Goal: Information Seeking & Learning: Learn about a topic

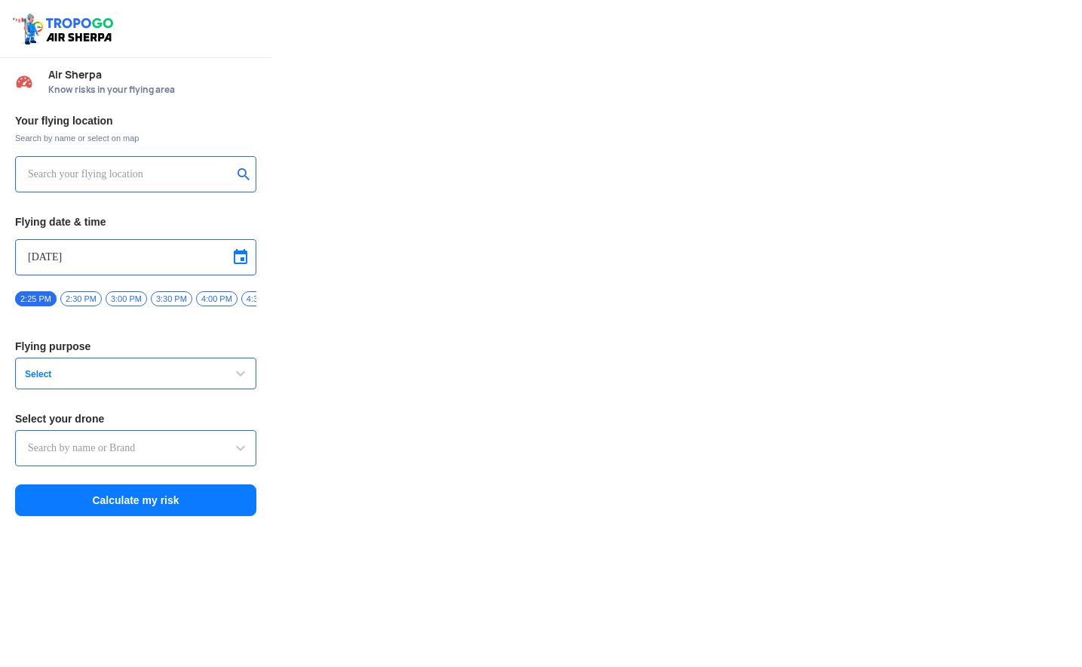
type input "Switch UAV"
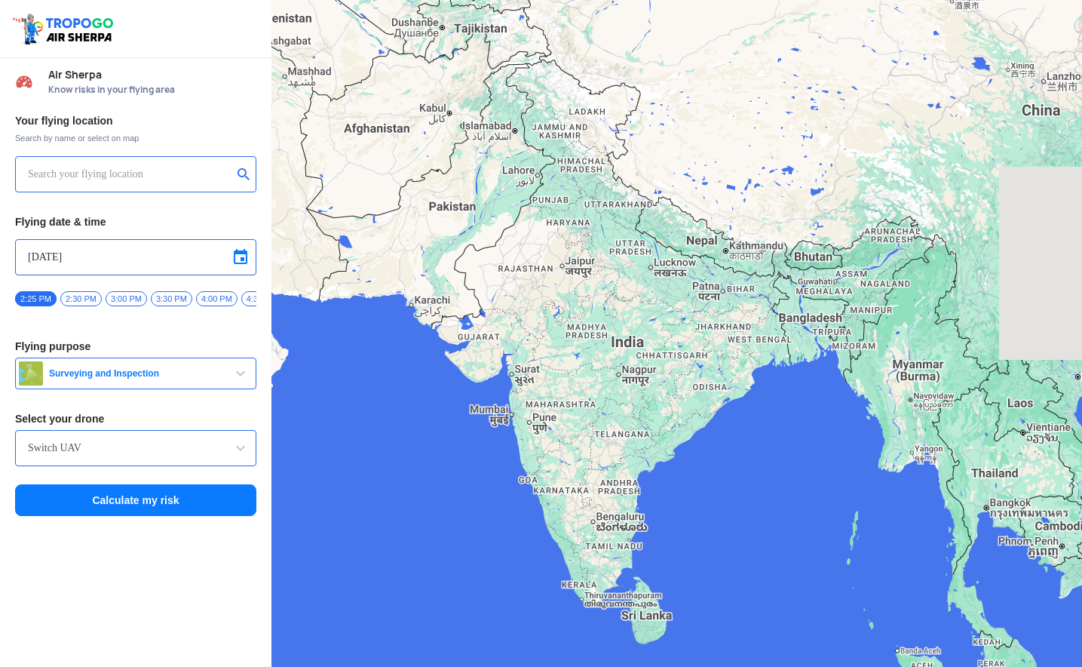
click at [75, 176] on input "text" at bounding box center [130, 174] width 204 height 18
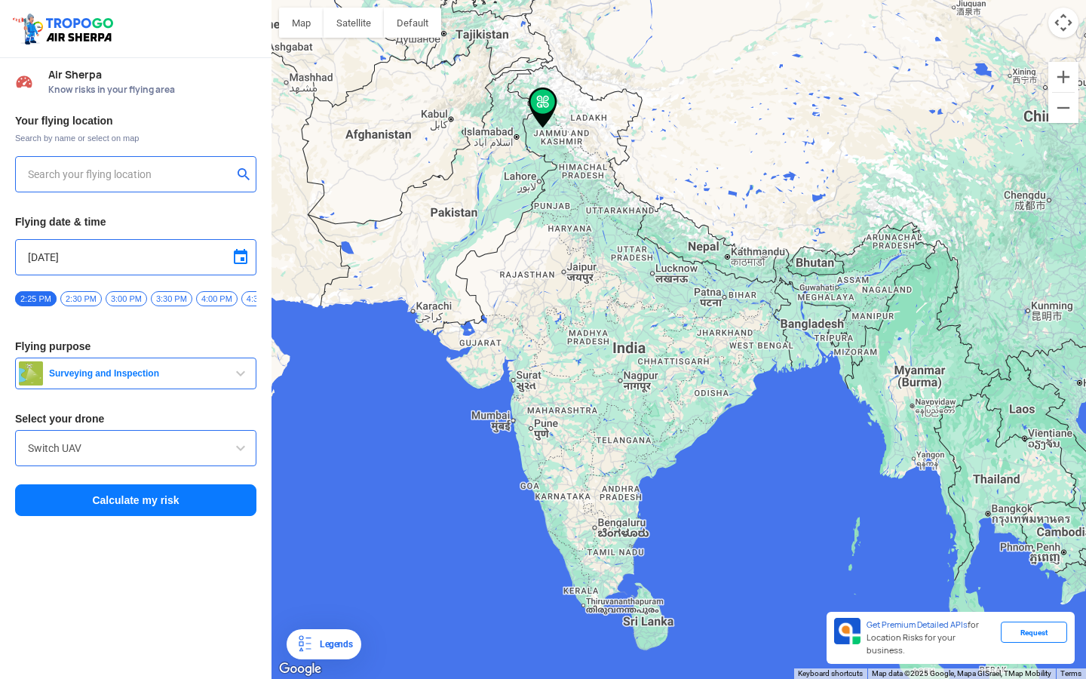
type input "[STREET_ADDRESS], [GEOGRAPHIC_DATA], [GEOGRAPHIC_DATA], [GEOGRAPHIC_DATA], [GEO…"
click at [94, 175] on input "[STREET_ADDRESS], [GEOGRAPHIC_DATA], [GEOGRAPHIC_DATA], [GEOGRAPHIC_DATA], [GEO…" at bounding box center [130, 174] width 204 height 18
click at [244, 173] on img at bounding box center [244, 173] width 15 height 15
click at [155, 178] on input "text" at bounding box center [130, 174] width 204 height 18
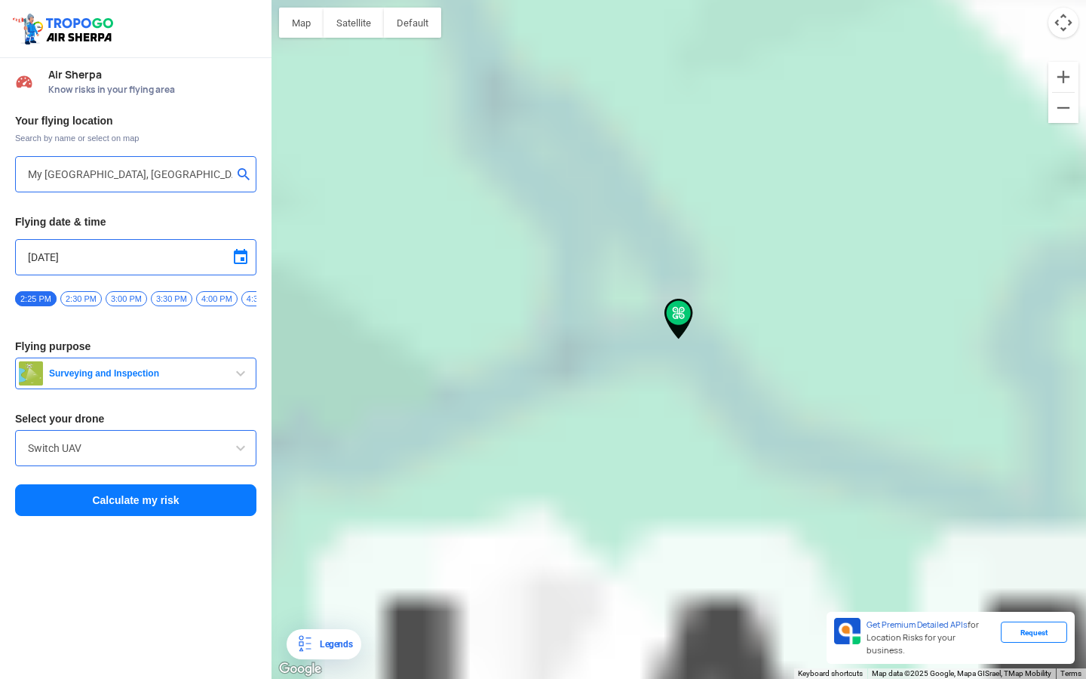
type input "Baramulla - [GEOGRAPHIC_DATA], [GEOGRAPHIC_DATA] 193201"
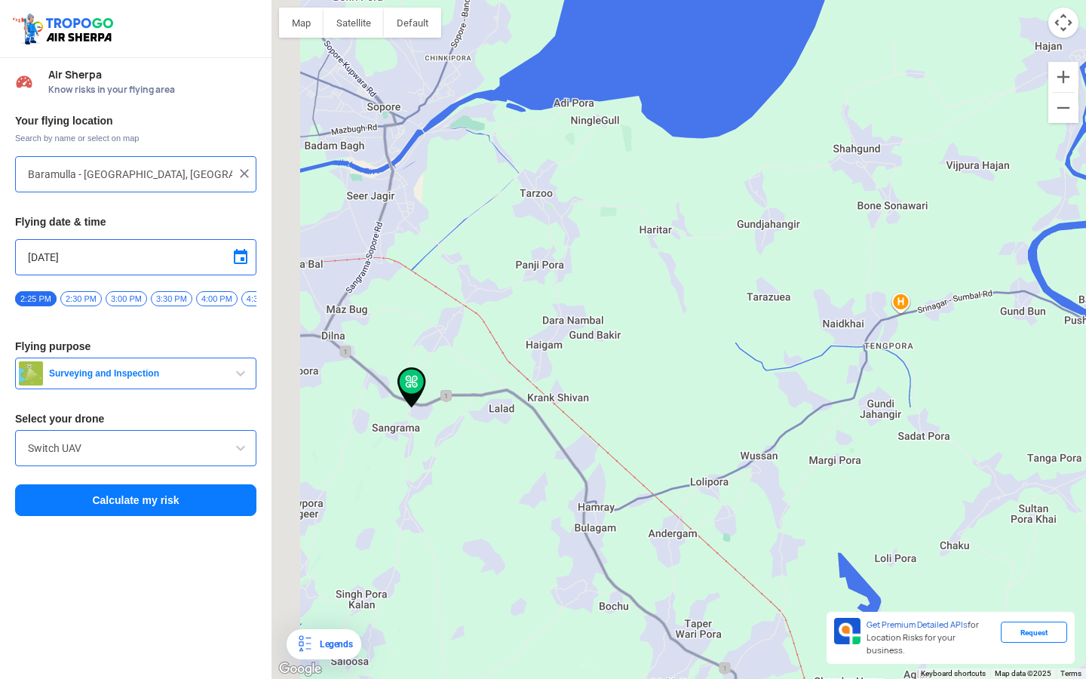
drag, startPoint x: 571, startPoint y: 393, endPoint x: 719, endPoint y: 385, distance: 148.0
click at [719, 385] on div at bounding box center [678, 339] width 814 height 679
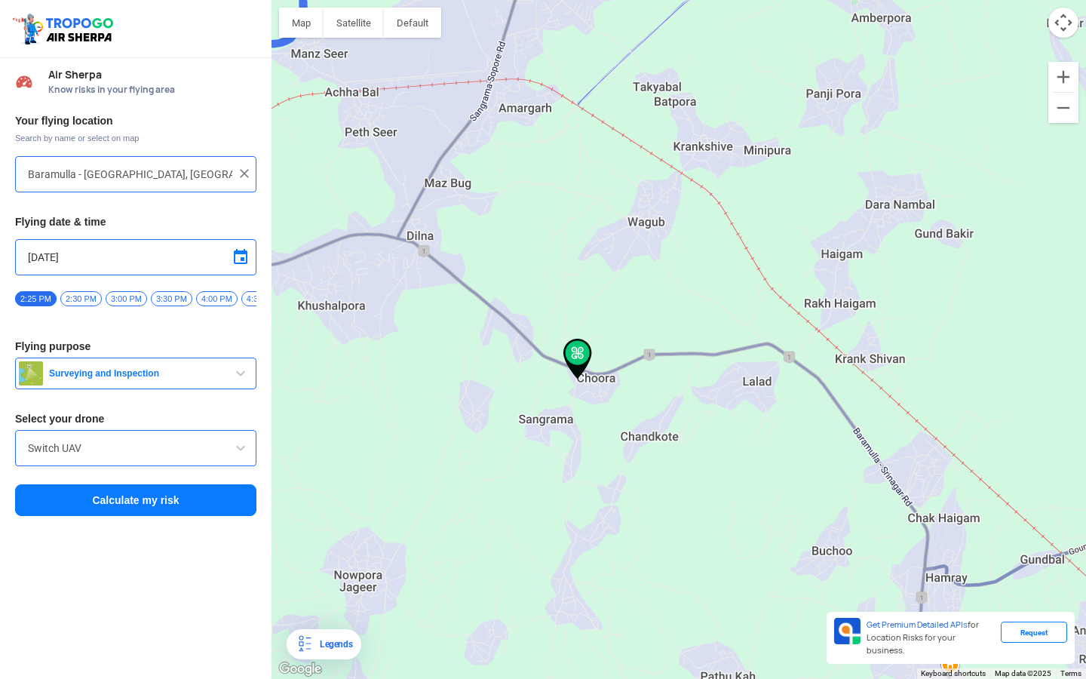
click at [312, 651] on img at bounding box center [305, 644] width 18 height 18
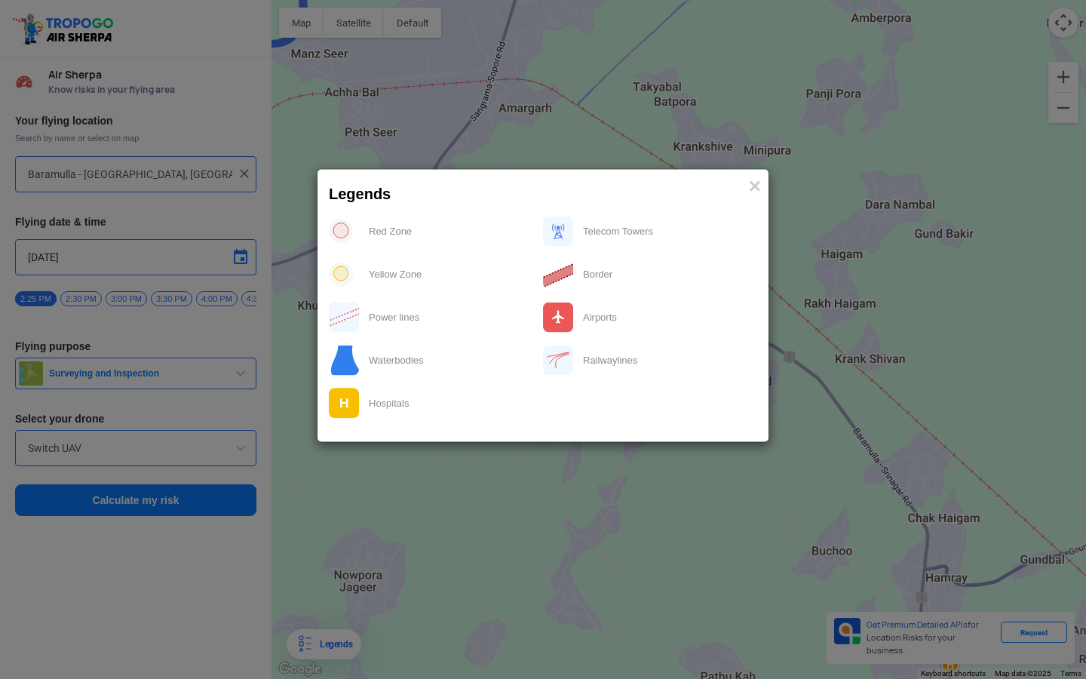
click at [338, 233] on img at bounding box center [341, 231] width 24 height 24
click at [756, 181] on span "×" at bounding box center [755, 185] width 12 height 23
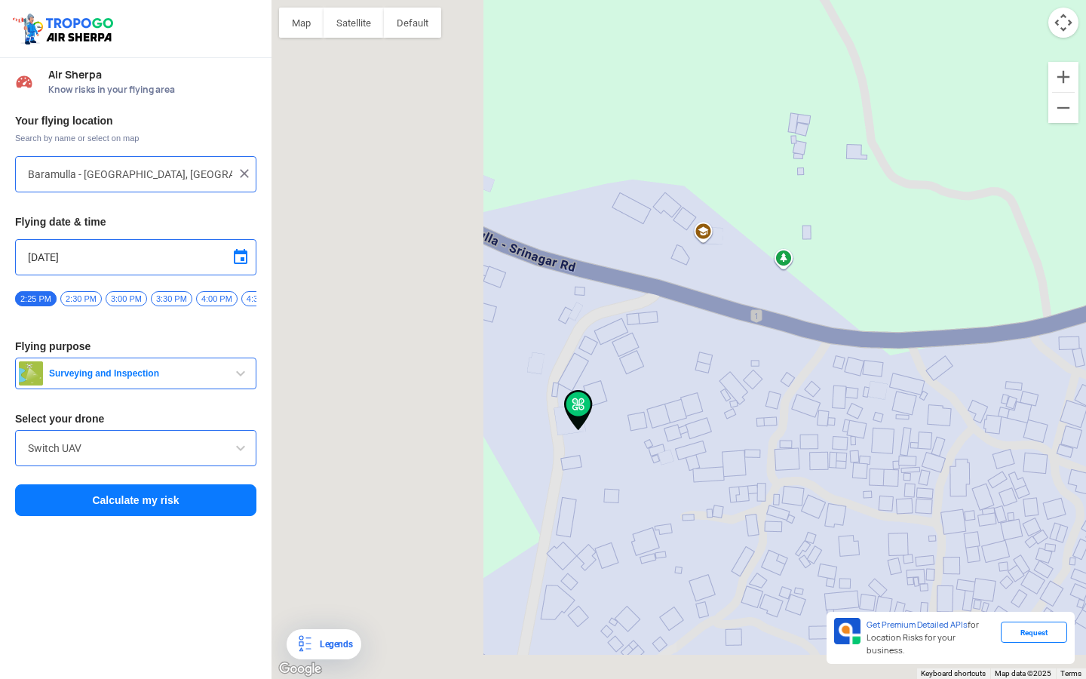
drag, startPoint x: 348, startPoint y: 378, endPoint x: 830, endPoint y: 301, distance: 488.0
click at [830, 301] on div at bounding box center [678, 339] width 814 height 679
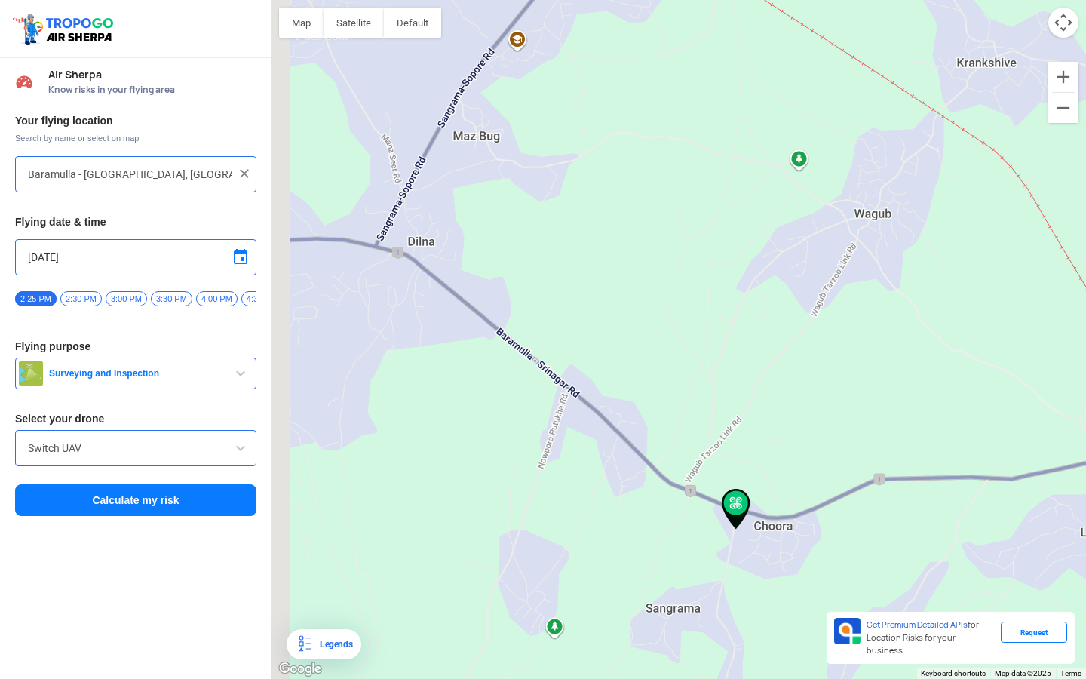
drag, startPoint x: 454, startPoint y: 440, endPoint x: 779, endPoint y: 484, distance: 328.1
click at [779, 484] on div at bounding box center [678, 339] width 814 height 679
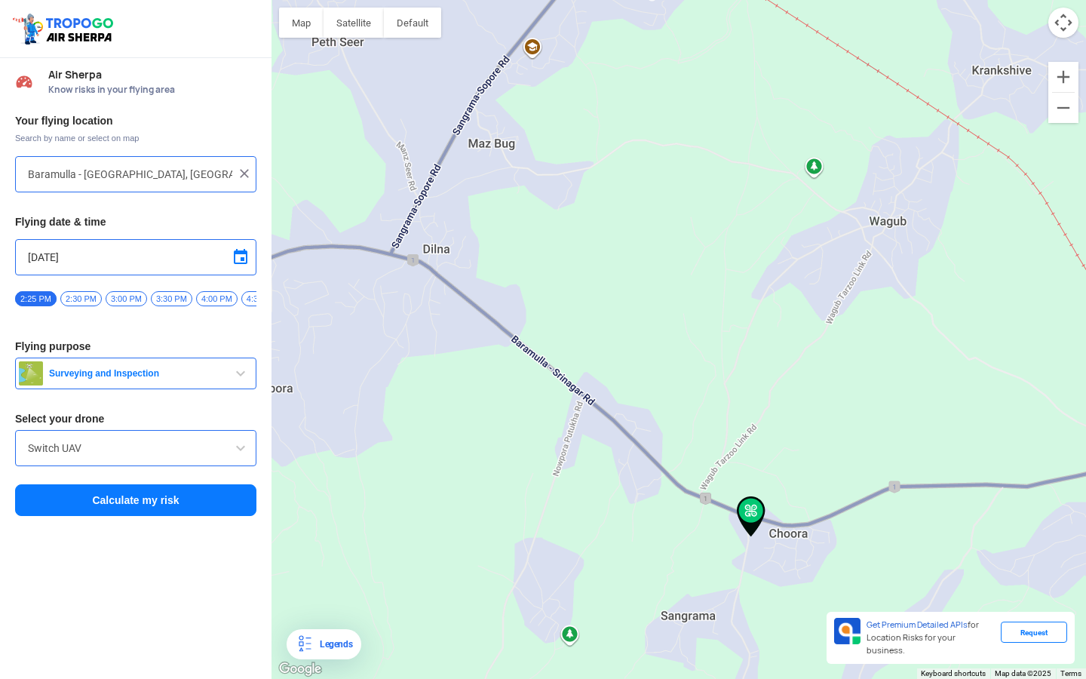
drag, startPoint x: 779, startPoint y: 484, endPoint x: 485, endPoint y: 477, distance: 294.2
click at [489, 474] on div at bounding box center [678, 339] width 814 height 679
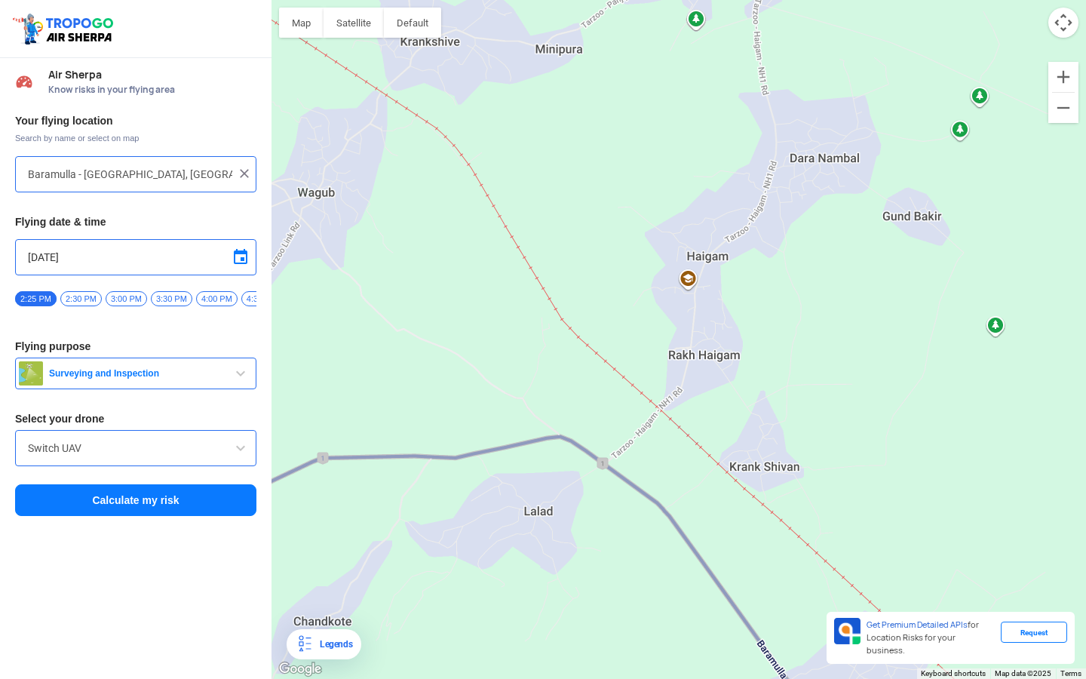
drag, startPoint x: 485, startPoint y: 477, endPoint x: 669, endPoint y: 452, distance: 185.7
click at [664, 452] on div at bounding box center [678, 339] width 814 height 679
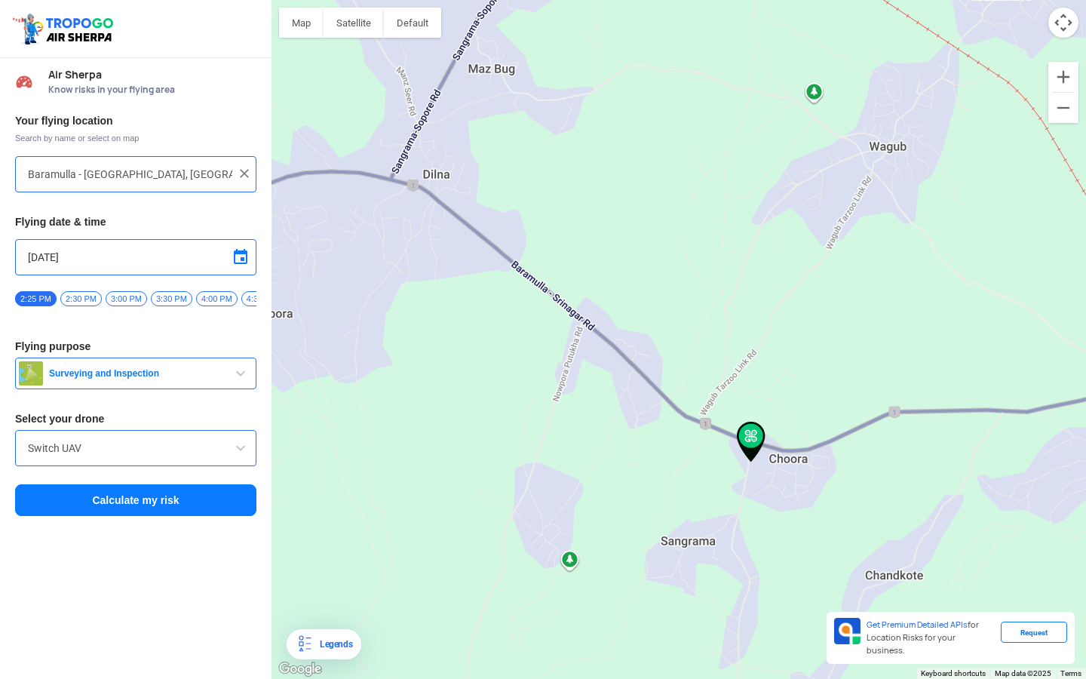
drag, startPoint x: 569, startPoint y: 370, endPoint x: 655, endPoint y: 397, distance: 89.4
click at [655, 397] on div at bounding box center [678, 339] width 814 height 679
click at [188, 175] on input "Baramulla - [GEOGRAPHIC_DATA], [GEOGRAPHIC_DATA] 193201" at bounding box center [130, 174] width 204 height 18
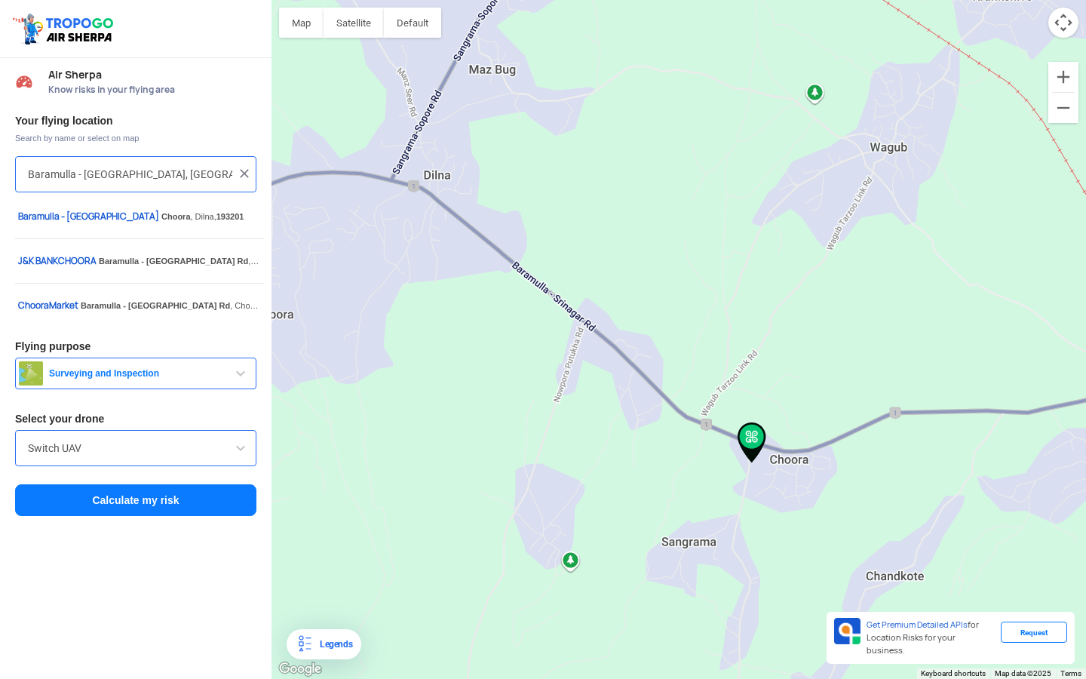
click at [120, 457] on input "Switch UAV" at bounding box center [136, 448] width 216 height 18
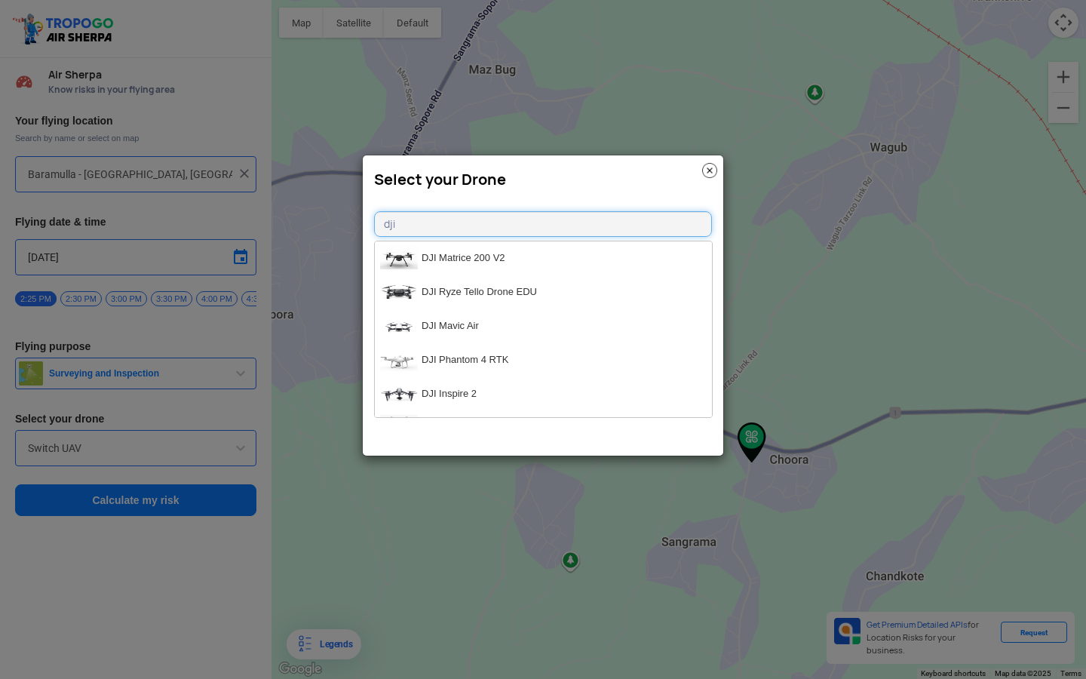
type input "dji"
click at [707, 171] on img at bounding box center [709, 170] width 15 height 15
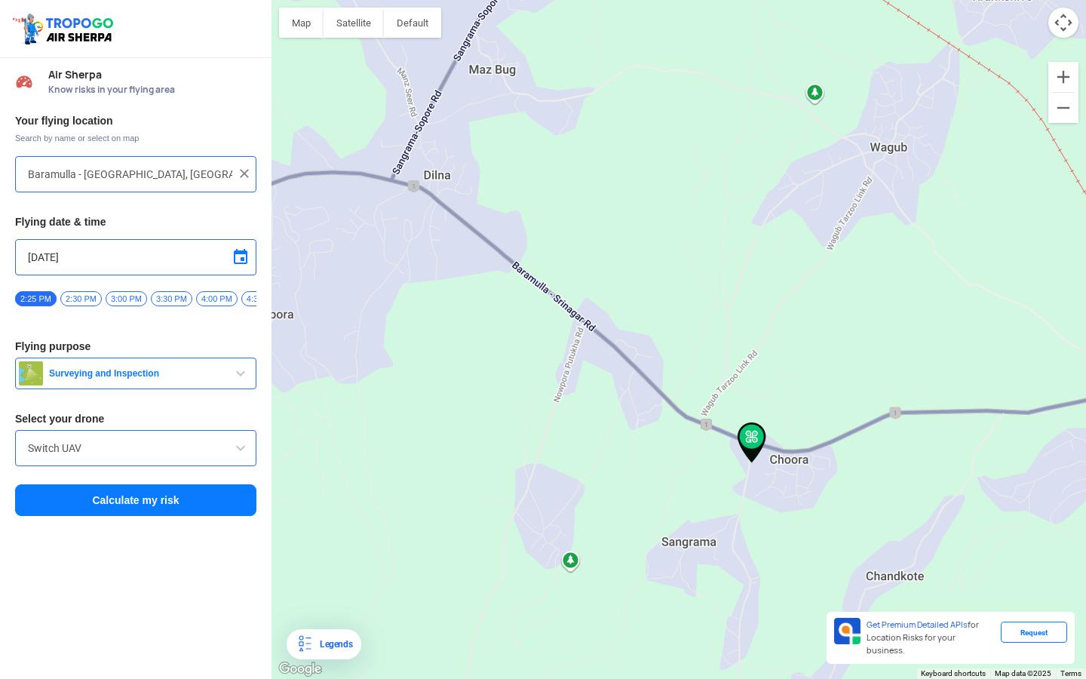
click at [179, 167] on input "Baramulla - [GEOGRAPHIC_DATA], [GEOGRAPHIC_DATA] 193201" at bounding box center [130, 174] width 204 height 18
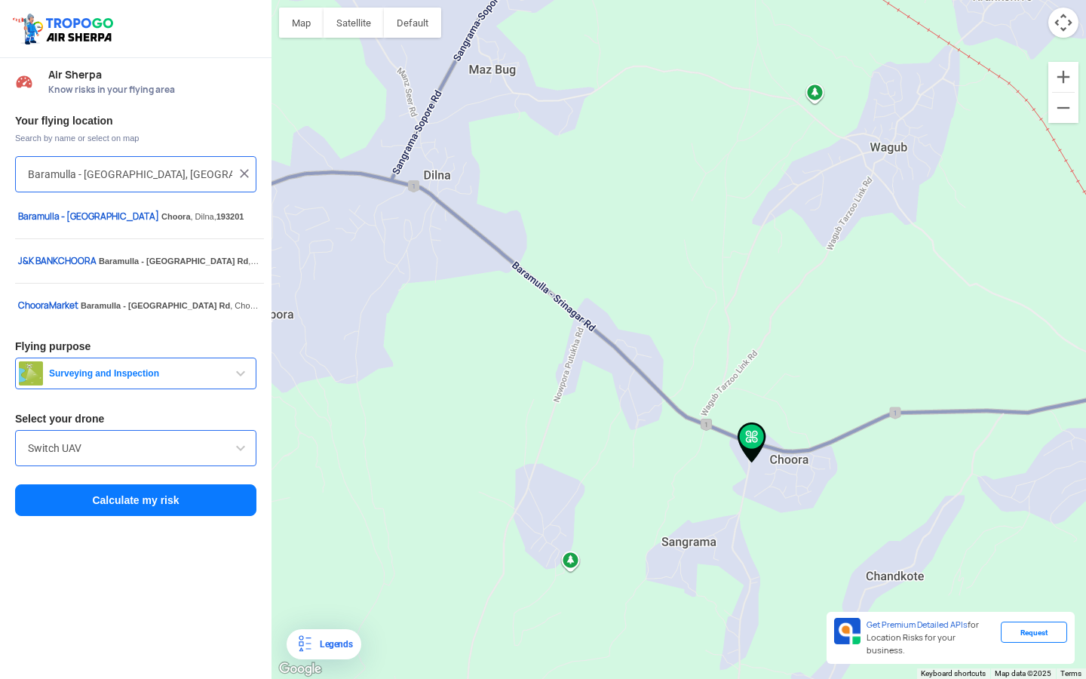
click at [245, 172] on img at bounding box center [244, 173] width 15 height 15
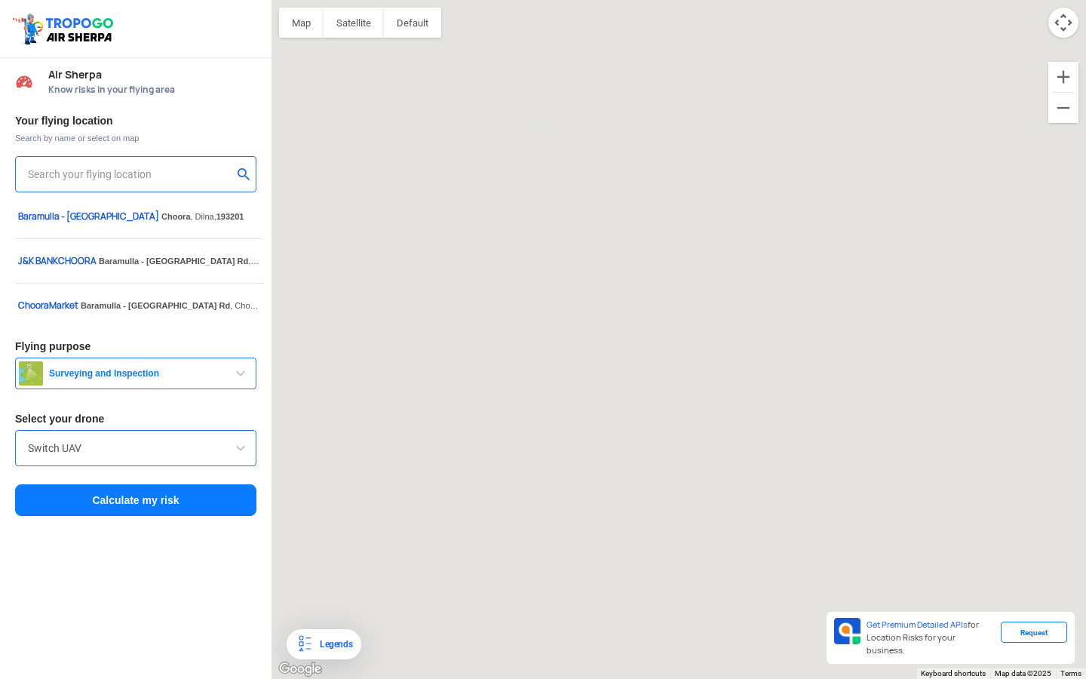
click at [152, 174] on input "text" at bounding box center [130, 174] width 204 height 18
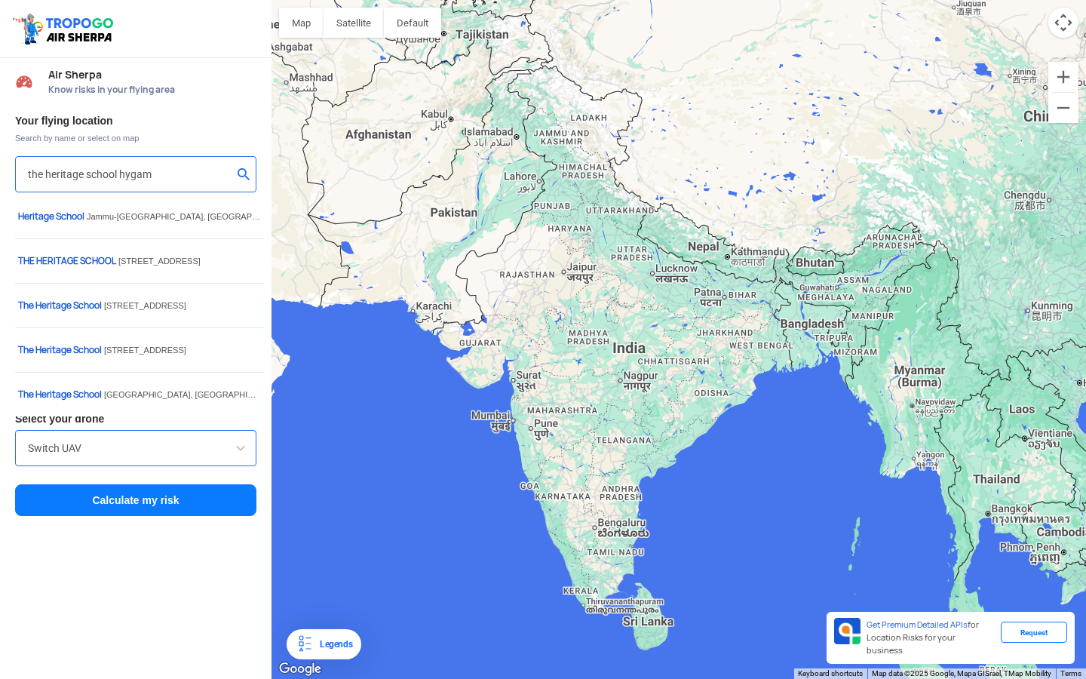
click at [187, 175] on input "the heritage school hygam" at bounding box center [130, 174] width 204 height 18
type input "the heritage school hygam chora"
drag, startPoint x: 217, startPoint y: 168, endPoint x: 13, endPoint y: 172, distance: 204.4
click at [13, 172] on div "Your flying location Search by name or select on map the heritage school hygam …" at bounding box center [135, 315] width 271 height 419
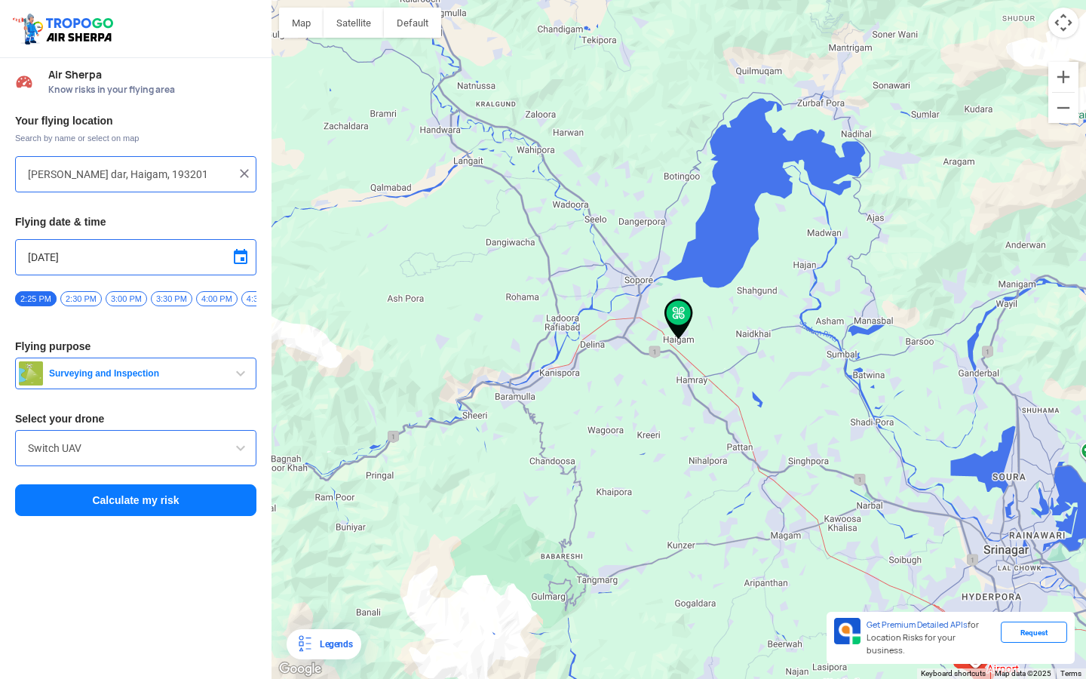
click at [707, 367] on div at bounding box center [678, 339] width 814 height 679
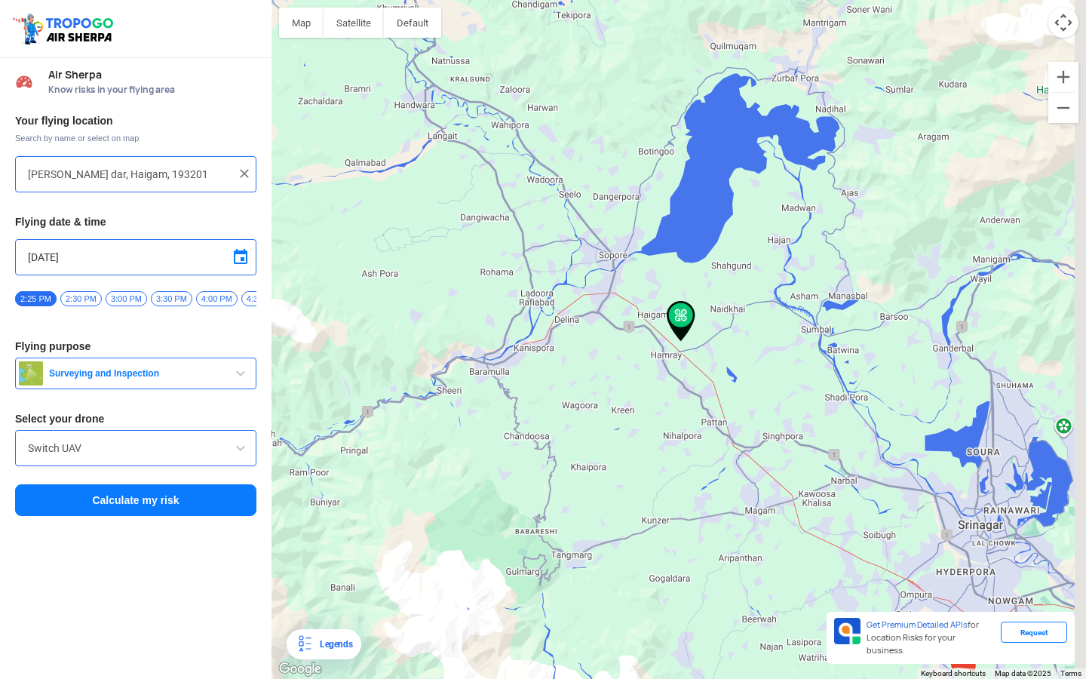
click at [707, 367] on div at bounding box center [678, 339] width 814 height 679
type input "Unnamed Road"
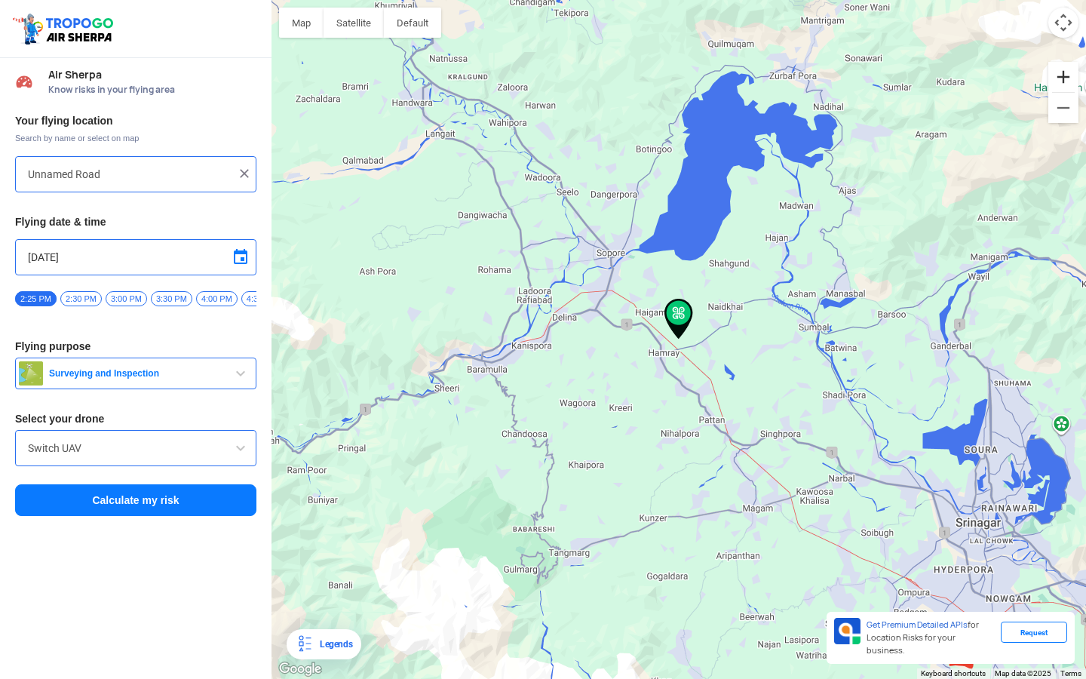
click at [1064, 67] on button "Zoom in" at bounding box center [1063, 77] width 30 height 30
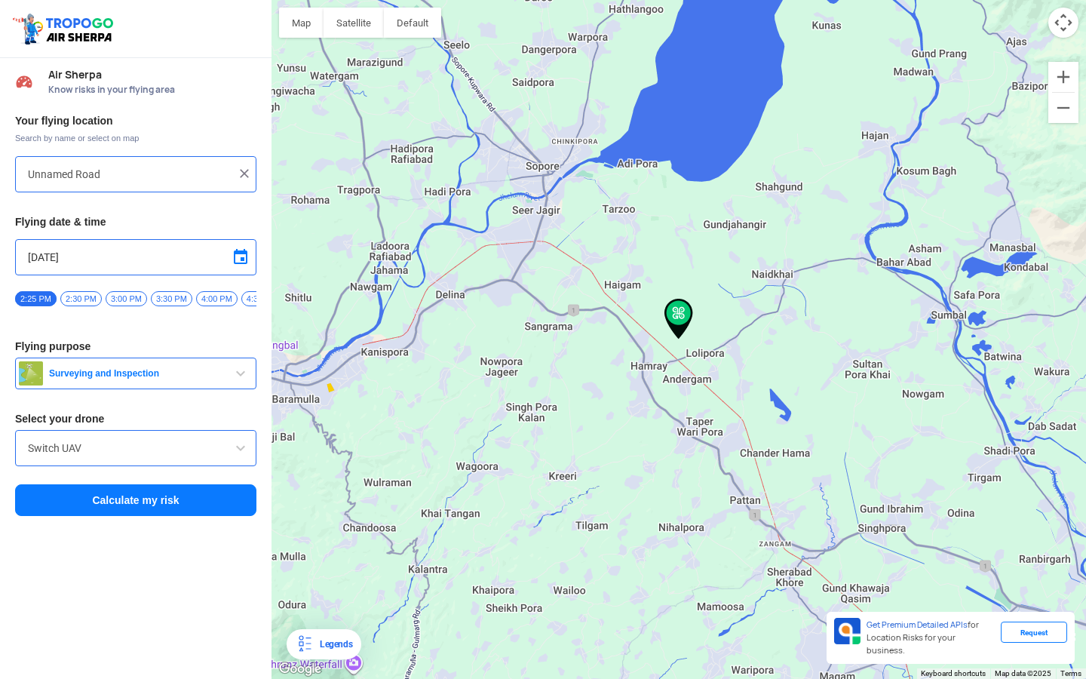
click at [1069, 35] on button "Map camera controls" at bounding box center [1063, 23] width 30 height 30
click at [343, 23] on button "Satellite" at bounding box center [354, 23] width 60 height 30
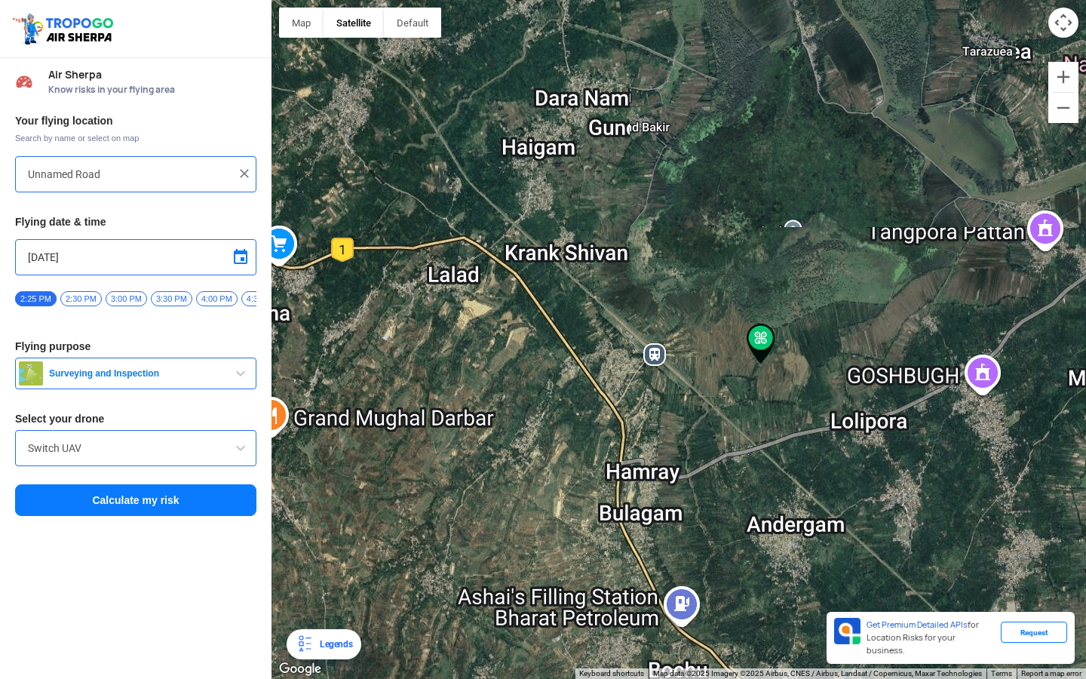
drag, startPoint x: 862, startPoint y: 329, endPoint x: 876, endPoint y: 207, distance: 122.2
click at [876, 207] on div at bounding box center [678, 339] width 814 height 679
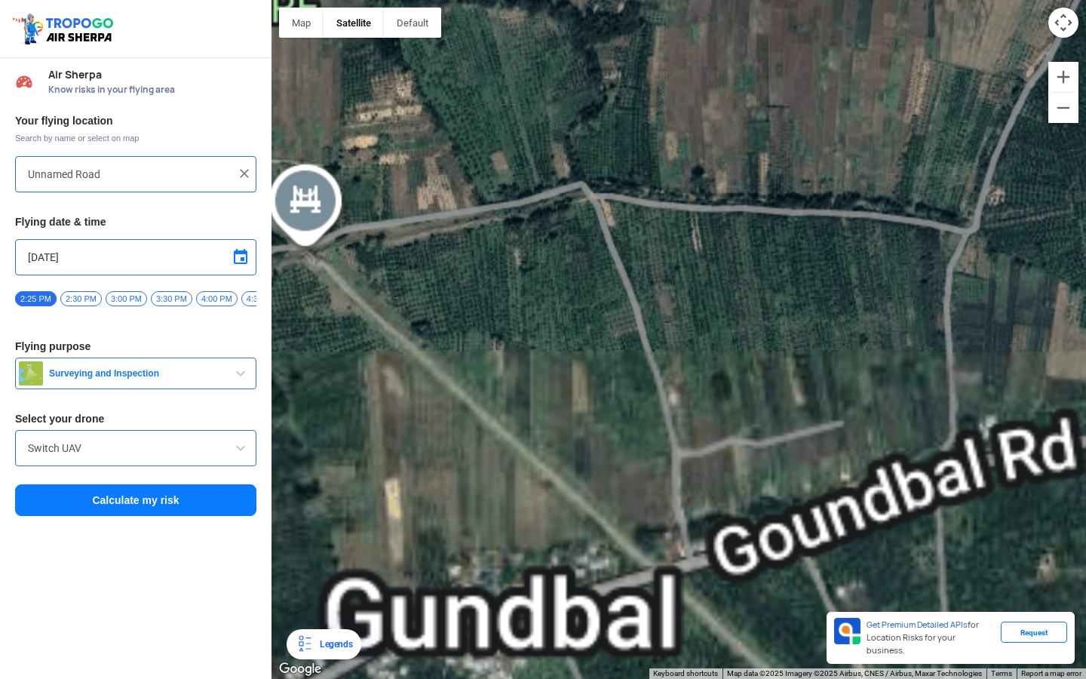
drag, startPoint x: 738, startPoint y: 305, endPoint x: 743, endPoint y: 147, distance: 158.5
click at [743, 147] on div at bounding box center [678, 339] width 814 height 679
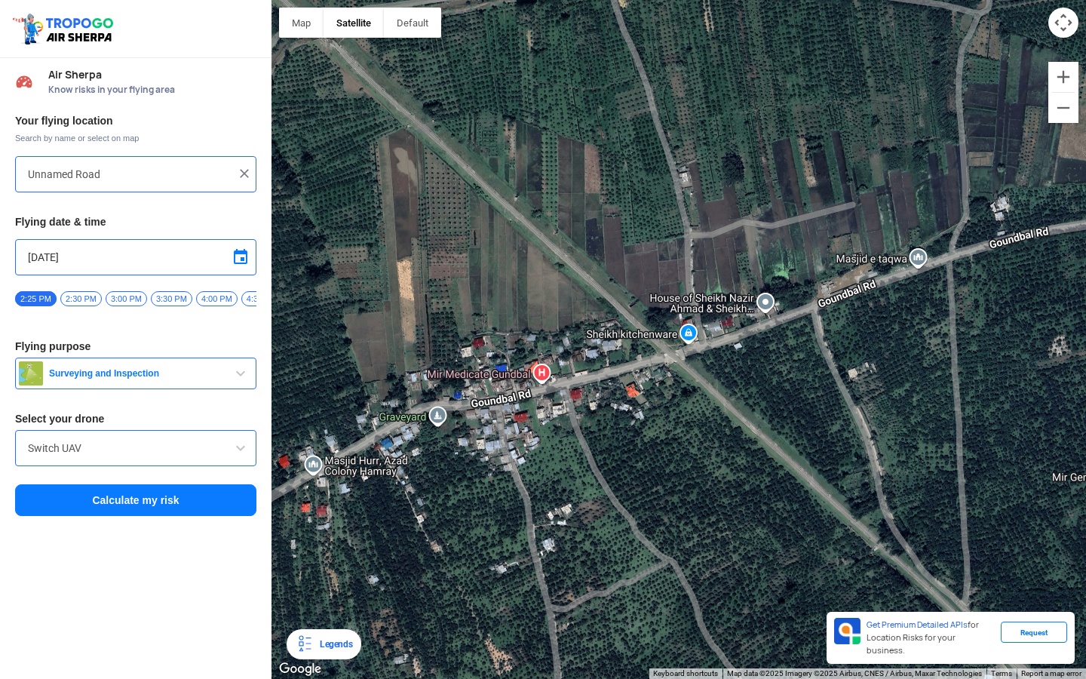
click at [112, 176] on input "Unnamed Road" at bounding box center [130, 174] width 204 height 18
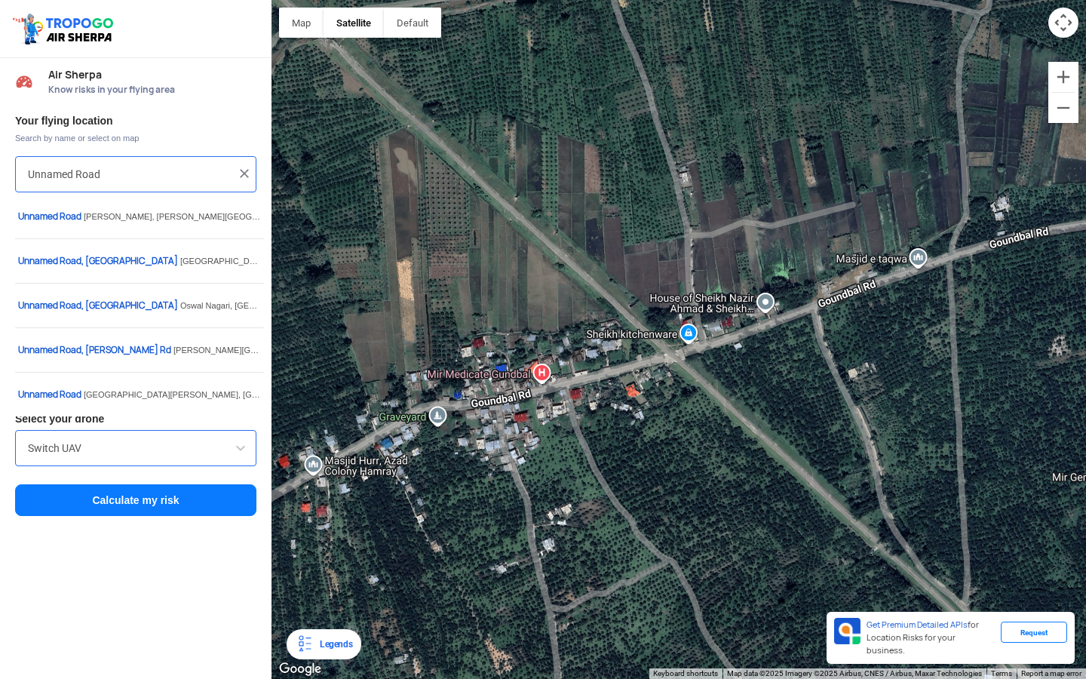
click at [239, 176] on img at bounding box center [244, 173] width 15 height 15
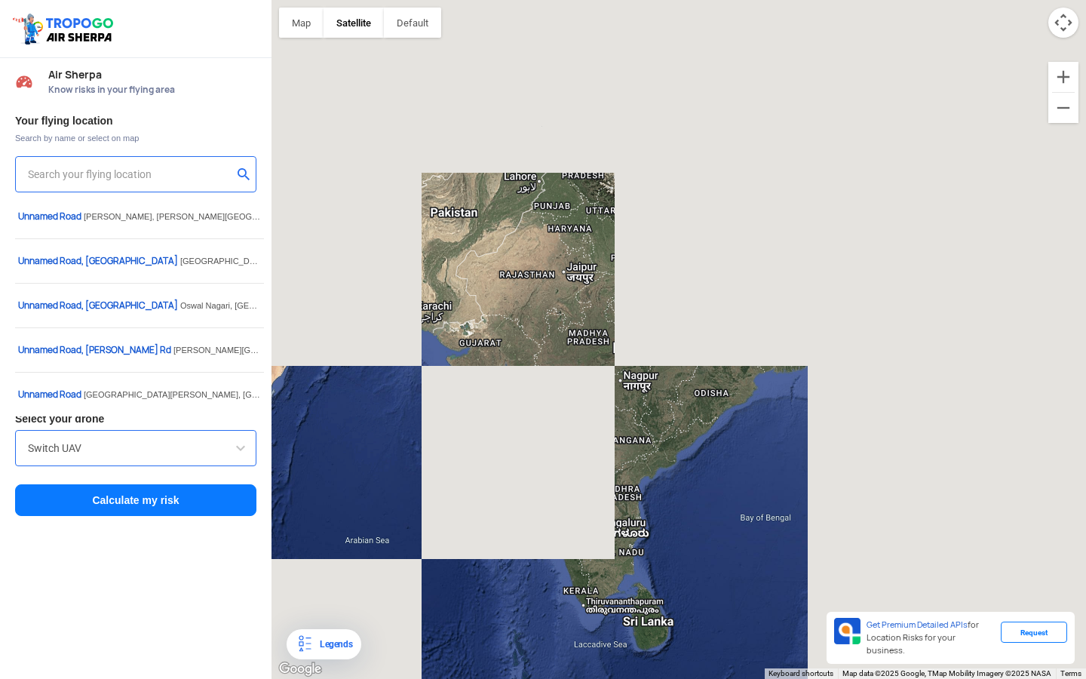
click at [128, 177] on input "text" at bounding box center [130, 174] width 204 height 18
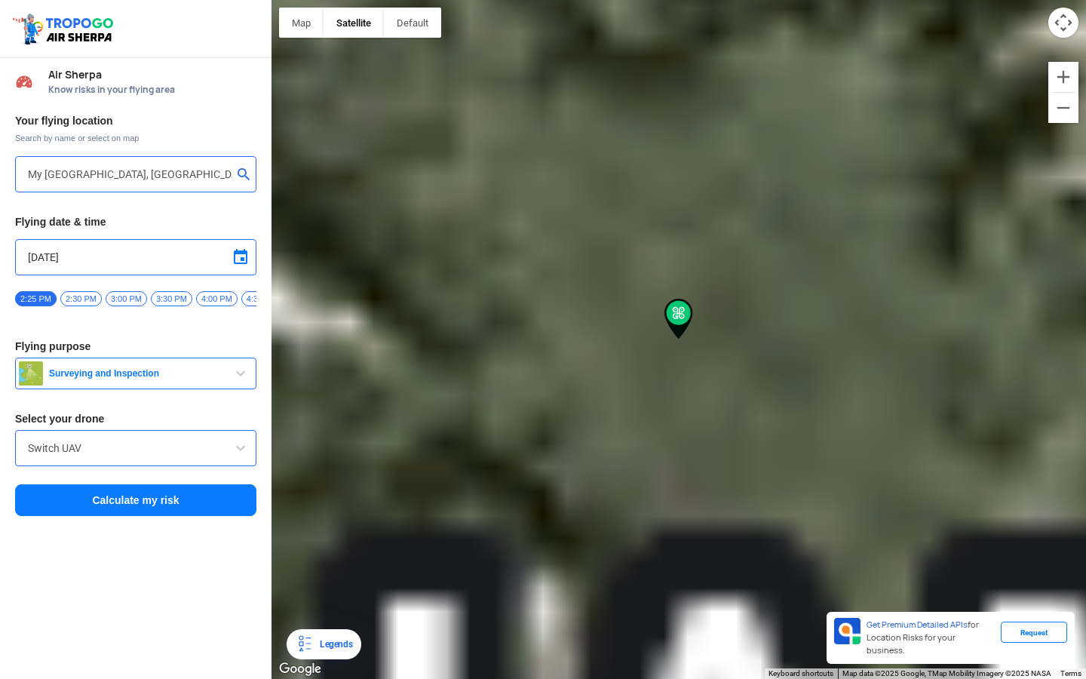
type input "Baramulla - [GEOGRAPHIC_DATA], [GEOGRAPHIC_DATA] 193201"
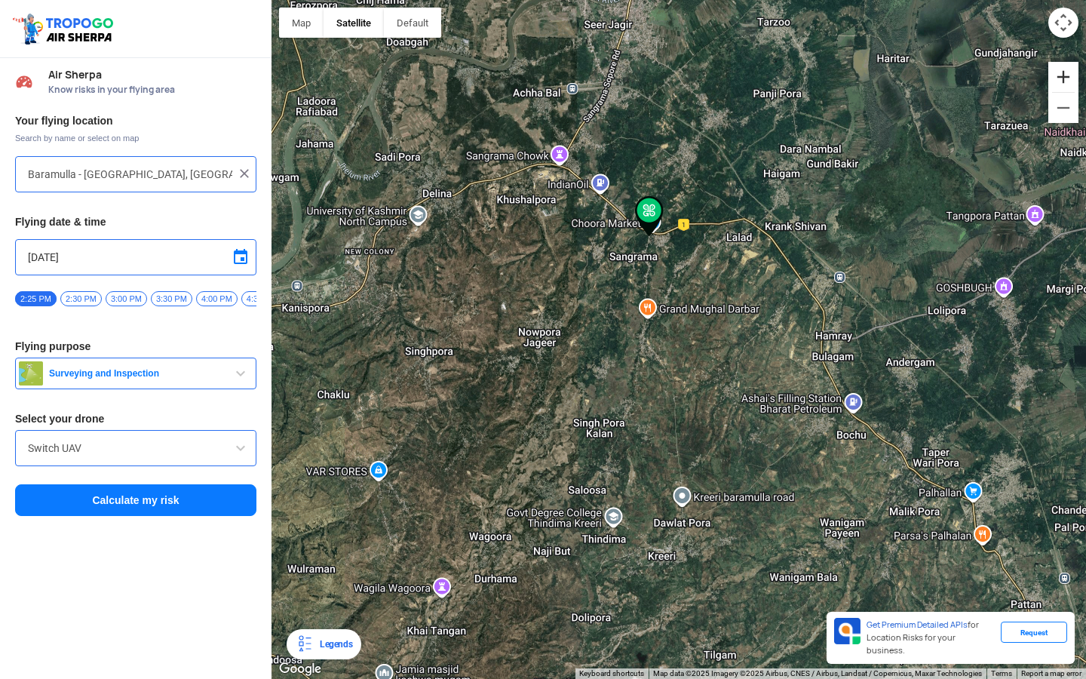
click at [1075, 72] on button "Zoom in" at bounding box center [1063, 77] width 30 height 30
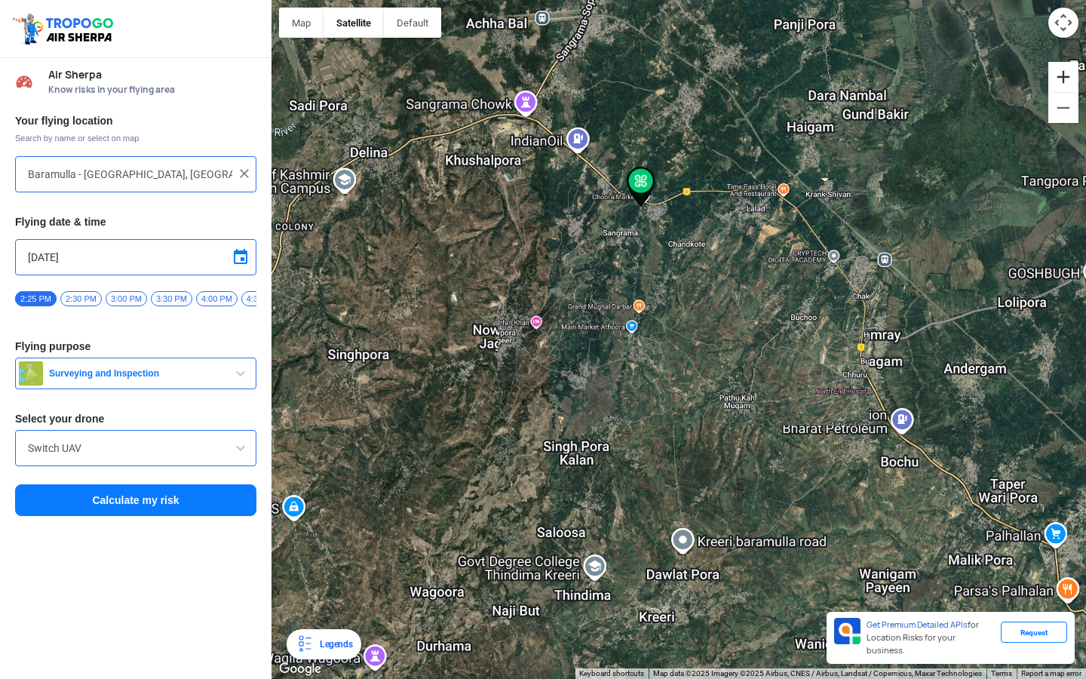
click at [1075, 72] on button "Zoom in" at bounding box center [1063, 77] width 30 height 30
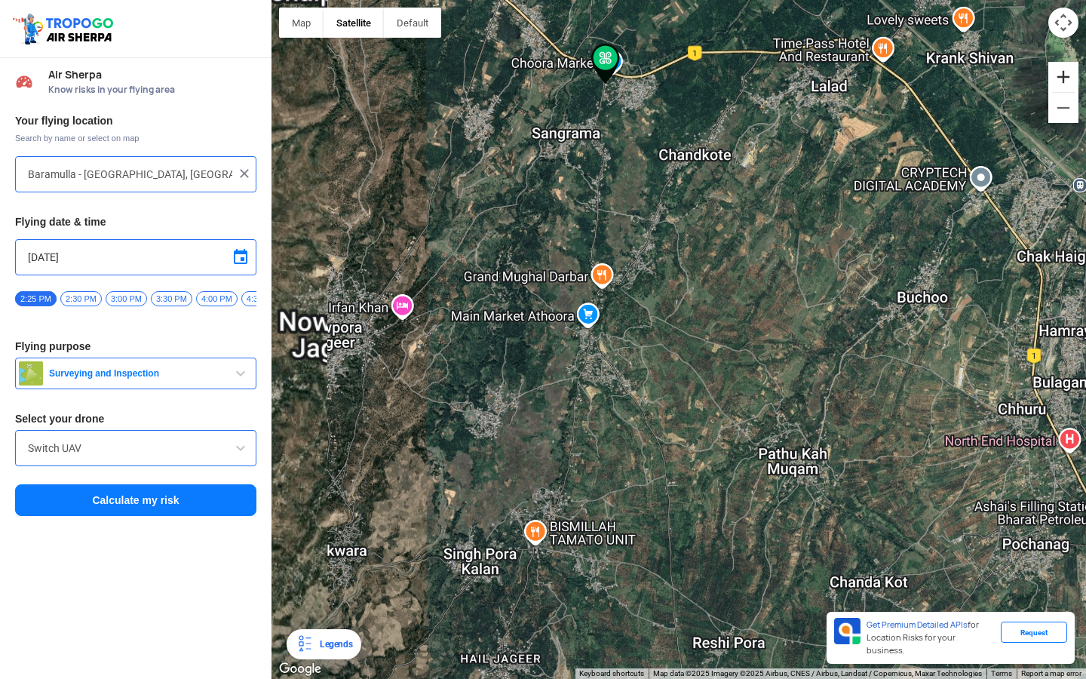
click at [1075, 72] on button "Zoom in" at bounding box center [1063, 77] width 30 height 30
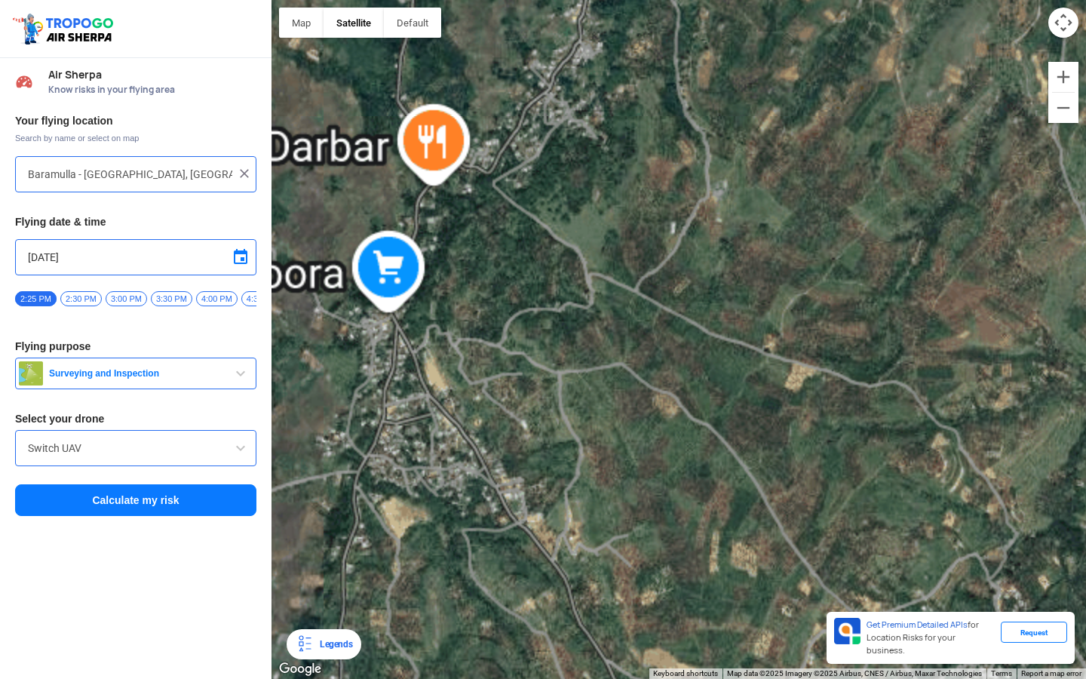
drag, startPoint x: 733, startPoint y: 216, endPoint x: 781, endPoint y: 395, distance: 185.7
click at [779, 391] on div at bounding box center [678, 339] width 814 height 679
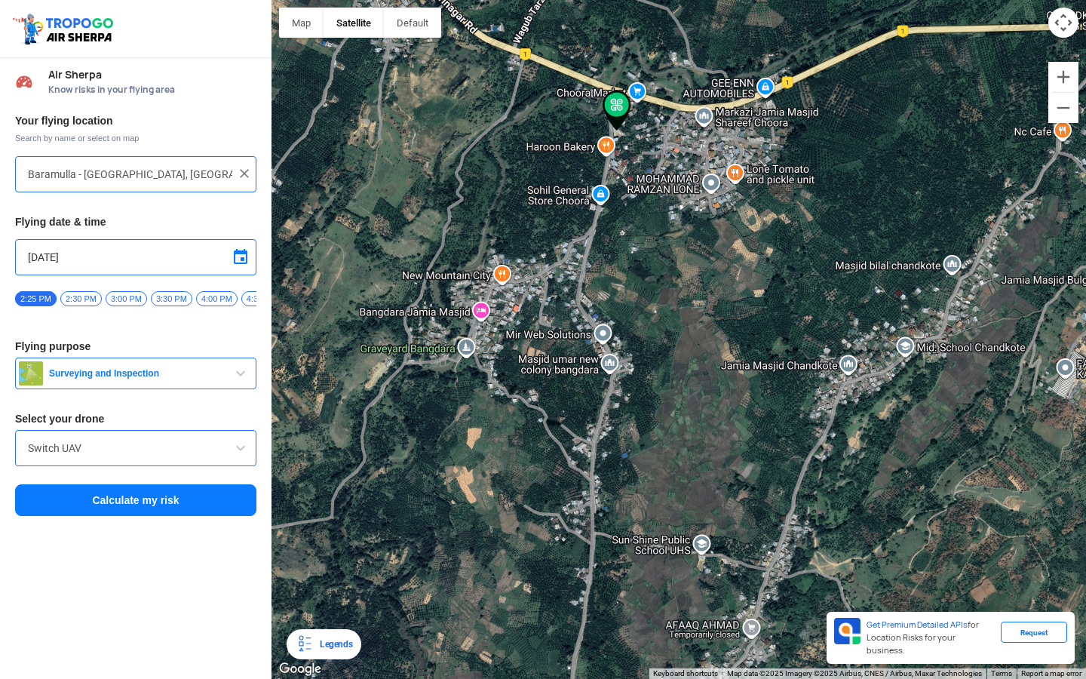
drag, startPoint x: 789, startPoint y: 195, endPoint x: 814, endPoint y: 275, distance: 84.0
click at [814, 275] on div at bounding box center [678, 339] width 814 height 679
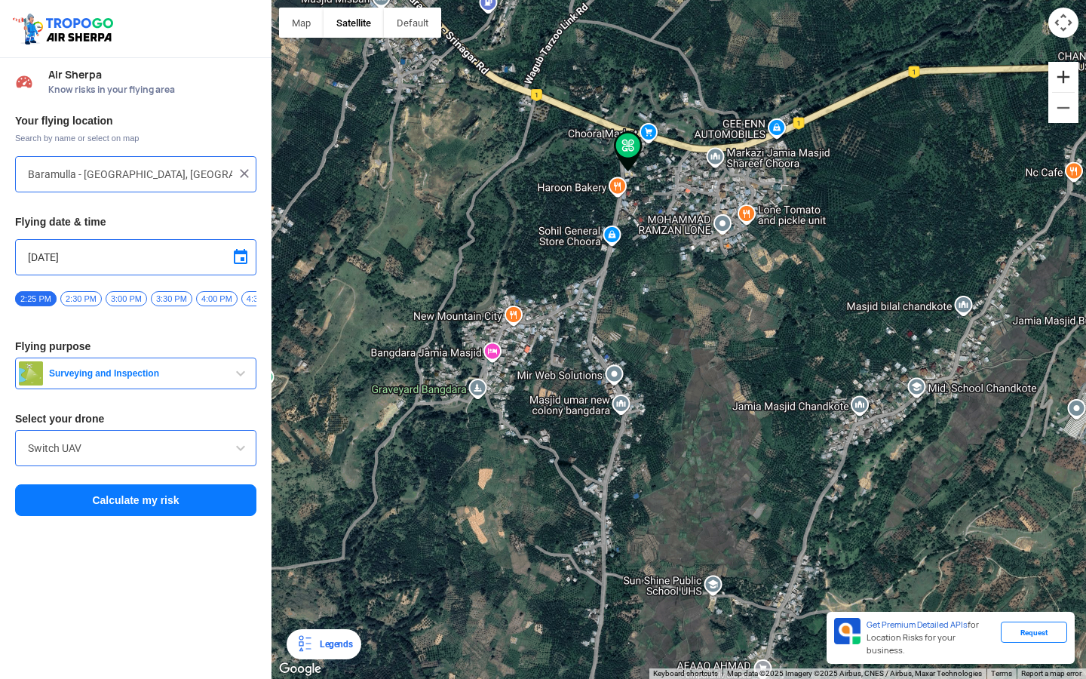
click at [1063, 88] on button "Zoom in" at bounding box center [1063, 77] width 30 height 30
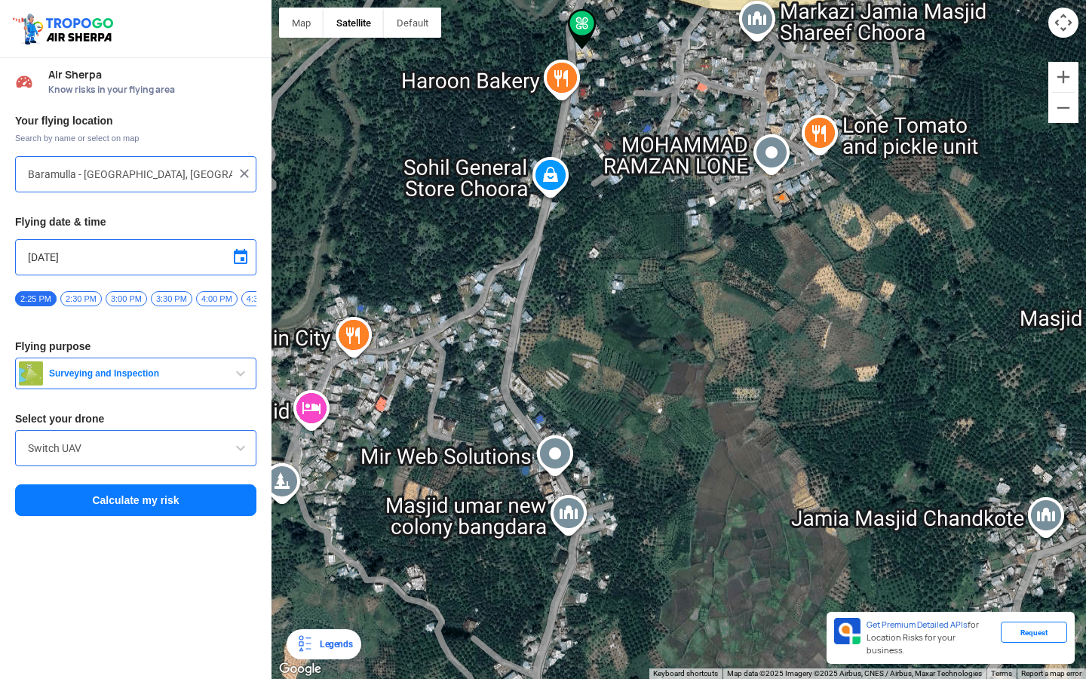
drag, startPoint x: 655, startPoint y: 83, endPoint x: 700, endPoint y: 263, distance: 185.7
click at [701, 265] on div at bounding box center [678, 339] width 814 height 679
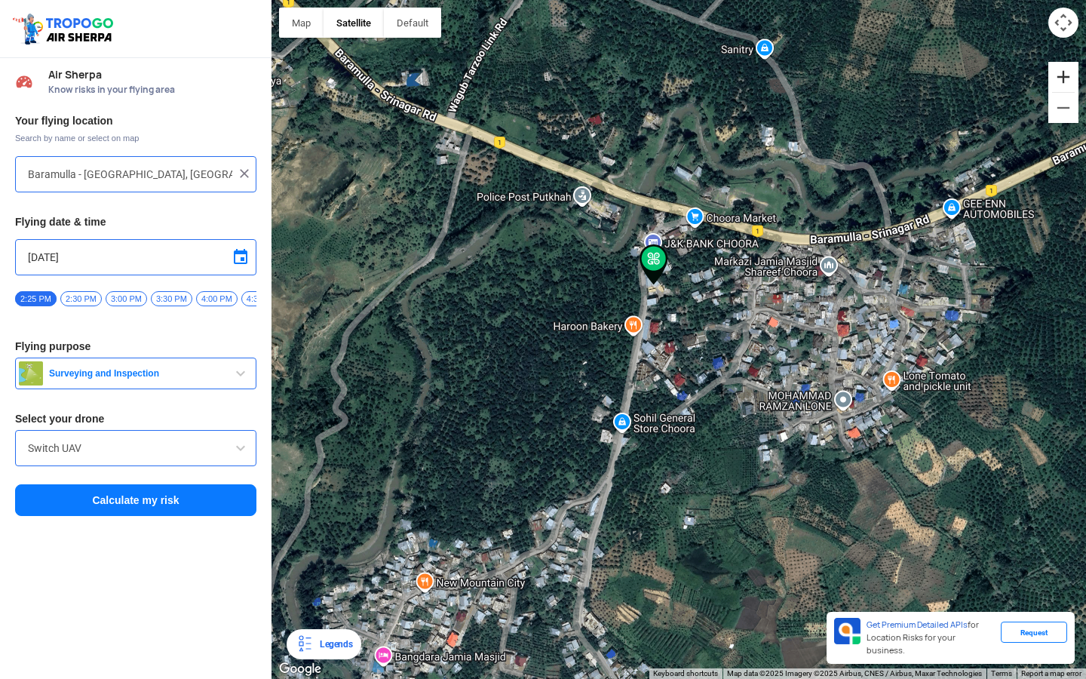
click at [1063, 78] on button "Zoom in" at bounding box center [1063, 77] width 30 height 30
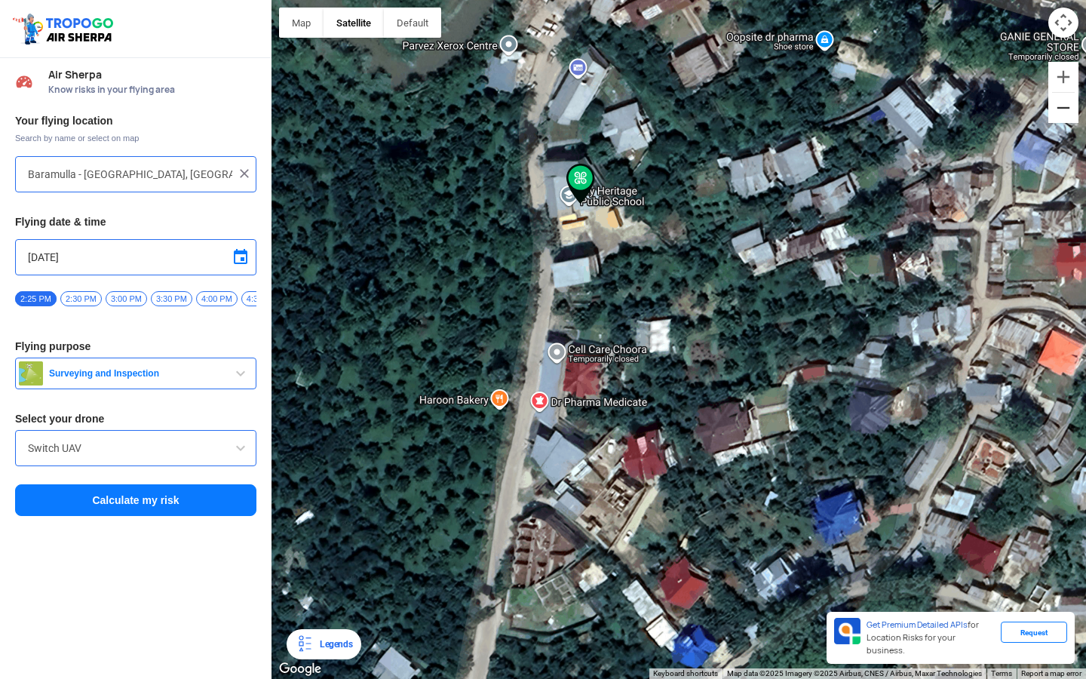
click at [1072, 118] on button "Zoom out" at bounding box center [1063, 108] width 30 height 30
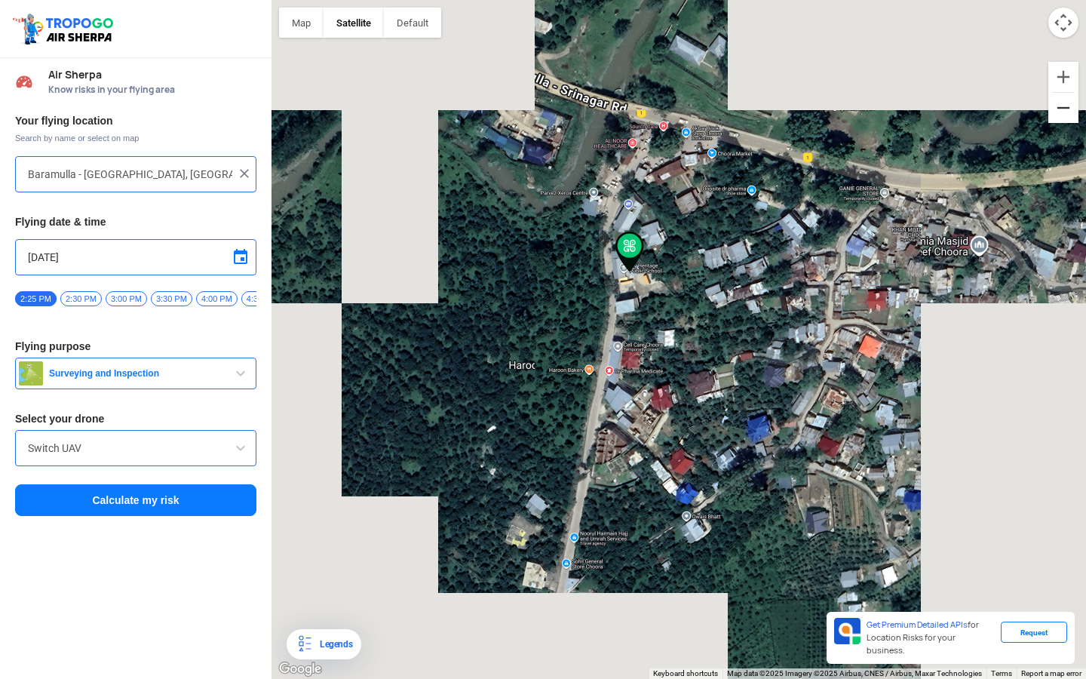
click at [1072, 118] on button "Zoom out" at bounding box center [1063, 108] width 30 height 30
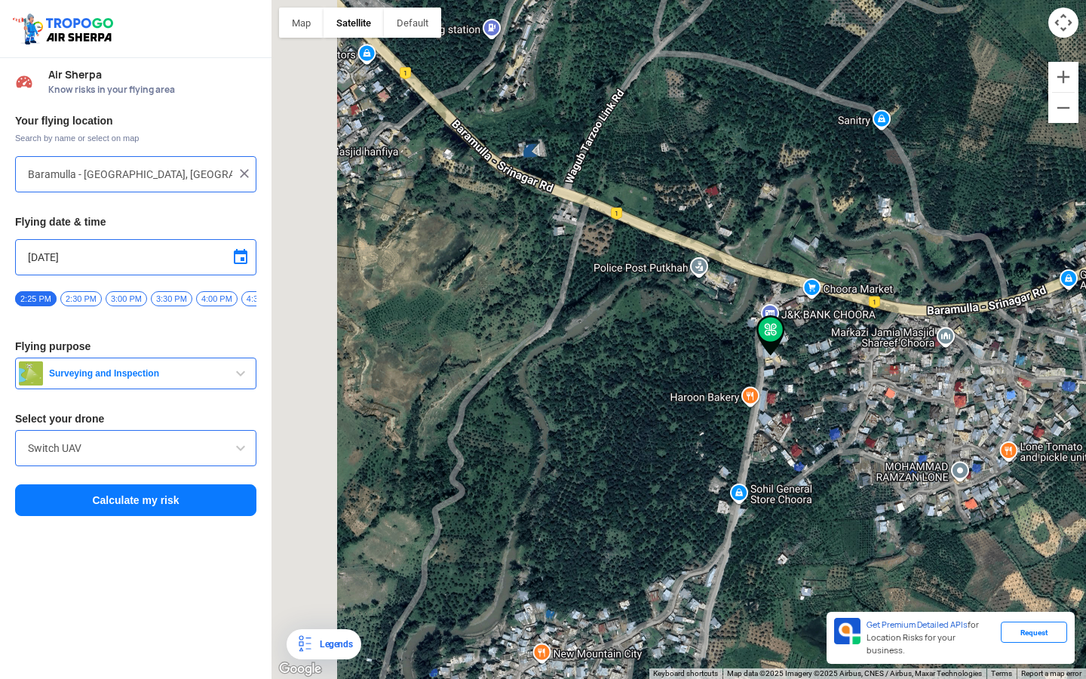
drag, startPoint x: 684, startPoint y: 168, endPoint x: 828, endPoint y: 246, distance: 163.7
click at [824, 240] on div at bounding box center [678, 339] width 814 height 679
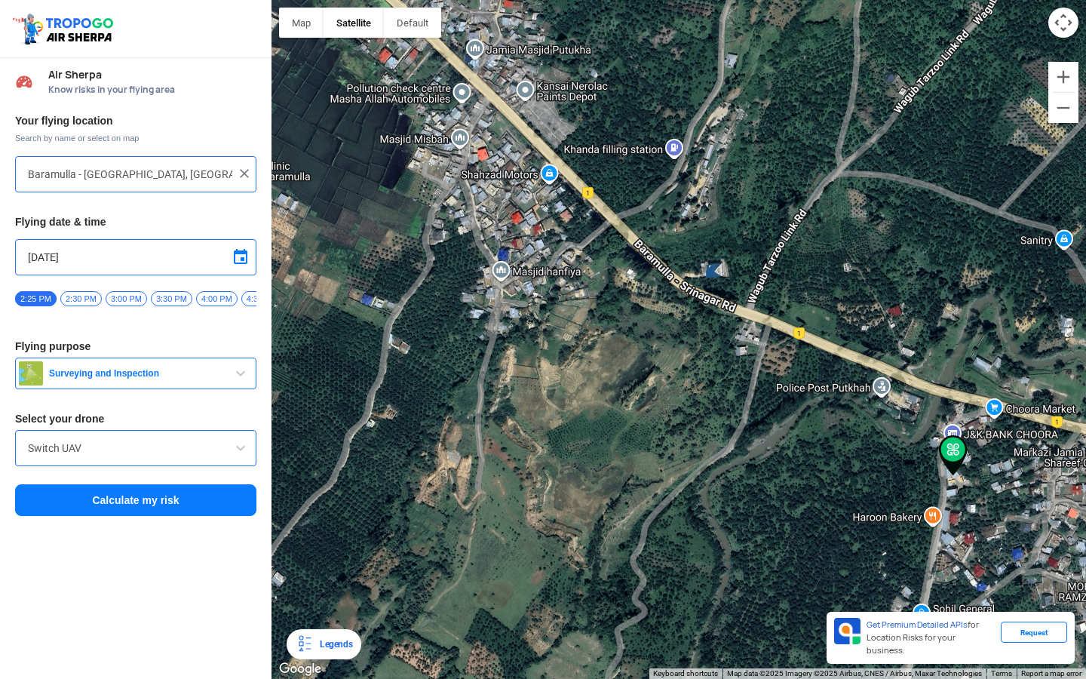
drag, startPoint x: 745, startPoint y: 233, endPoint x: 882, endPoint y: 348, distance: 178.8
click at [882, 347] on div at bounding box center [678, 339] width 814 height 679
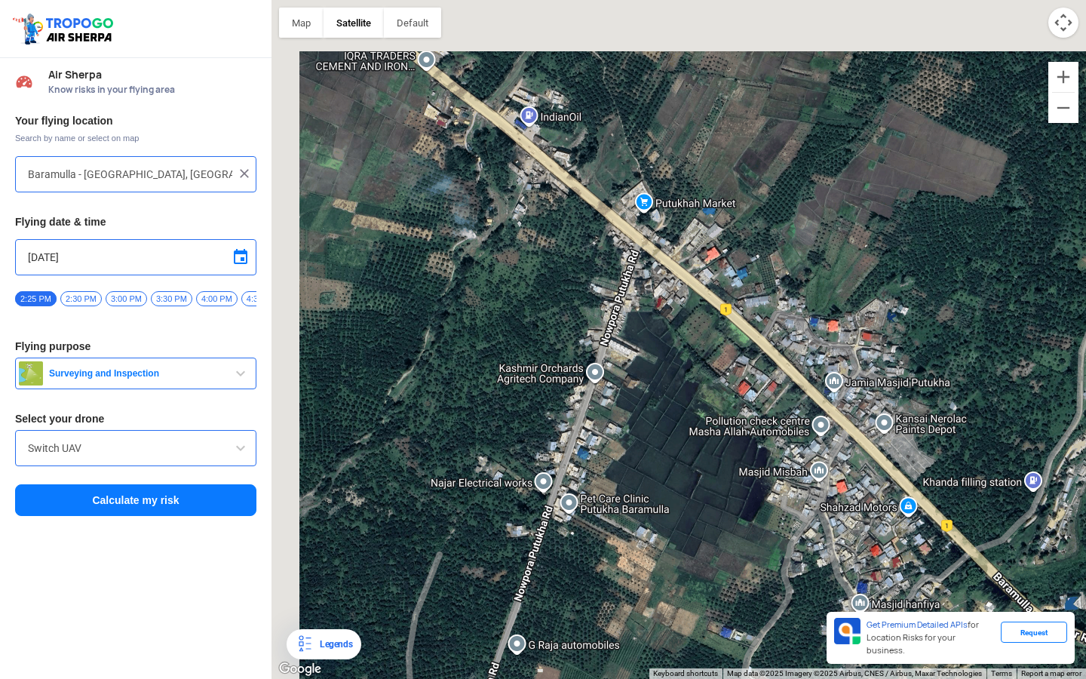
drag, startPoint x: 629, startPoint y: 234, endPoint x: 759, endPoint y: 419, distance: 226.8
click at [759, 419] on div at bounding box center [678, 339] width 814 height 679
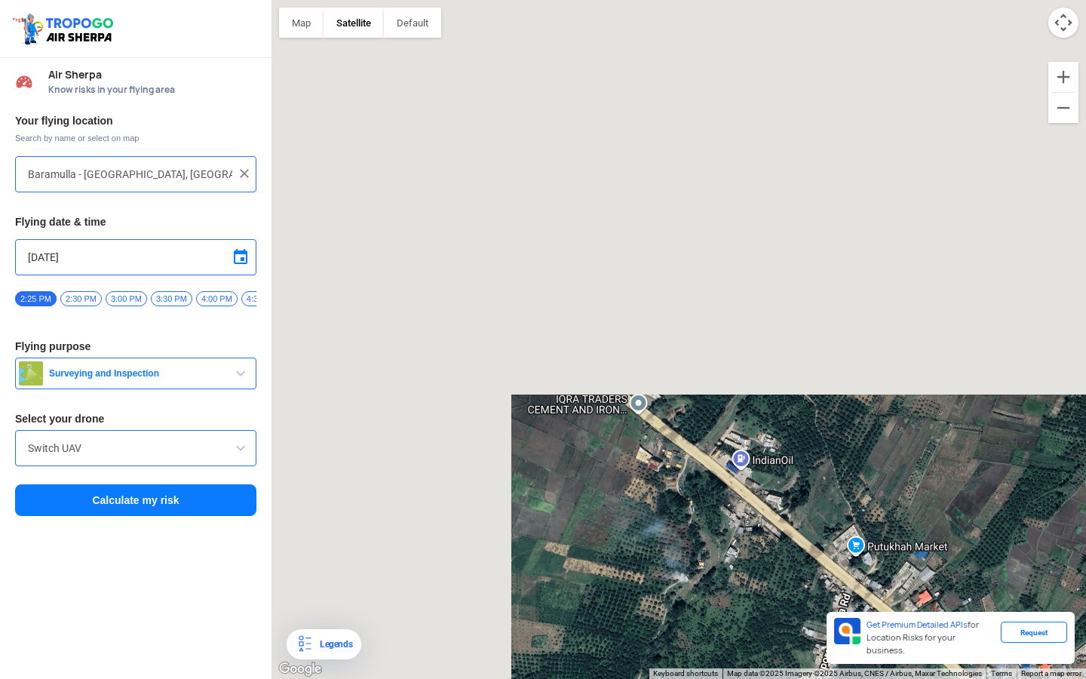
click at [756, 424] on div at bounding box center [678, 339] width 814 height 679
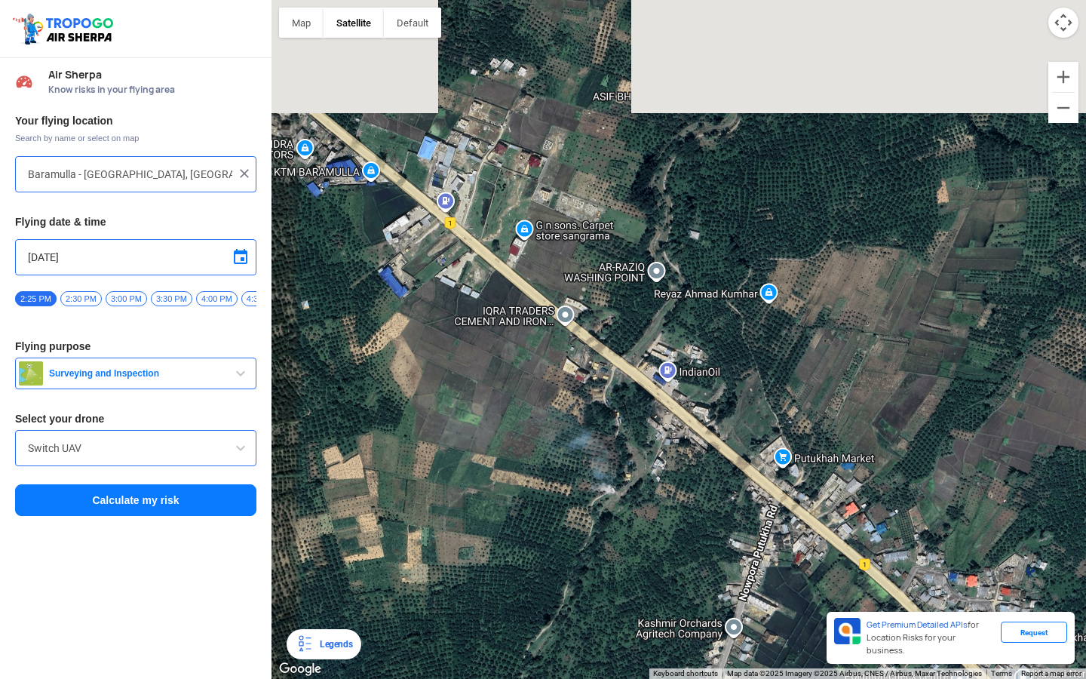
drag, startPoint x: 649, startPoint y: 372, endPoint x: 566, endPoint y: 216, distance: 176.8
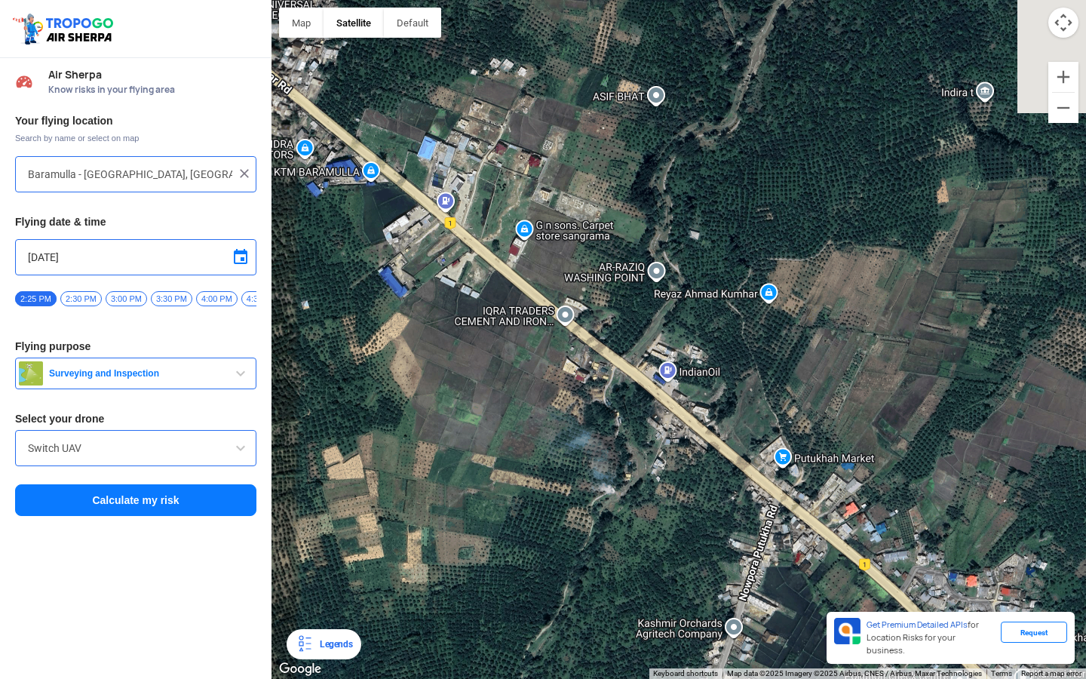
click at [563, 229] on div at bounding box center [678, 339] width 814 height 679
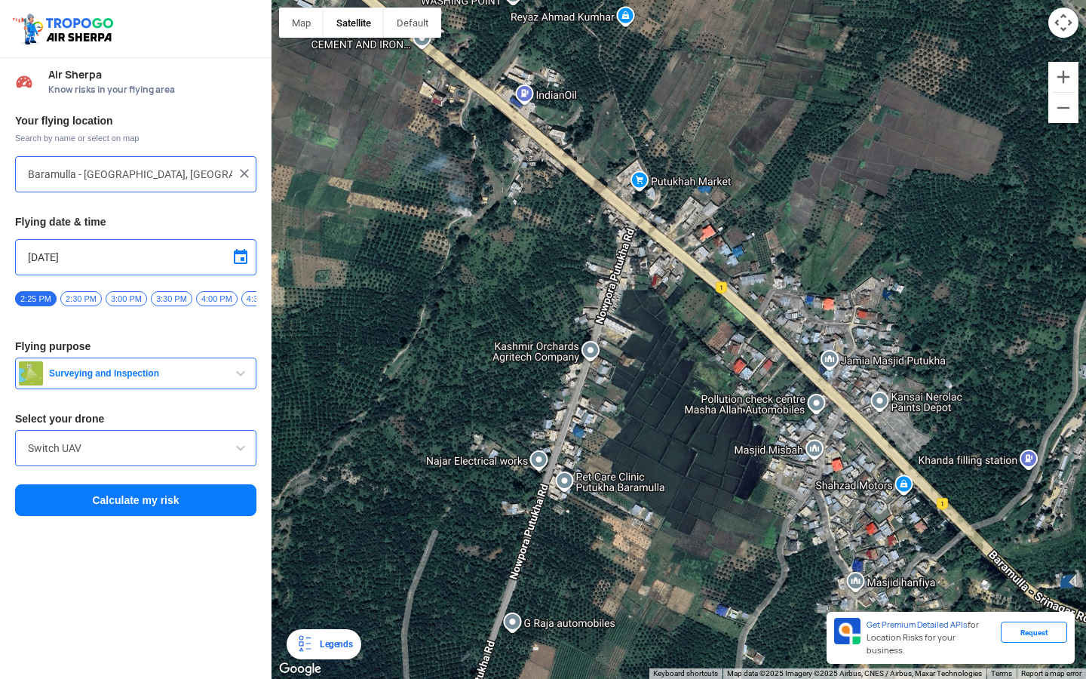
drag, startPoint x: 678, startPoint y: 279, endPoint x: 561, endPoint y: 248, distance: 120.9
click at [566, 250] on div at bounding box center [678, 339] width 814 height 679
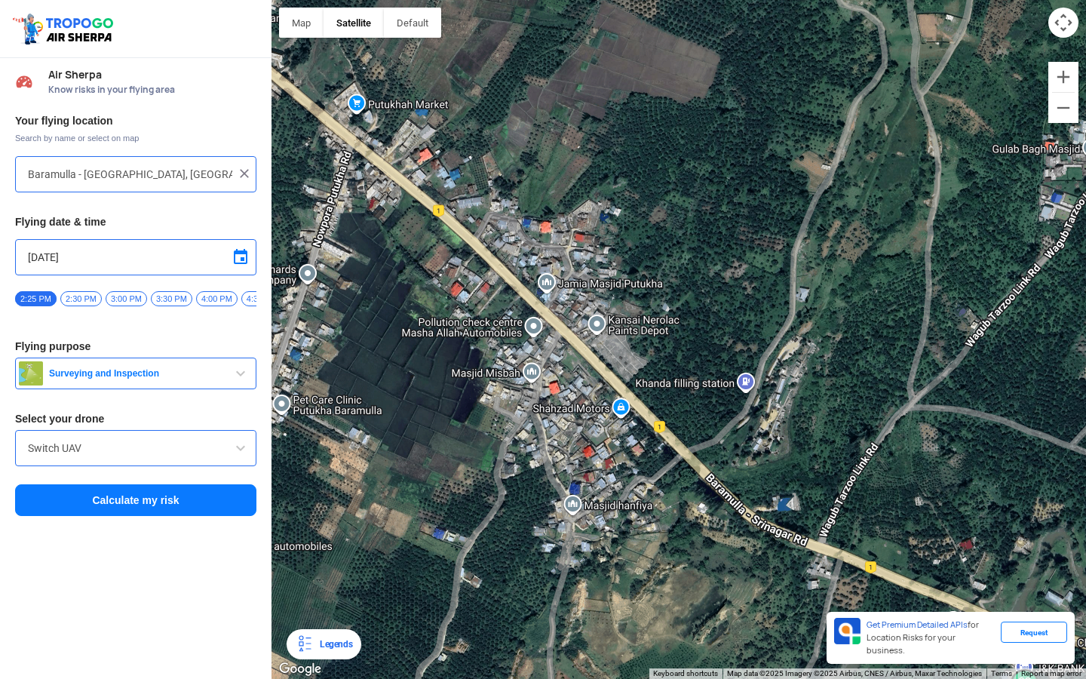
drag, startPoint x: 796, startPoint y: 452, endPoint x: 577, endPoint y: 381, distance: 230.6
click at [579, 384] on div at bounding box center [678, 339] width 814 height 679
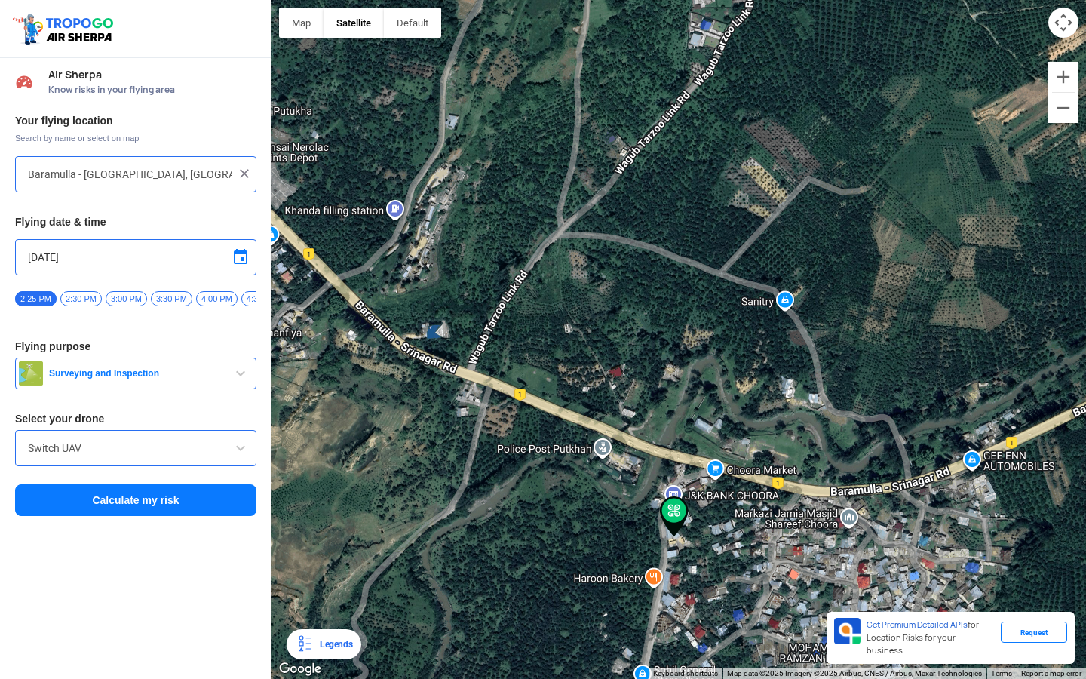
drag, startPoint x: 578, startPoint y: 381, endPoint x: 753, endPoint y: 389, distance: 175.2
click at [753, 389] on div at bounding box center [678, 339] width 814 height 679
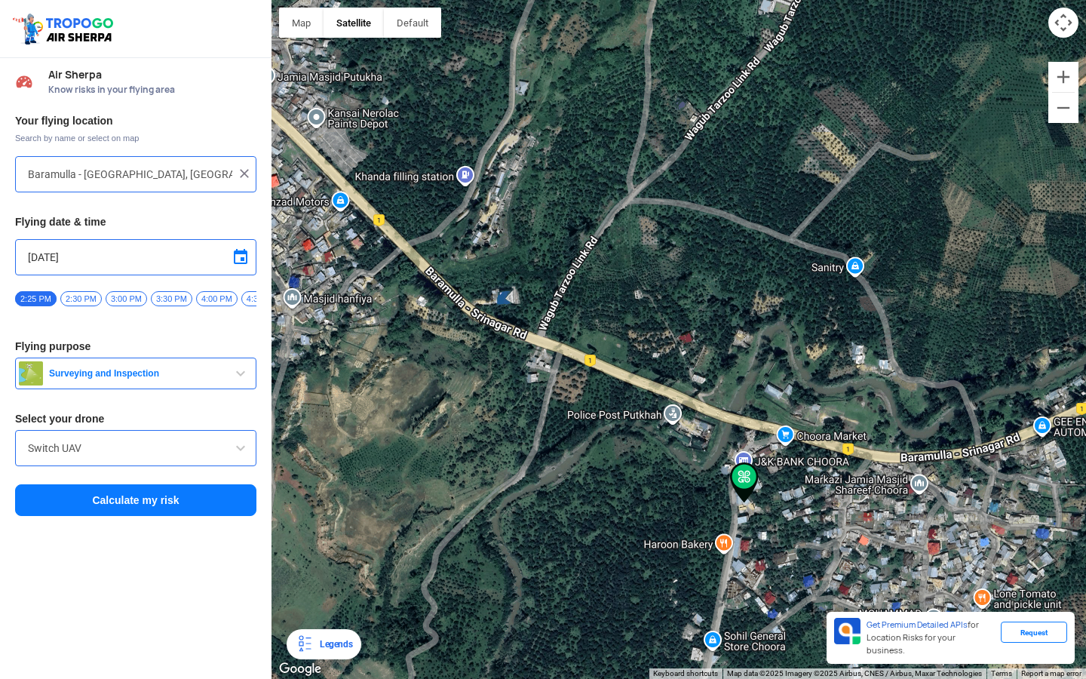
drag, startPoint x: 760, startPoint y: 434, endPoint x: 733, endPoint y: 389, distance: 52.8
click at [733, 389] on div at bounding box center [678, 339] width 814 height 679
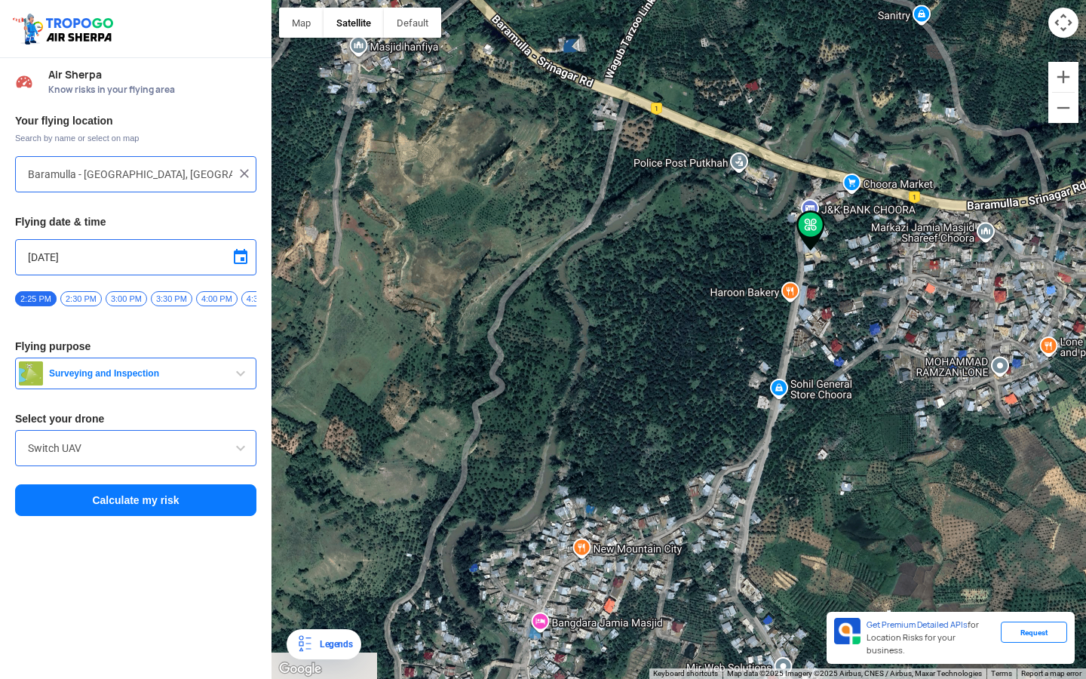
drag, startPoint x: 736, startPoint y: 492, endPoint x: 802, endPoint y: 236, distance: 264.9
click at [802, 236] on img at bounding box center [810, 230] width 29 height 41
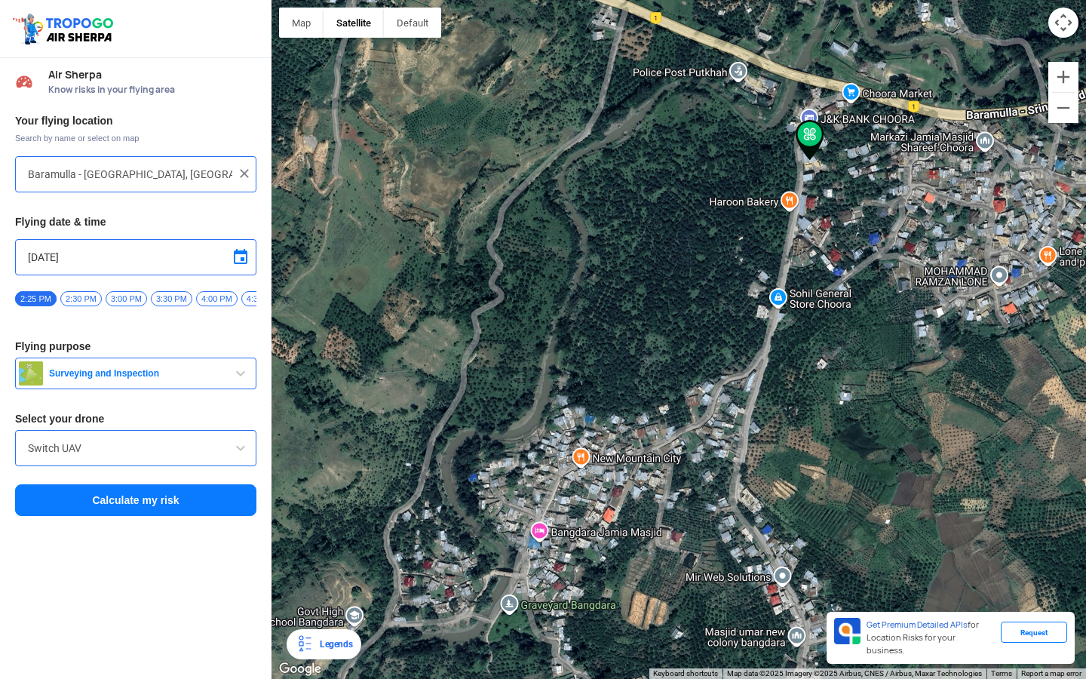
drag, startPoint x: 792, startPoint y: 348, endPoint x: 791, endPoint y: 255, distance: 92.8
click at [791, 254] on div at bounding box center [678, 339] width 814 height 679
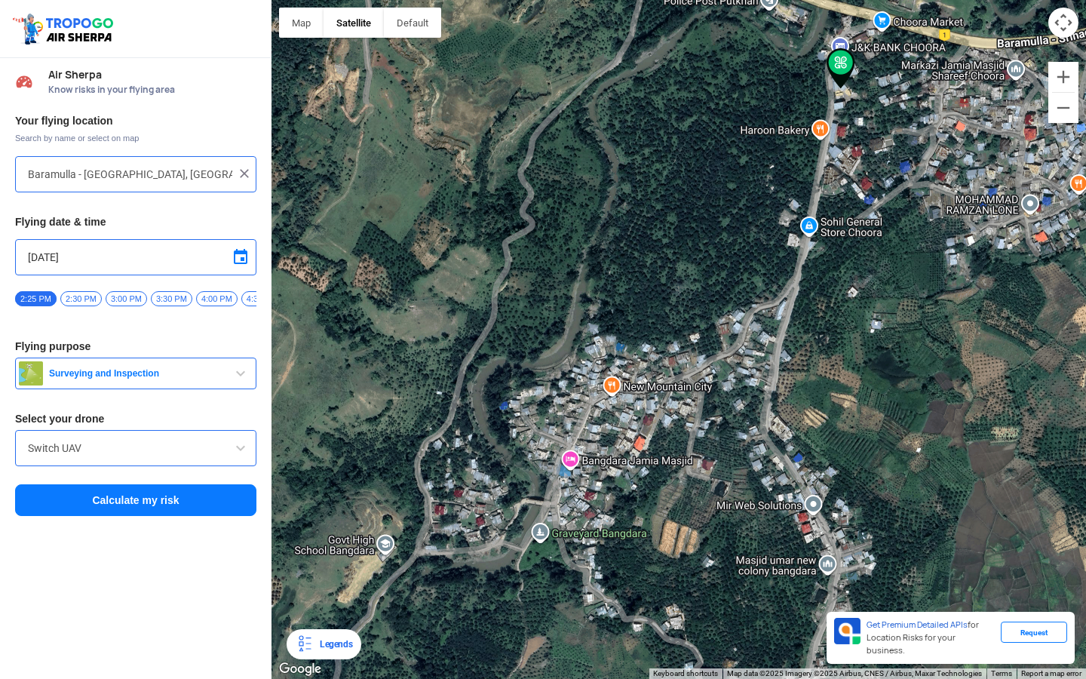
drag, startPoint x: 791, startPoint y: 255, endPoint x: 842, endPoint y: 367, distance: 122.8
click at [842, 363] on div at bounding box center [678, 339] width 814 height 679
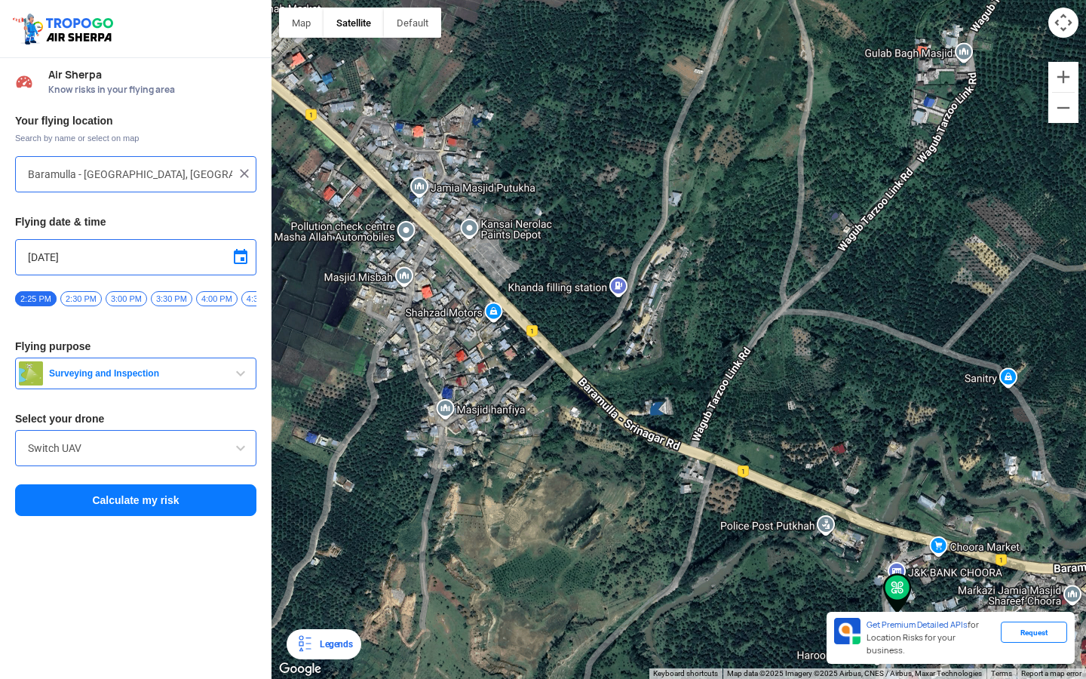
drag, startPoint x: 842, startPoint y: 367, endPoint x: 854, endPoint y: 307, distance: 60.8
click at [854, 307] on div at bounding box center [678, 339] width 814 height 679
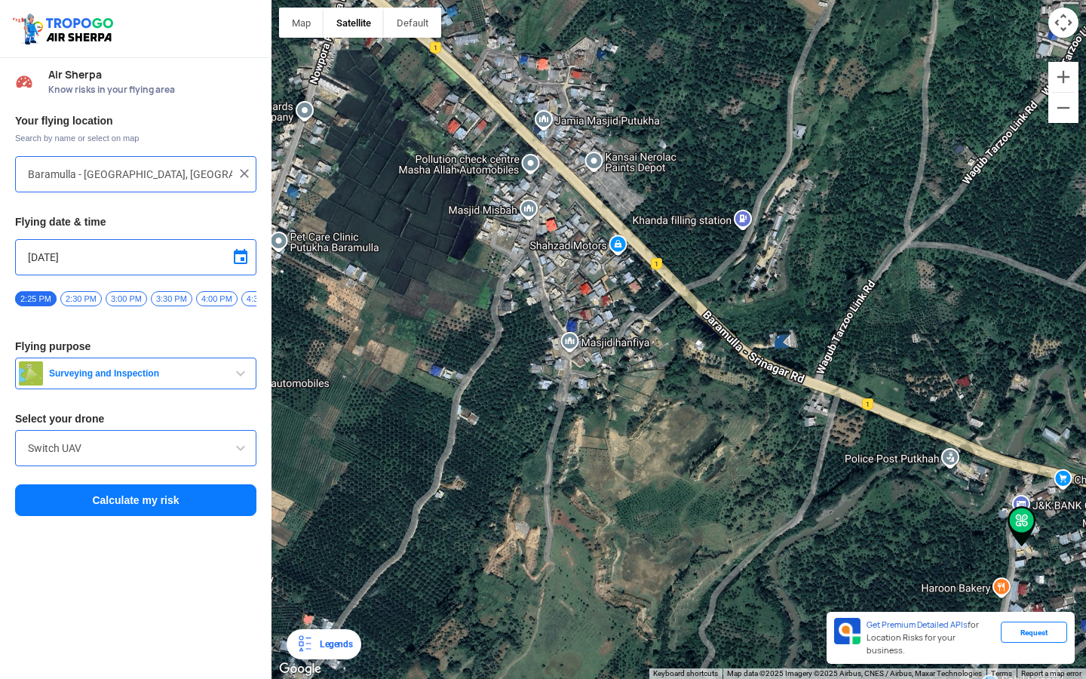
drag, startPoint x: 854, startPoint y: 307, endPoint x: 986, endPoint y: 317, distance: 131.6
click at [986, 317] on div at bounding box center [678, 339] width 814 height 679
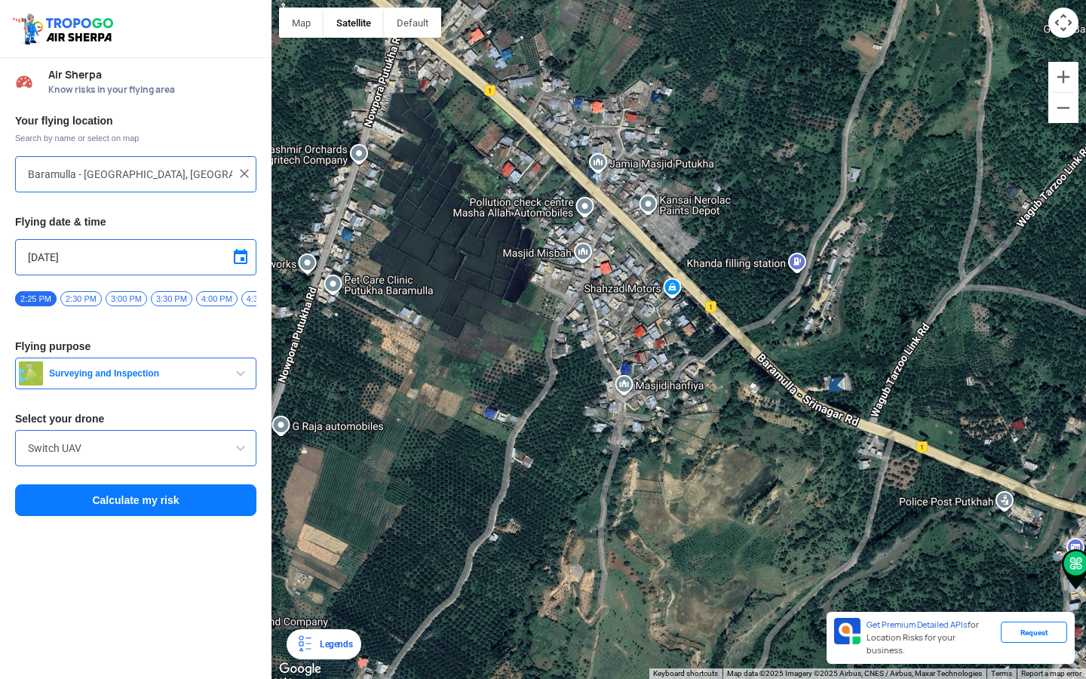
drag, startPoint x: 686, startPoint y: 276, endPoint x: 765, endPoint y: 420, distance: 164.4
click at [765, 419] on div at bounding box center [678, 339] width 814 height 679
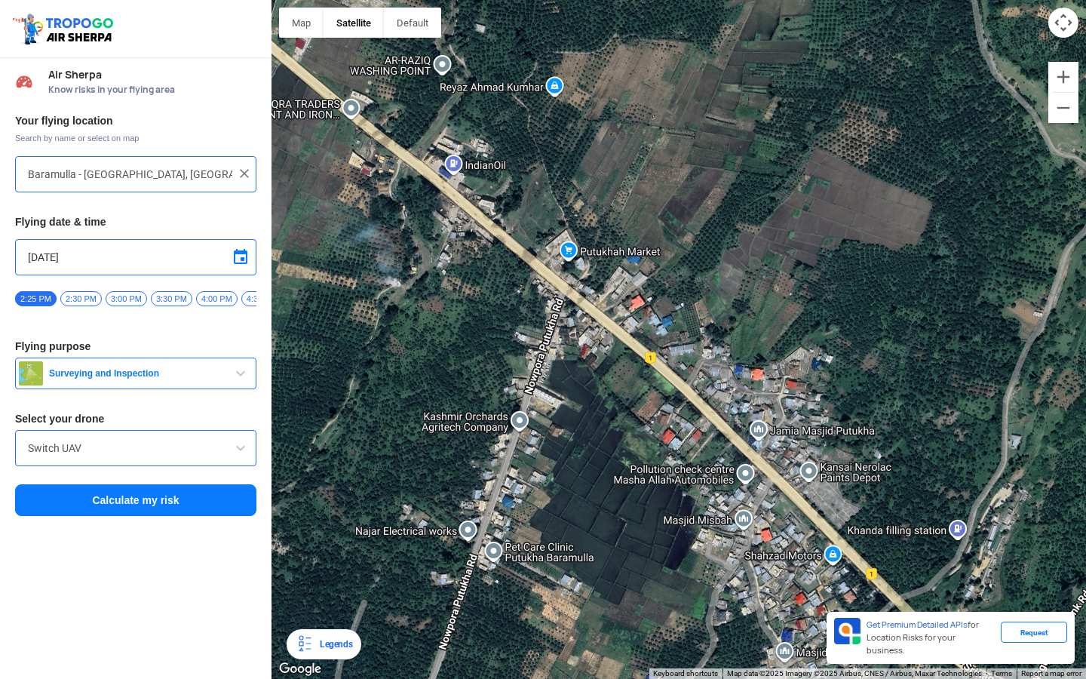
drag, startPoint x: 517, startPoint y: 272, endPoint x: 558, endPoint y: 310, distance: 56.1
click at [558, 310] on div at bounding box center [678, 339] width 814 height 679
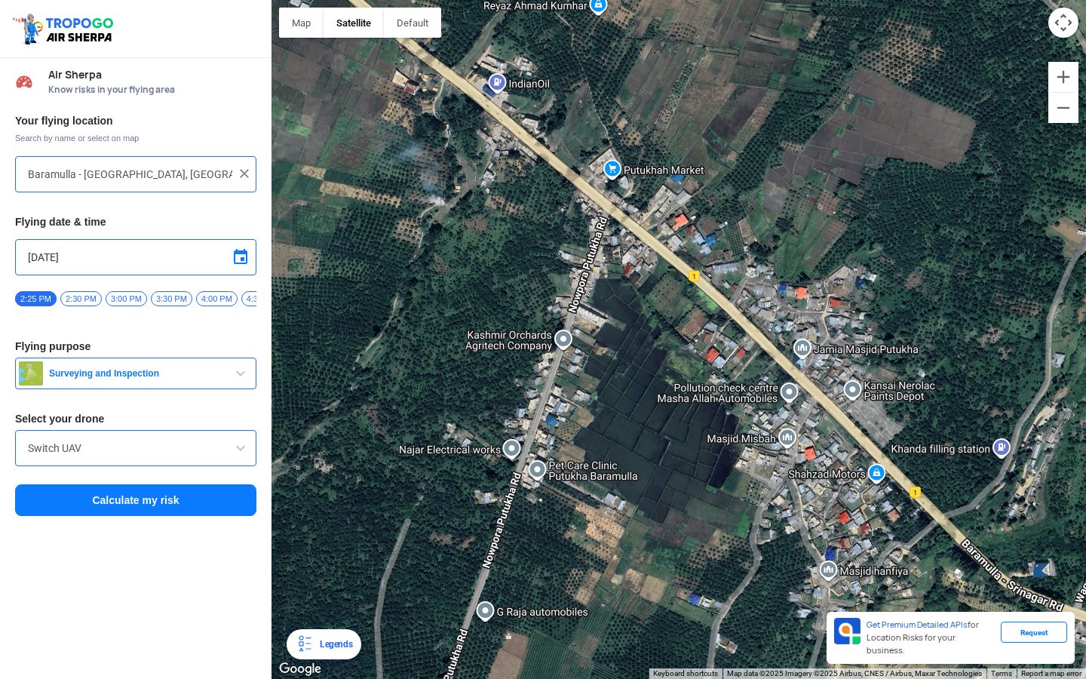
drag, startPoint x: 546, startPoint y: 420, endPoint x: 591, endPoint y: 338, distance: 93.8
click at [591, 338] on div at bounding box center [678, 339] width 814 height 679
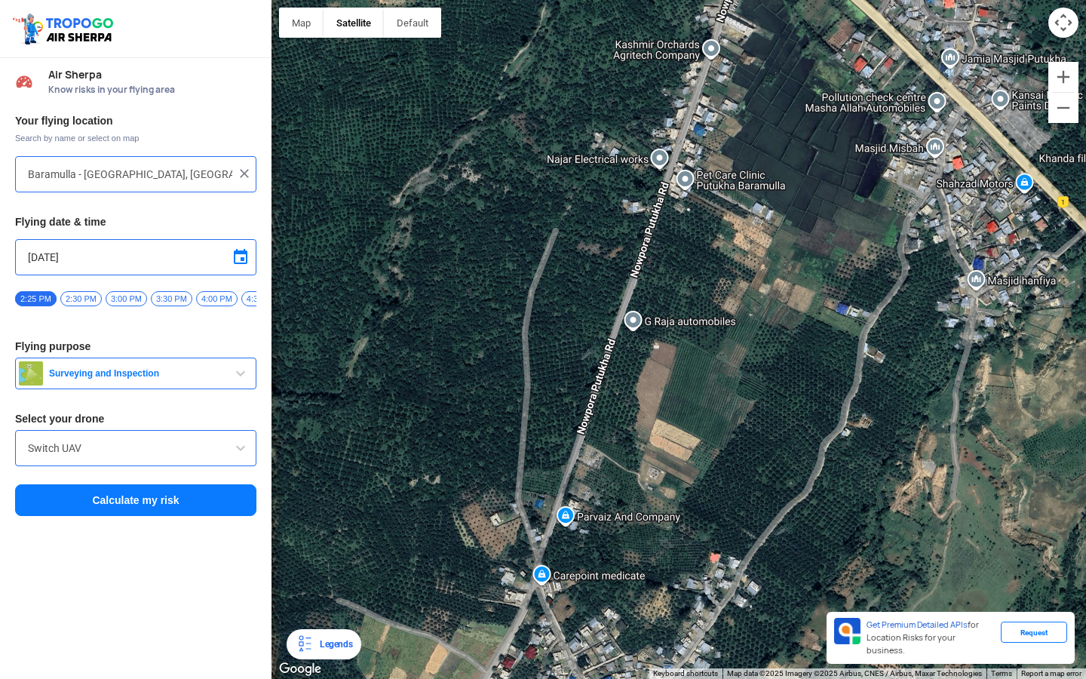
drag, startPoint x: 591, startPoint y: 336, endPoint x: 738, endPoint y: 48, distance: 323.4
click at [738, 48] on div at bounding box center [678, 339] width 814 height 679
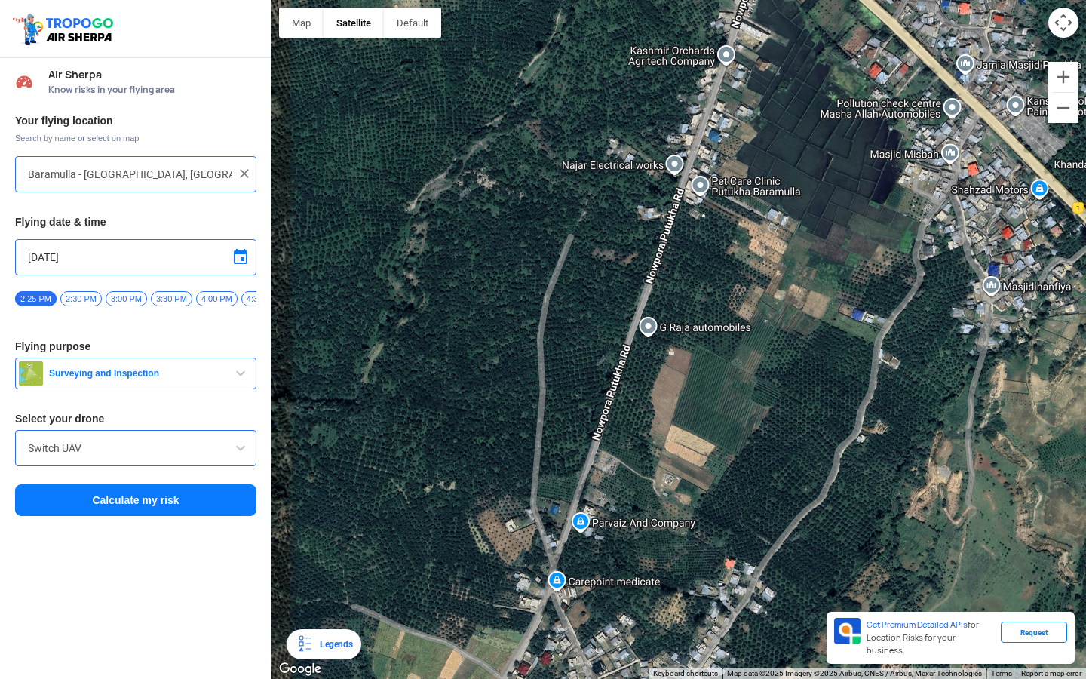
drag, startPoint x: 738, startPoint y: 48, endPoint x: 753, endPoint y: 52, distance: 14.8
click at [753, 52] on div at bounding box center [678, 339] width 814 height 679
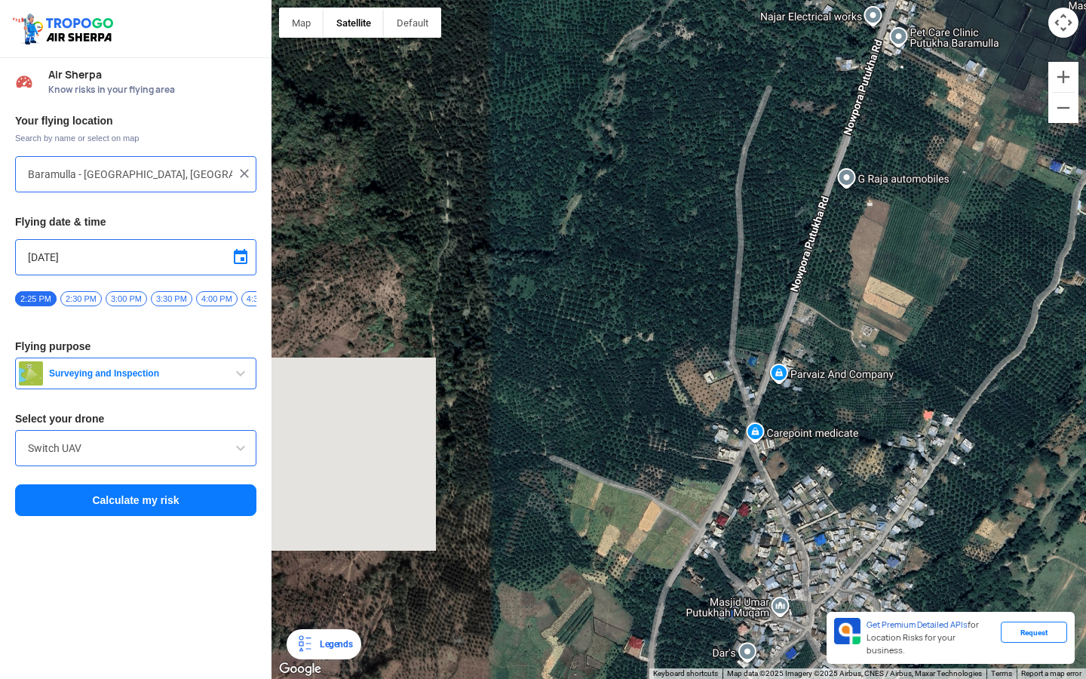
drag, startPoint x: 578, startPoint y: 419, endPoint x: 777, endPoint y: 269, distance: 248.7
click at [777, 269] on div at bounding box center [678, 339] width 814 height 679
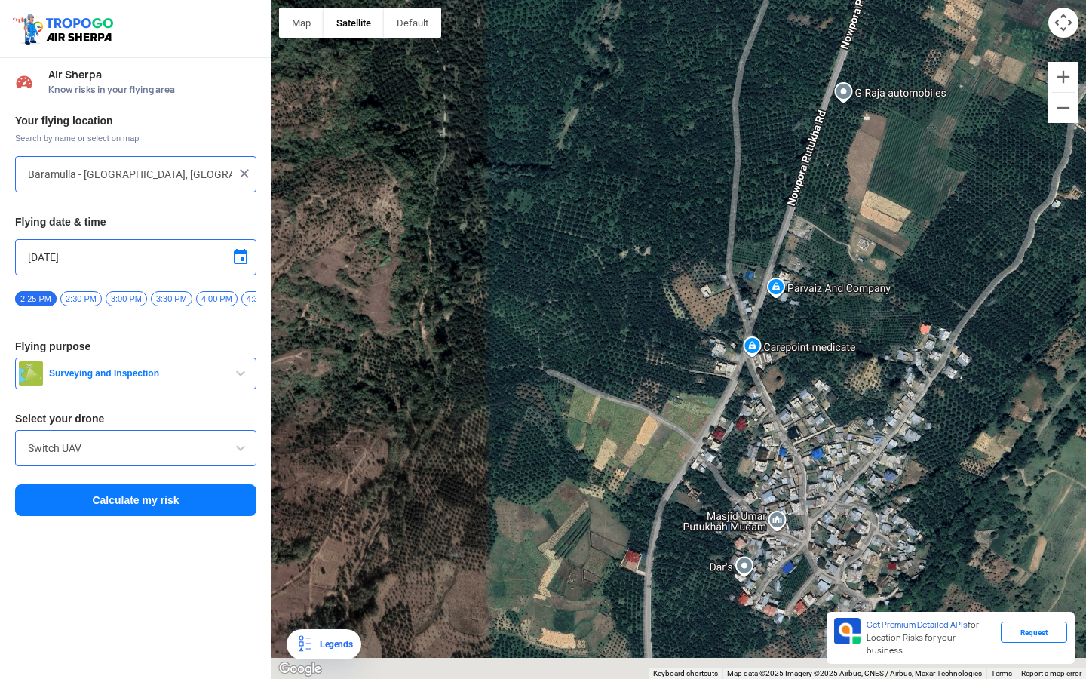
drag, startPoint x: 738, startPoint y: 410, endPoint x: 727, endPoint y: 304, distance: 106.1
click at [727, 304] on div at bounding box center [678, 339] width 814 height 679
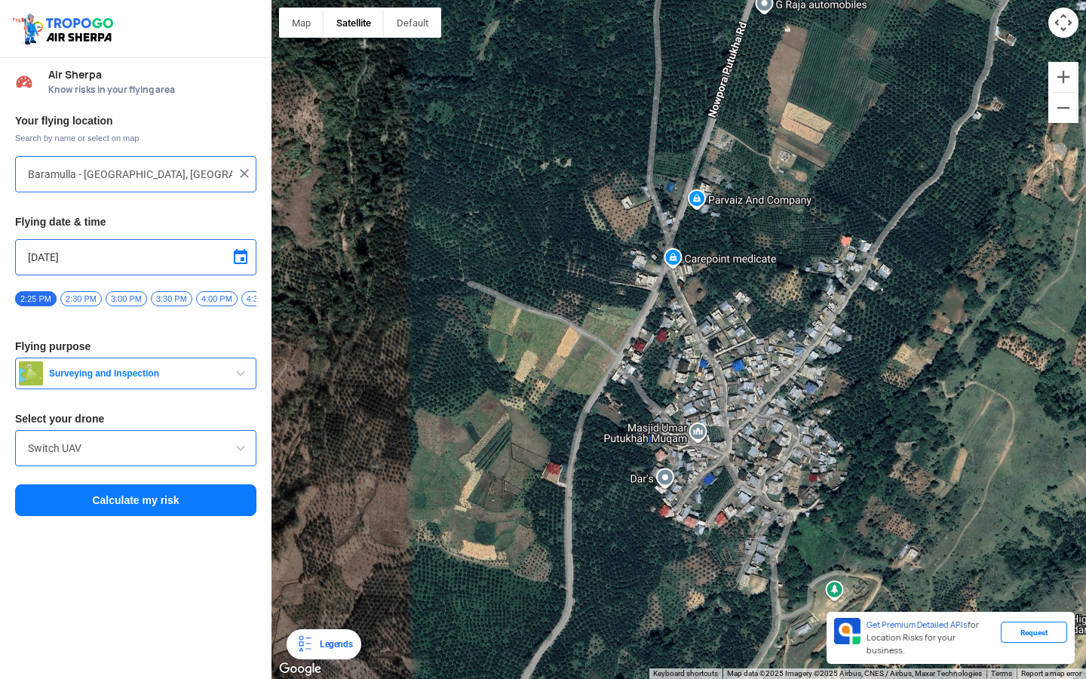
drag, startPoint x: 679, startPoint y: 283, endPoint x: 514, endPoint y: 173, distance: 199.1
click at [514, 173] on div at bounding box center [678, 339] width 814 height 679
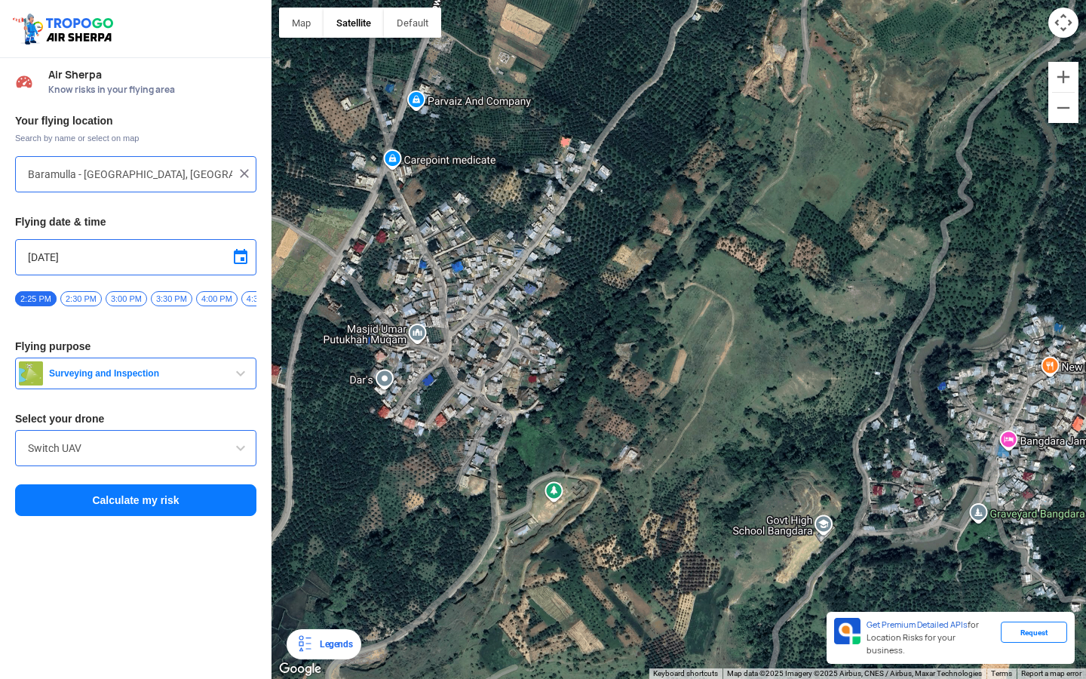
drag, startPoint x: 746, startPoint y: 328, endPoint x: 700, endPoint y: 328, distance: 46.0
click at [700, 328] on div at bounding box center [678, 339] width 814 height 679
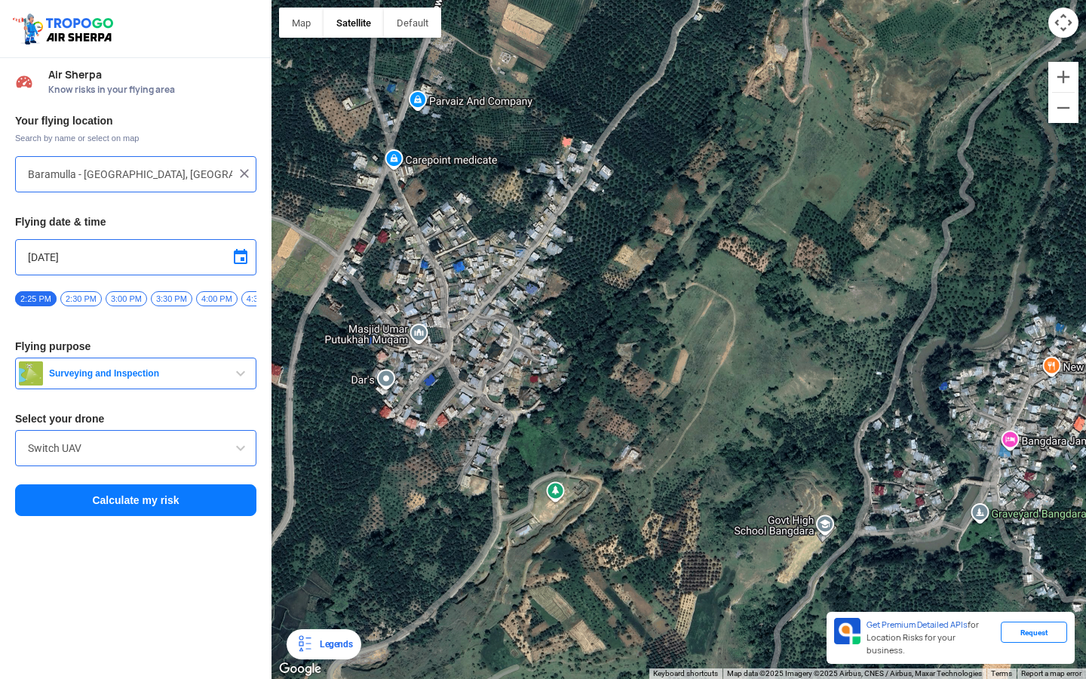
drag, startPoint x: 852, startPoint y: 325, endPoint x: 713, endPoint y: 408, distance: 162.3
click at [714, 407] on div at bounding box center [678, 339] width 814 height 679
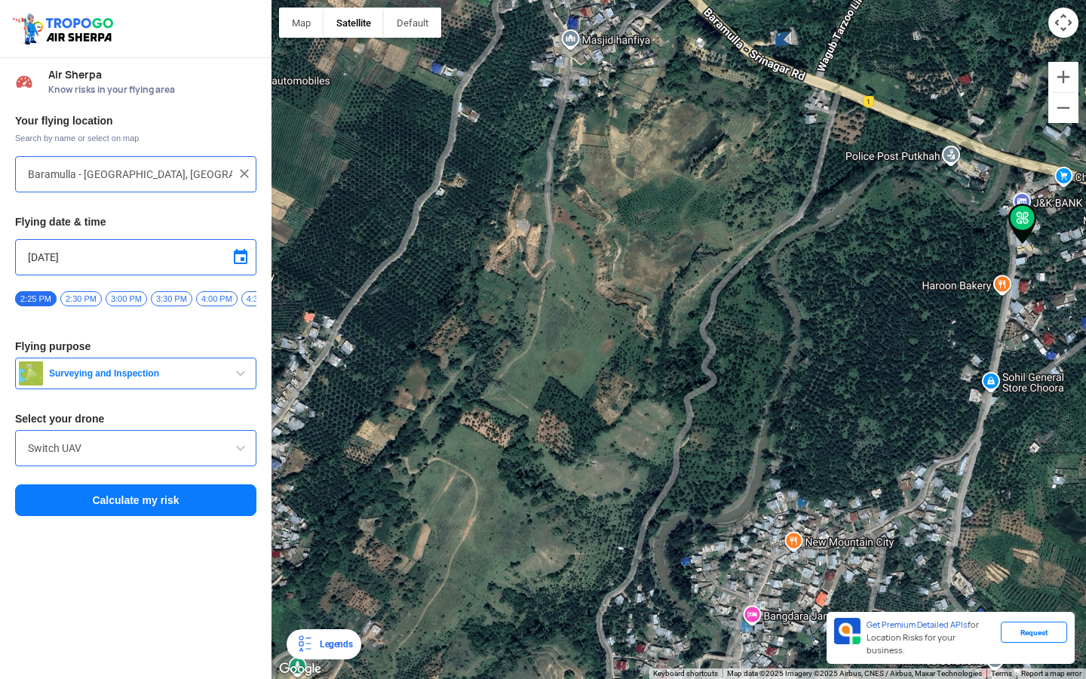
click at [246, 176] on img at bounding box center [244, 173] width 15 height 15
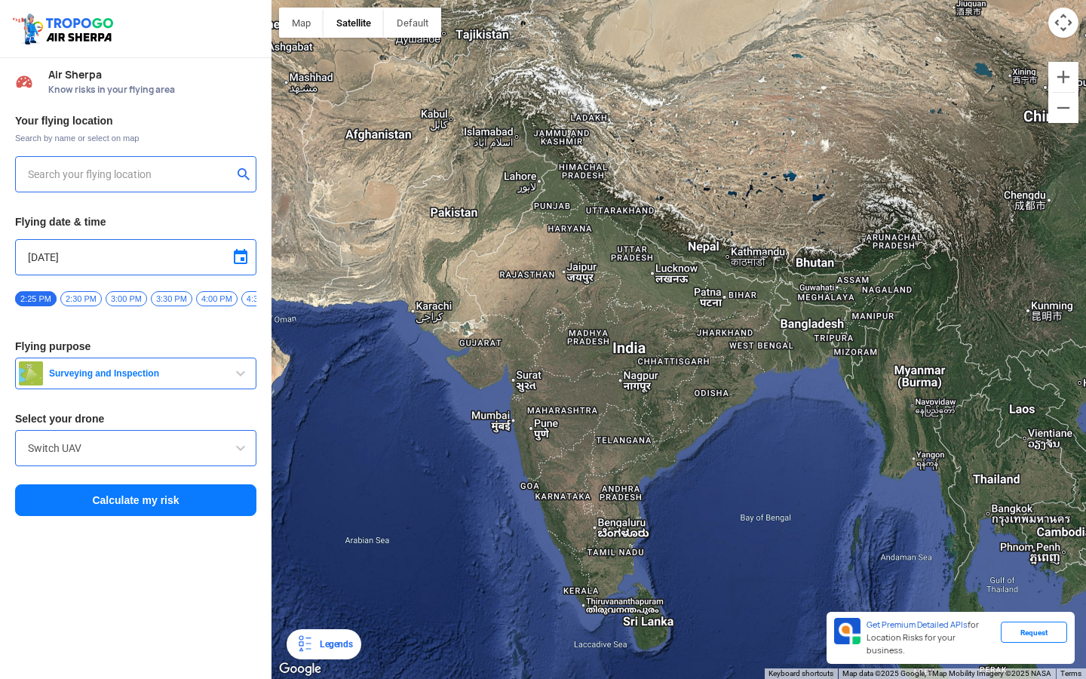
click at [137, 180] on input "text" at bounding box center [130, 174] width 204 height 18
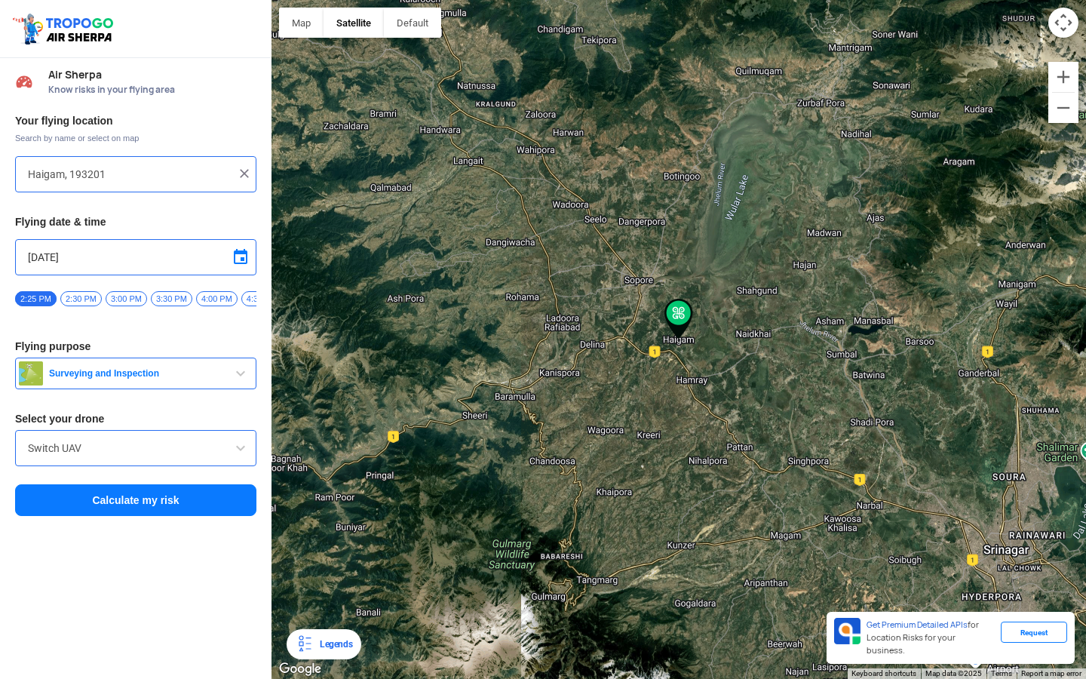
click at [678, 353] on div at bounding box center [678, 339] width 814 height 679
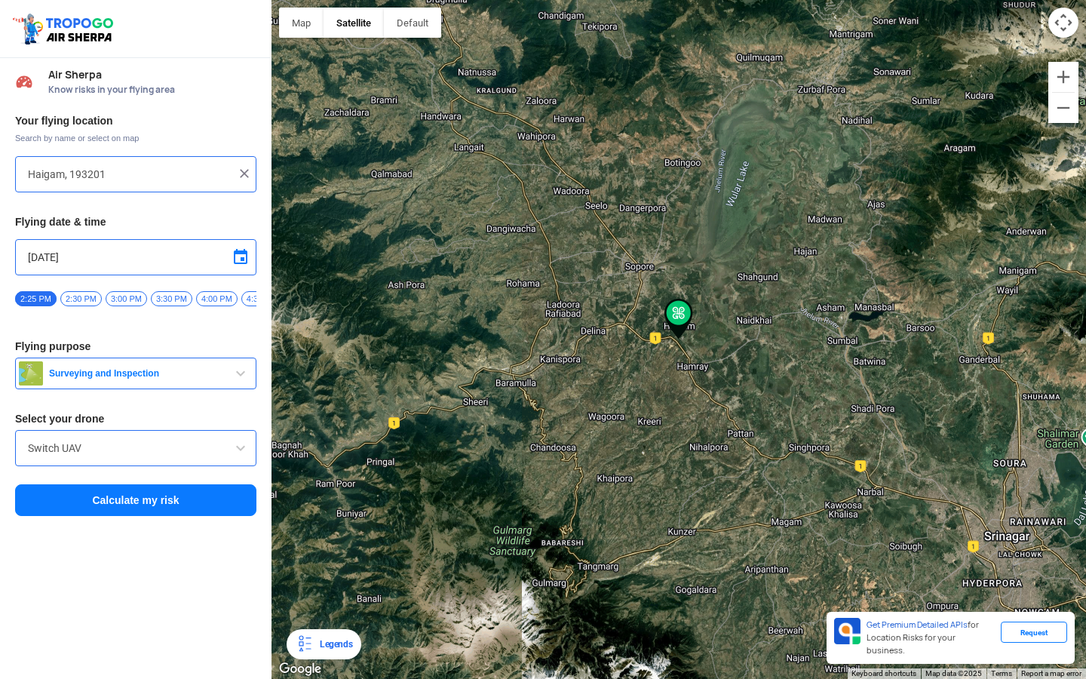
click at [678, 353] on div at bounding box center [678, 339] width 814 height 679
type input "Unnamed Road"
click at [1055, 81] on button "Zoom in" at bounding box center [1063, 77] width 30 height 30
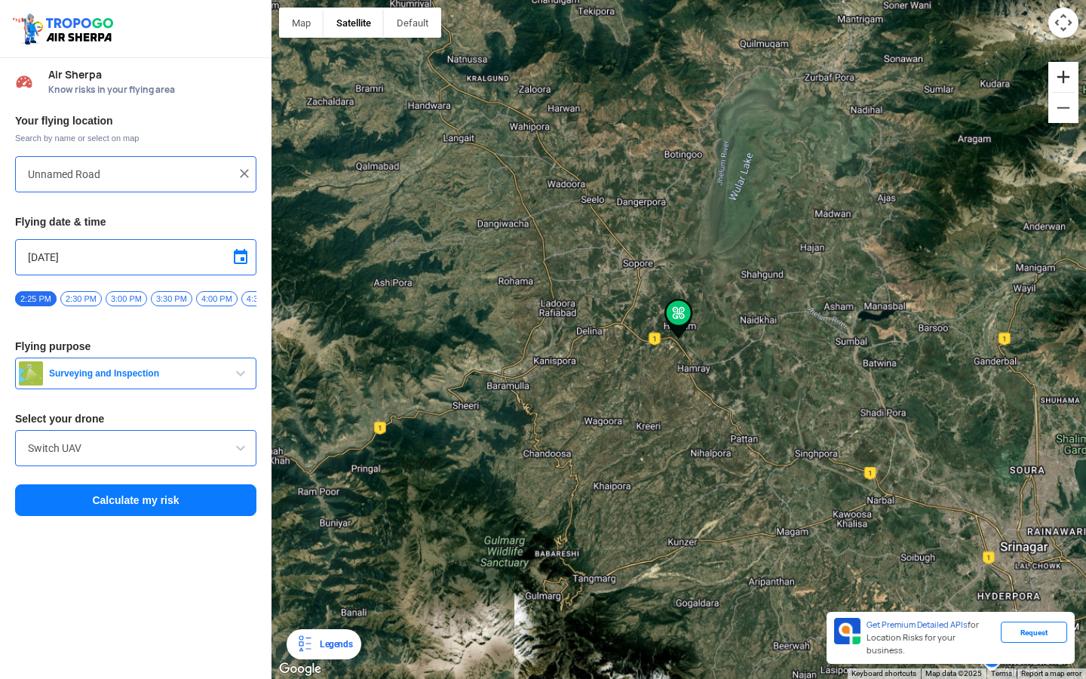
click at [1055, 81] on button "Zoom in" at bounding box center [1063, 77] width 30 height 30
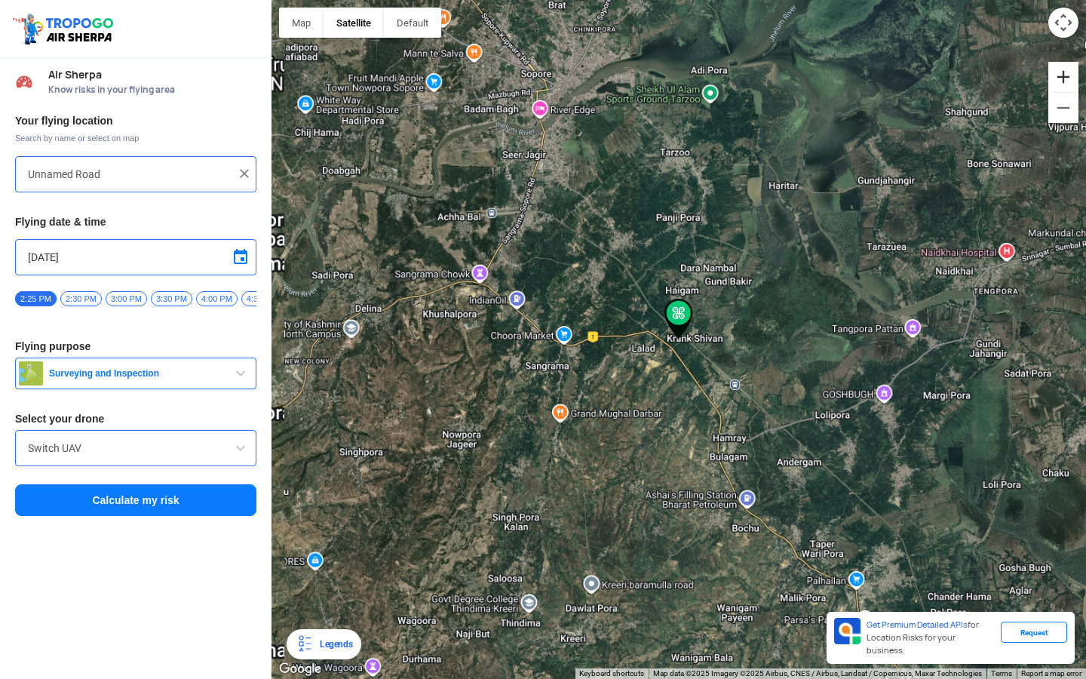
click at [1055, 81] on button "Zoom in" at bounding box center [1063, 77] width 30 height 30
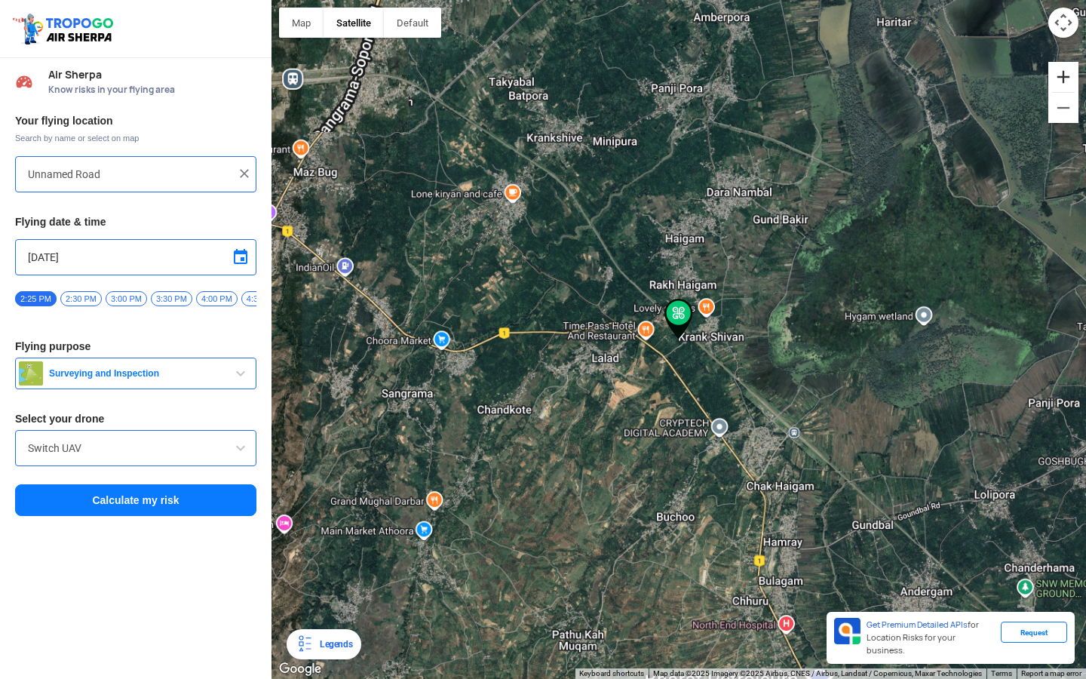
click at [1055, 81] on button "Zoom in" at bounding box center [1063, 77] width 30 height 30
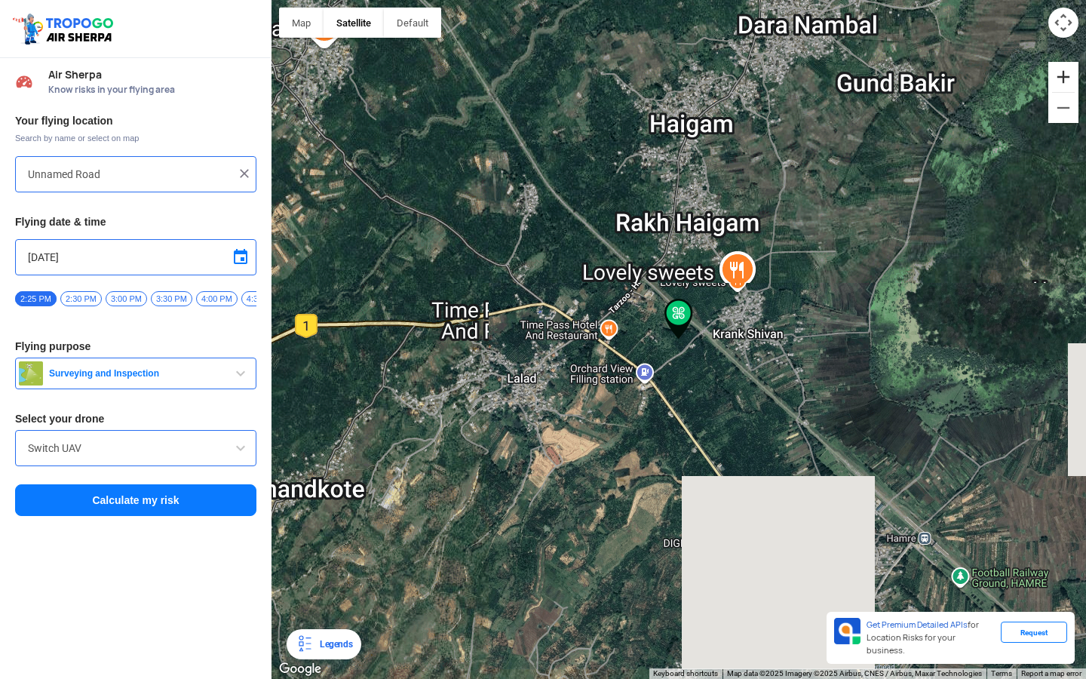
click at [1055, 81] on button "Zoom in" at bounding box center [1063, 77] width 30 height 30
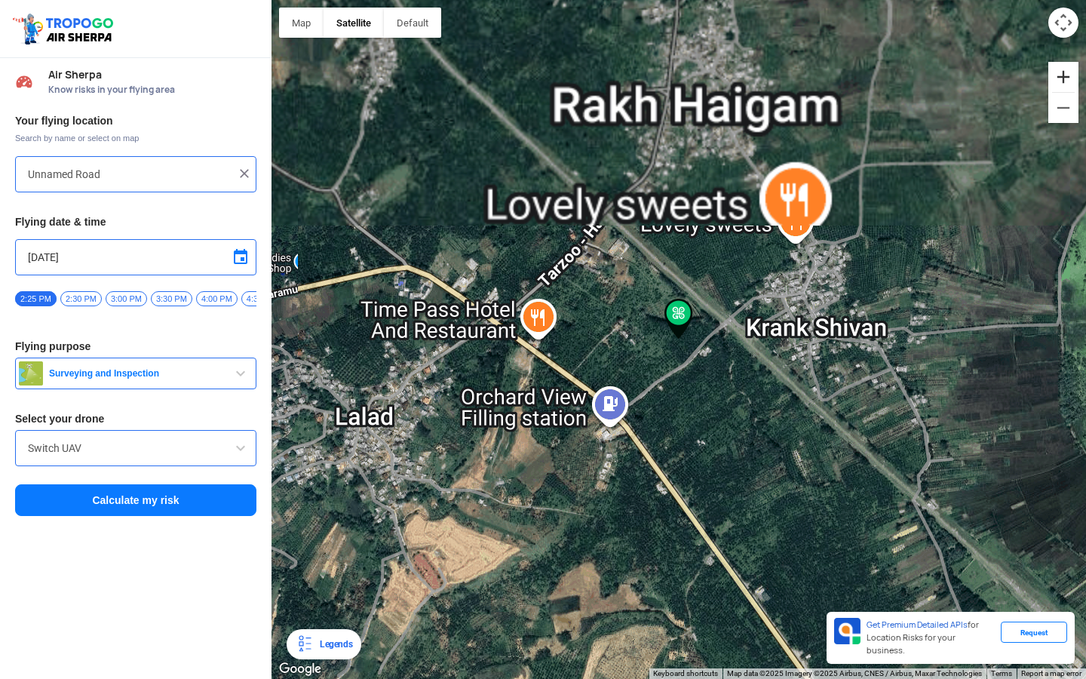
click at [1055, 81] on button "Zoom in" at bounding box center [1063, 77] width 30 height 30
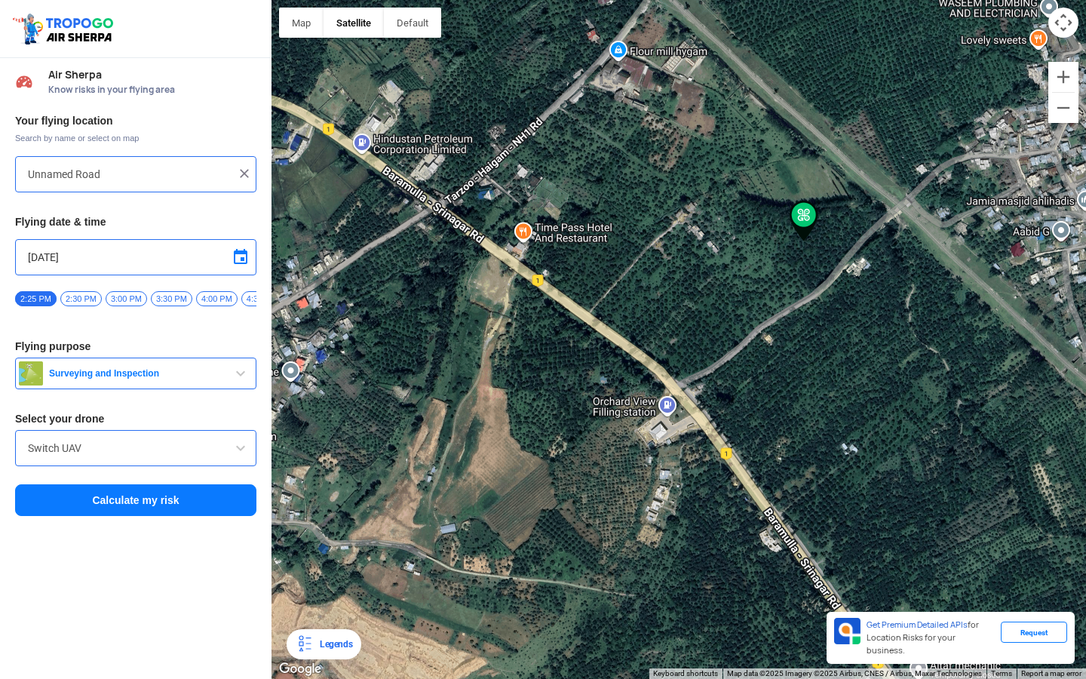
drag, startPoint x: 758, startPoint y: 277, endPoint x: 882, endPoint y: 178, distance: 158.9
click at [882, 178] on div at bounding box center [678, 339] width 814 height 679
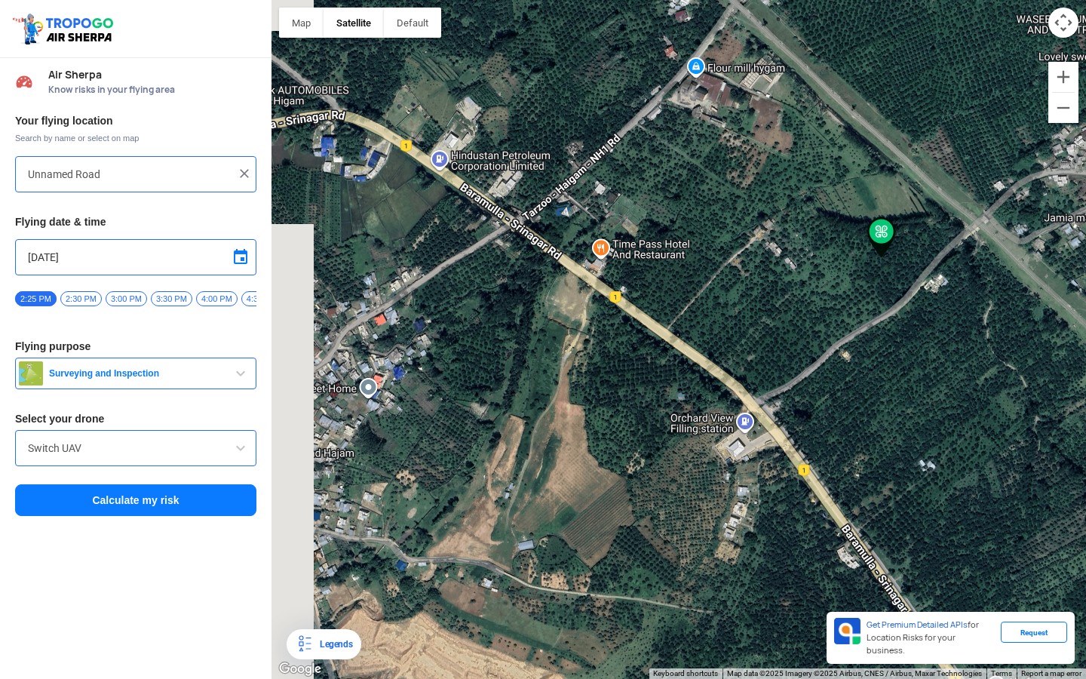
drag, startPoint x: 683, startPoint y: 334, endPoint x: 762, endPoint y: 350, distance: 80.8
click at [762, 351] on div at bounding box center [678, 339] width 814 height 679
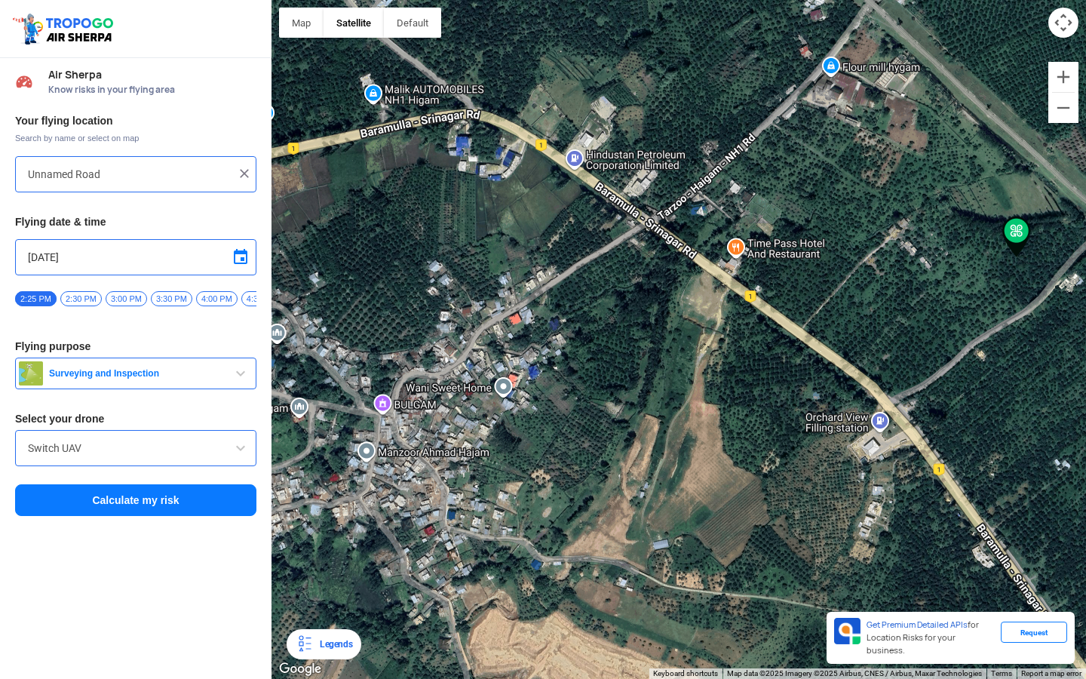
drag, startPoint x: 443, startPoint y: 364, endPoint x: 584, endPoint y: 364, distance: 141.0
click at [584, 364] on div at bounding box center [678, 339] width 814 height 679
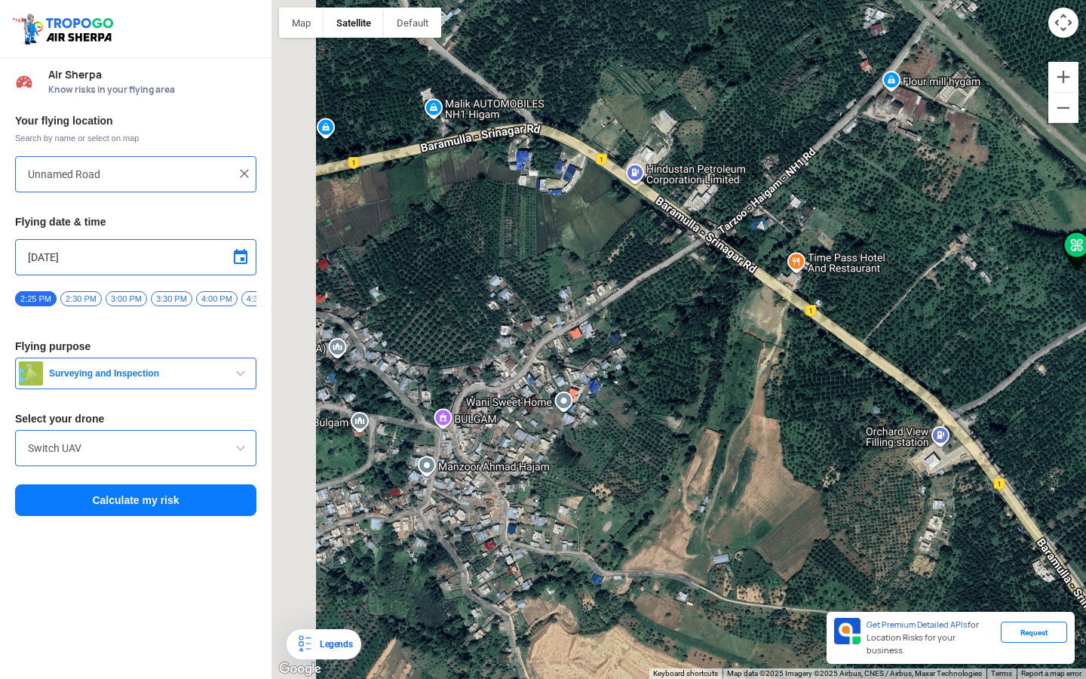
drag, startPoint x: 542, startPoint y: 333, endPoint x: 604, endPoint y: 348, distance: 63.7
click at [604, 348] on div at bounding box center [678, 339] width 814 height 679
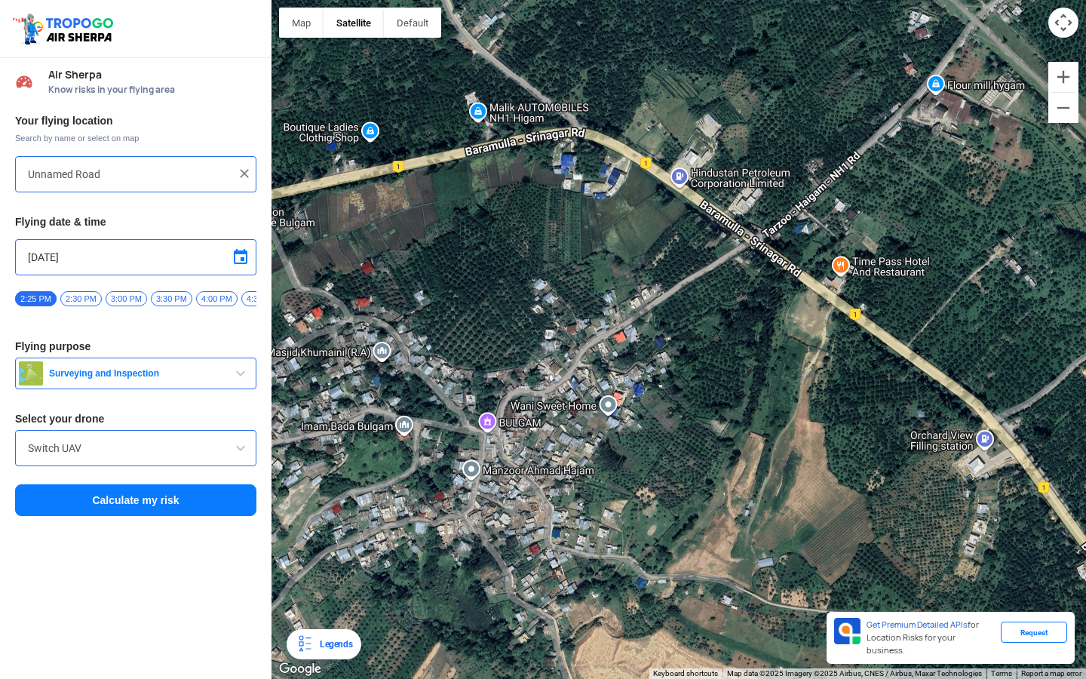
drag, startPoint x: 615, startPoint y: 348, endPoint x: 659, endPoint y: 349, distance: 44.5
click at [659, 350] on div at bounding box center [678, 339] width 814 height 679
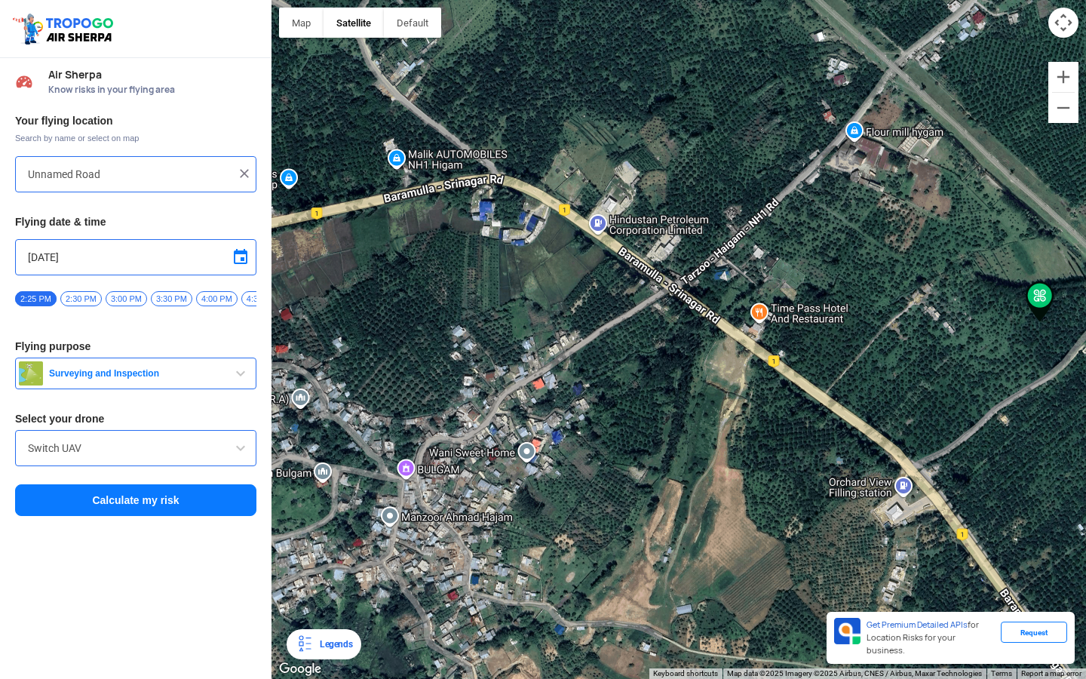
drag, startPoint x: 686, startPoint y: 311, endPoint x: 595, endPoint y: 379, distance: 113.1
click at [595, 379] on div at bounding box center [678, 339] width 814 height 679
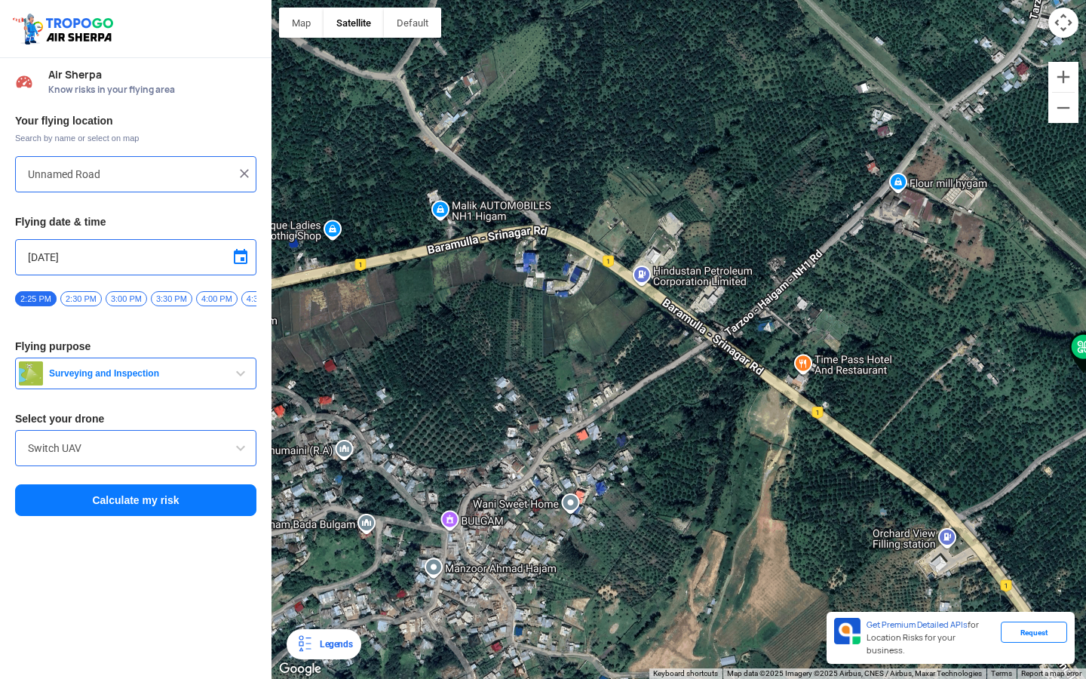
drag, startPoint x: 604, startPoint y: 383, endPoint x: 719, endPoint y: 429, distance: 123.5
click at [717, 424] on div at bounding box center [678, 339] width 814 height 679
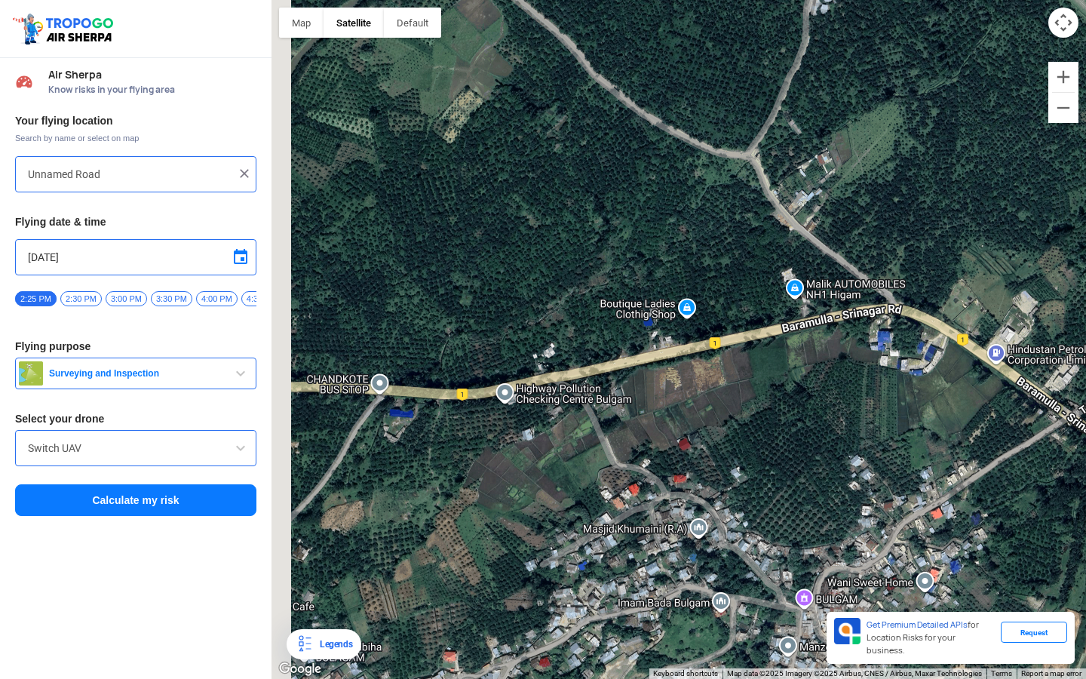
drag, startPoint x: 637, startPoint y: 401, endPoint x: 875, endPoint y: 388, distance: 238.7
click at [875, 388] on div at bounding box center [678, 339] width 814 height 679
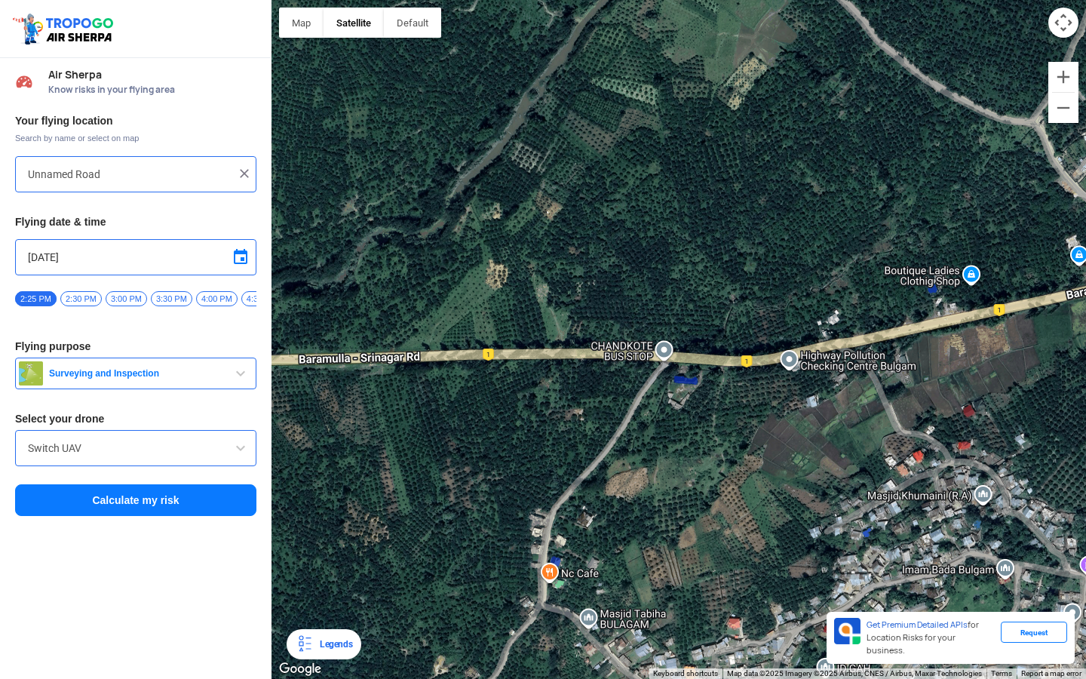
drag, startPoint x: 767, startPoint y: 393, endPoint x: 996, endPoint y: 359, distance: 231.8
click at [1002, 370] on div at bounding box center [678, 339] width 814 height 679
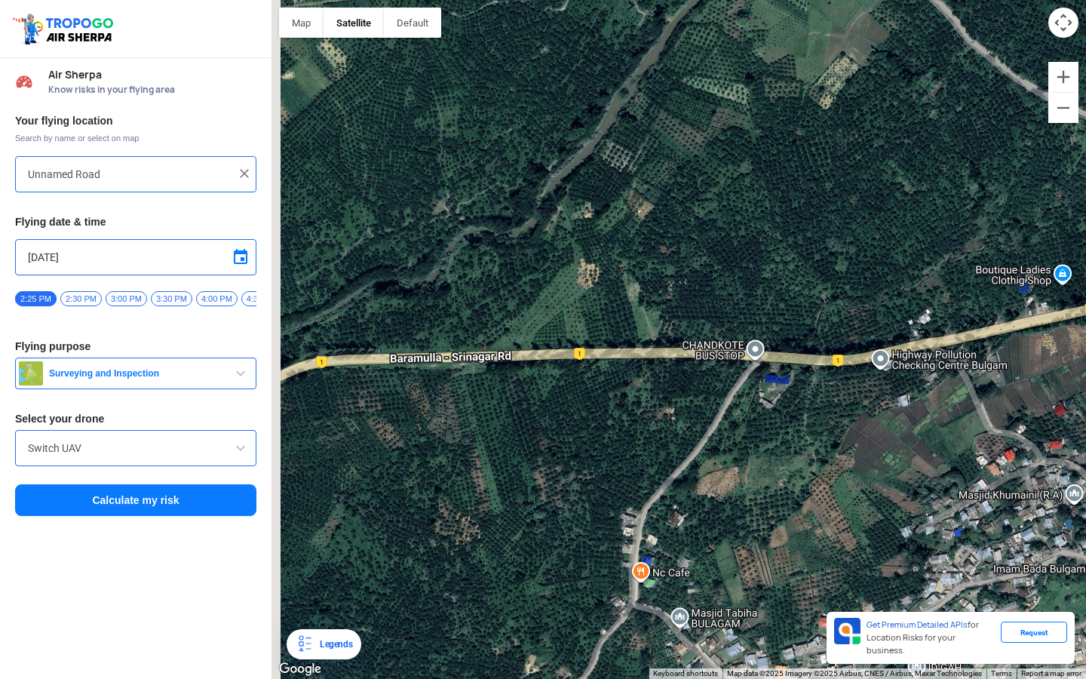
drag, startPoint x: 705, startPoint y: 373, endPoint x: 908, endPoint y: 373, distance: 202.9
click at [908, 373] on div at bounding box center [678, 339] width 814 height 679
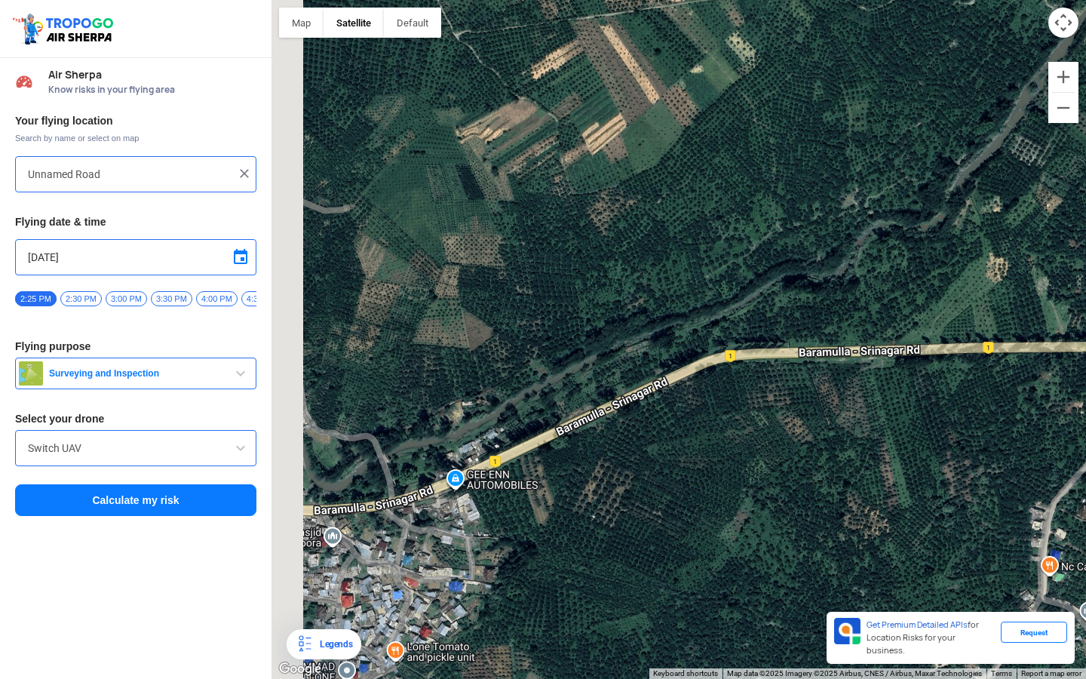
drag, startPoint x: 551, startPoint y: 374, endPoint x: 833, endPoint y: 366, distance: 282.2
click at [833, 367] on div at bounding box center [678, 339] width 814 height 679
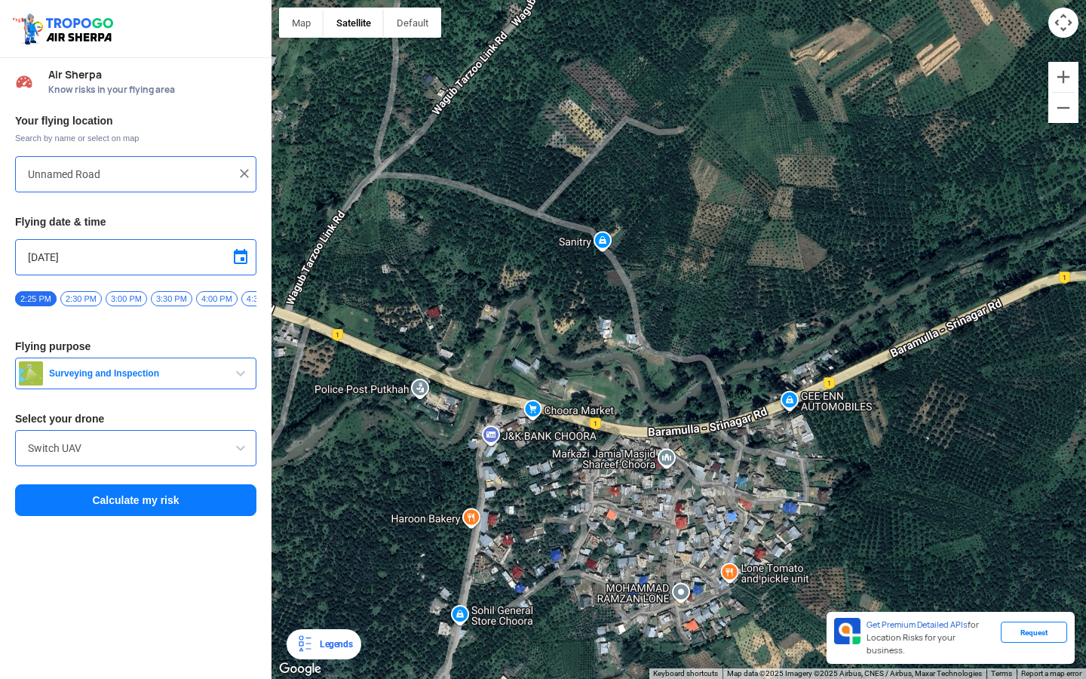
drag, startPoint x: 513, startPoint y: 447, endPoint x: 819, endPoint y: 370, distance: 315.7
click at [819, 370] on div at bounding box center [678, 339] width 814 height 679
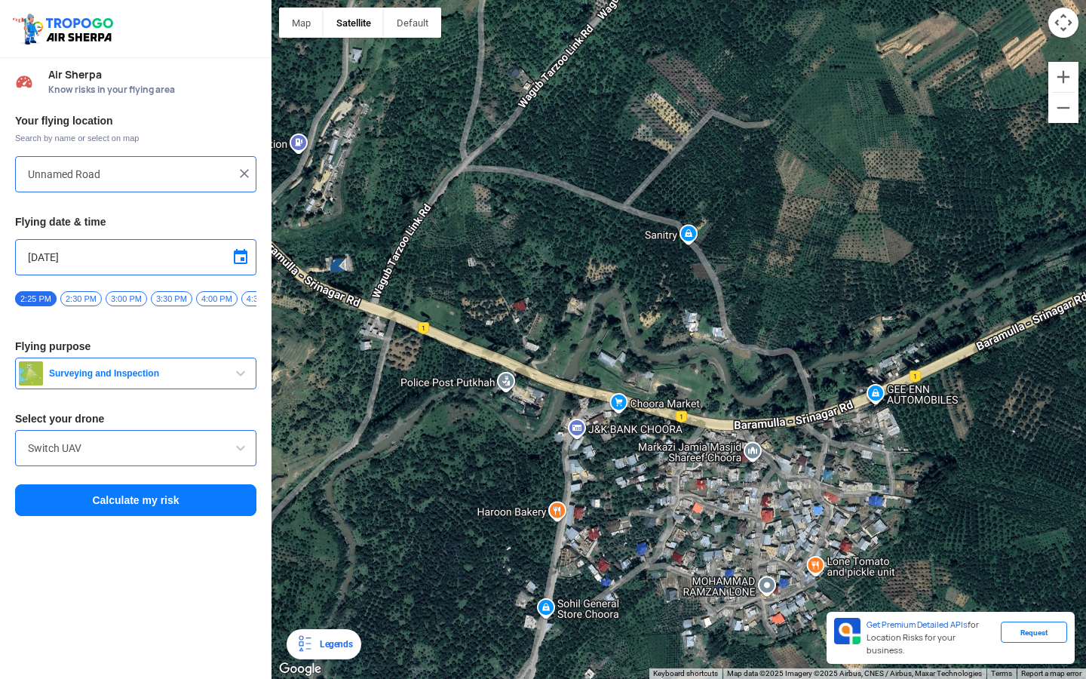
drag, startPoint x: 593, startPoint y: 402, endPoint x: 703, endPoint y: 395, distance: 110.3
click at [702, 395] on div at bounding box center [678, 339] width 814 height 679
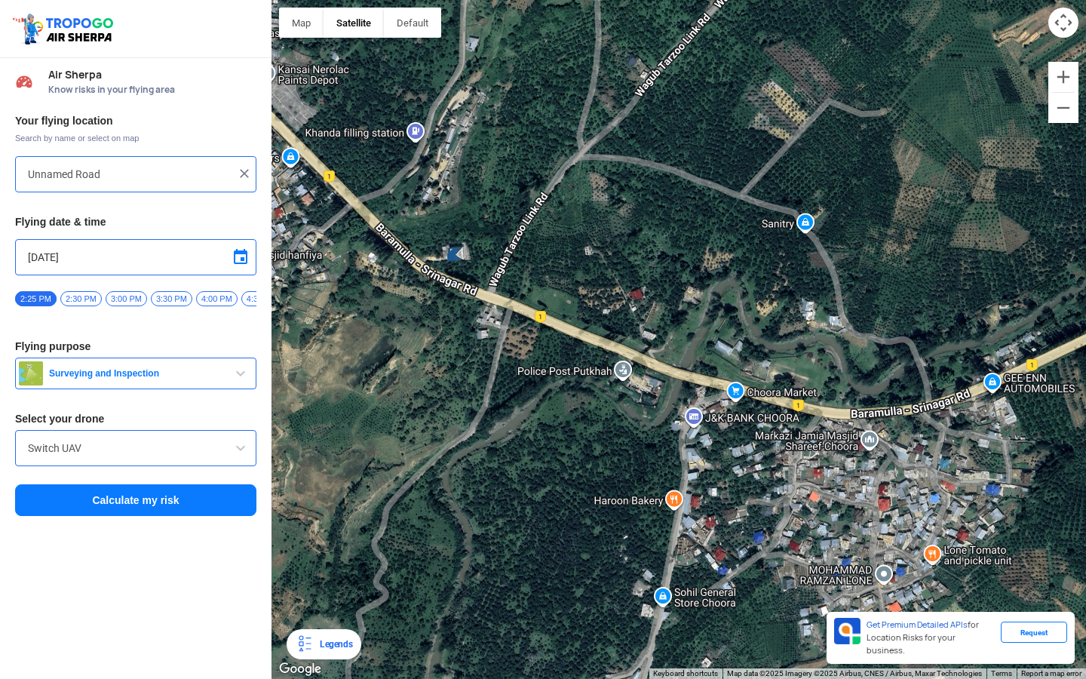
drag, startPoint x: 592, startPoint y: 385, endPoint x: 672, endPoint y: 373, distance: 80.7
click at [672, 373] on div at bounding box center [678, 339] width 814 height 679
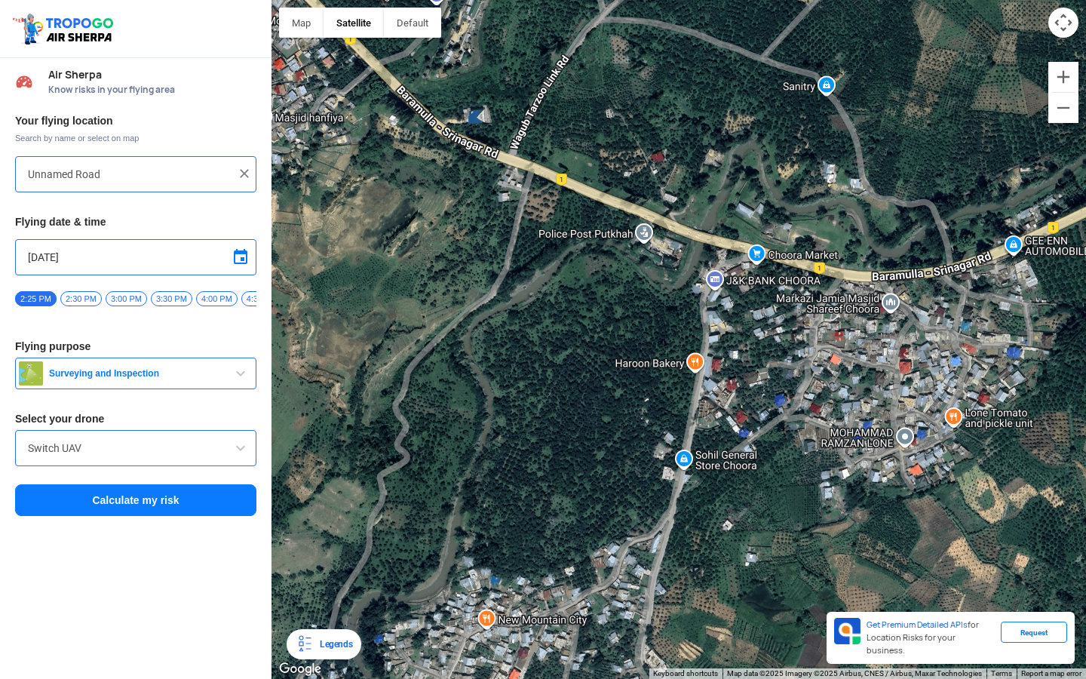
drag, startPoint x: 705, startPoint y: 357, endPoint x: 726, endPoint y: 218, distance: 140.4
click at [726, 218] on div at bounding box center [678, 339] width 814 height 679
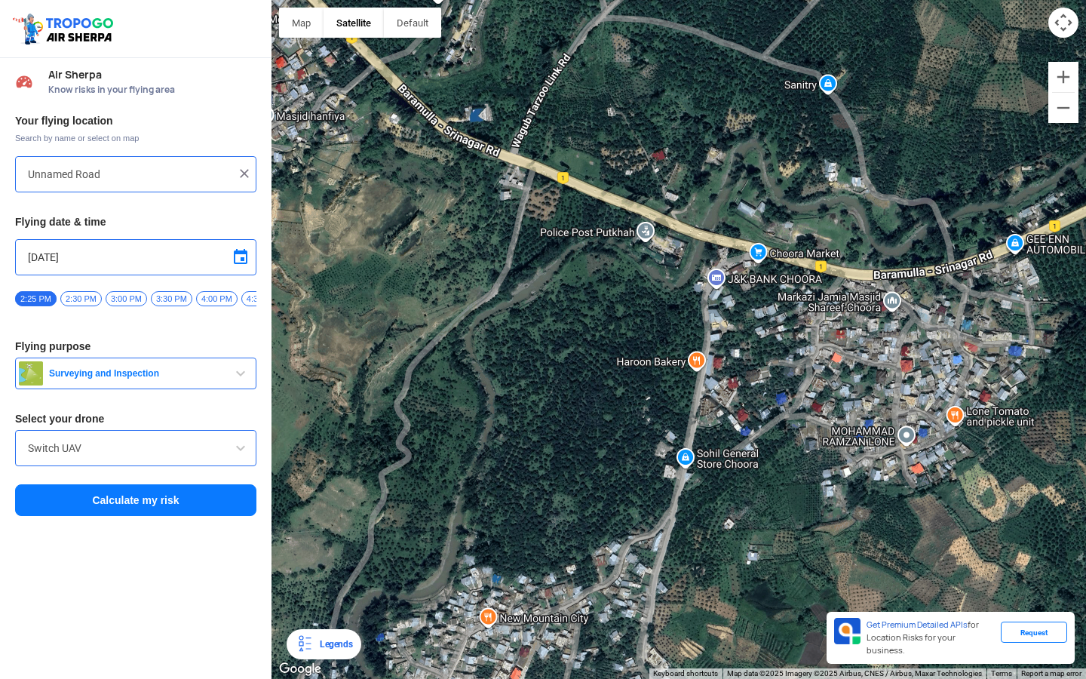
drag, startPoint x: 713, startPoint y: 263, endPoint x: 810, endPoint y: 293, distance: 101.9
click at [810, 293] on div at bounding box center [678, 339] width 814 height 679
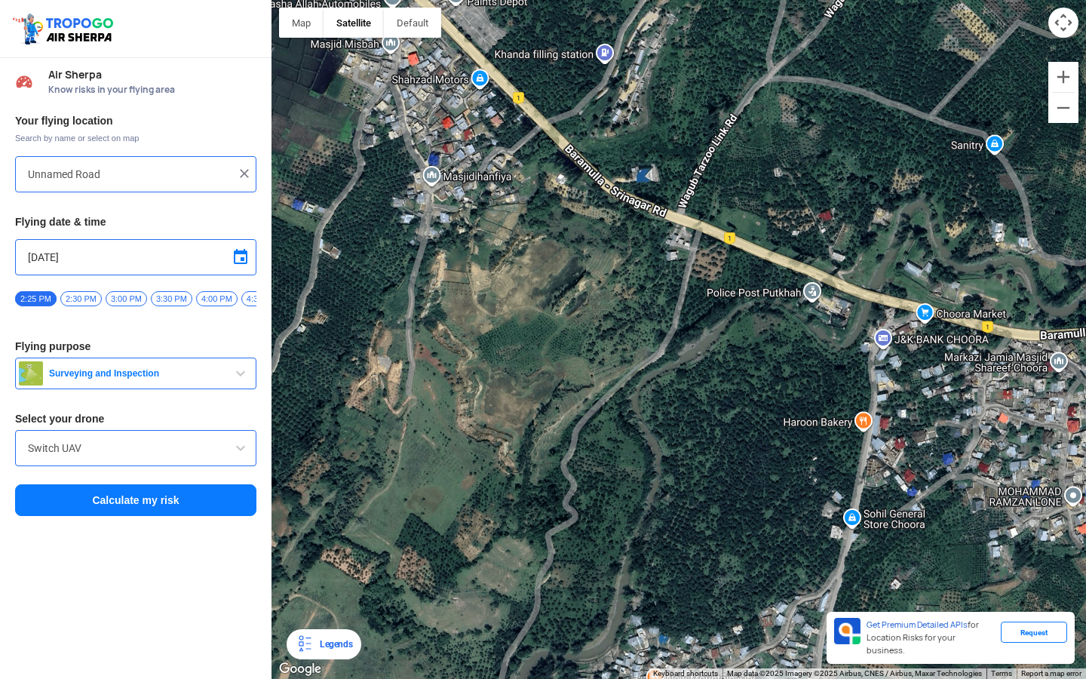
drag, startPoint x: 699, startPoint y: 216, endPoint x: 801, endPoint y: 327, distance: 150.0
click at [801, 327] on div at bounding box center [678, 339] width 814 height 679
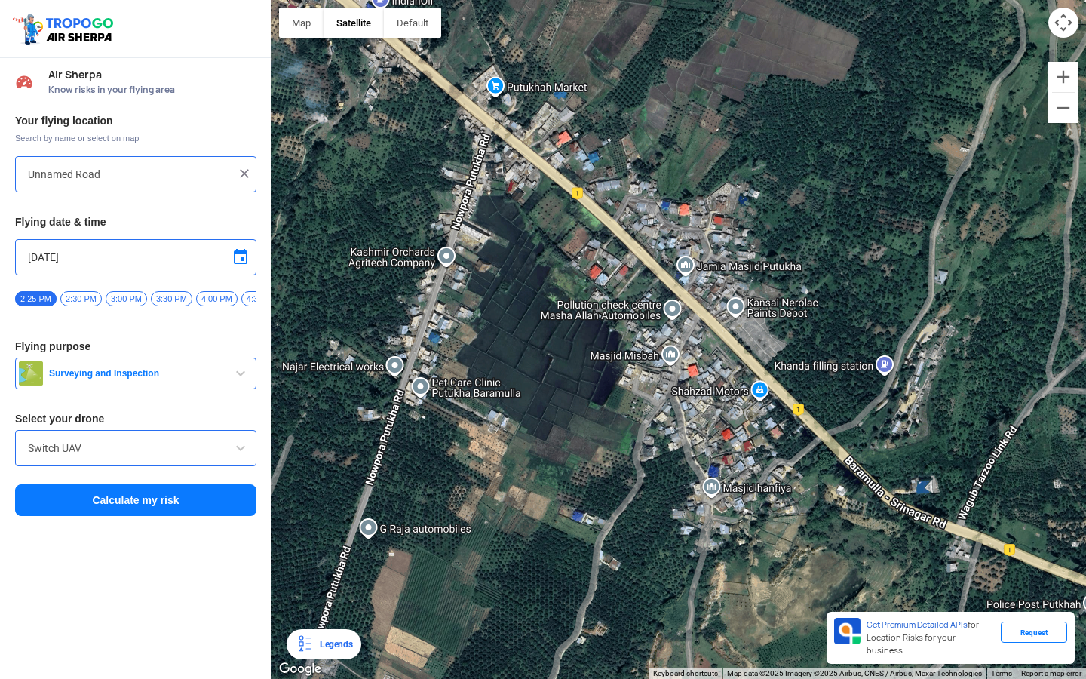
drag, startPoint x: 771, startPoint y: 303, endPoint x: 885, endPoint y: 458, distance: 192.0
click at [885, 455] on div at bounding box center [678, 339] width 814 height 679
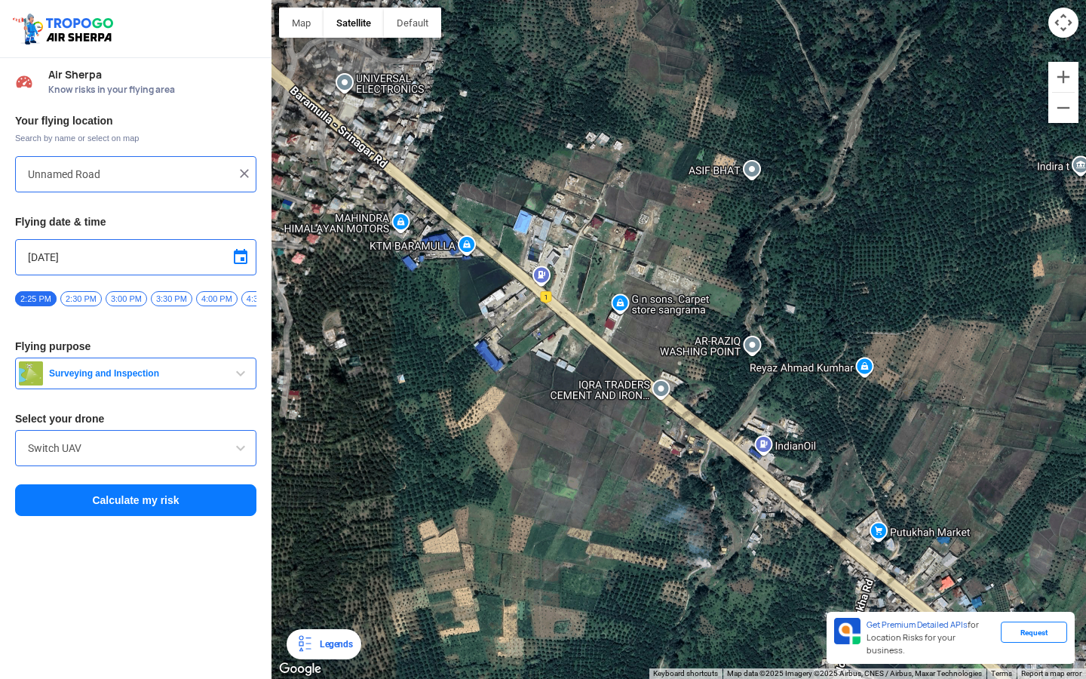
drag, startPoint x: 804, startPoint y: 427, endPoint x: 934, endPoint y: 502, distance: 150.7
click at [933, 500] on div at bounding box center [678, 339] width 814 height 679
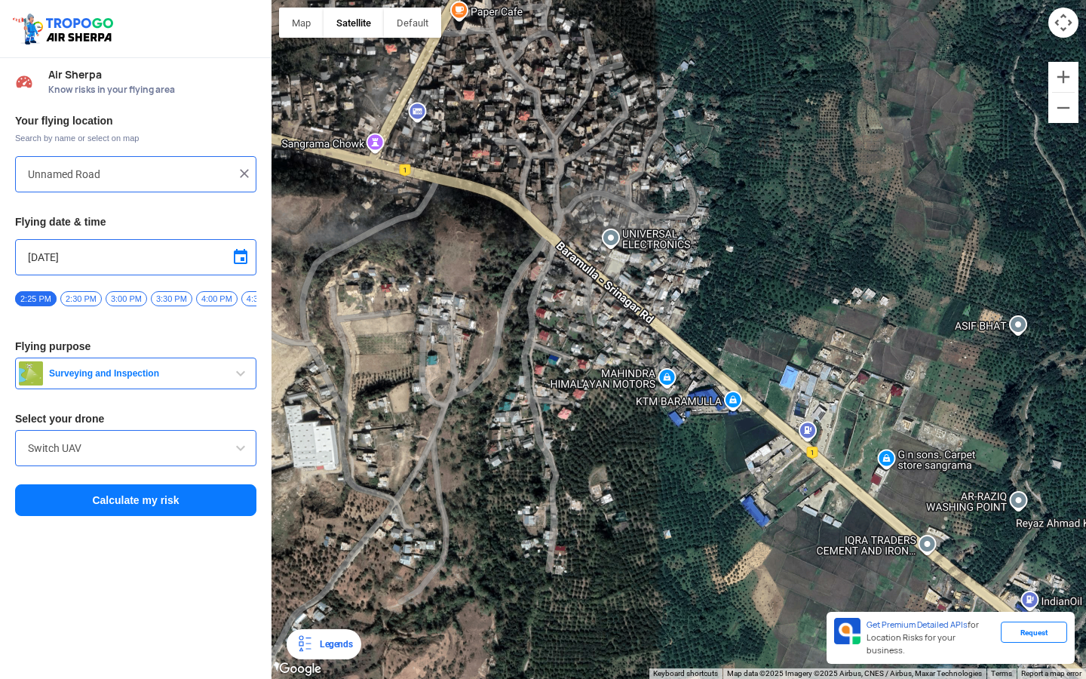
drag, startPoint x: 674, startPoint y: 304, endPoint x: 768, endPoint y: 365, distance: 112.3
click at [768, 364] on div at bounding box center [678, 339] width 814 height 679
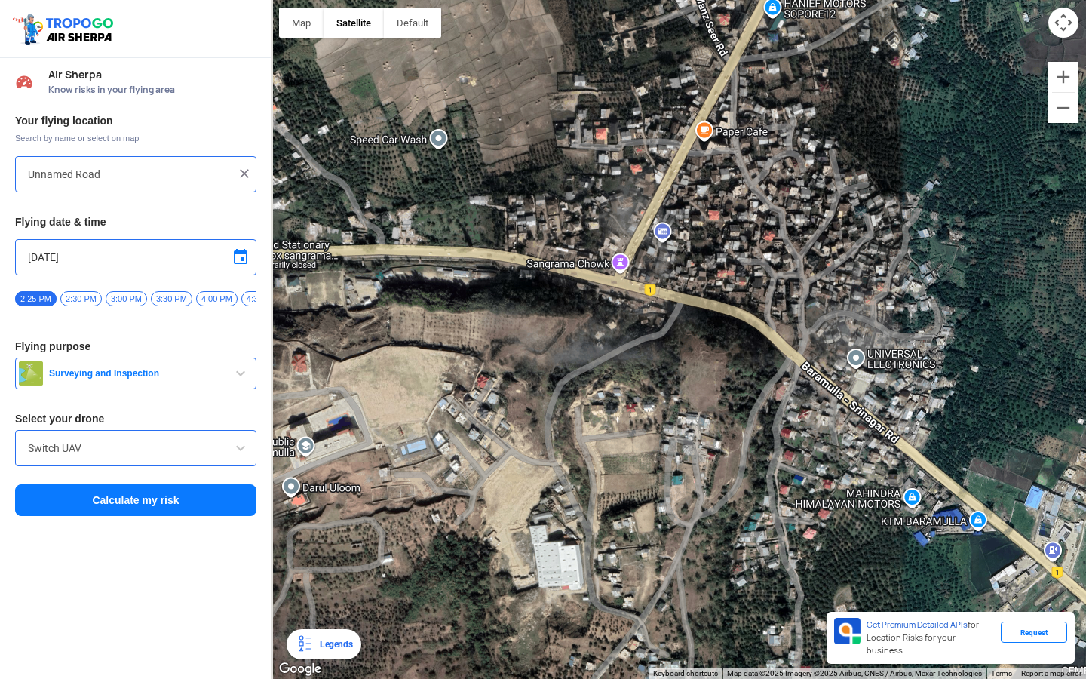
drag, startPoint x: 524, startPoint y: 239, endPoint x: 719, endPoint y: 296, distance: 203.6
click at [719, 296] on div at bounding box center [678, 339] width 814 height 679
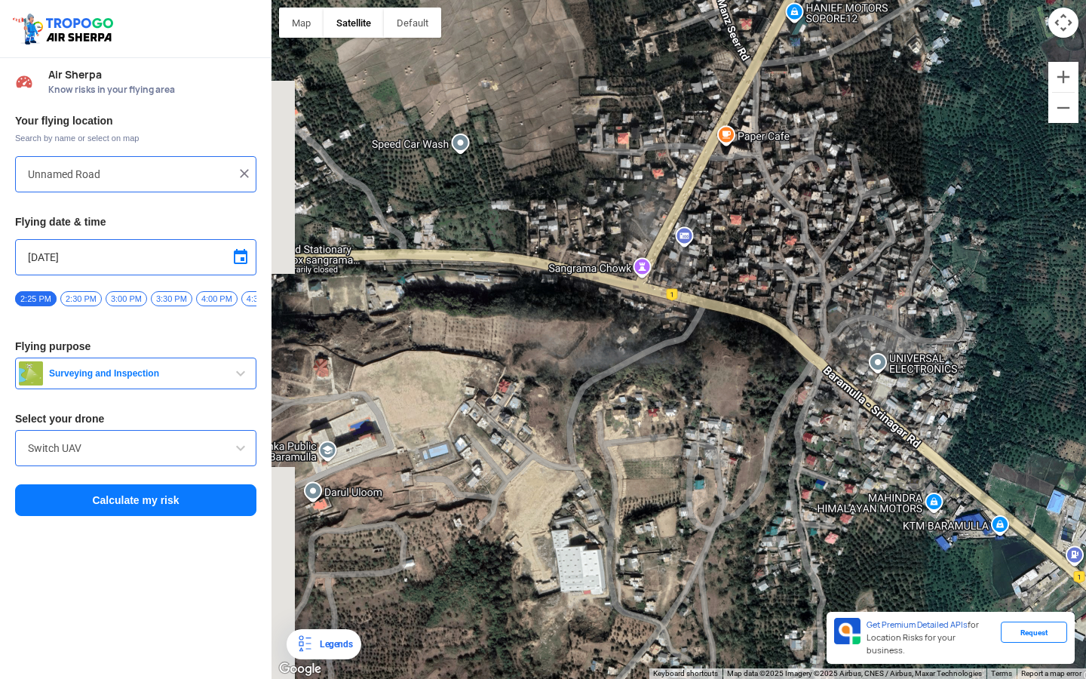
drag, startPoint x: 719, startPoint y: 296, endPoint x: 865, endPoint y: 351, distance: 155.3
click at [860, 346] on div at bounding box center [678, 339] width 814 height 679
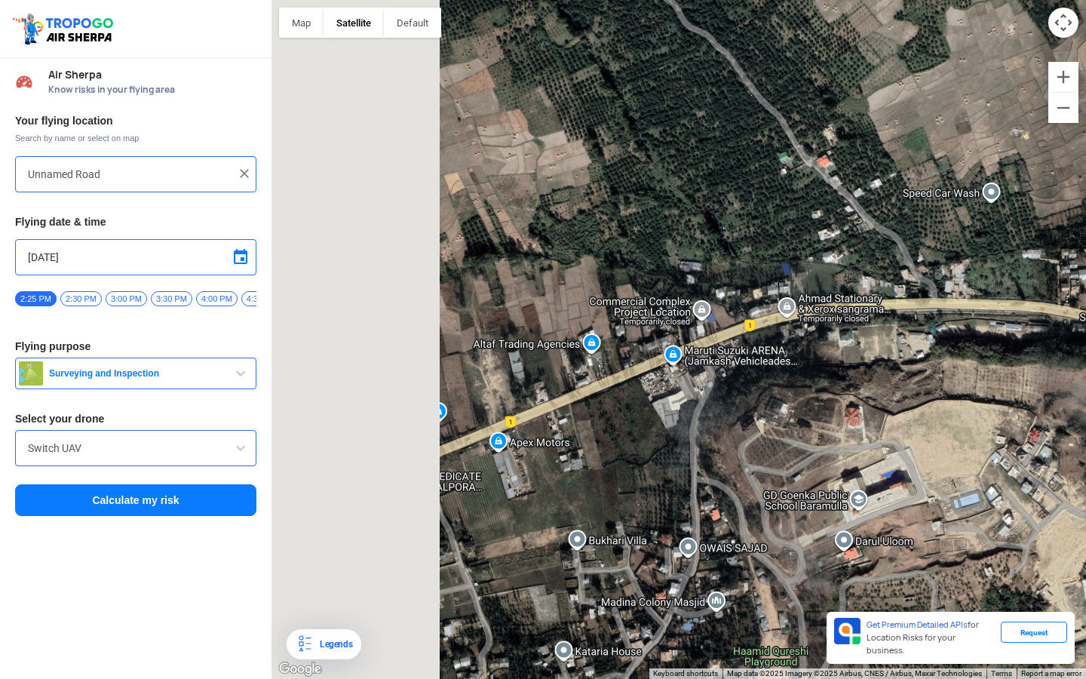
drag, startPoint x: 625, startPoint y: 363, endPoint x: 842, endPoint y: 290, distance: 228.2
click at [842, 290] on div at bounding box center [678, 339] width 814 height 679
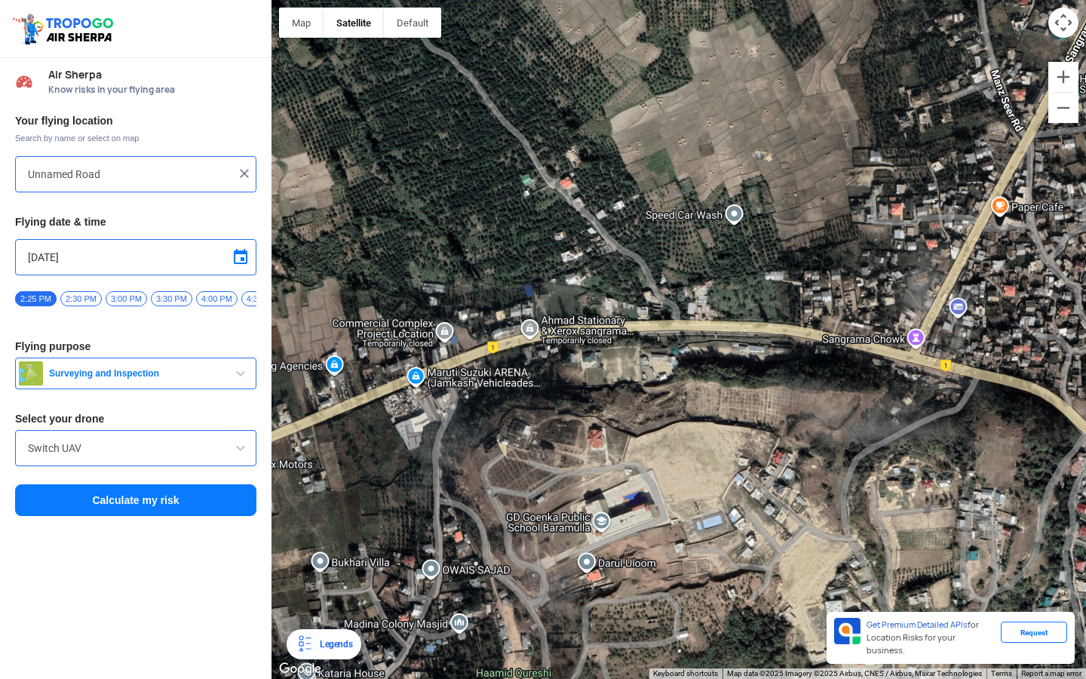
drag, startPoint x: 513, startPoint y: 397, endPoint x: 256, endPoint y: 420, distance: 257.5
click at [256, 419] on div "Location Risk Score Air Sherpa Know risks in your flying area Your flying locat…" at bounding box center [543, 339] width 1086 height 679
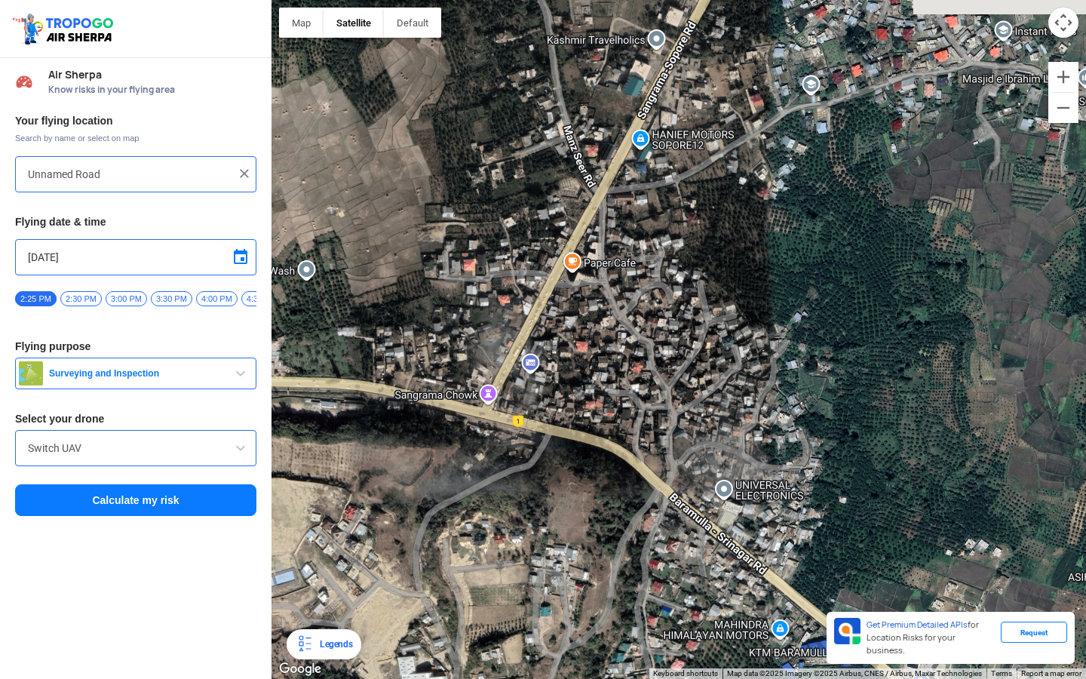
drag, startPoint x: 587, startPoint y: 477, endPoint x: 425, endPoint y: 384, distance: 186.5
click at [425, 384] on div at bounding box center [678, 339] width 814 height 679
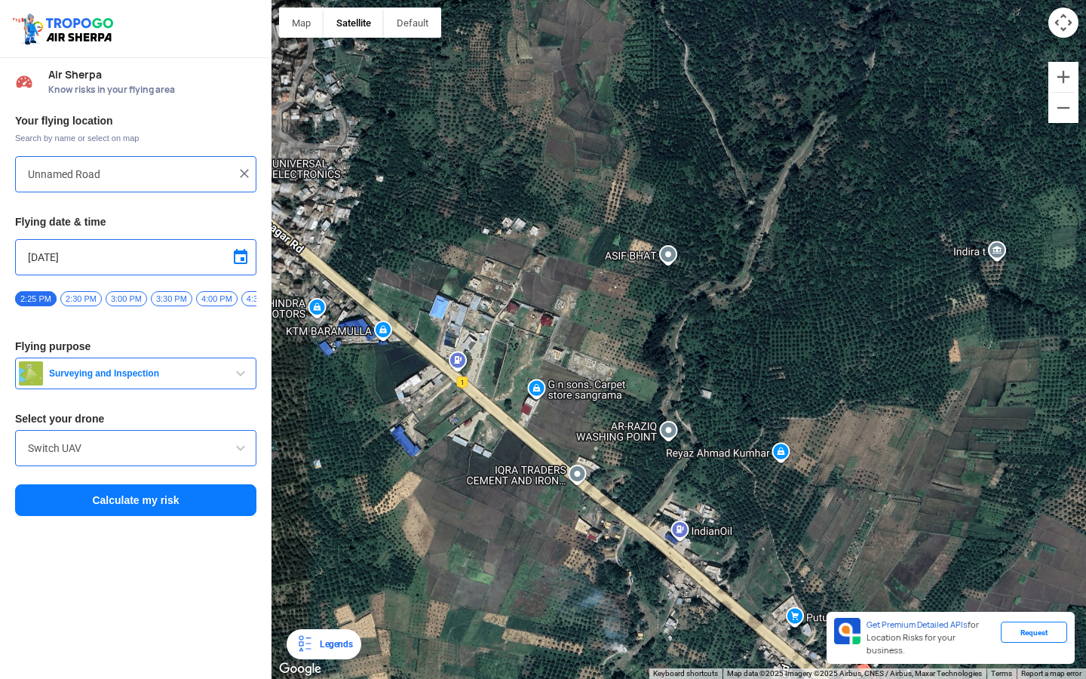
drag, startPoint x: 752, startPoint y: 428, endPoint x: 442, endPoint y: 130, distance: 429.9
click at [449, 138] on div at bounding box center [678, 339] width 814 height 679
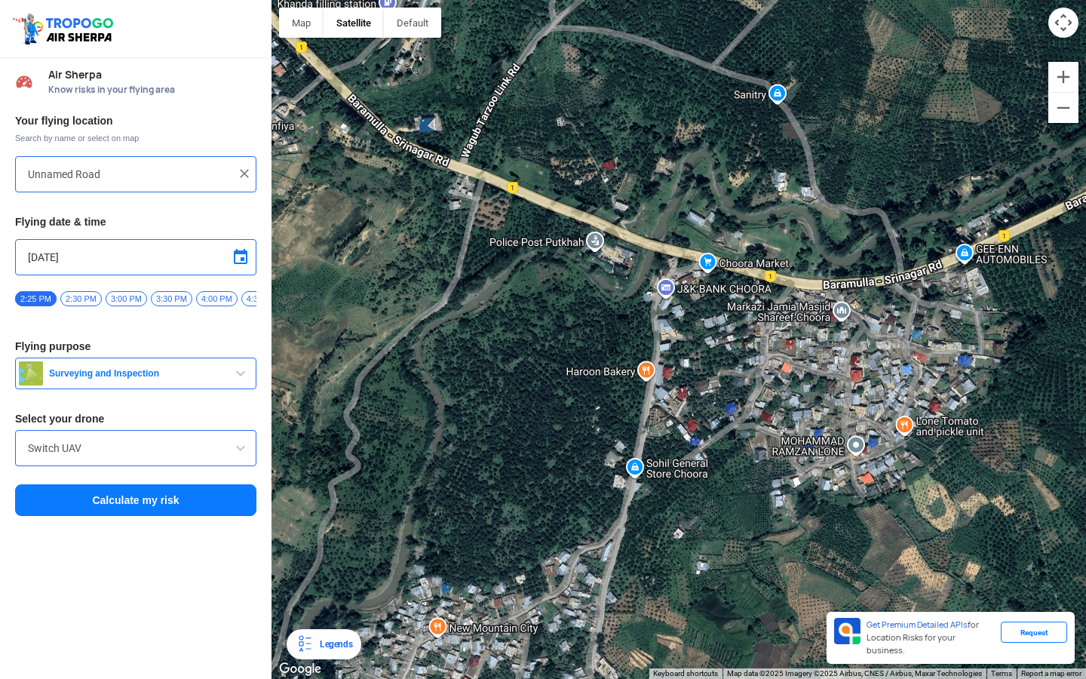
drag, startPoint x: 704, startPoint y: 227, endPoint x: 367, endPoint y: 280, distance: 340.5
click at [390, 275] on div at bounding box center [678, 339] width 814 height 679
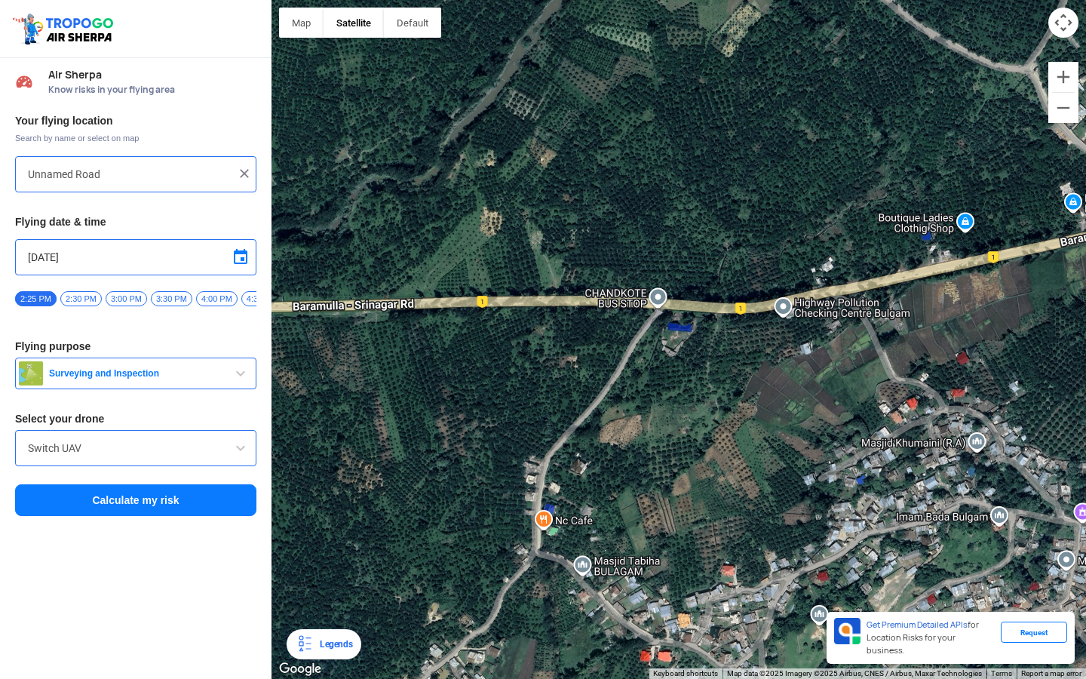
drag, startPoint x: 642, startPoint y: 298, endPoint x: 499, endPoint y: 338, distance: 148.0
click at [505, 336] on div at bounding box center [678, 339] width 814 height 679
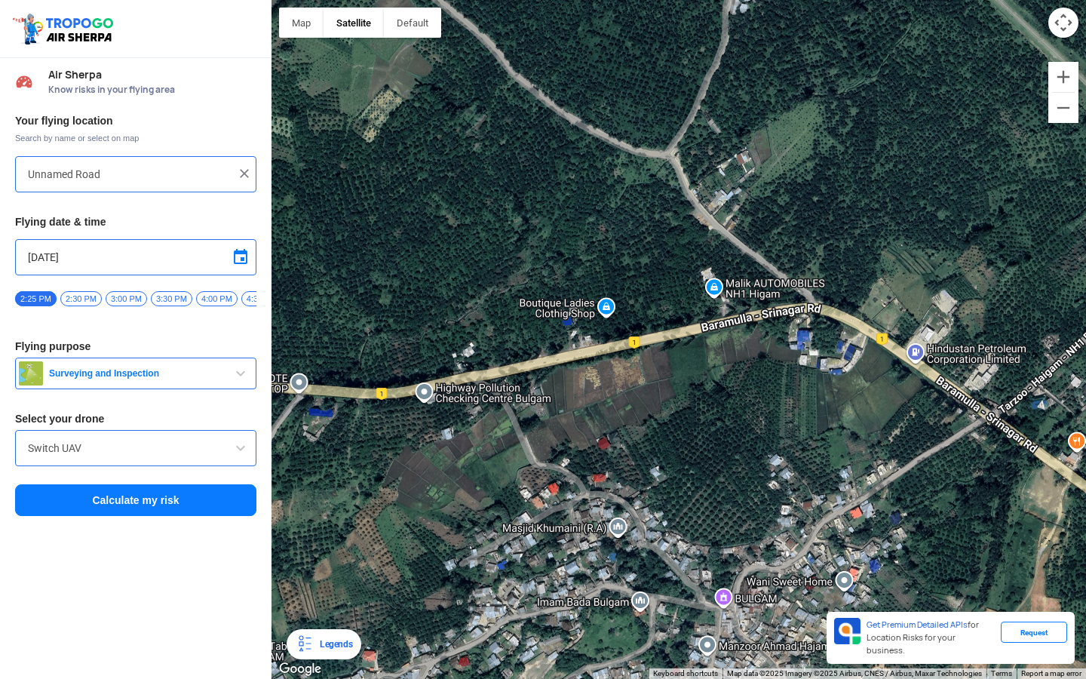
drag, startPoint x: 836, startPoint y: 348, endPoint x: 627, endPoint y: 339, distance: 209.1
click at [629, 339] on div at bounding box center [678, 339] width 814 height 679
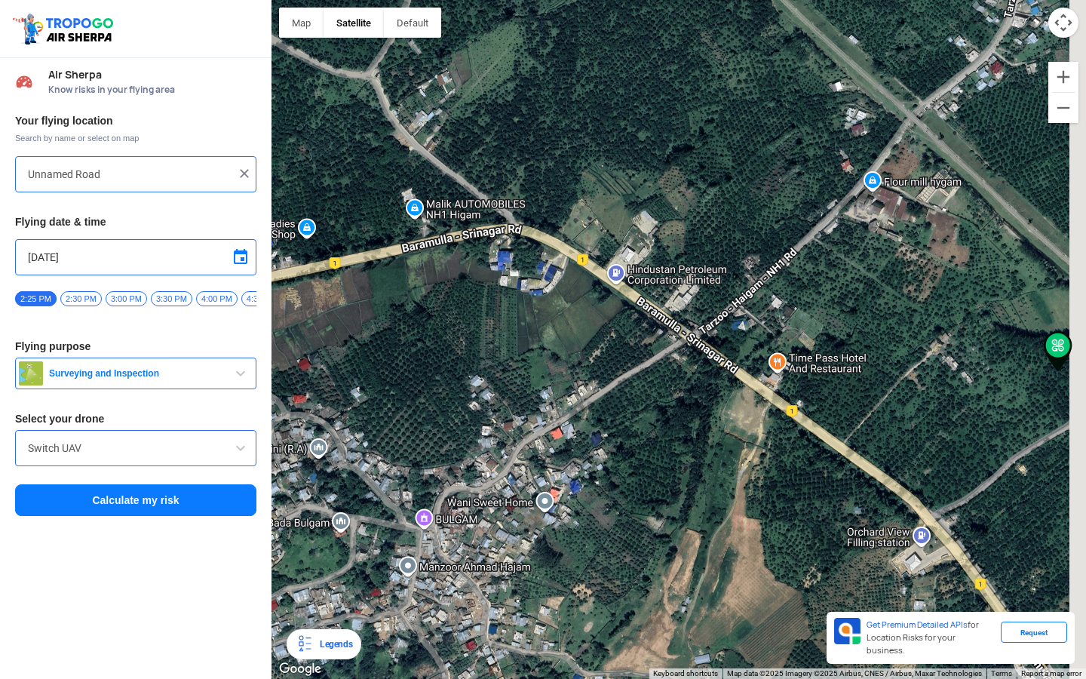
drag, startPoint x: 729, startPoint y: 367, endPoint x: 542, endPoint y: 243, distance: 224.2
click at [544, 244] on div at bounding box center [678, 339] width 814 height 679
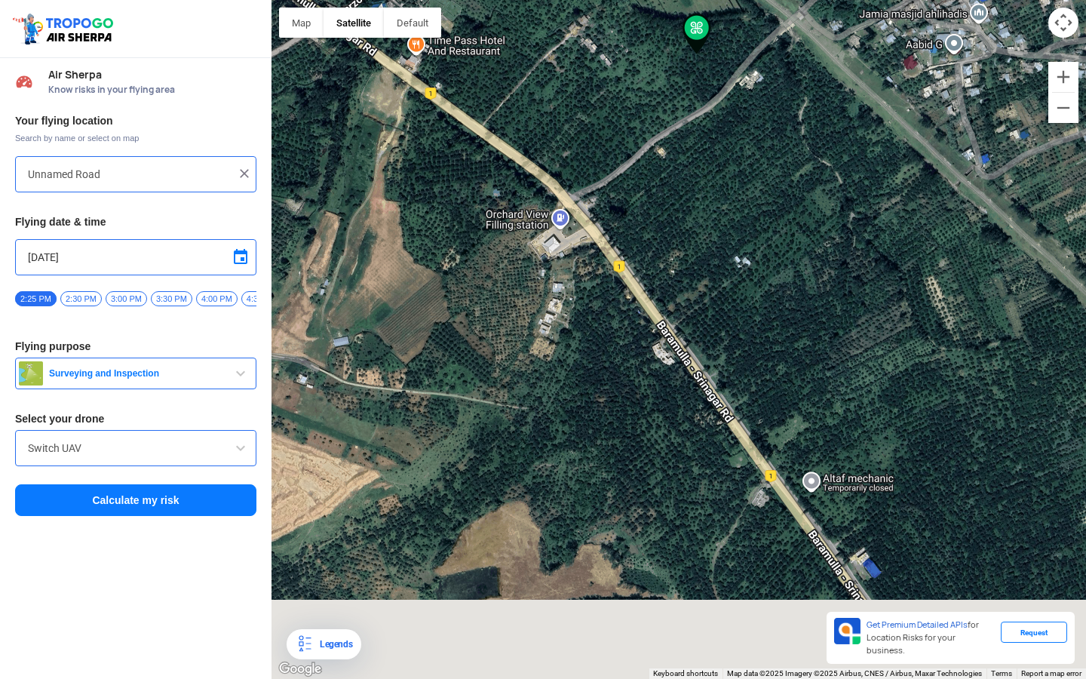
drag, startPoint x: 657, startPoint y: 309, endPoint x: 485, endPoint y: 155, distance: 230.7
click at [485, 155] on div at bounding box center [678, 339] width 814 height 679
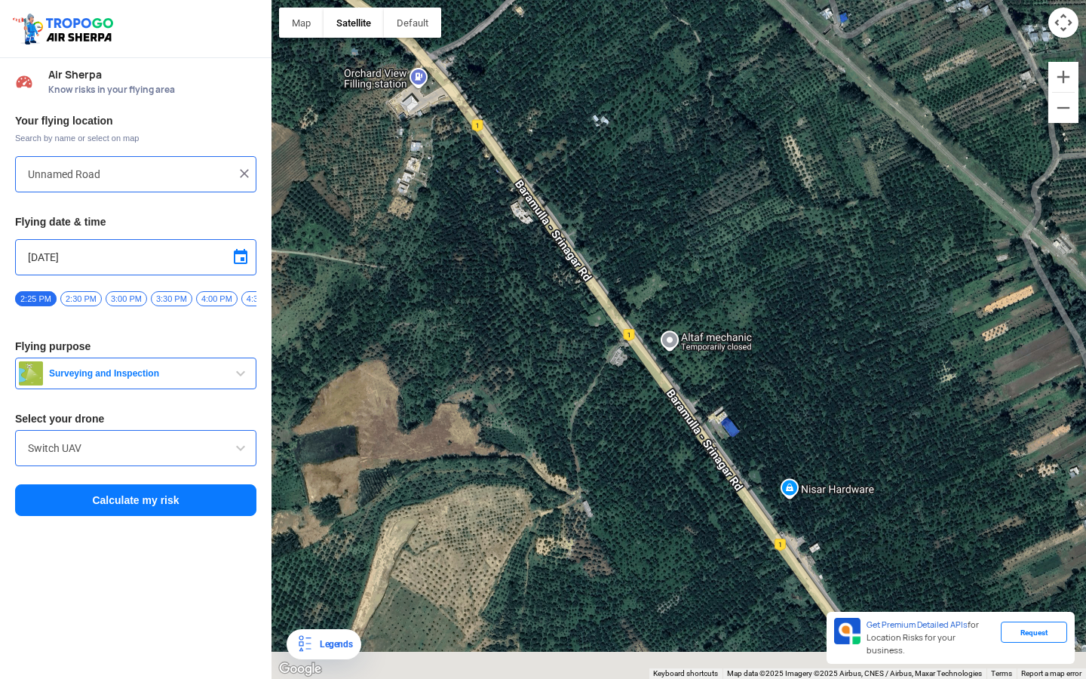
drag, startPoint x: 585, startPoint y: 292, endPoint x: 552, endPoint y: 254, distance: 50.2
click at [552, 254] on div at bounding box center [678, 339] width 814 height 679
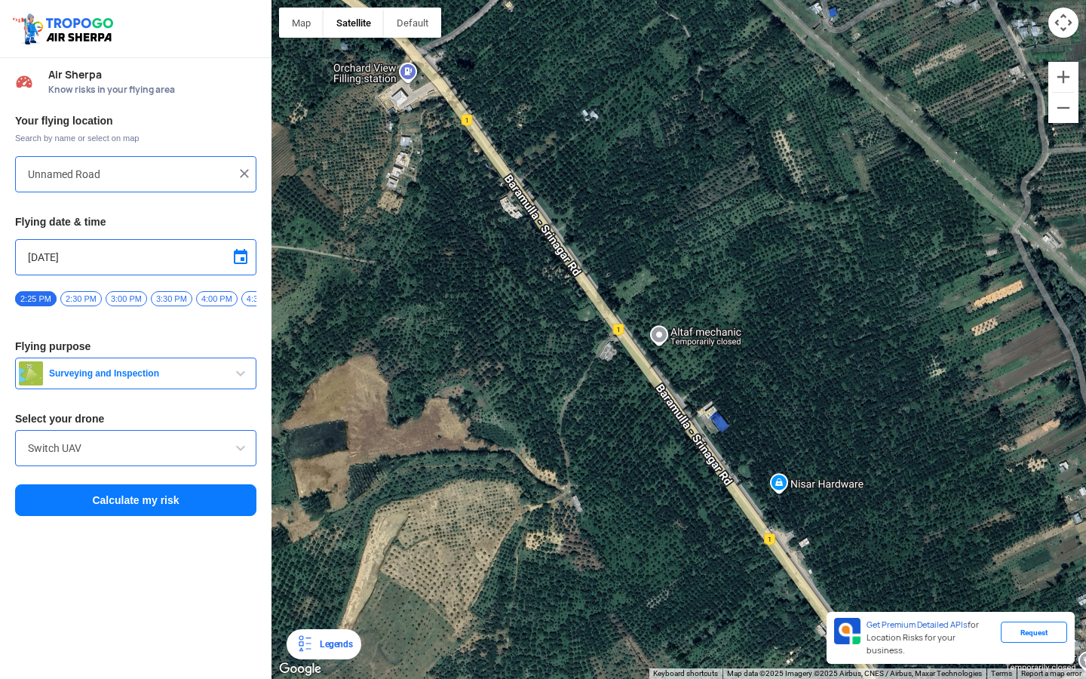
drag
click at [491, 195] on div at bounding box center [678, 339] width 814 height 679
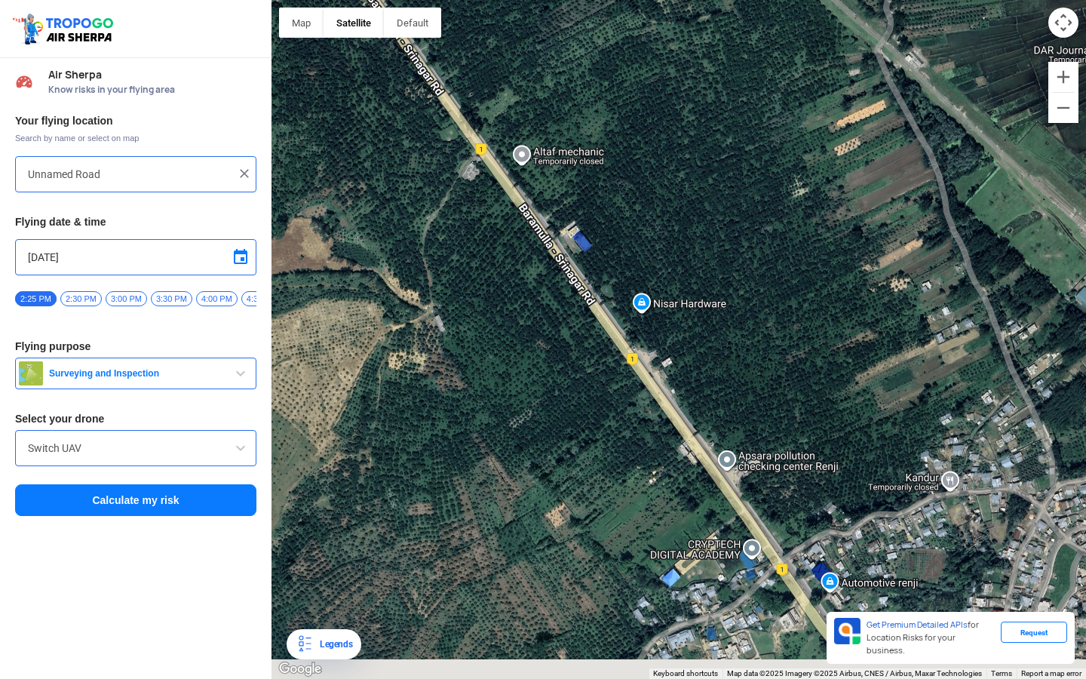
click at [650, 295] on div at bounding box center [678, 339] width 814 height 679
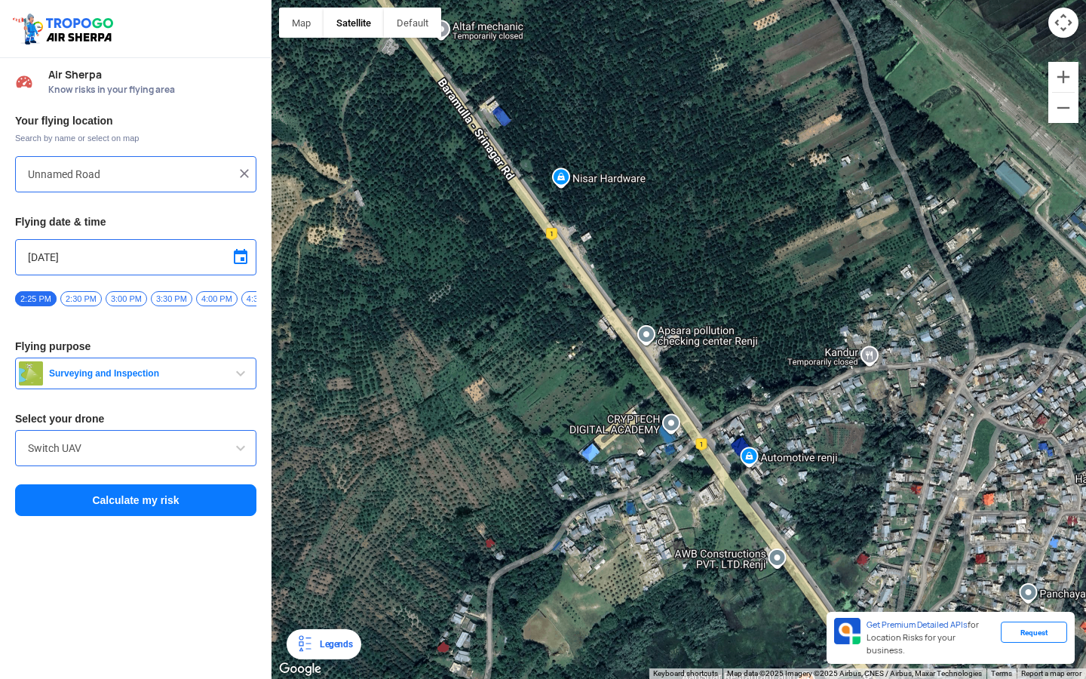
click at [551, 149] on div at bounding box center [678, 339] width 814 height 679
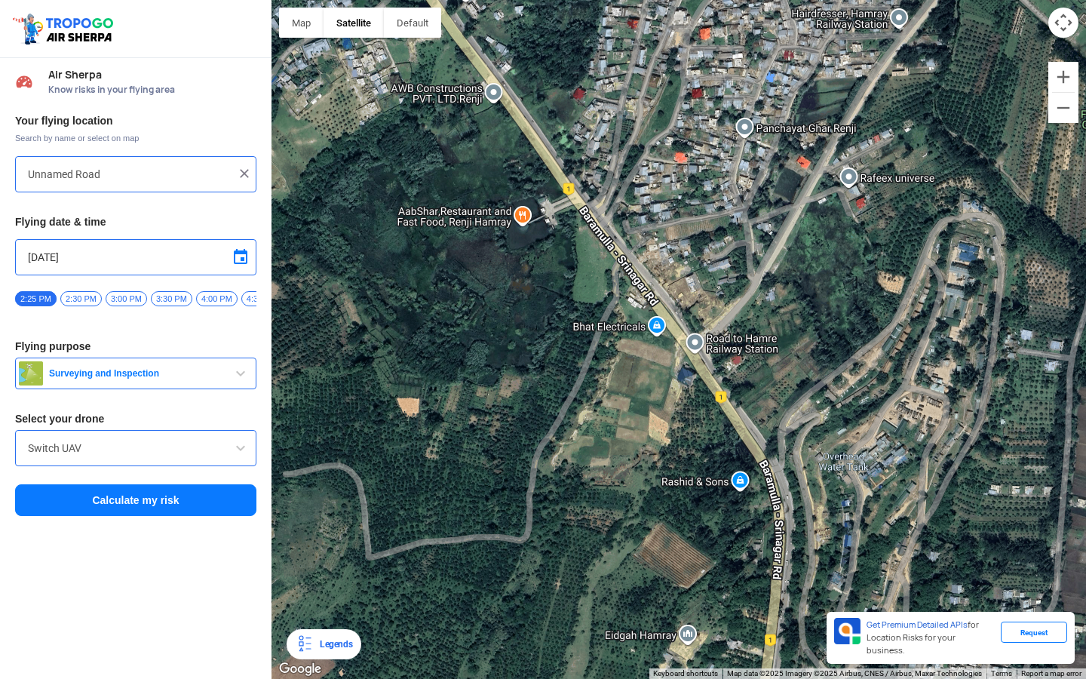
click at [670, 317] on div at bounding box center [678, 339] width 814 height 679
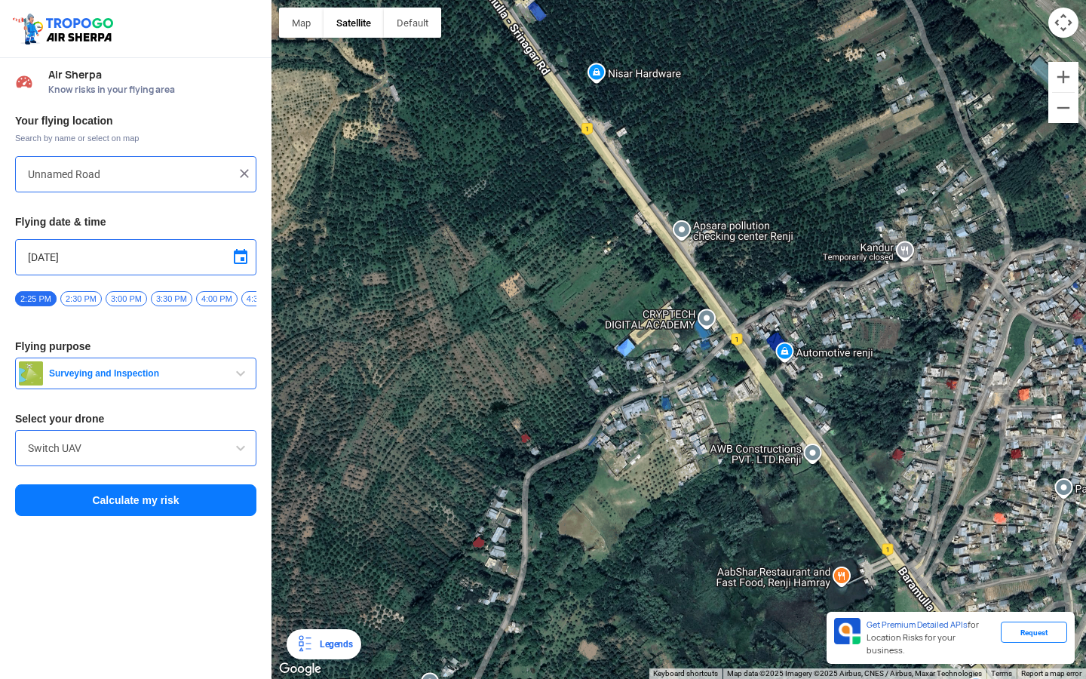
click at [253, 165] on div "Unnamed Road" at bounding box center [135, 174] width 241 height 36
click at [244, 175] on img at bounding box center [244, 173] width 15 height 15
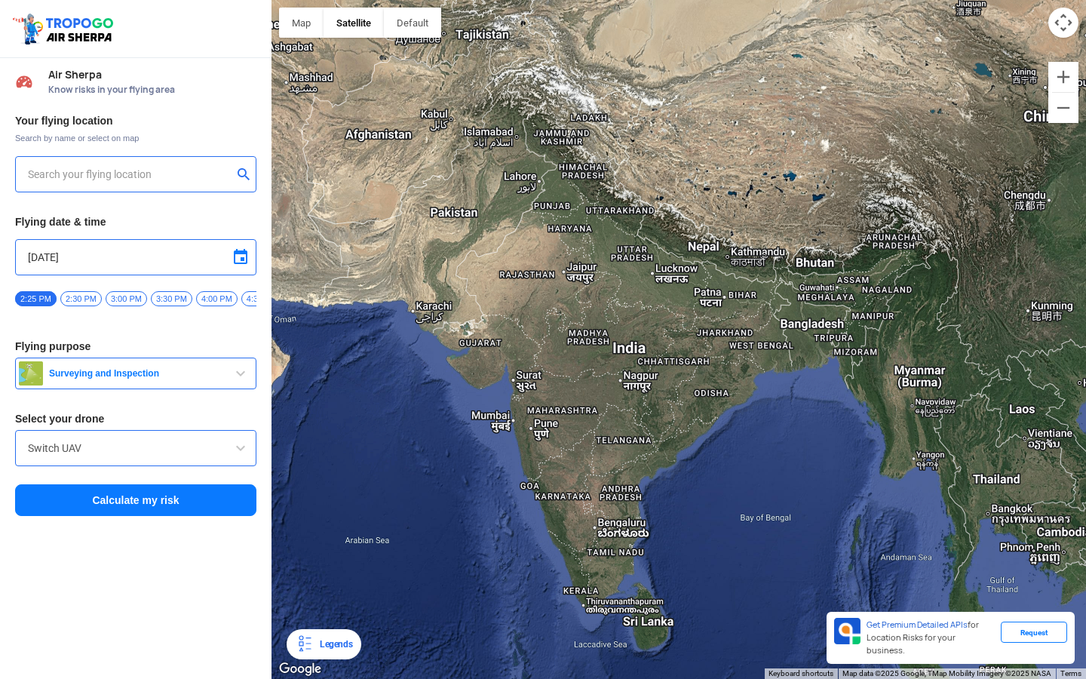
click at [161, 170] on input "text" at bounding box center [130, 174] width 204 height 18
type input "p"
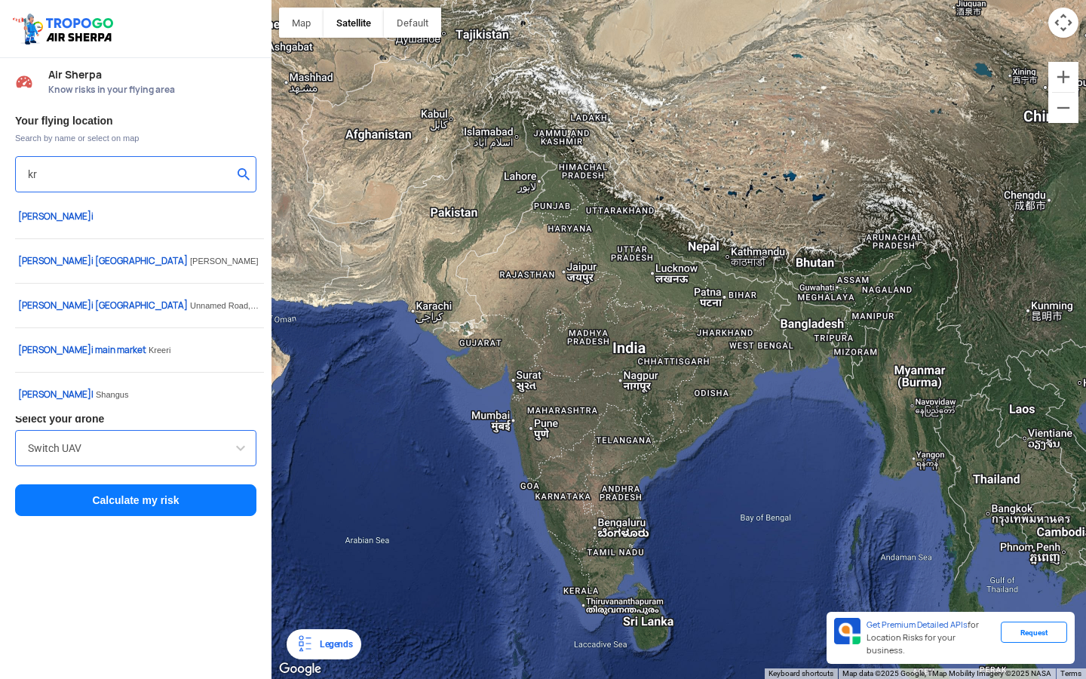
type input "k"
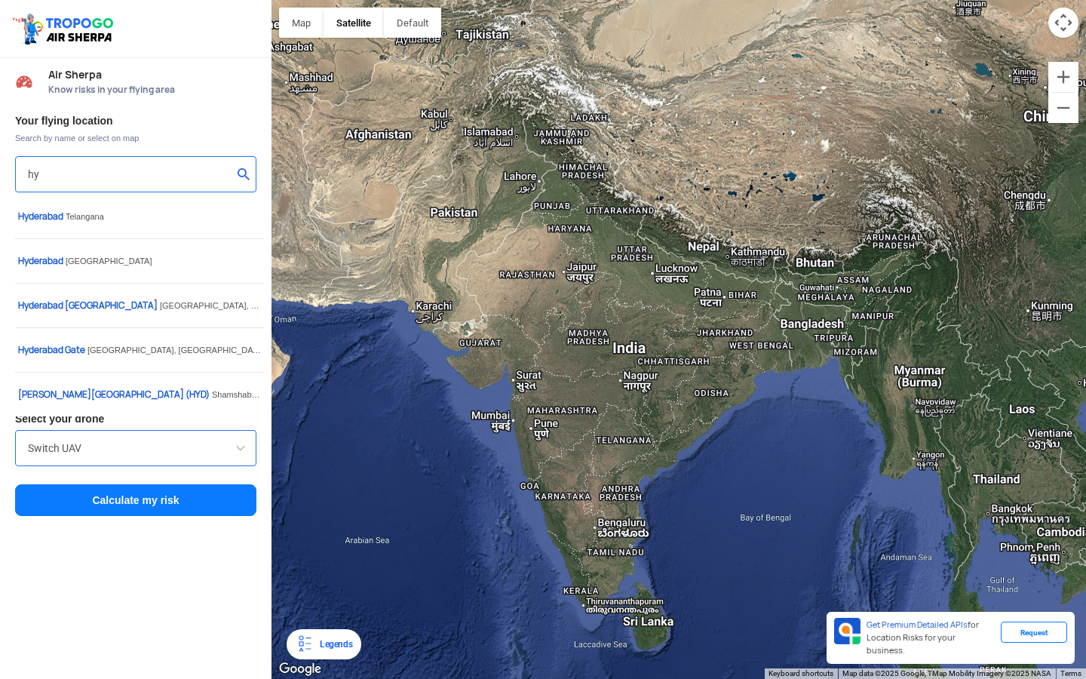
type input "h"
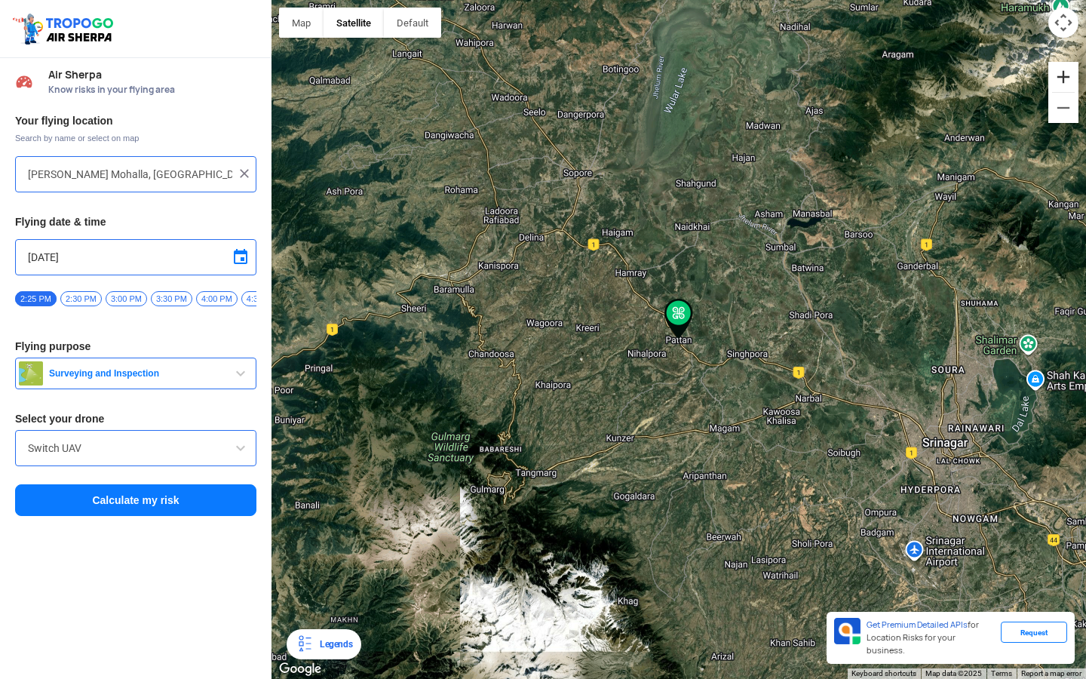
click at [1054, 74] on button "Zoom in" at bounding box center [1063, 77] width 30 height 30
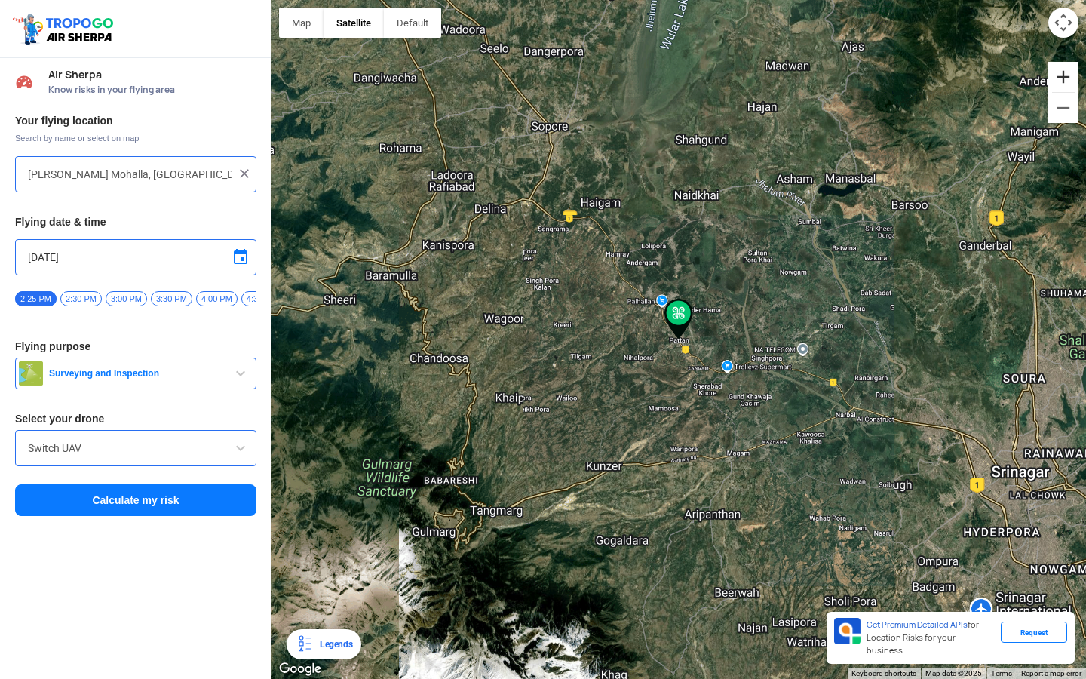
click at [1054, 74] on button "Zoom in" at bounding box center [1063, 77] width 30 height 30
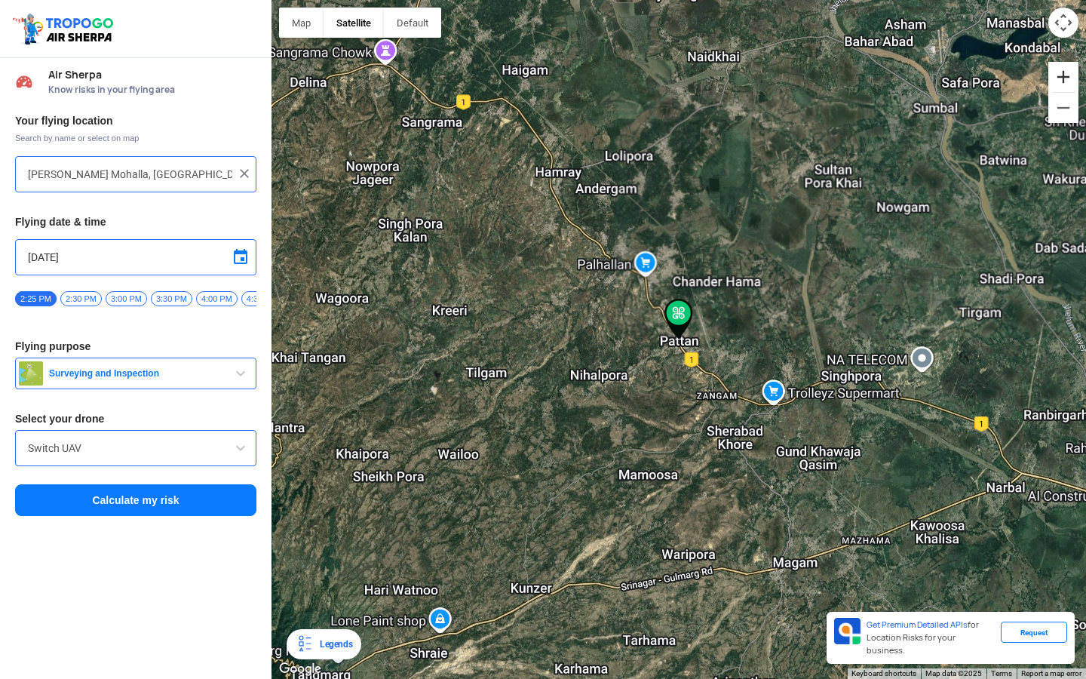
click at [1054, 74] on button "Zoom in" at bounding box center [1063, 77] width 30 height 30
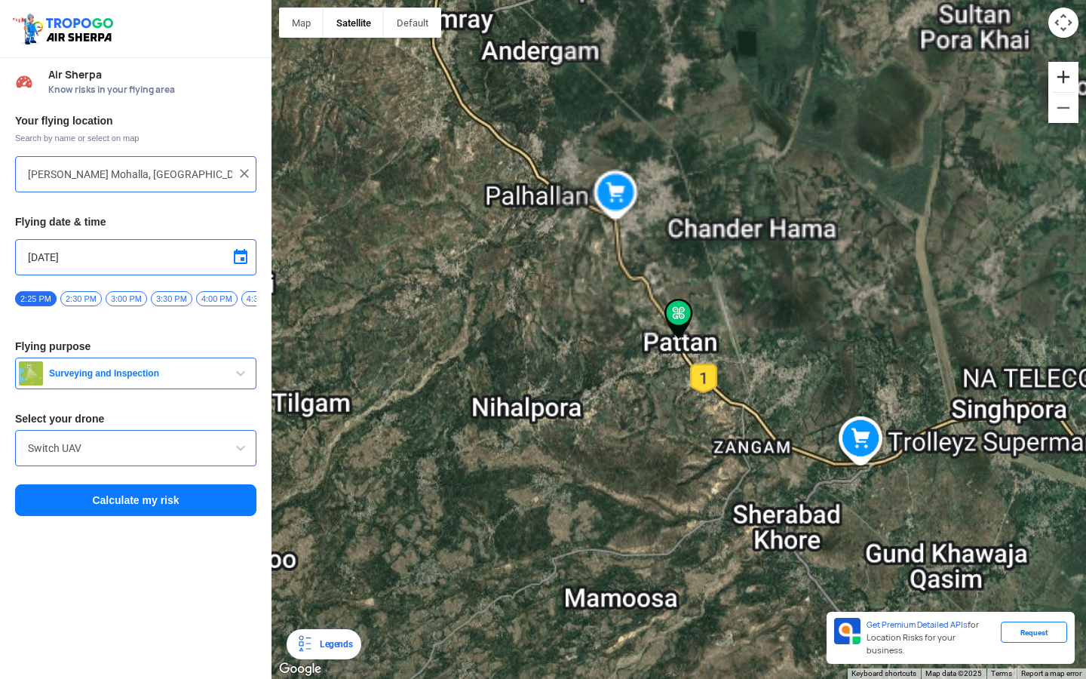
click at [1054, 74] on button "Zoom in" at bounding box center [1063, 77] width 30 height 30
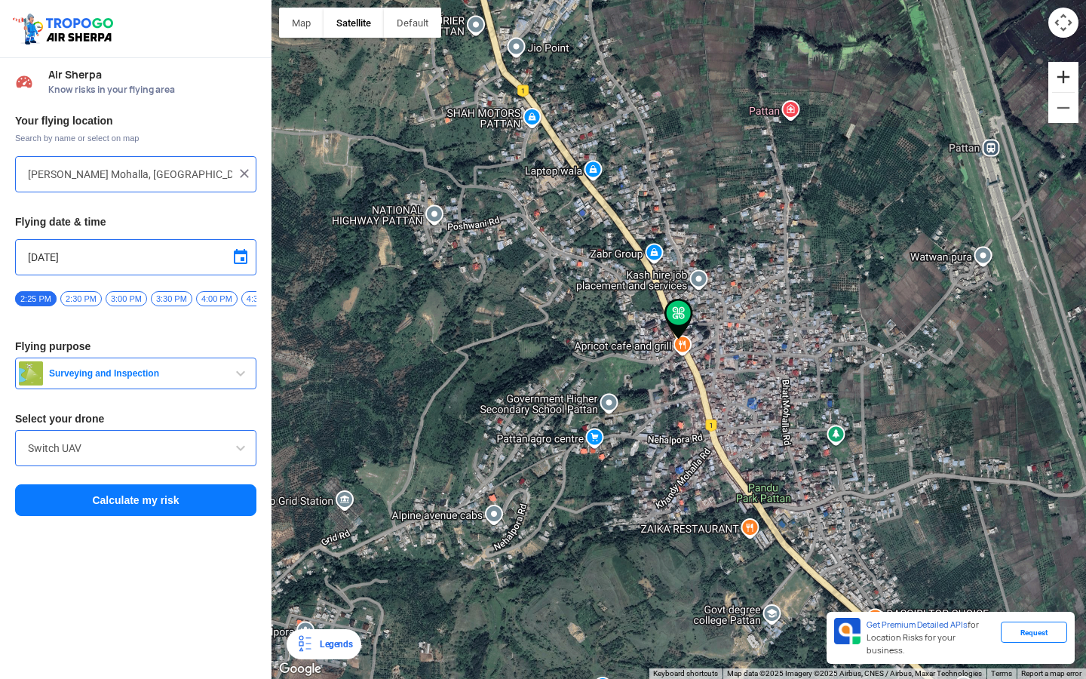
click at [1057, 78] on button "Zoom in" at bounding box center [1063, 77] width 30 height 30
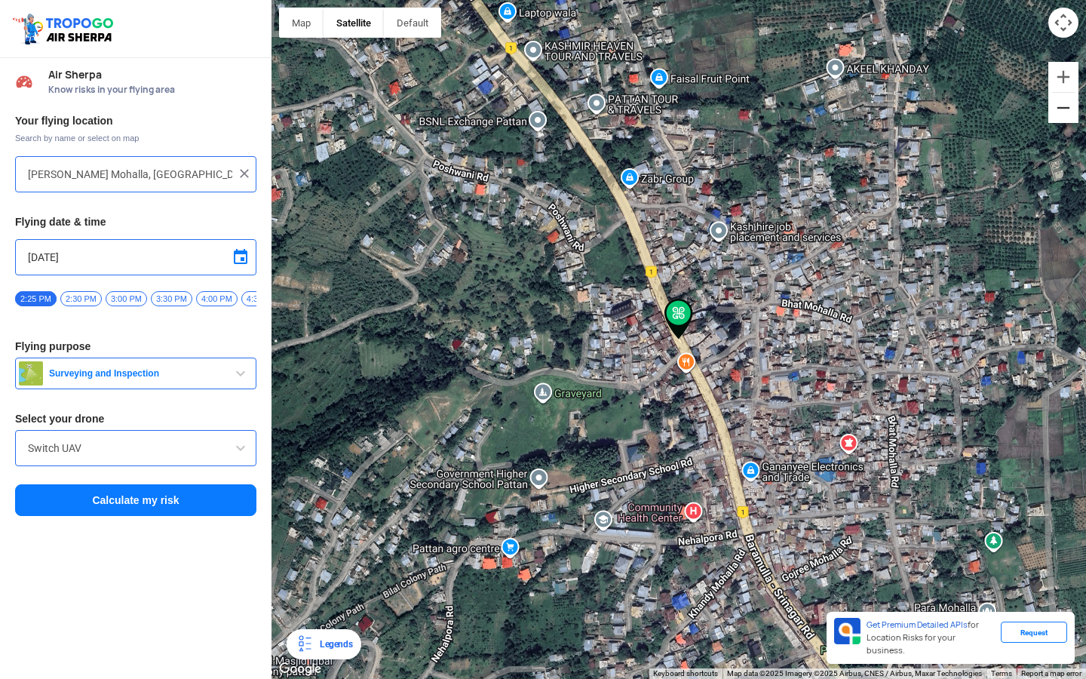
click at [1057, 113] on button "Zoom out" at bounding box center [1063, 108] width 30 height 30
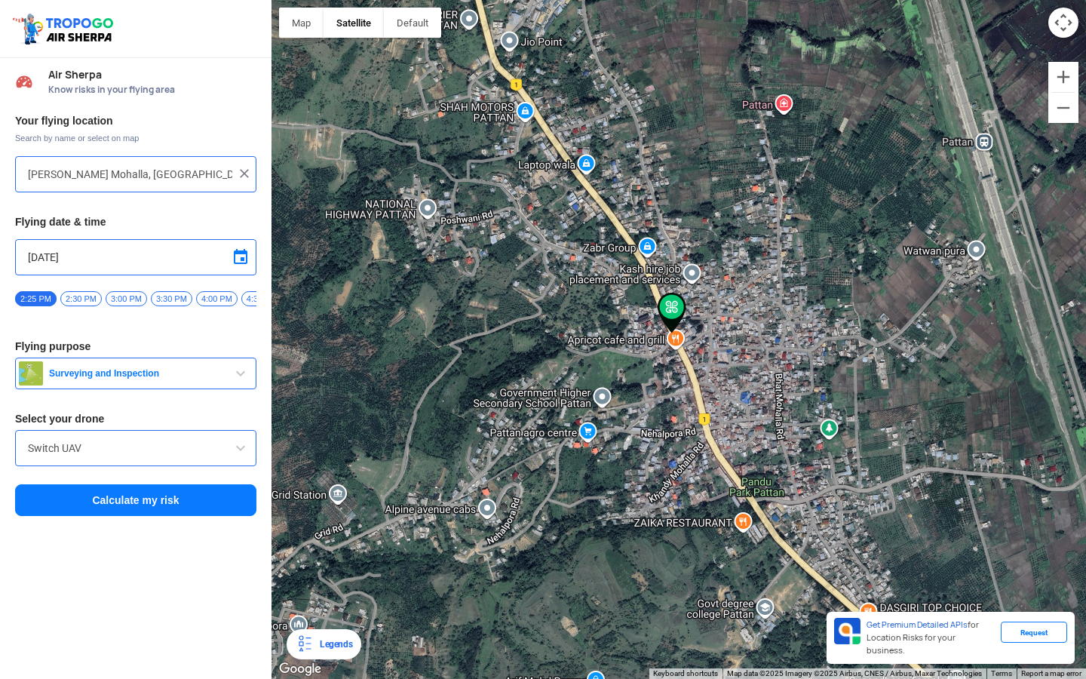
drag, startPoint x: 965, startPoint y: 409, endPoint x: 802, endPoint y: 233, distance: 239.1
click at [812, 245] on div at bounding box center [678, 339] width 814 height 679
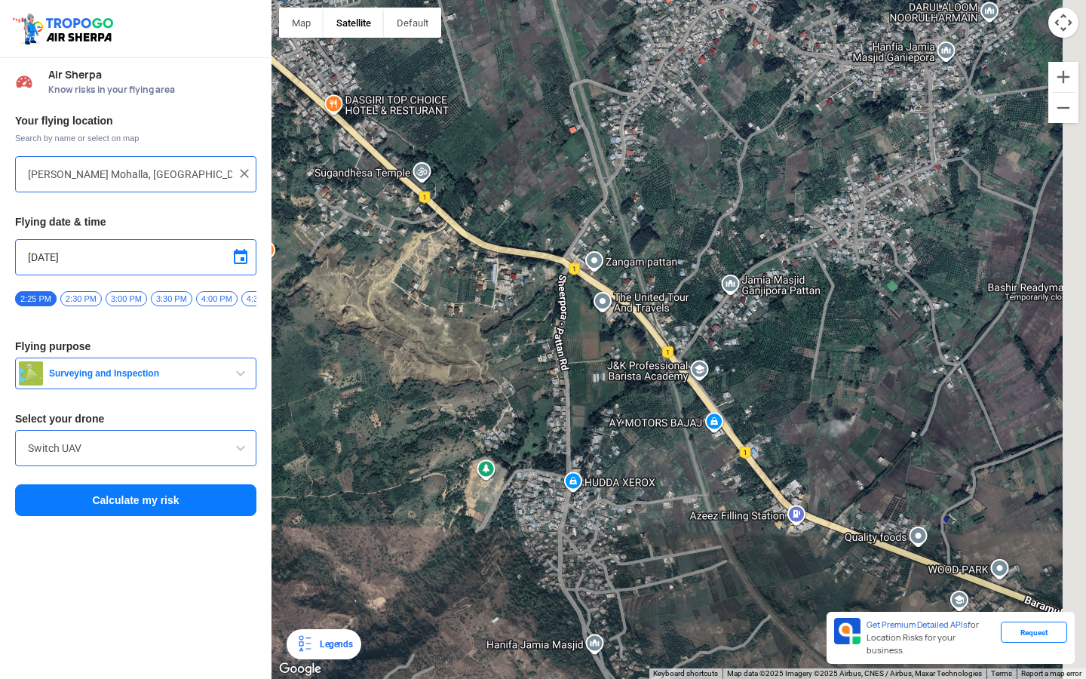
drag, startPoint x: 811, startPoint y: 357, endPoint x: 657, endPoint y: 287, distance: 169.4
click at [665, 293] on div at bounding box center [678, 339] width 814 height 679
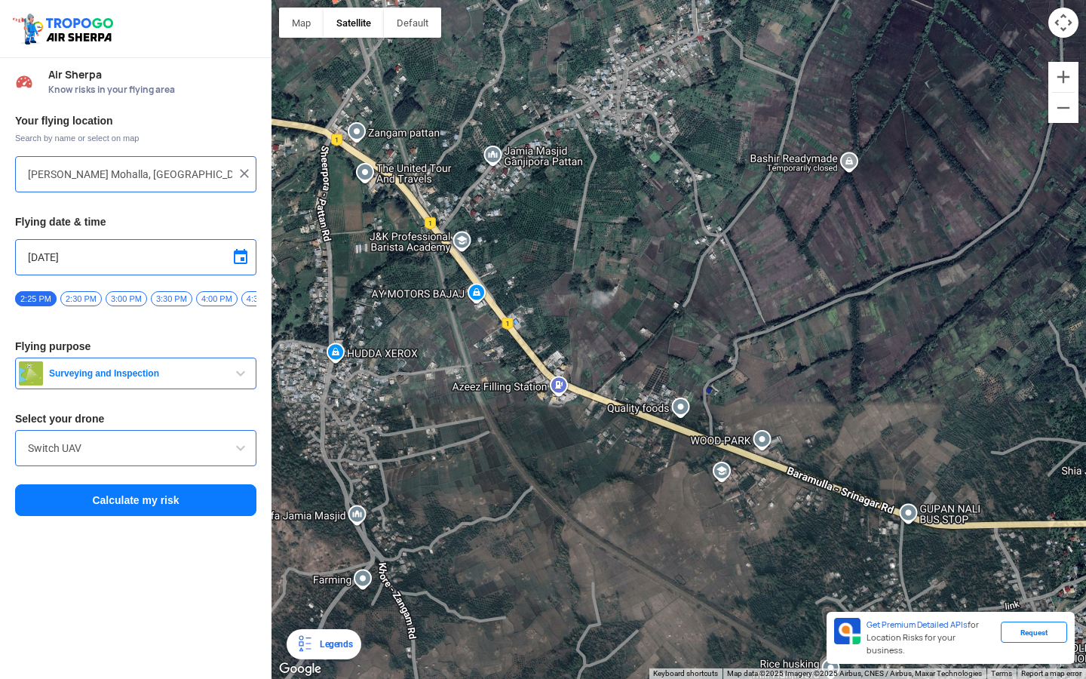
drag, startPoint x: 780, startPoint y: 383, endPoint x: 581, endPoint y: 301, distance: 214.7
click at [584, 302] on div at bounding box center [678, 339] width 814 height 679
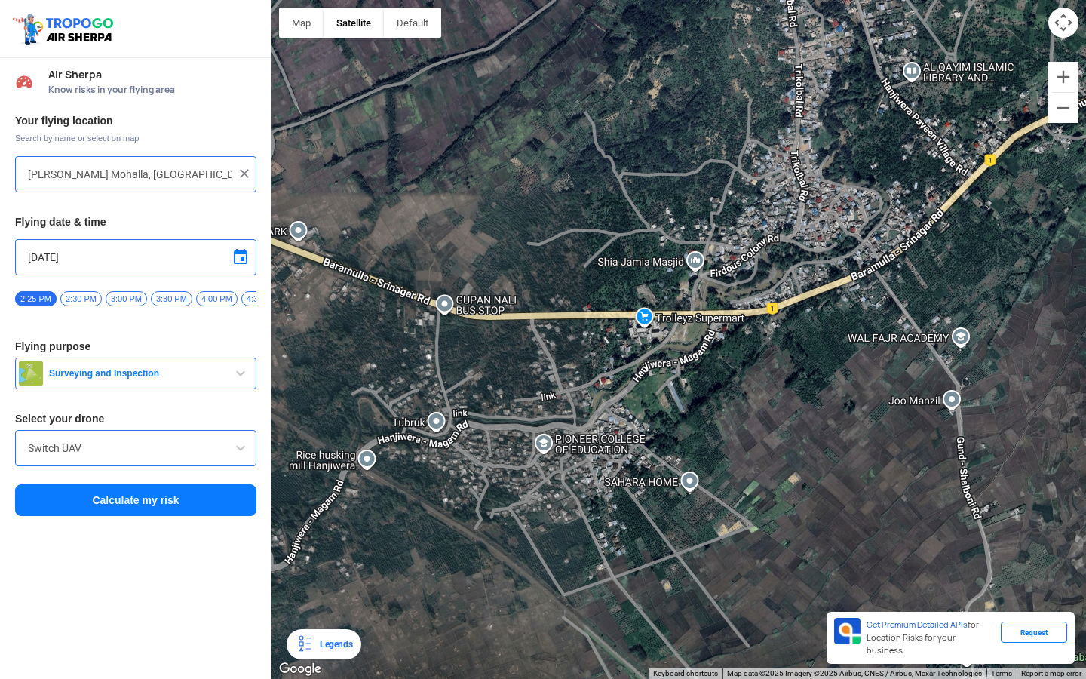
drag, startPoint x: 715, startPoint y: 367, endPoint x: 934, endPoint y: 446, distance: 232.6
click at [934, 446] on div at bounding box center [678, 339] width 814 height 679
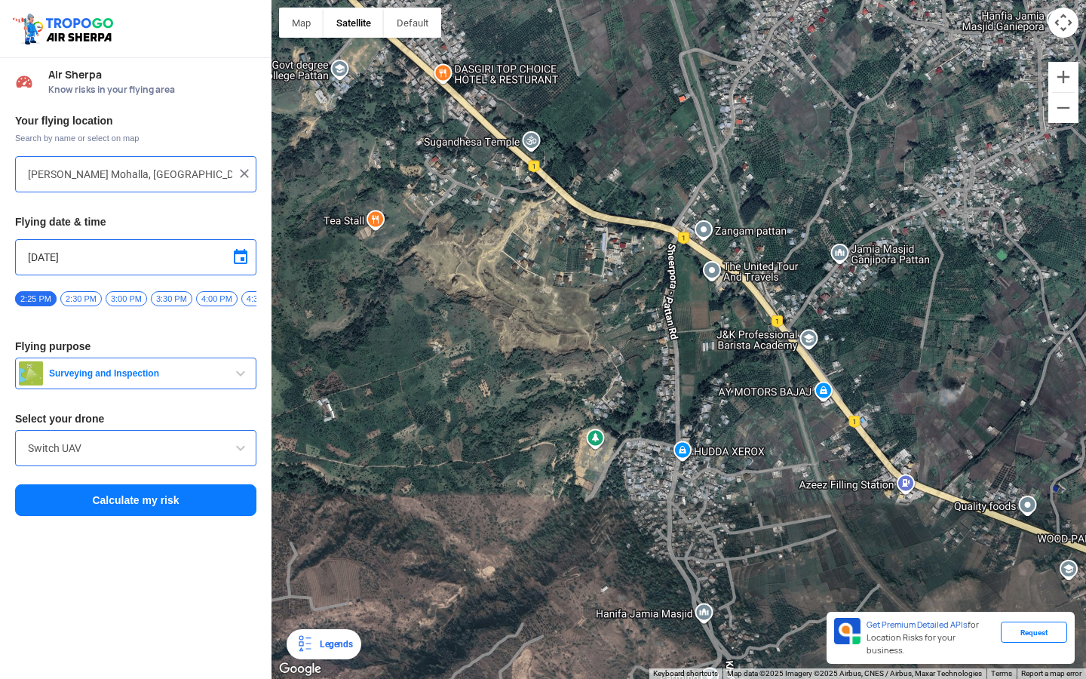
drag, startPoint x: 730, startPoint y: 294, endPoint x: 846, endPoint y: 438, distance: 185.0
click at [846, 438] on div at bounding box center [678, 339] width 814 height 679
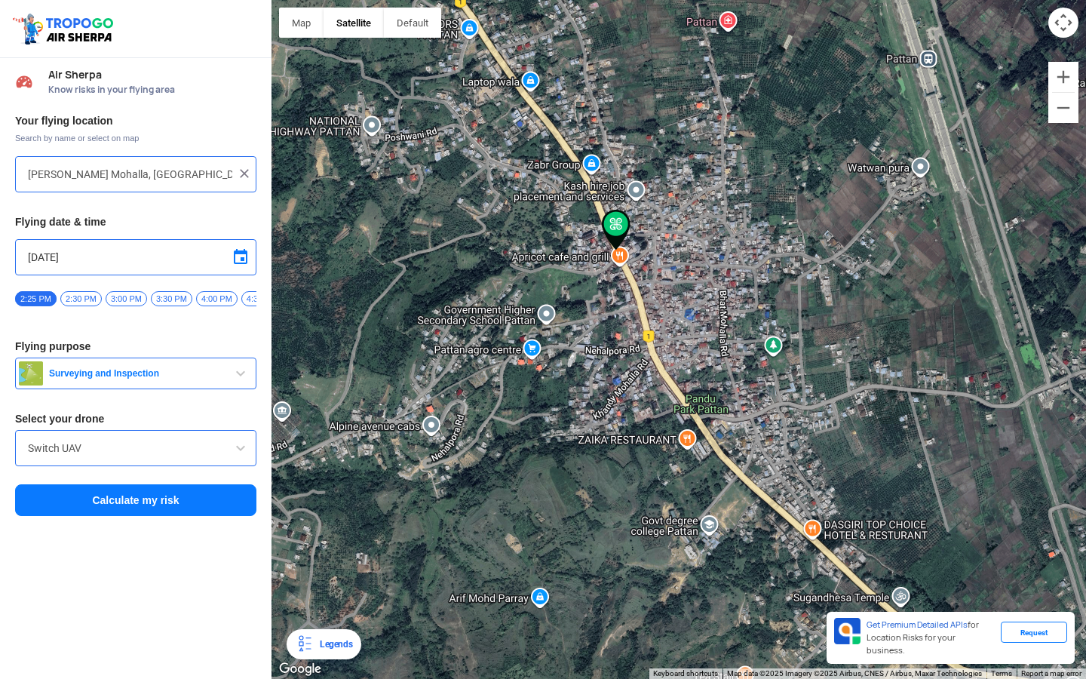
drag, startPoint x: 718, startPoint y: 384, endPoint x: 755, endPoint y: 505, distance: 126.9
click at [755, 505] on div at bounding box center [678, 339] width 814 height 679
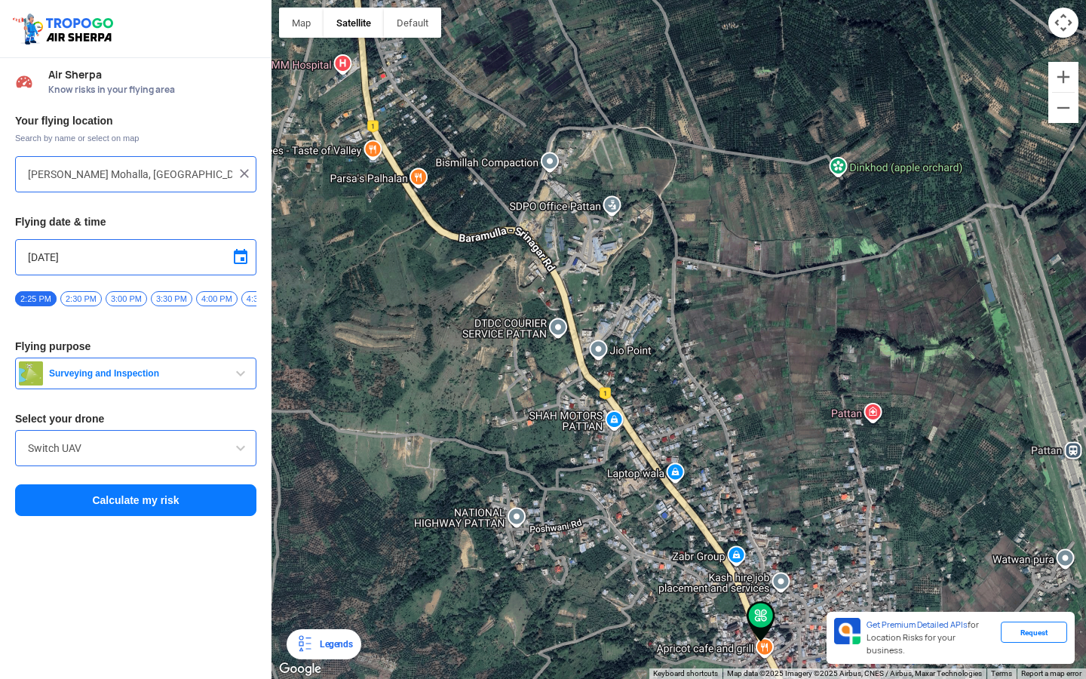
drag, startPoint x: 632, startPoint y: 370, endPoint x: 731, endPoint y: 494, distance: 158.9
click at [730, 492] on div at bounding box center [678, 339] width 814 height 679
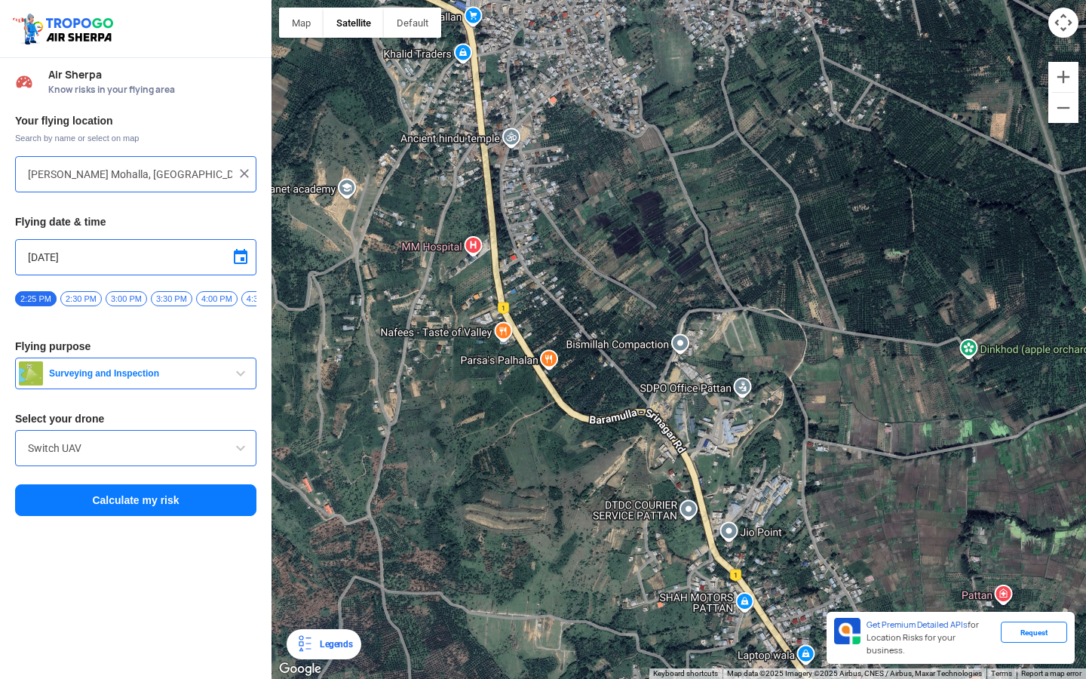
drag, startPoint x: 605, startPoint y: 320, endPoint x: 670, endPoint y: 438, distance: 135.0
click at [670, 438] on div at bounding box center [678, 339] width 814 height 679
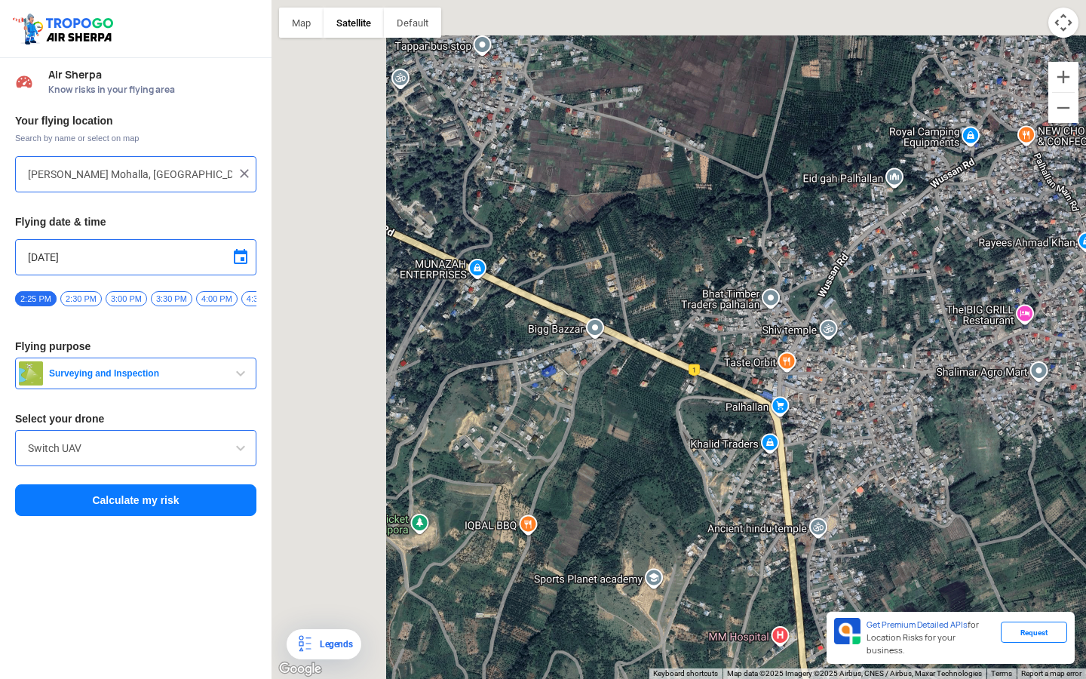
drag, startPoint x: 638, startPoint y: 364, endPoint x: 798, endPoint y: 489, distance: 203.1
click at [795, 484] on div at bounding box center [678, 339] width 814 height 679
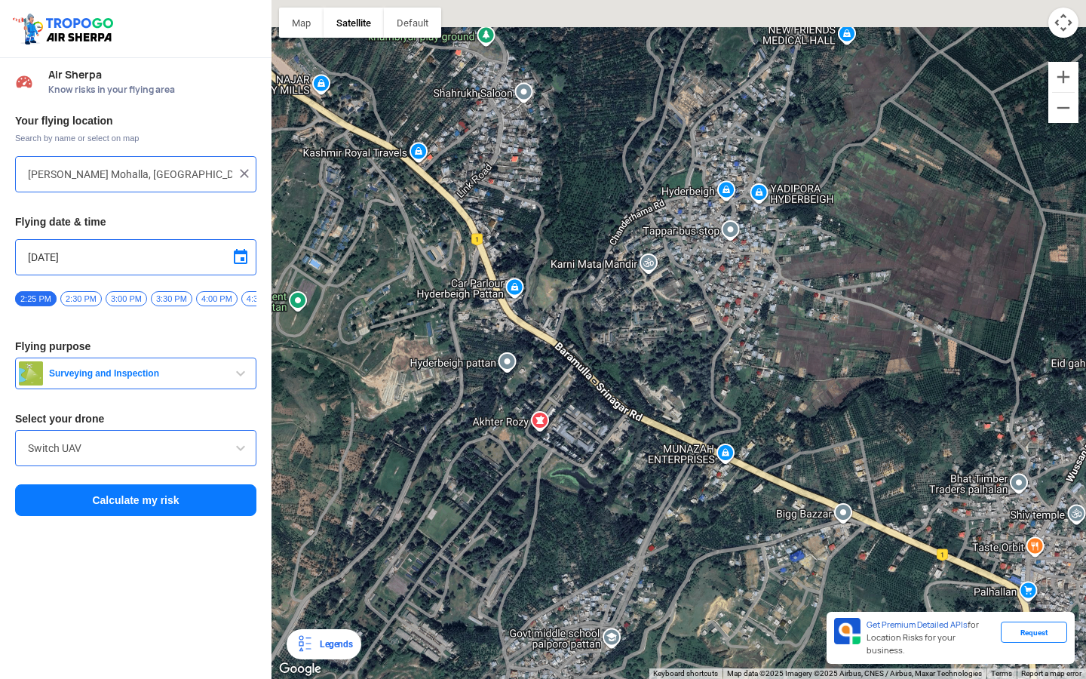
drag, startPoint x: 665, startPoint y: 438, endPoint x: 792, endPoint y: 537, distance: 160.7
click at [790, 535] on div at bounding box center [678, 339] width 814 height 679
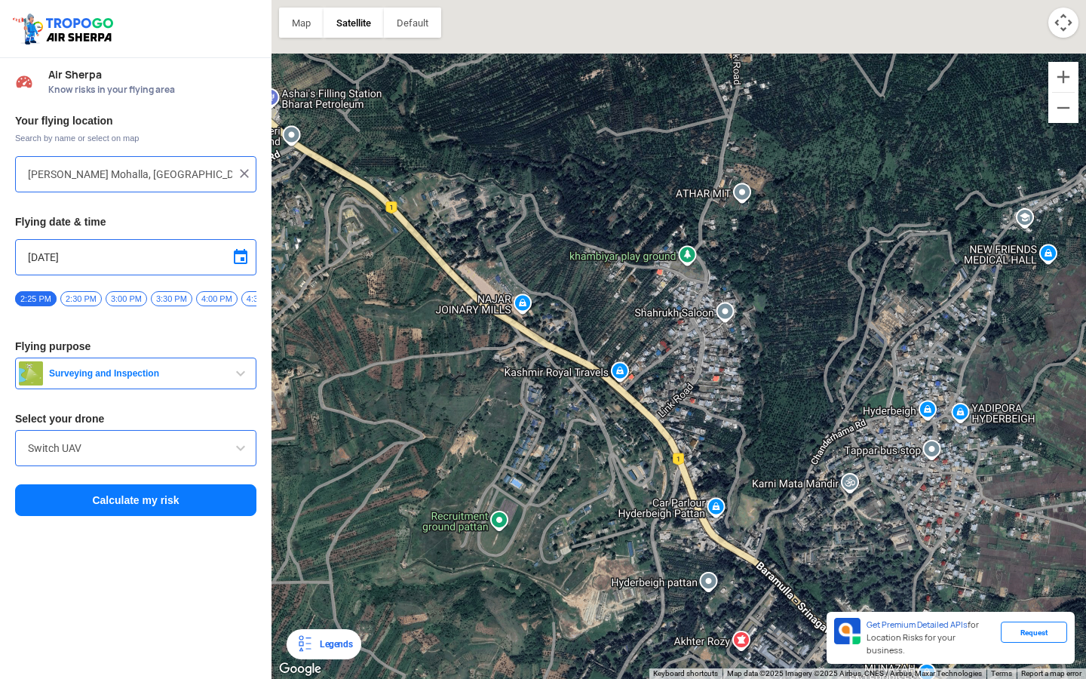
drag, startPoint x: 657, startPoint y: 378, endPoint x: 717, endPoint y: 477, distance: 115.8
click at [717, 476] on div at bounding box center [678, 339] width 814 height 679
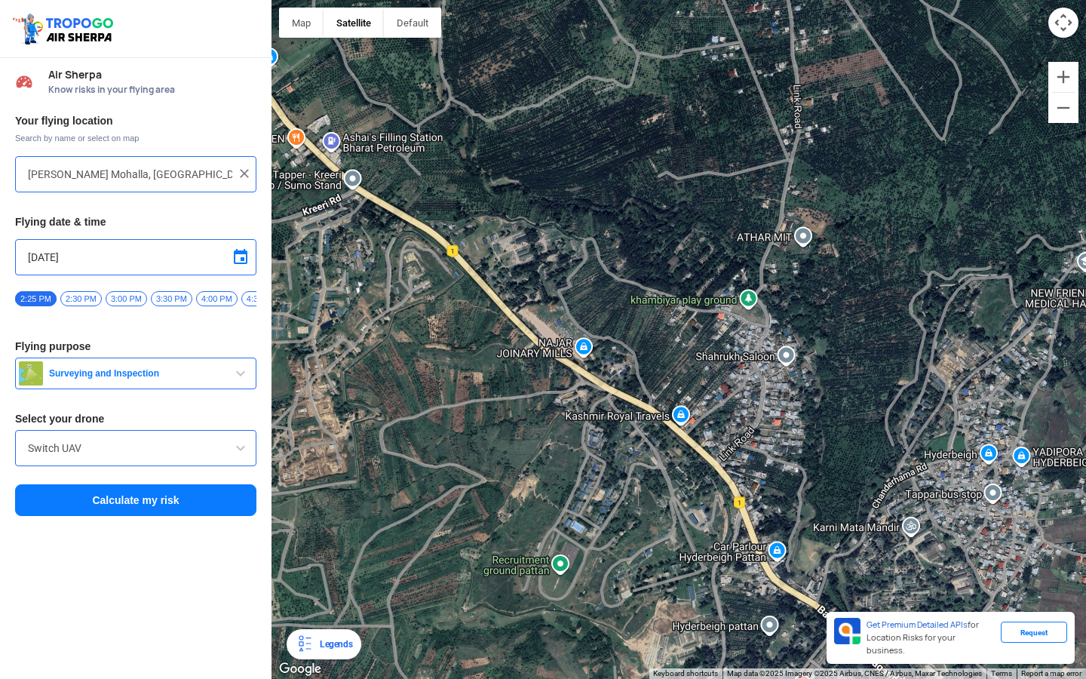
drag, startPoint x: 659, startPoint y: 408, endPoint x: 702, endPoint y: 425, distance: 46.1
click at [702, 425] on div at bounding box center [678, 339] width 814 height 679
drag, startPoint x: 640, startPoint y: 386, endPoint x: 729, endPoint y: 477, distance: 127.5
click at [728, 474] on div at bounding box center [678, 339] width 814 height 679
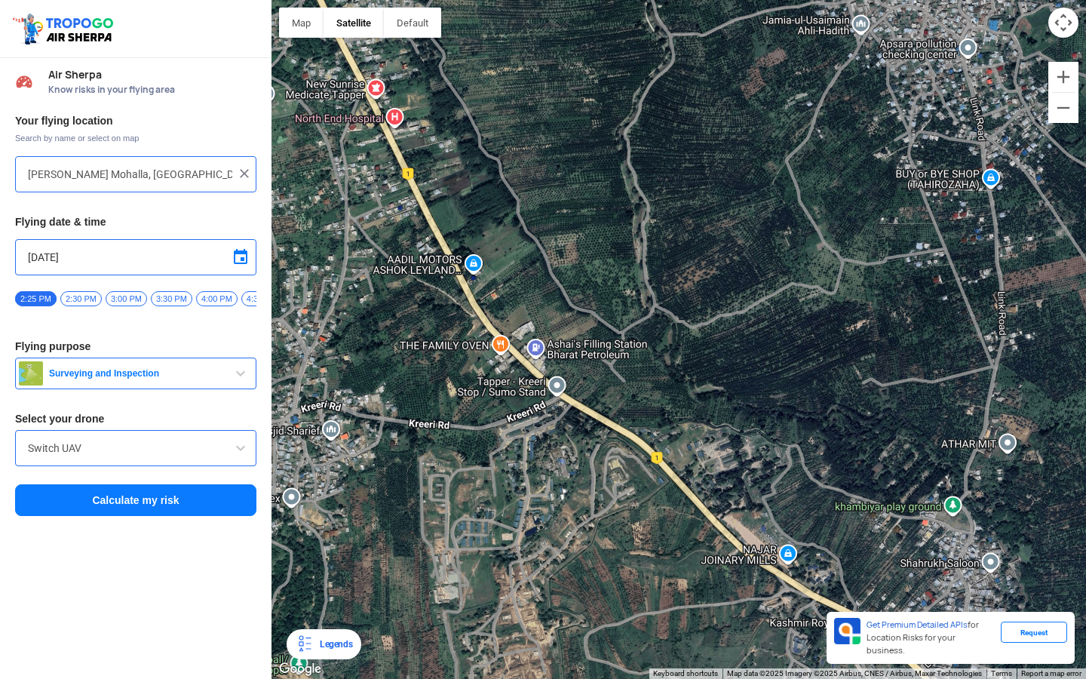
drag, startPoint x: 587, startPoint y: 333, endPoint x: 712, endPoint y: 561, distance: 260.6
click at [712, 559] on div at bounding box center [678, 339] width 814 height 679
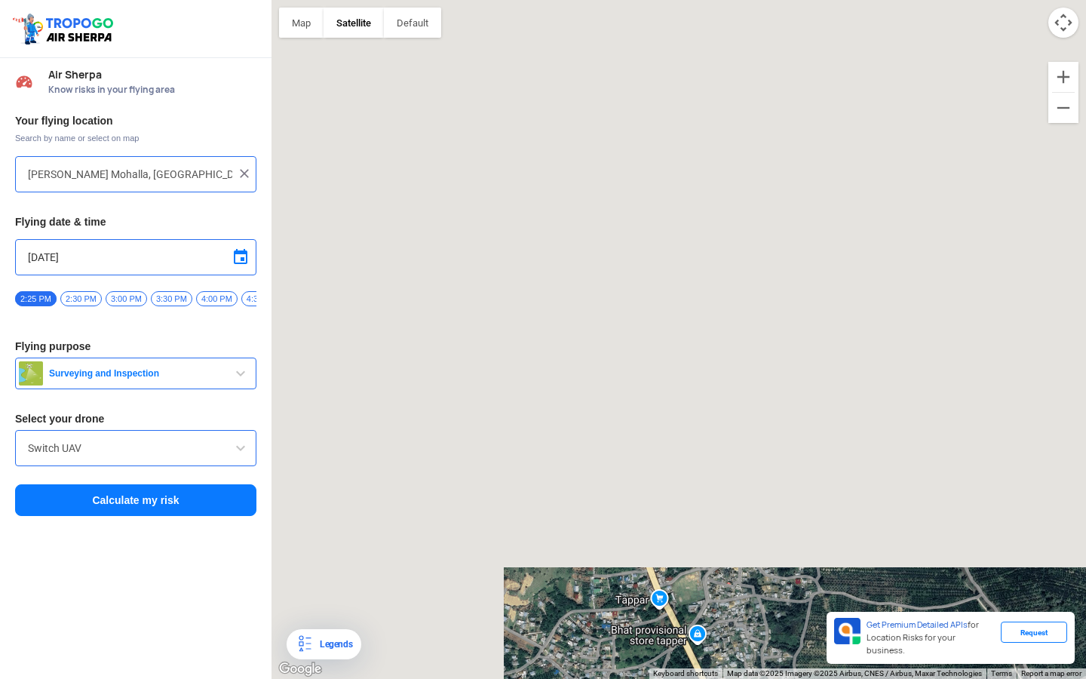
drag, startPoint x: 712, startPoint y: 561, endPoint x: 709, endPoint y: 549, distance: 12.4
click at [709, 549] on div at bounding box center [678, 339] width 814 height 679
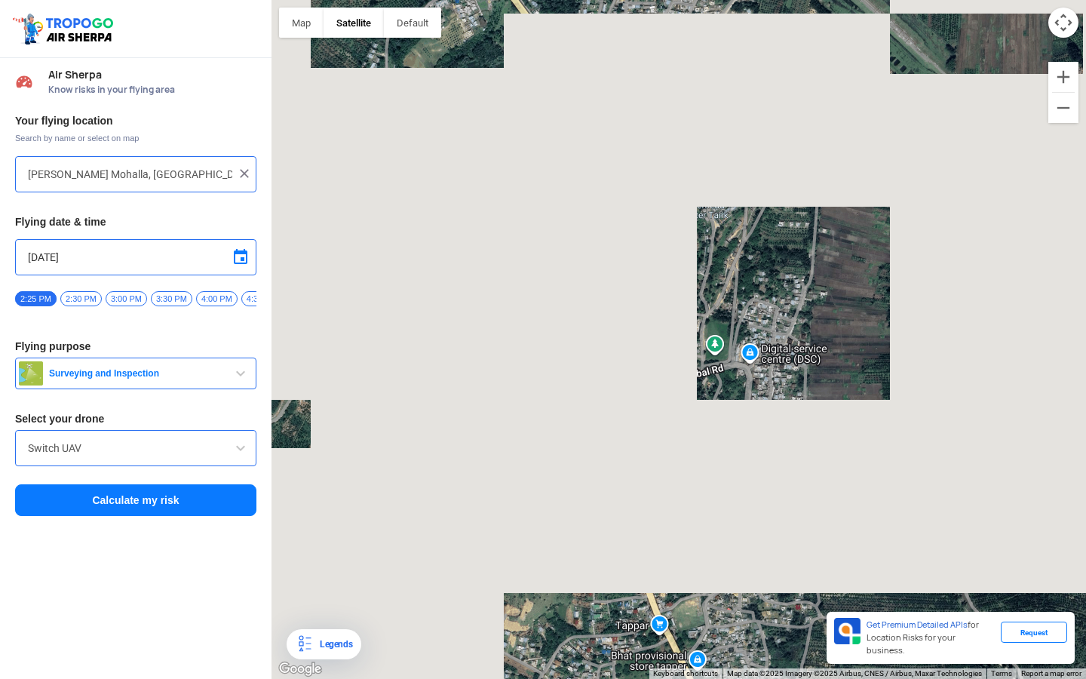
drag, startPoint x: 678, startPoint y: 359, endPoint x: 687, endPoint y: 470, distance: 111.2
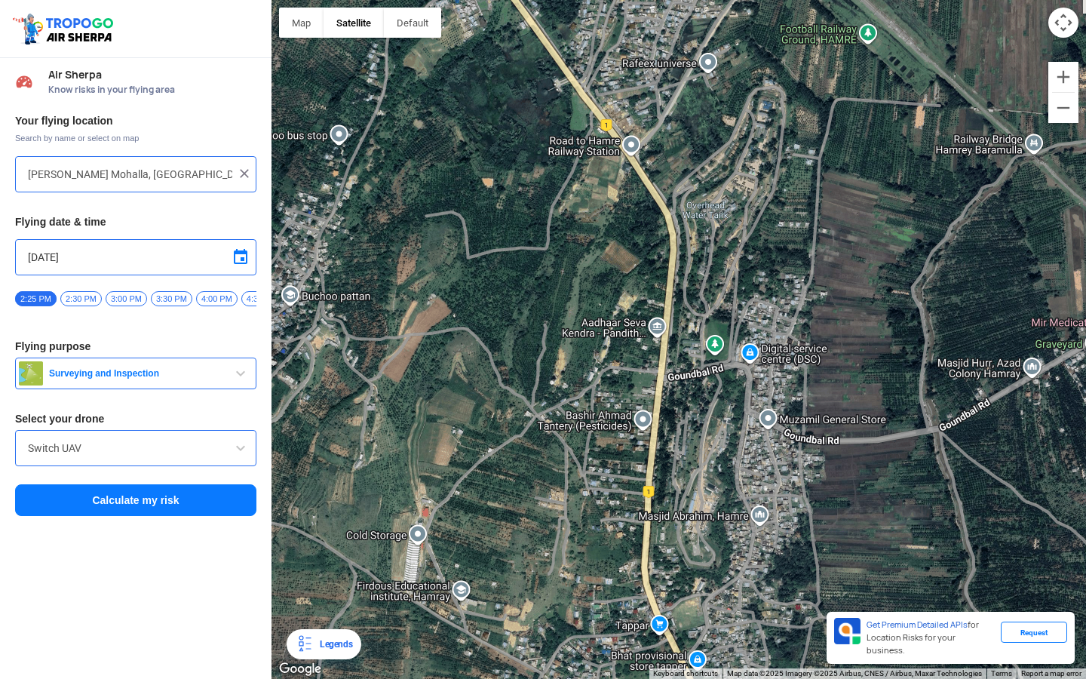
click at [687, 468] on div at bounding box center [678, 339] width 814 height 679
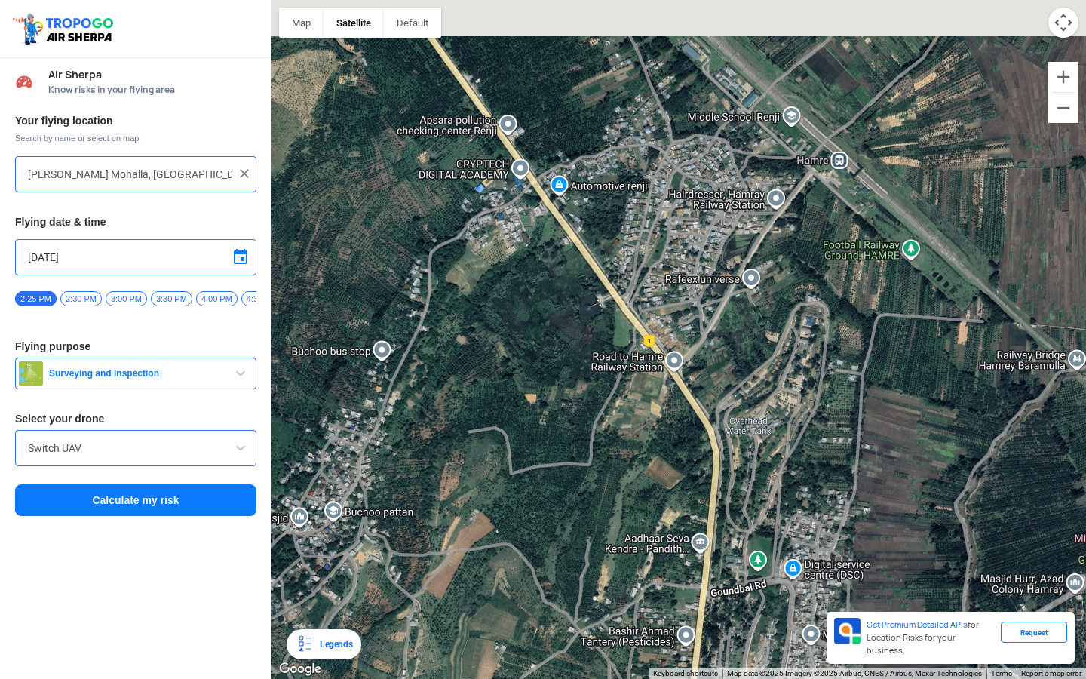
drag, startPoint x: 733, startPoint y: 235, endPoint x: 763, endPoint y: 331, distance: 100.4
click at [763, 330] on div at bounding box center [678, 339] width 814 height 679
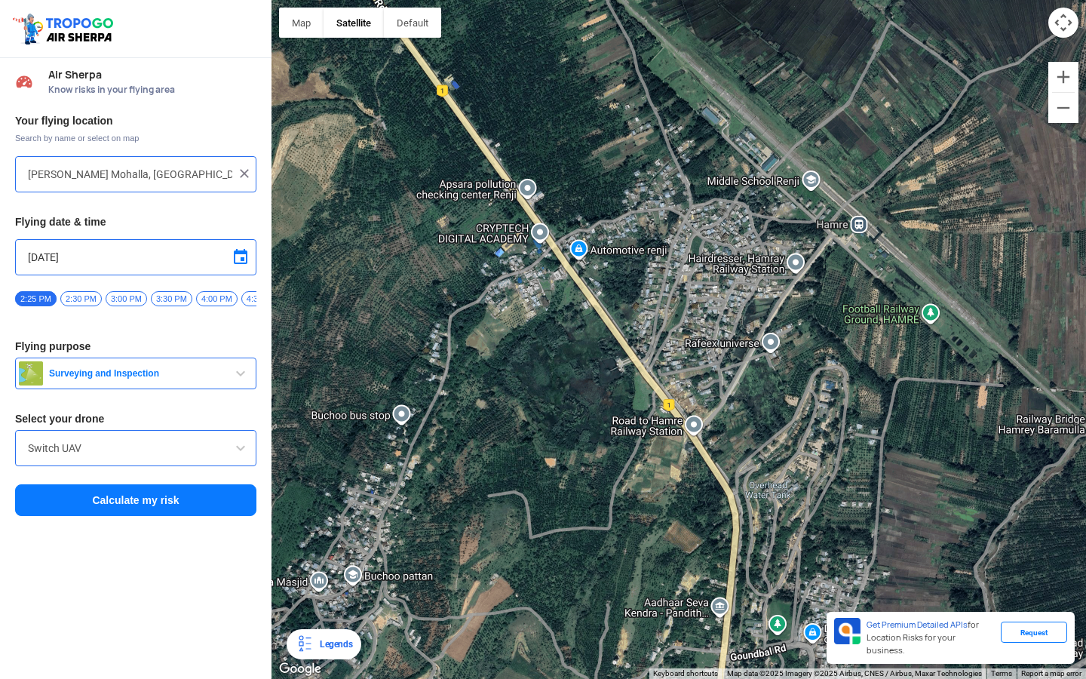
drag, startPoint x: 763, startPoint y: 331, endPoint x: 884, endPoint y: 532, distance: 234.7
click at [882, 523] on div at bounding box center [678, 339] width 814 height 679
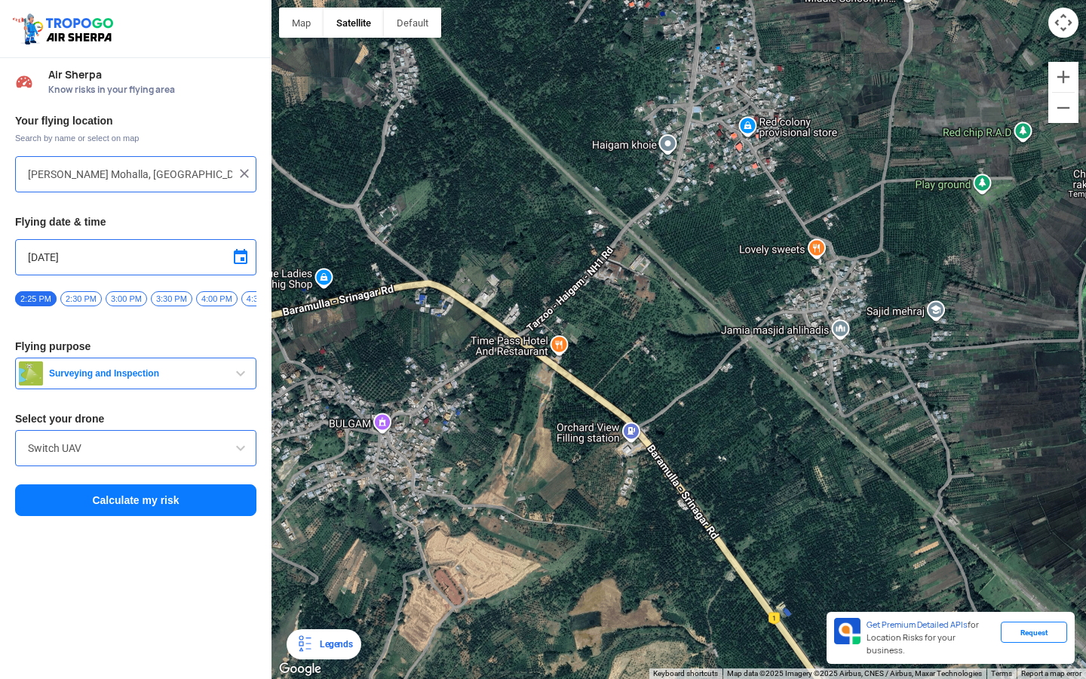
drag, startPoint x: 736, startPoint y: 370, endPoint x: 757, endPoint y: 377, distance: 22.4
click at [757, 377] on div at bounding box center [678, 339] width 814 height 679
click at [1066, 85] on button "Zoom in" at bounding box center [1063, 77] width 30 height 30
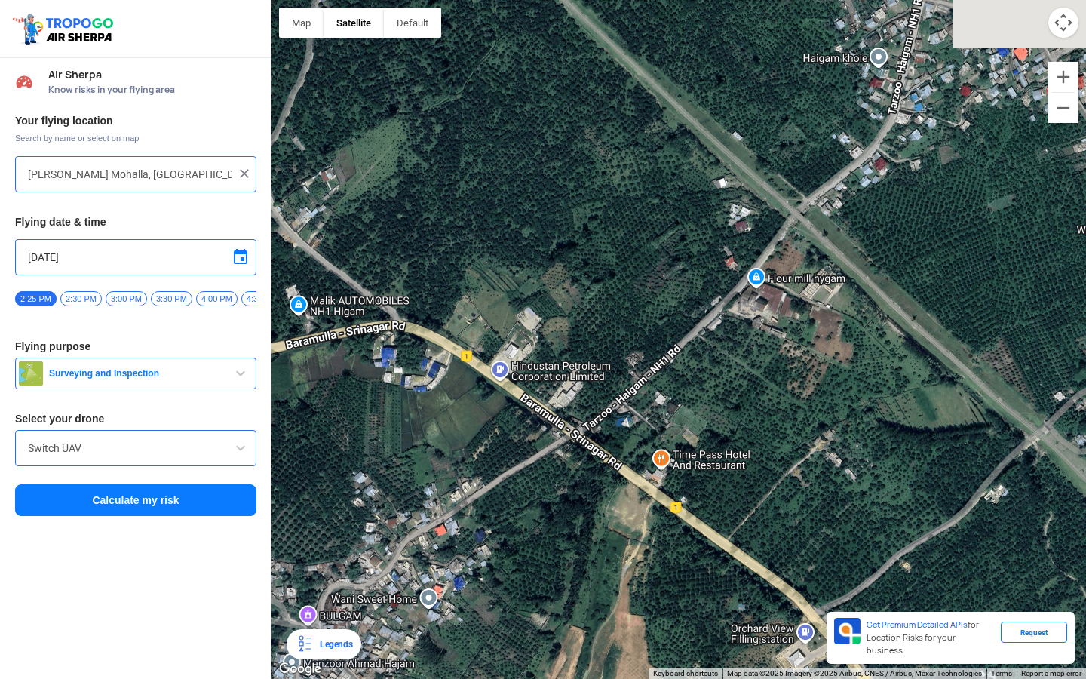
drag, startPoint x: 653, startPoint y: 247, endPoint x: 882, endPoint y: 350, distance: 250.8
click at [881, 349] on div at bounding box center [678, 339] width 814 height 679
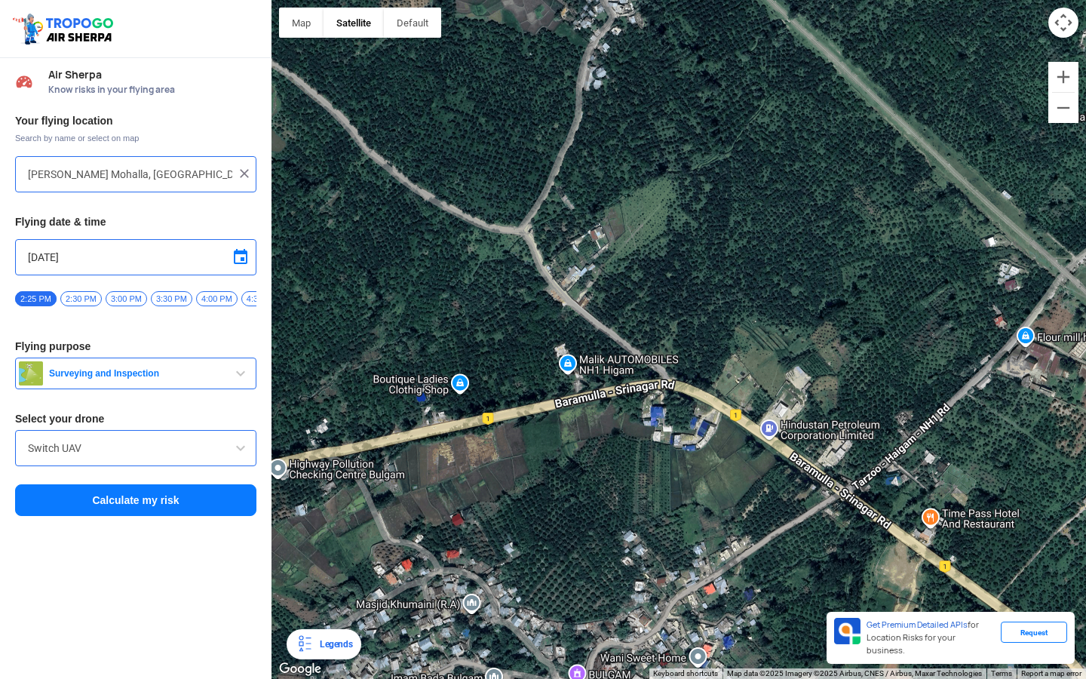
drag, startPoint x: 578, startPoint y: 326, endPoint x: 992, endPoint y: 335, distance: 413.4
click at [988, 335] on div at bounding box center [678, 339] width 814 height 679
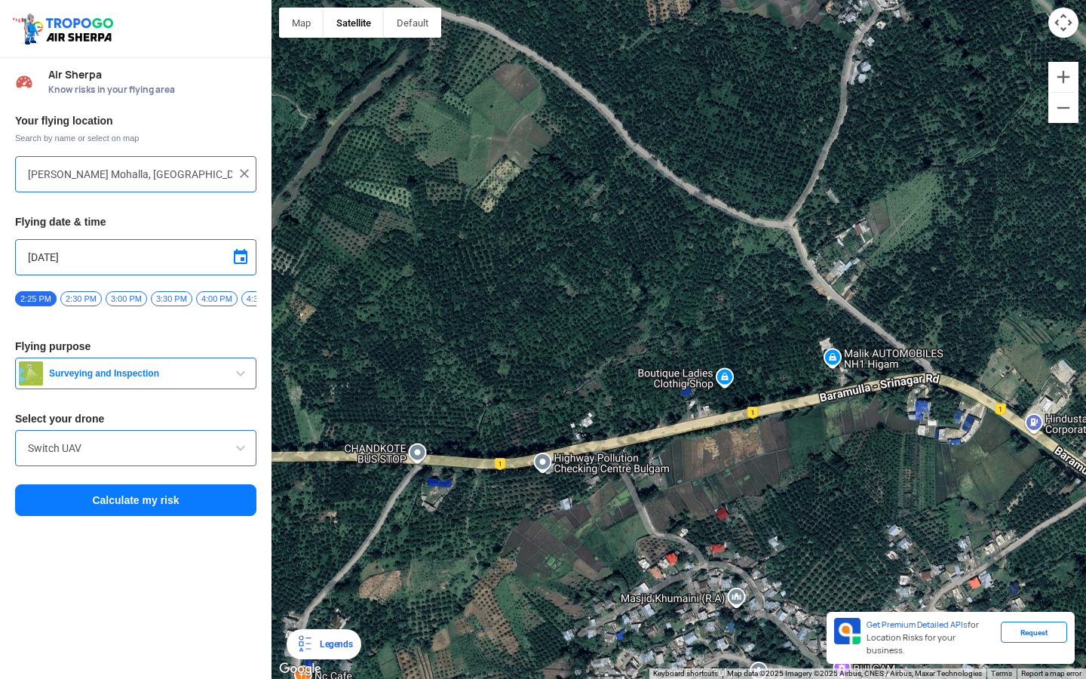
drag, startPoint x: 843, startPoint y: 424, endPoint x: 533, endPoint y: 382, distance: 312.8
click at [533, 382] on div at bounding box center [678, 339] width 814 height 679
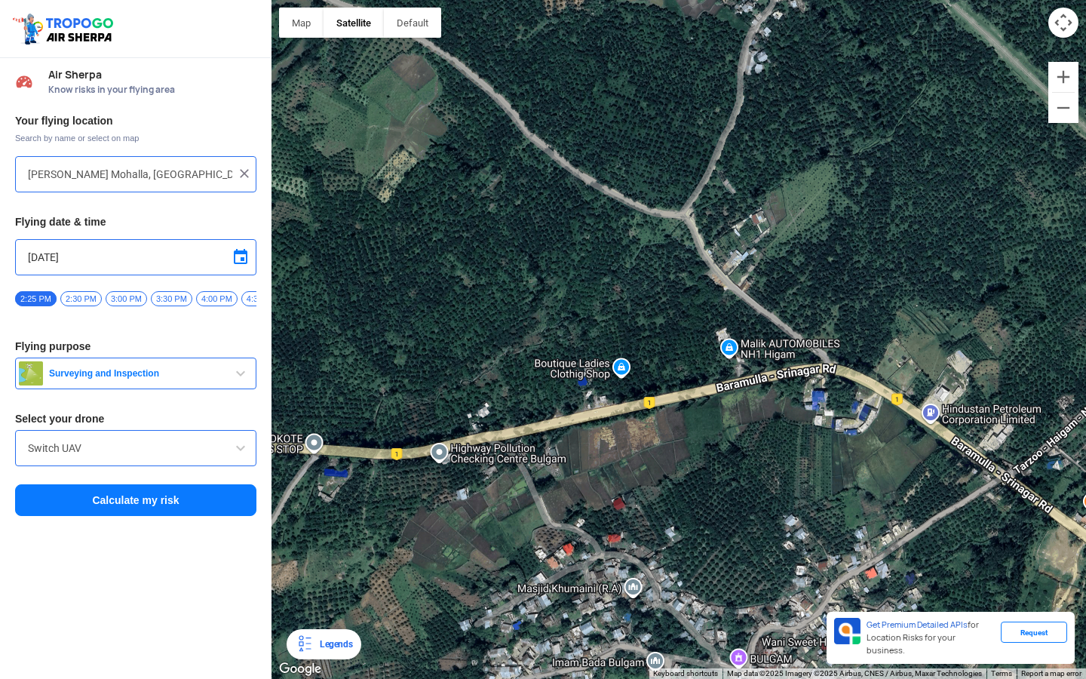
drag, startPoint x: 796, startPoint y: 436, endPoint x: 646, endPoint y: 438, distance: 150.8
click at [646, 438] on div at bounding box center [678, 339] width 814 height 679
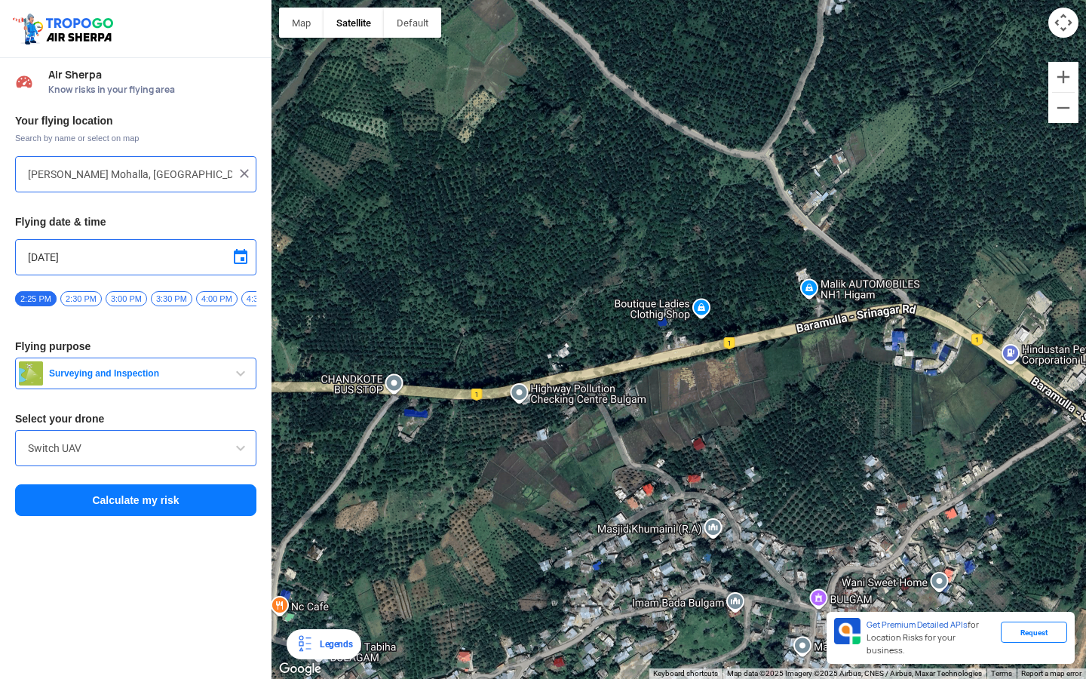
drag, startPoint x: 614, startPoint y: 426, endPoint x: 863, endPoint y: 362, distance: 257.0
click at [861, 362] on div at bounding box center [678, 339] width 814 height 679
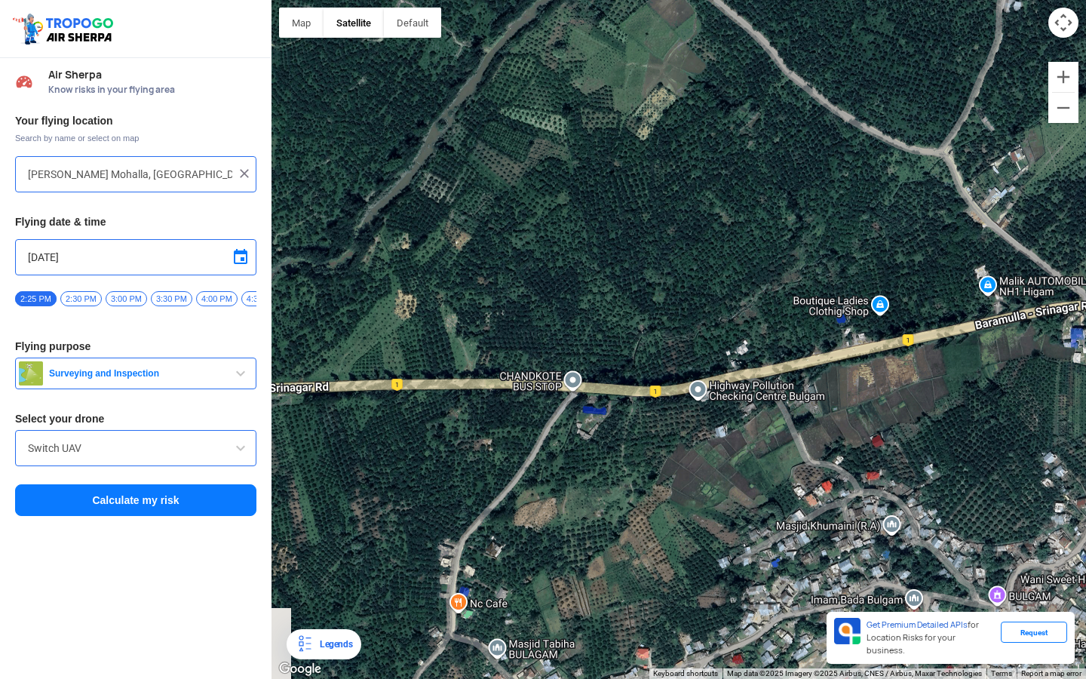
drag, startPoint x: 576, startPoint y: 333, endPoint x: 755, endPoint y: 367, distance: 182.1
click at [752, 367] on div at bounding box center [678, 339] width 814 height 679
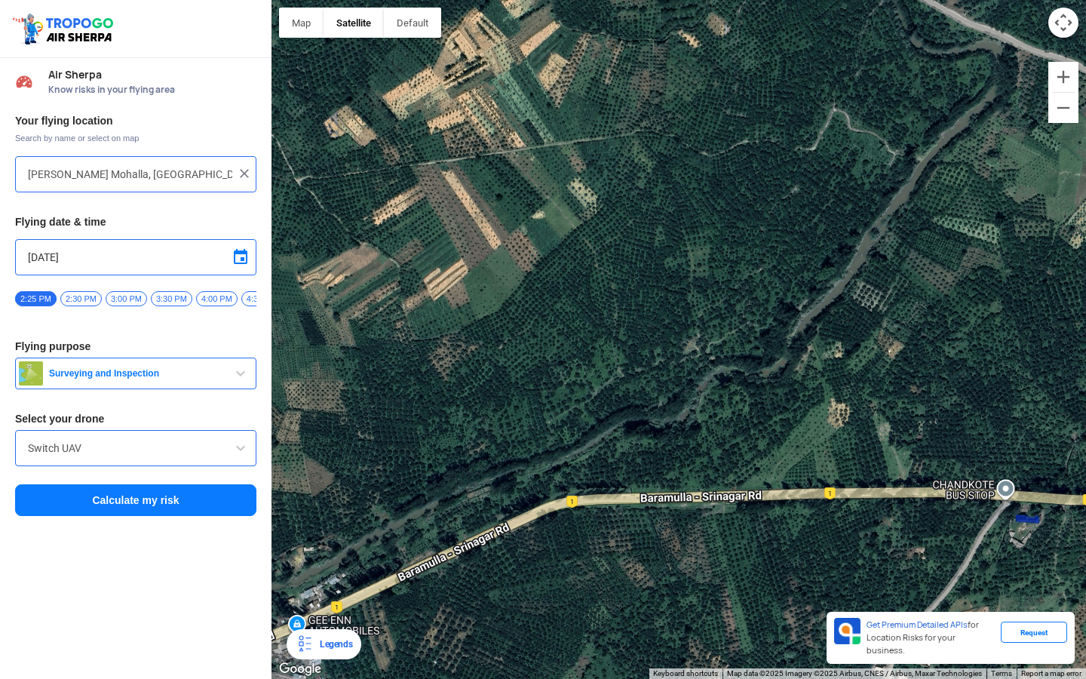
click at [787, 368] on div at bounding box center [678, 339] width 814 height 679
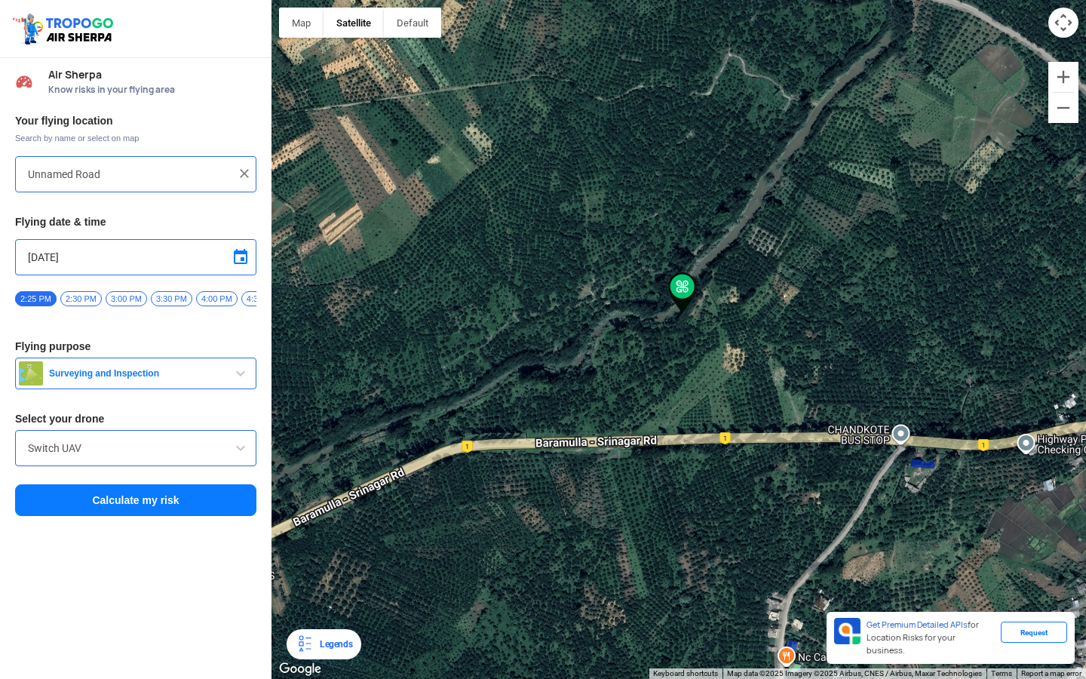
drag, startPoint x: 630, startPoint y: 457, endPoint x: 516, endPoint y: 397, distance: 128.9
click at [516, 397] on div at bounding box center [678, 339] width 814 height 679
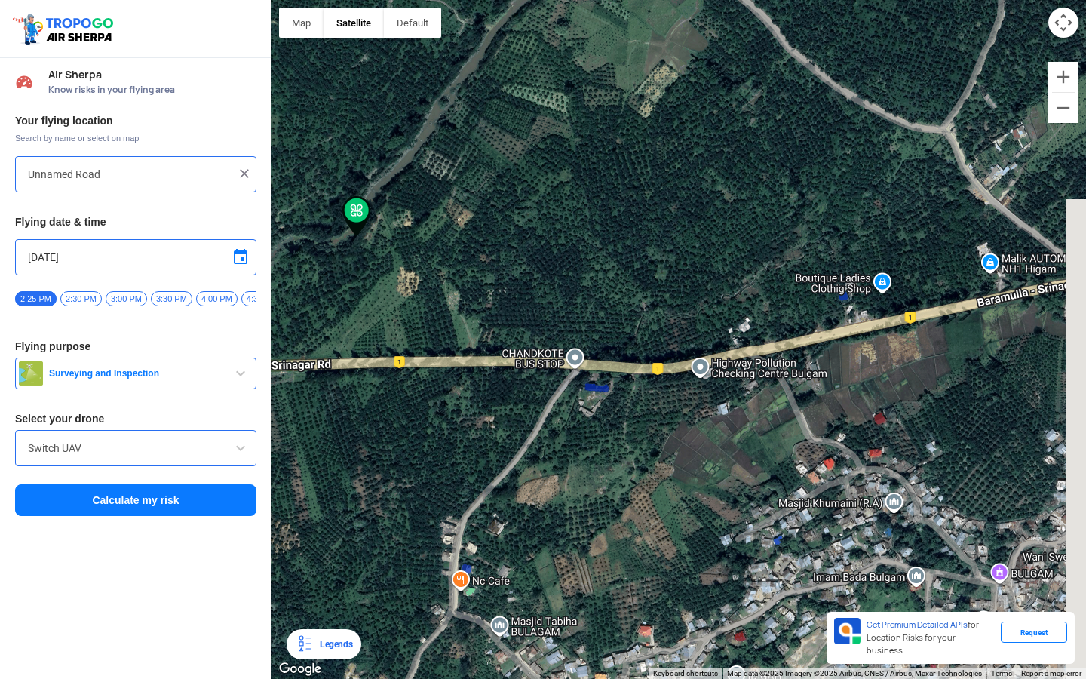
drag, startPoint x: 658, startPoint y: 391, endPoint x: 606, endPoint y: 391, distance: 52.0
click at [606, 391] on div at bounding box center [678, 339] width 814 height 679
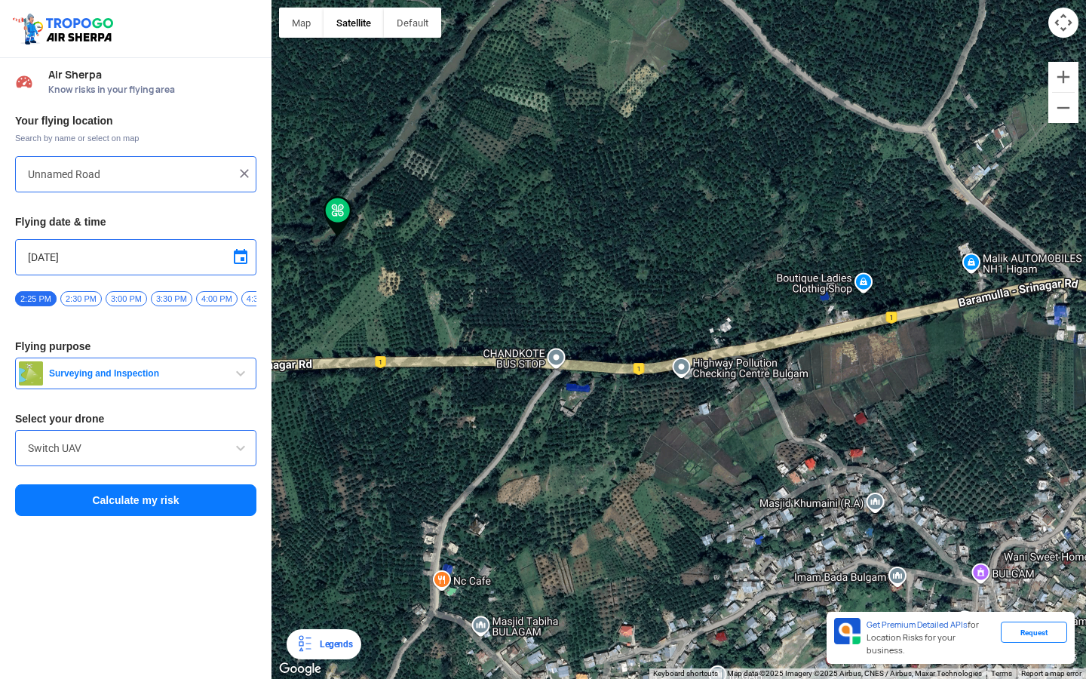
drag, startPoint x: 594, startPoint y: 383, endPoint x: 477, endPoint y: 379, distance: 116.2
click at [477, 379] on div at bounding box center [678, 339] width 814 height 679
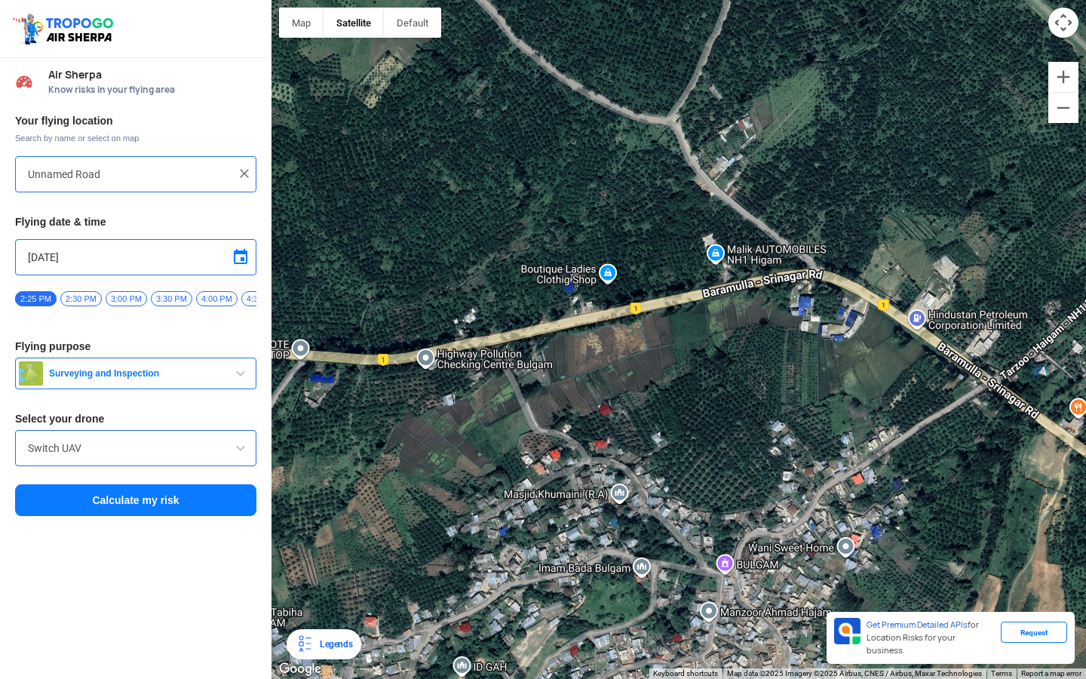
drag, startPoint x: 671, startPoint y: 351, endPoint x: 626, endPoint y: 351, distance: 45.2
click at [626, 351] on div at bounding box center [678, 339] width 814 height 679
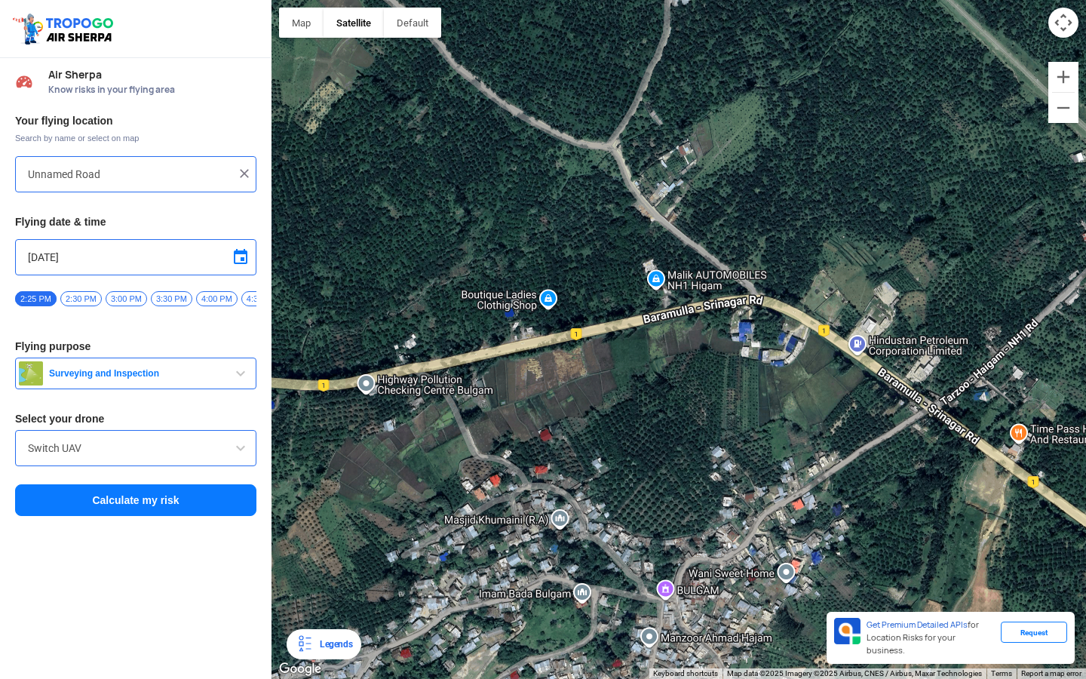
drag, startPoint x: 794, startPoint y: 312, endPoint x: 732, endPoint y: 338, distance: 66.9
click at [732, 338] on div at bounding box center [678, 339] width 814 height 679
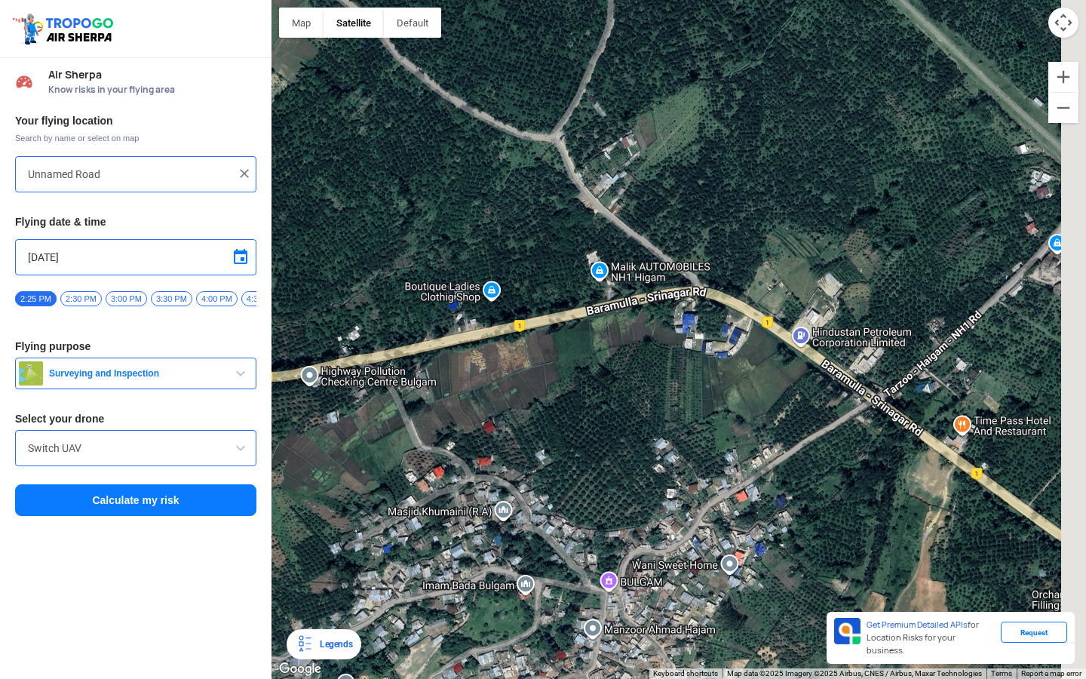
drag, startPoint x: 775, startPoint y: 348, endPoint x: 707, endPoint y: 333, distance: 69.7
click at [707, 333] on div at bounding box center [678, 339] width 814 height 679
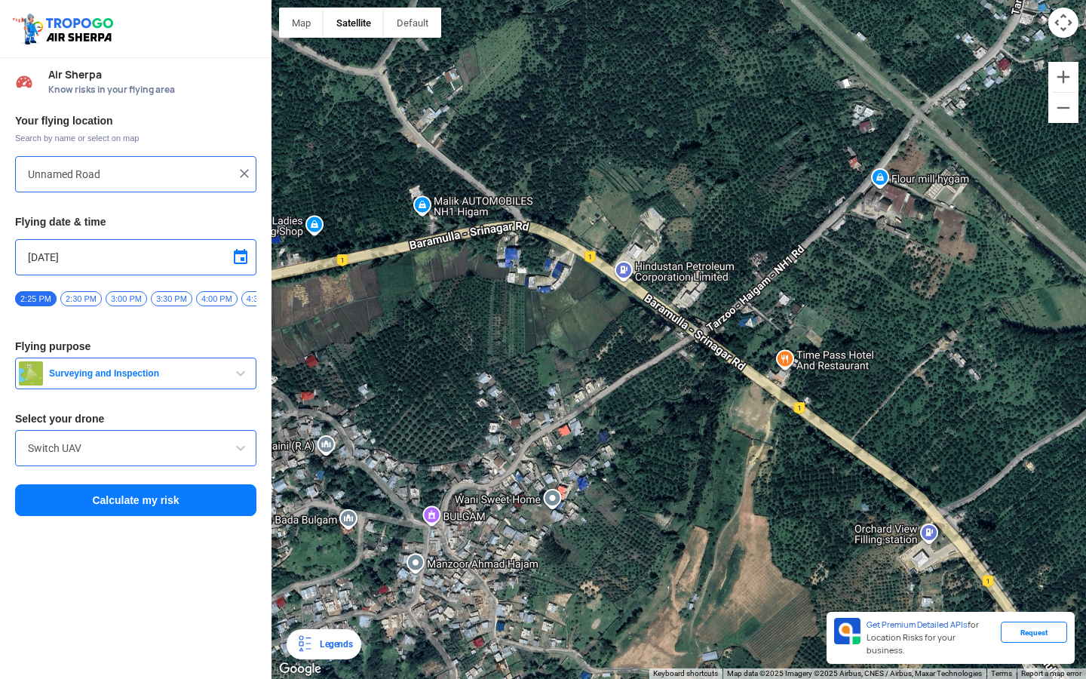
drag, startPoint x: 788, startPoint y: 404, endPoint x: 664, endPoint y: 359, distance: 131.7
click at [664, 359] on div at bounding box center [678, 339] width 814 height 679
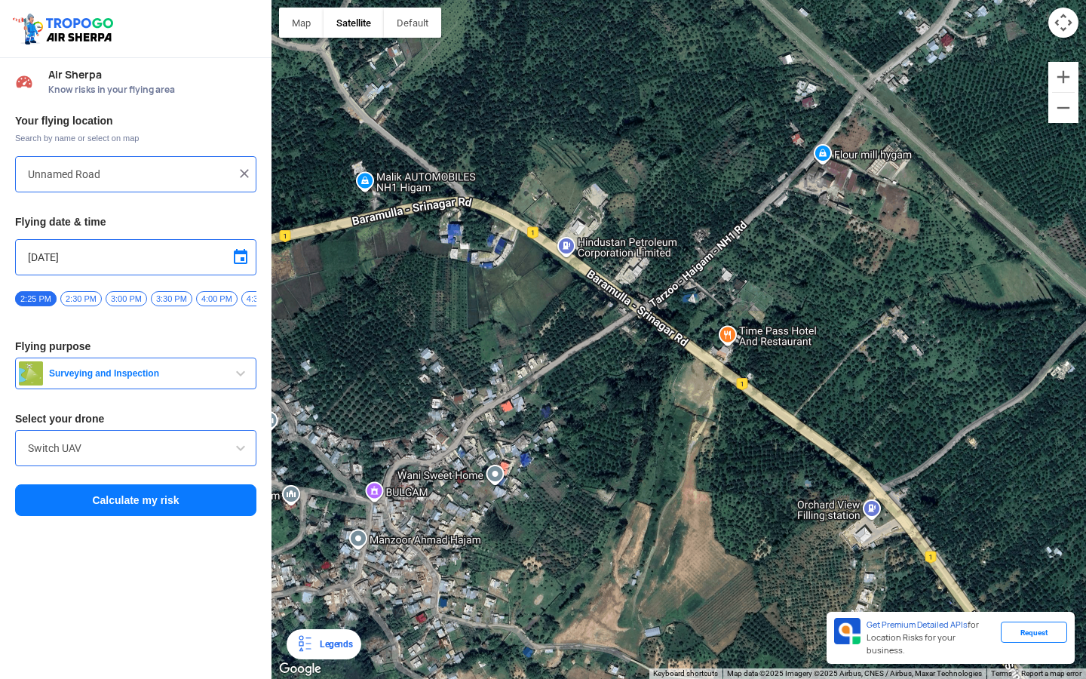
drag, startPoint x: 664, startPoint y: 359, endPoint x: 576, endPoint y: 301, distance: 105.6
click at [576, 301] on div at bounding box center [678, 339] width 814 height 679
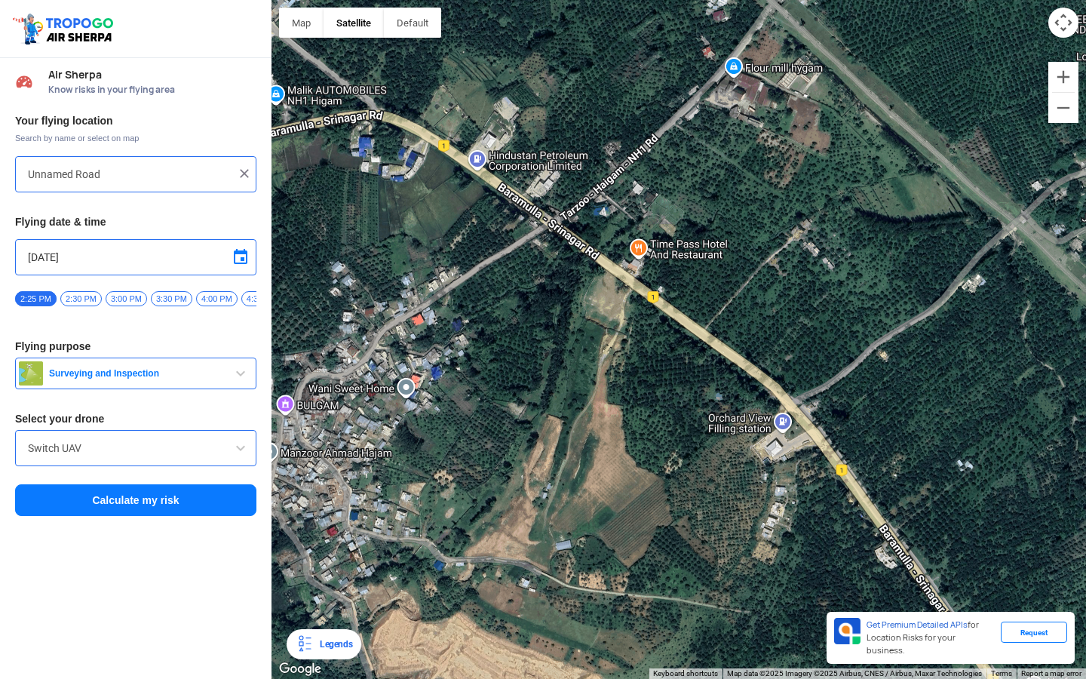
drag, startPoint x: 701, startPoint y: 370, endPoint x: 637, endPoint y: 324, distance: 78.3
click at [637, 324] on div at bounding box center [678, 339] width 814 height 679
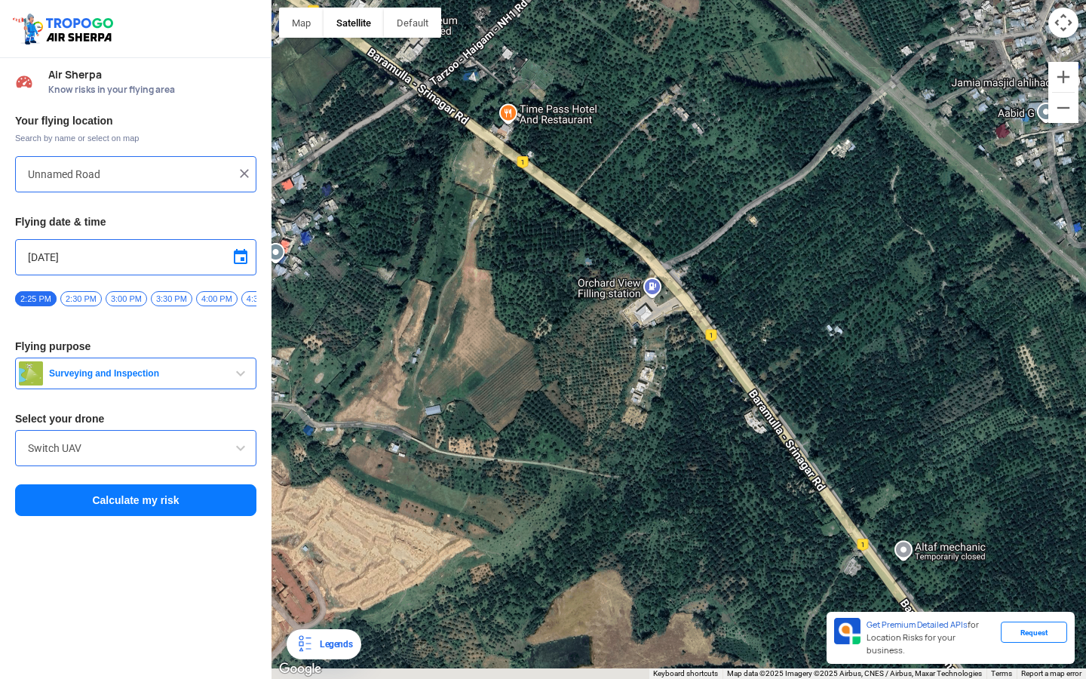
drag, startPoint x: 634, startPoint y: 324, endPoint x: 476, endPoint y: 145, distance: 238.8
click at [478, 147] on div at bounding box center [678, 339] width 814 height 679
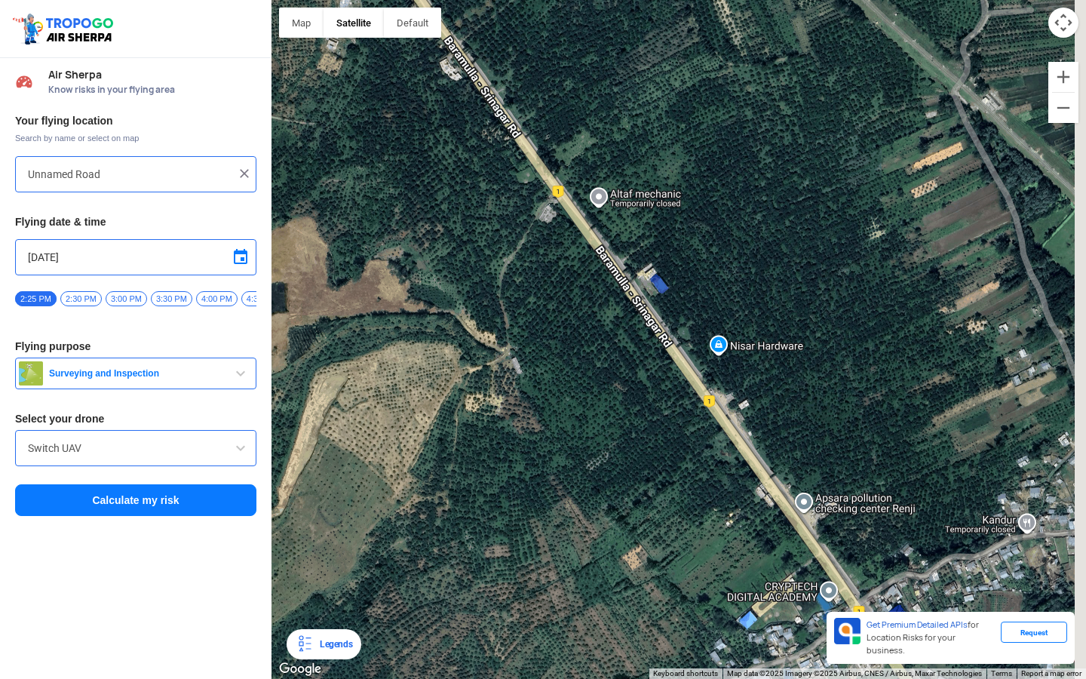
drag, startPoint x: 695, startPoint y: 328, endPoint x: 618, endPoint y: 273, distance: 94.6
click at [618, 273] on div at bounding box center [678, 339] width 814 height 679
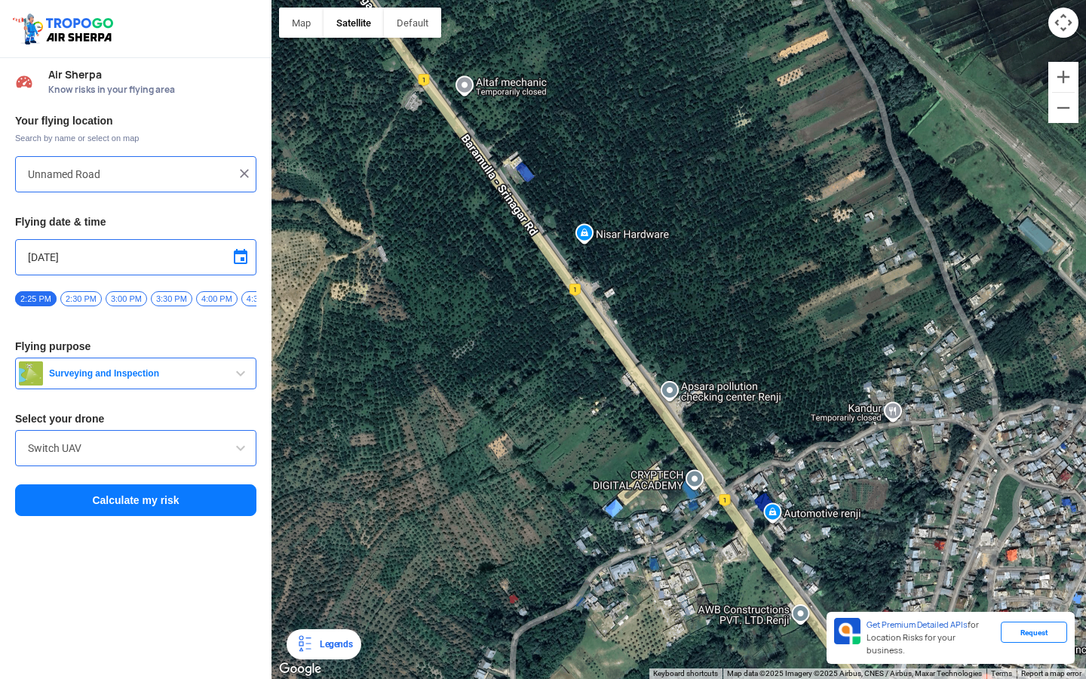
drag, startPoint x: 748, startPoint y: 445, endPoint x: 686, endPoint y: 376, distance: 92.4
click at [686, 376] on div at bounding box center [678, 339] width 814 height 679
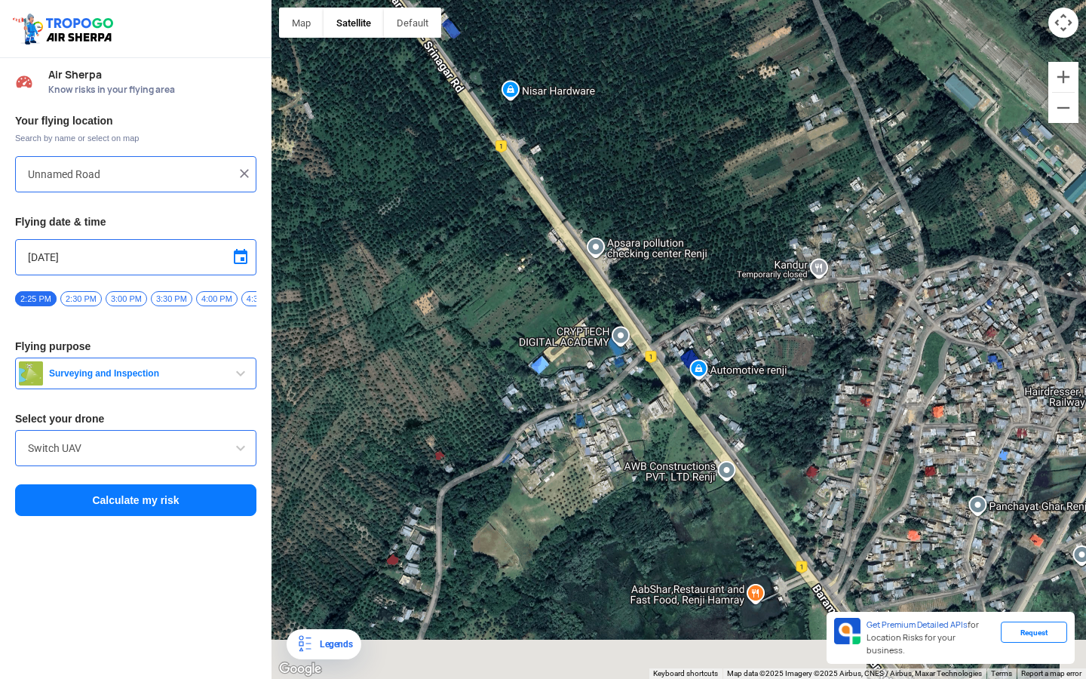
drag, startPoint x: 741, startPoint y: 464, endPoint x: 668, endPoint y: 311, distance: 169.0
click at [668, 312] on div at bounding box center [678, 339] width 814 height 679
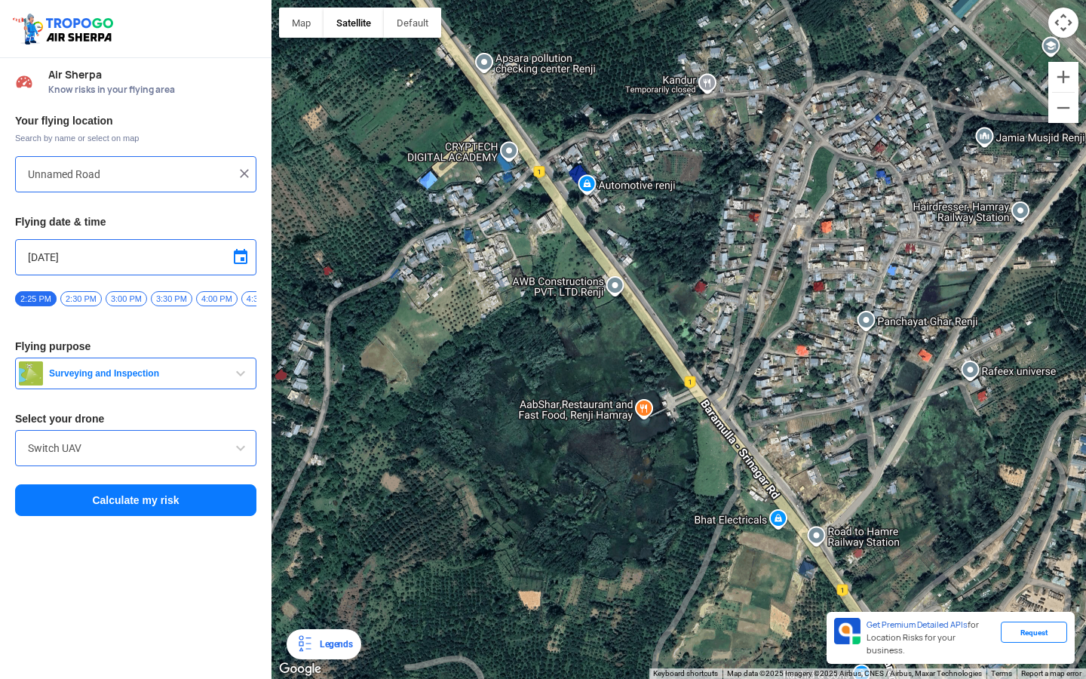
drag, startPoint x: 687, startPoint y: 425, endPoint x: 633, endPoint y: 382, distance: 68.2
click at [633, 382] on div at bounding box center [678, 339] width 814 height 679
drag, startPoint x: 633, startPoint y: 382, endPoint x: 498, endPoint y: 217, distance: 213.3
click at [498, 217] on div at bounding box center [678, 339] width 814 height 679
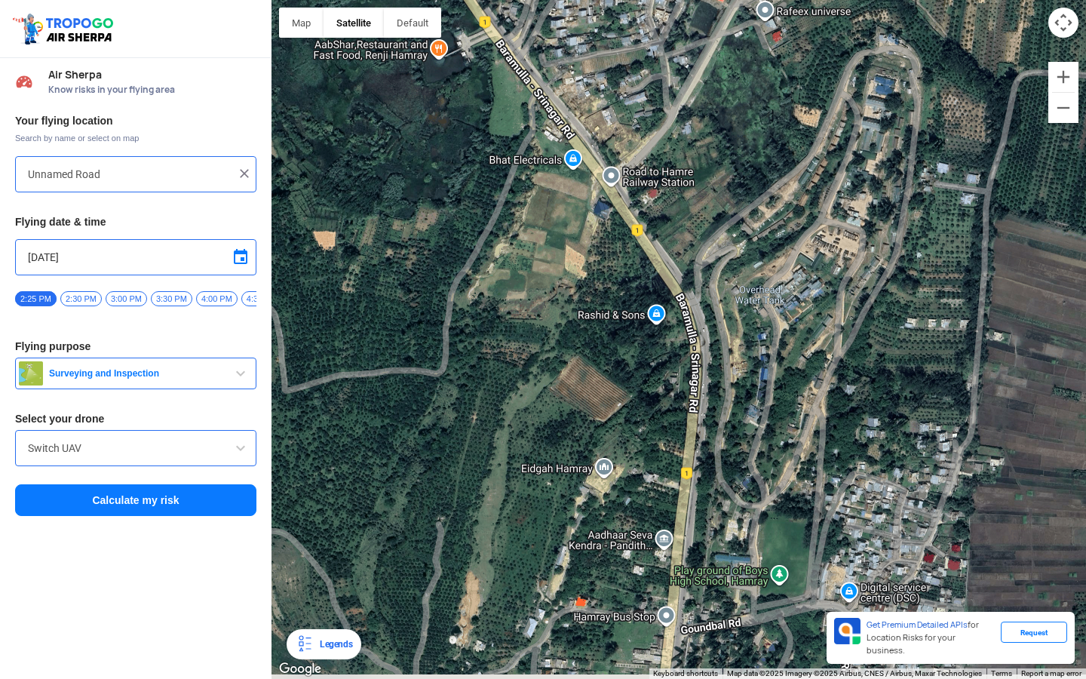
drag, startPoint x: 716, startPoint y: 397, endPoint x: 685, endPoint y: 187, distance: 212.8
click at [685, 188] on div at bounding box center [678, 339] width 814 height 679
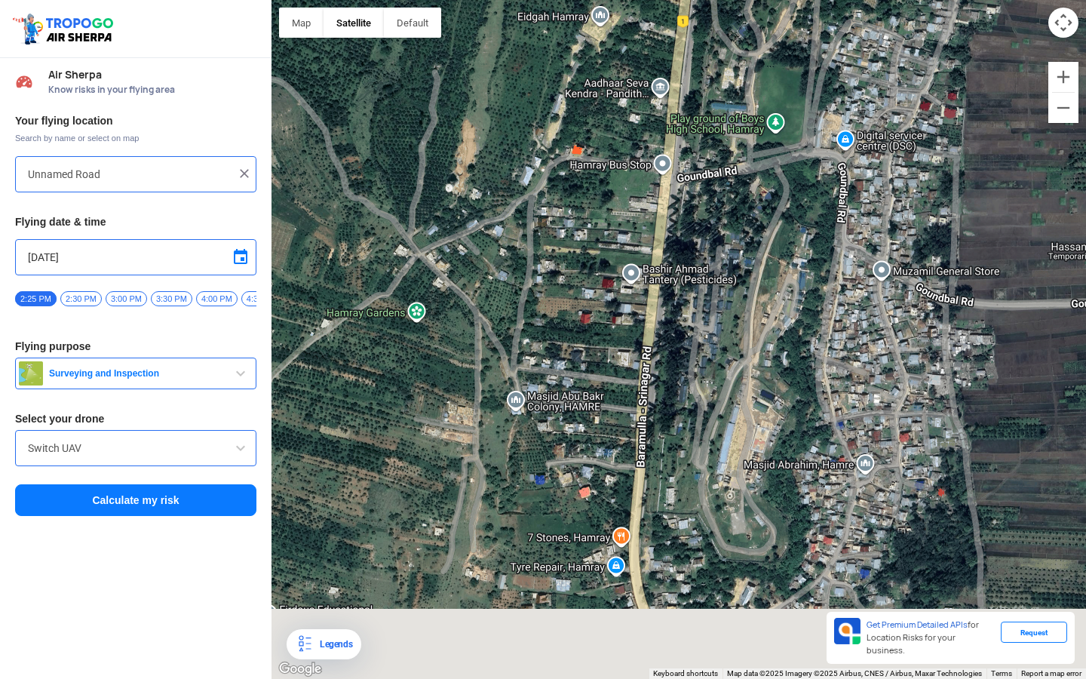
drag, startPoint x: 685, startPoint y: 355, endPoint x: 719, endPoint y: 57, distance: 299.9
click at [719, 57] on div at bounding box center [678, 339] width 814 height 679
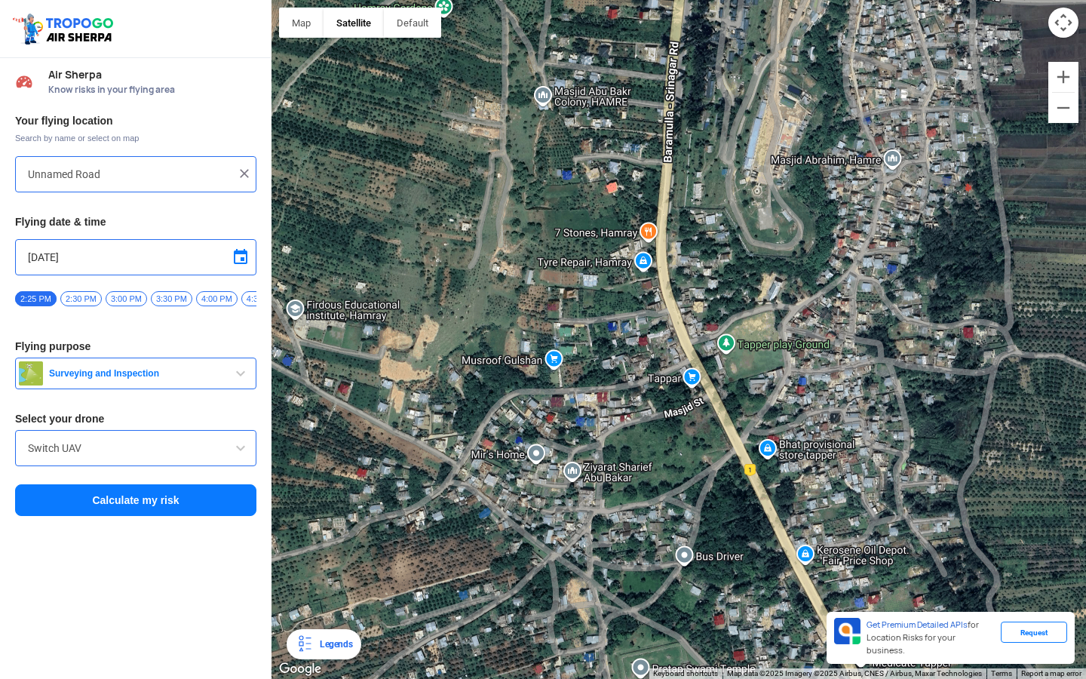
drag, startPoint x: 745, startPoint y: 517, endPoint x: 738, endPoint y: 364, distance: 152.5
click at [738, 364] on div at bounding box center [678, 339] width 814 height 679
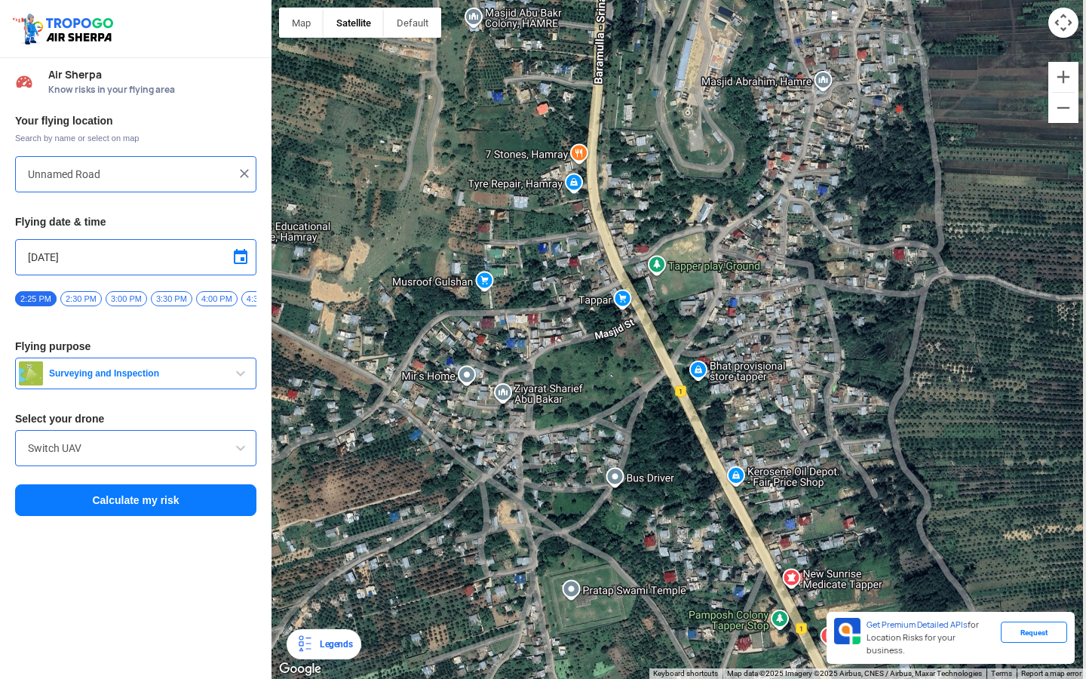
drag, startPoint x: 753, startPoint y: 437, endPoint x: 656, endPoint y: 273, distance: 190.0
click at [658, 278] on div at bounding box center [678, 339] width 814 height 679
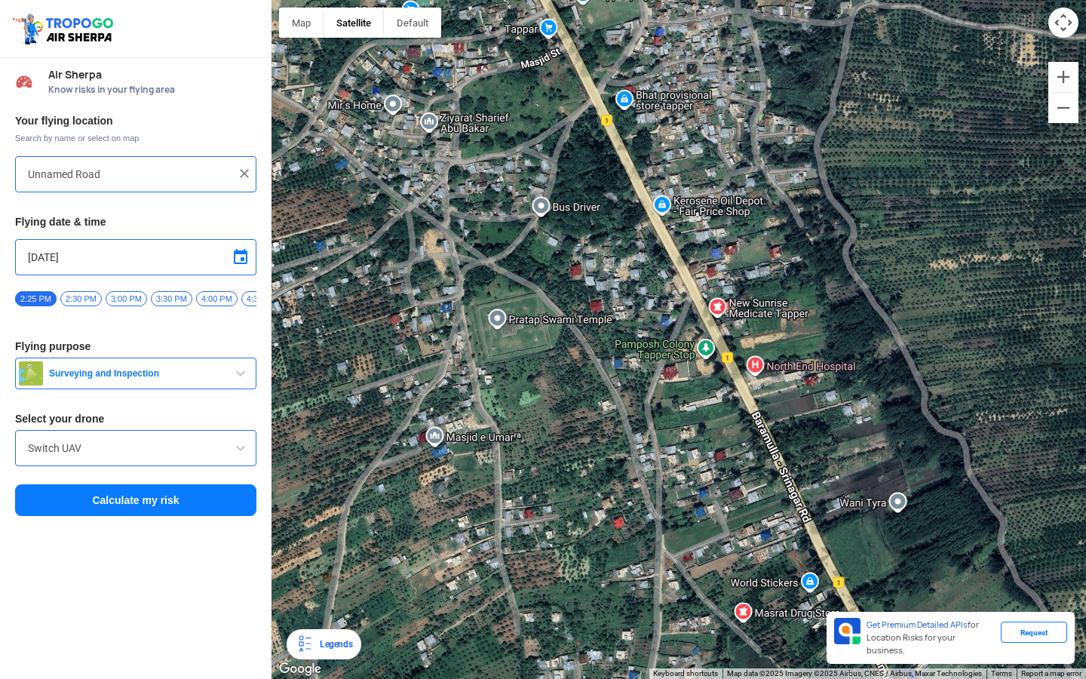
drag, startPoint x: 722, startPoint y: 390, endPoint x: 695, endPoint y: 343, distance: 54.1
click at [710, 377] on div at bounding box center [678, 339] width 814 height 679
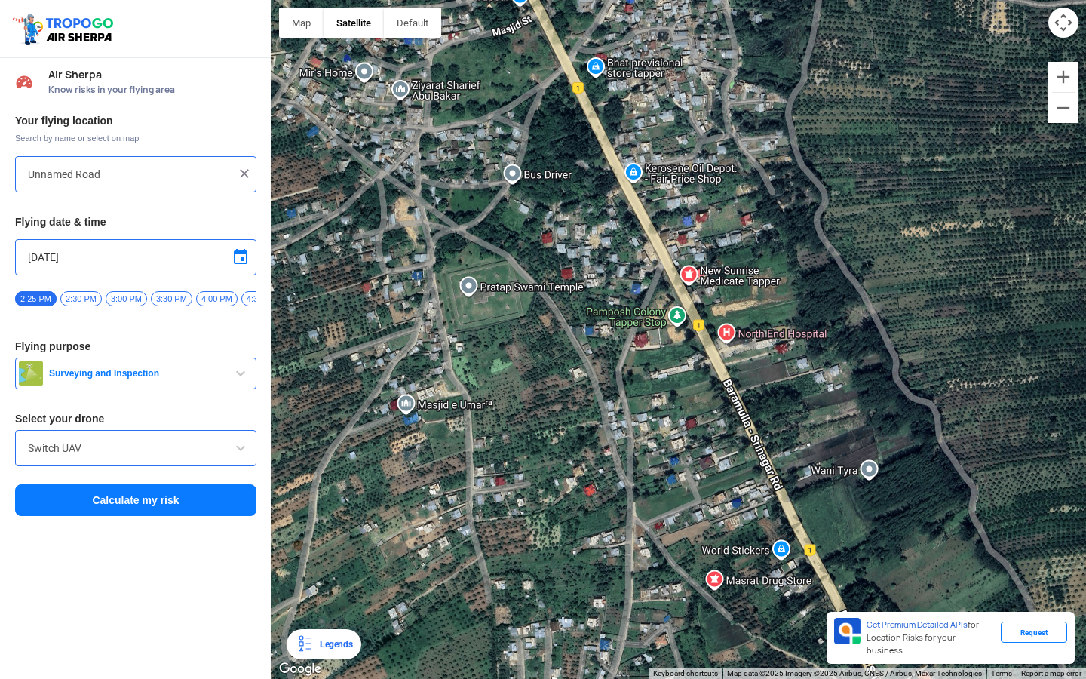
drag, startPoint x: 753, startPoint y: 443, endPoint x: 605, endPoint y: 192, distance: 292.1
click at [607, 192] on div at bounding box center [678, 339] width 814 height 679
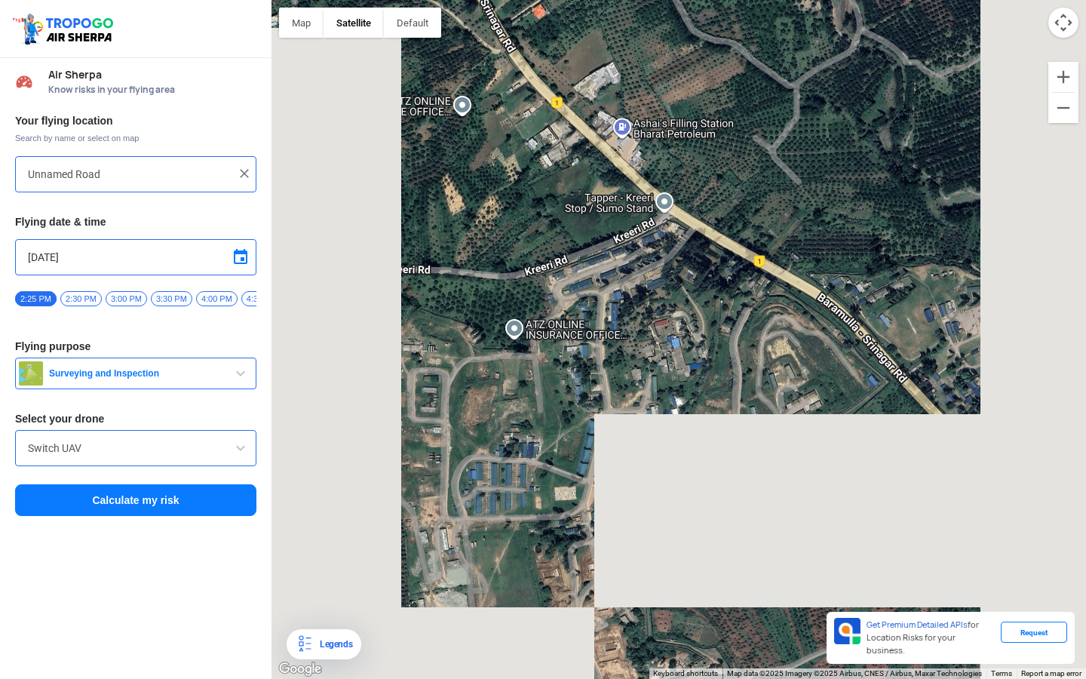
drag, startPoint x: 619, startPoint y: 222, endPoint x: 579, endPoint y: 186, distance: 53.9
click at [581, 186] on div at bounding box center [678, 339] width 814 height 679
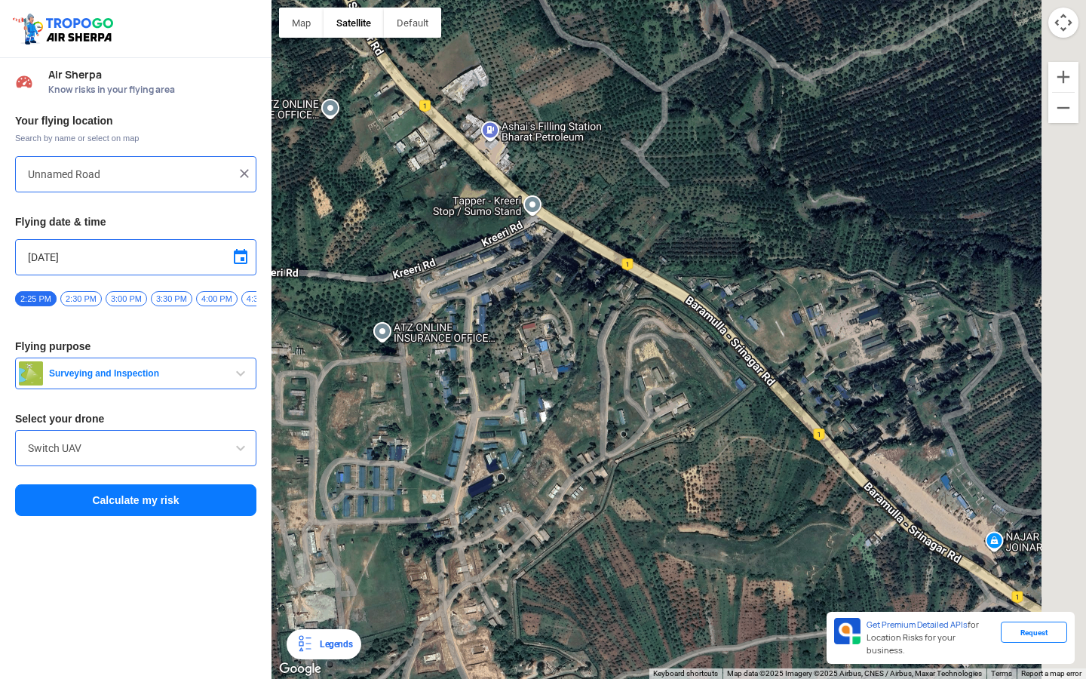
drag, startPoint x: 851, startPoint y: 334, endPoint x: 707, endPoint y: 331, distance: 144.1
click at [707, 331] on div at bounding box center [678, 339] width 814 height 679
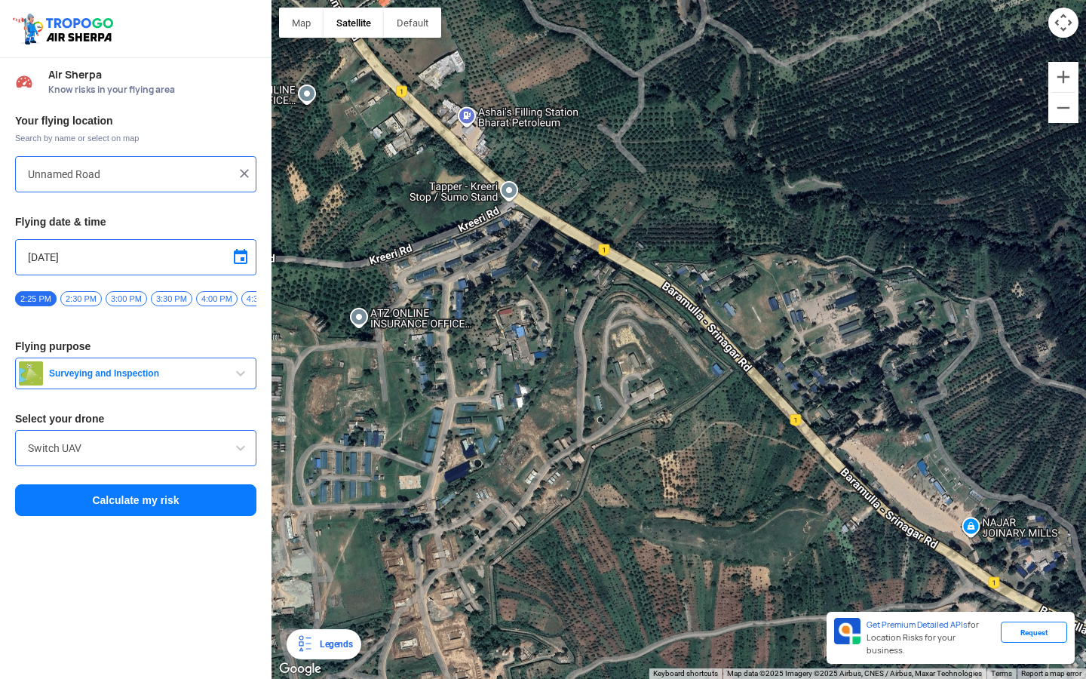
drag, startPoint x: 707, startPoint y: 331, endPoint x: 606, endPoint y: 257, distance: 125.2
click at [609, 260] on div at bounding box center [678, 339] width 814 height 679
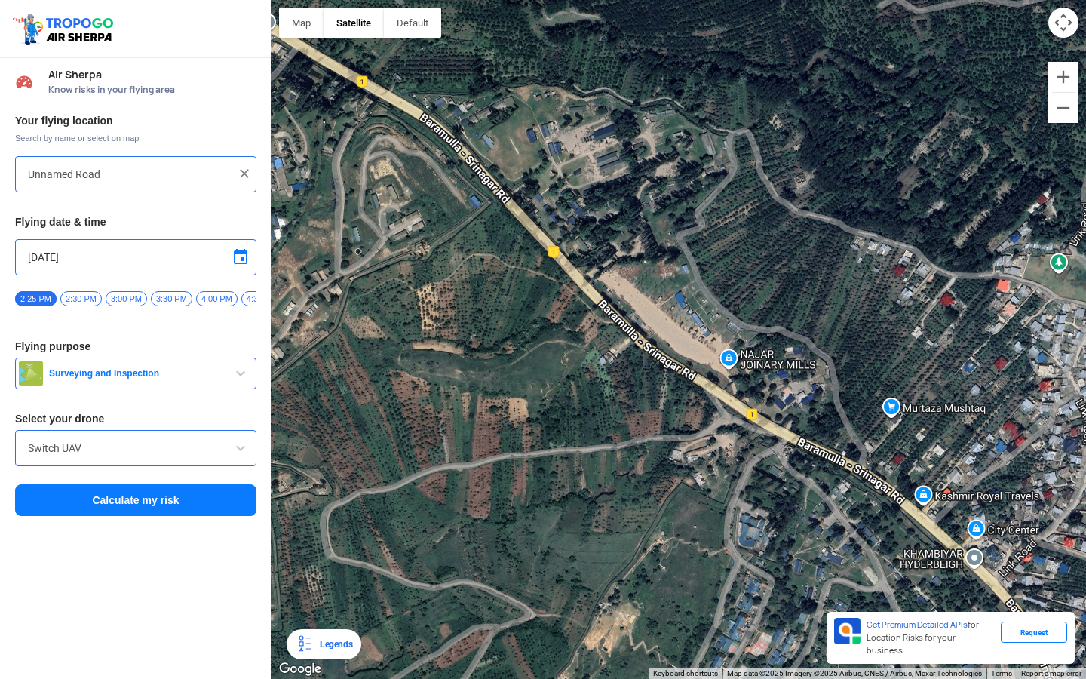
drag, startPoint x: 790, startPoint y: 410, endPoint x: 627, endPoint y: 309, distance: 191.7
click at [631, 312] on div at bounding box center [678, 339] width 814 height 679
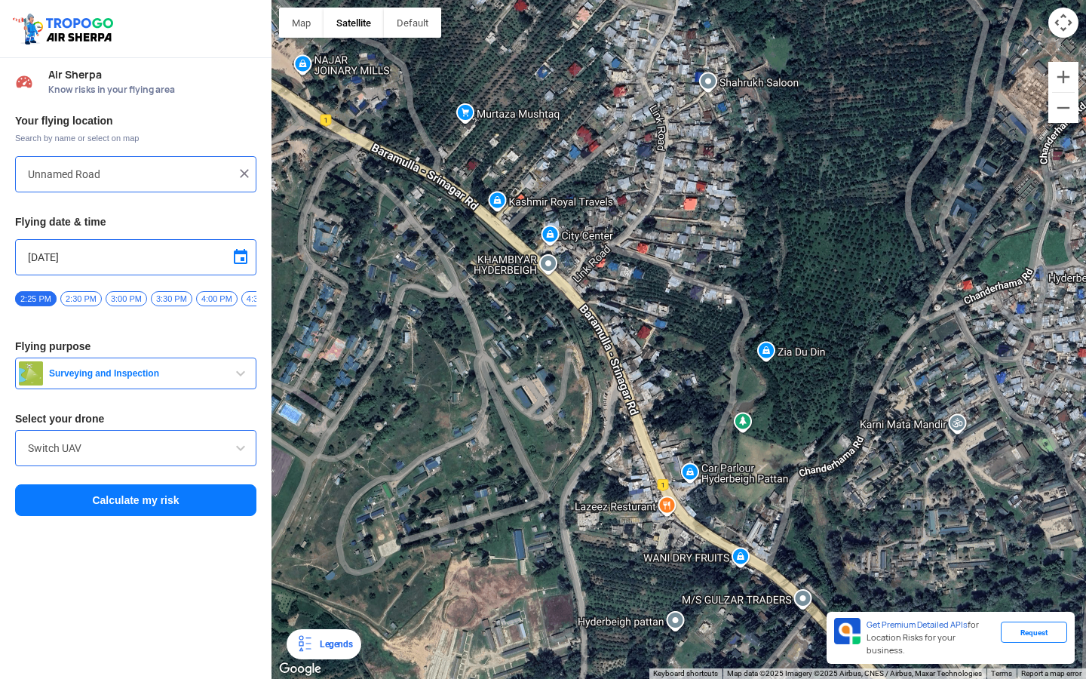
drag, startPoint x: 689, startPoint y: 394, endPoint x: 621, endPoint y: 322, distance: 99.8
click at [621, 322] on div at bounding box center [678, 339] width 814 height 679
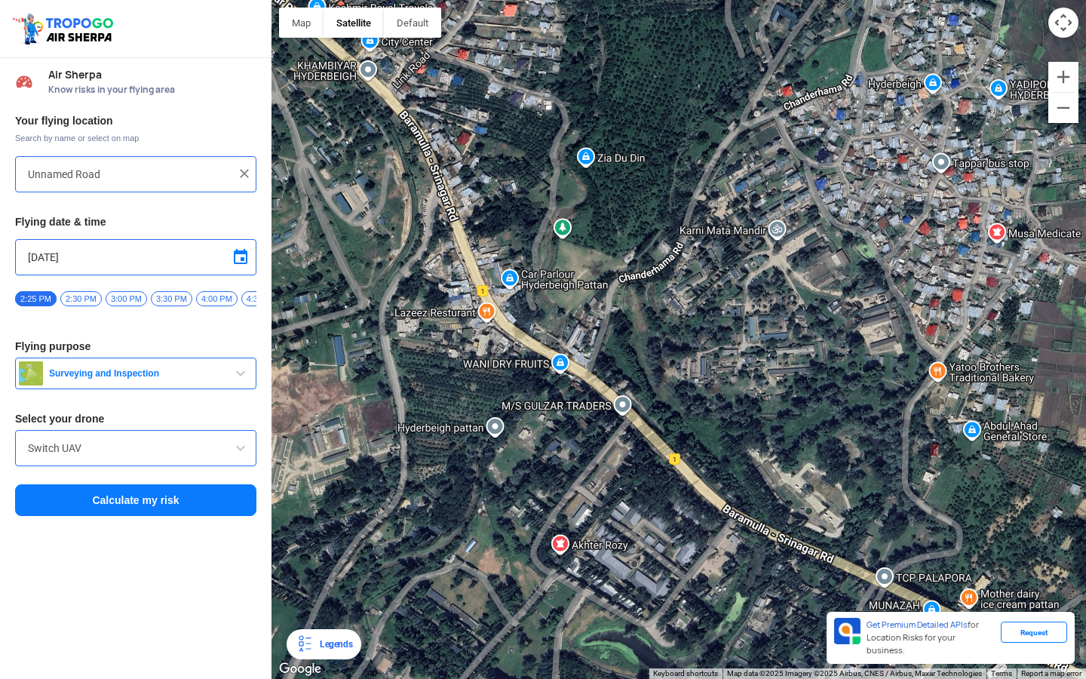
drag, startPoint x: 620, startPoint y: 317, endPoint x: 576, endPoint y: 281, distance: 57.3
click at [576, 281] on div at bounding box center [678, 339] width 814 height 679
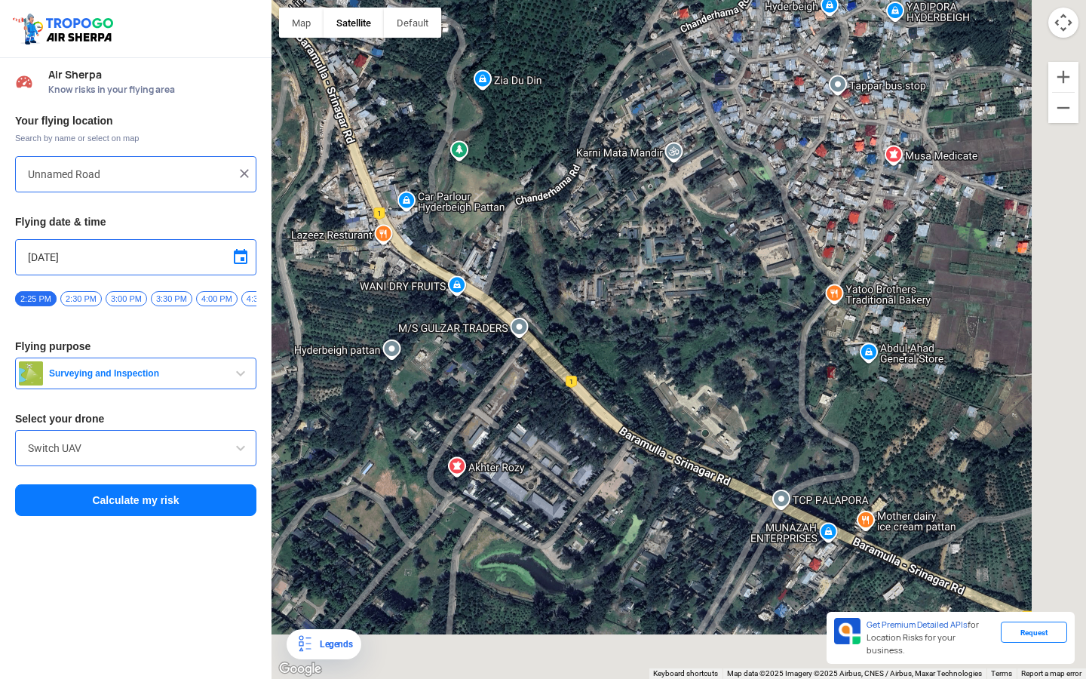
drag, startPoint x: 667, startPoint y: 364, endPoint x: 560, endPoint y: 285, distance: 133.8
click at [559, 285] on div at bounding box center [678, 339] width 814 height 679
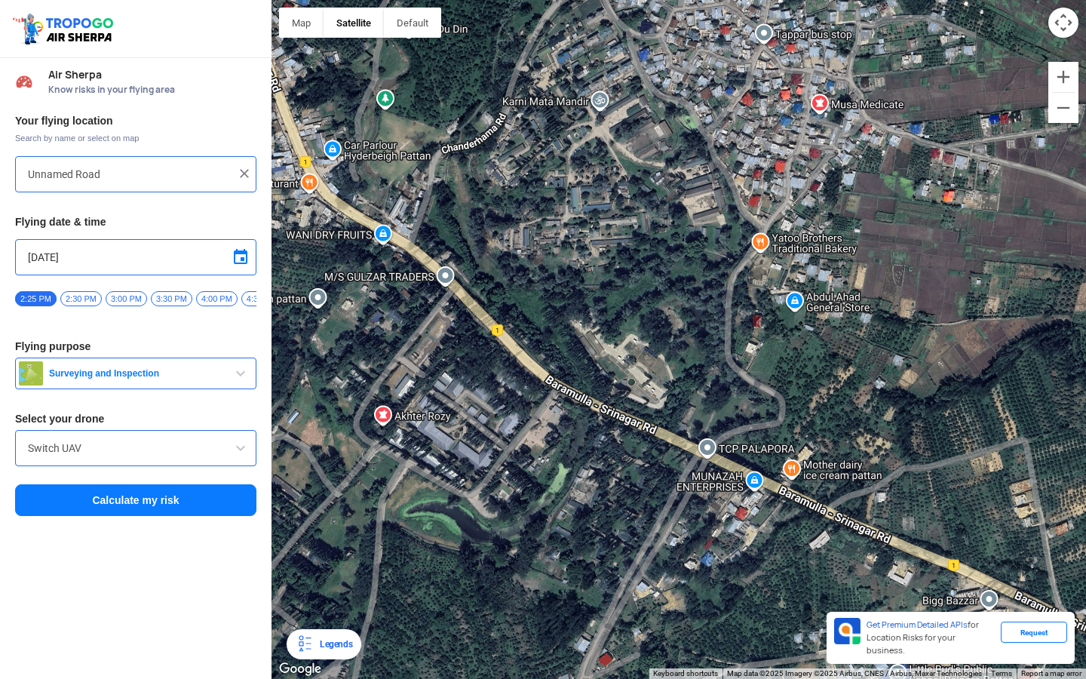
drag, startPoint x: 674, startPoint y: 471, endPoint x: 560, endPoint y: 385, distance: 143.3
click at [560, 385] on div at bounding box center [678, 339] width 814 height 679
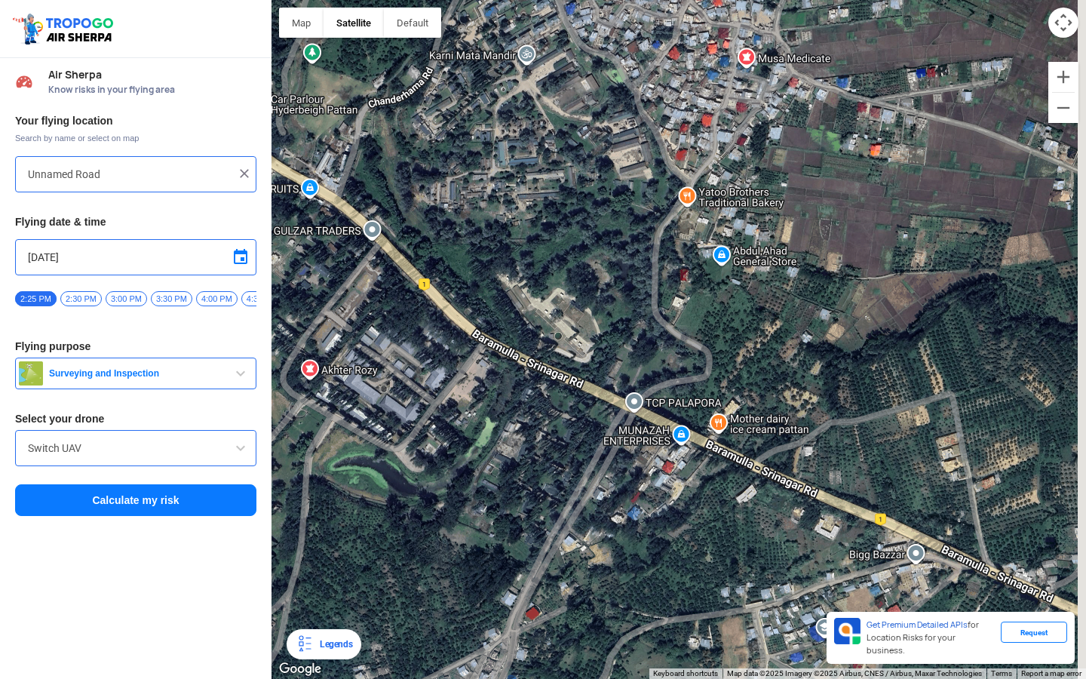
drag, startPoint x: 807, startPoint y: 548, endPoint x: 673, endPoint y: 491, distance: 145.7
click at [673, 491] on div at bounding box center [678, 339] width 814 height 679
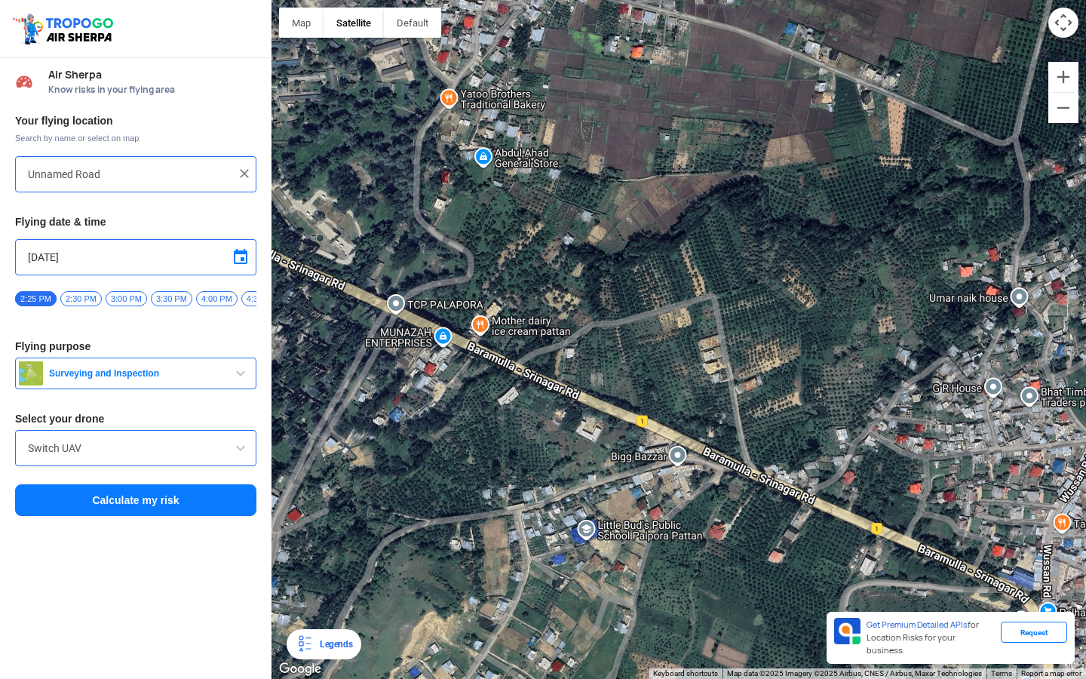
drag, startPoint x: 783, startPoint y: 498, endPoint x: 555, endPoint y: 436, distance: 236.2
click at [557, 437] on div at bounding box center [678, 339] width 814 height 679
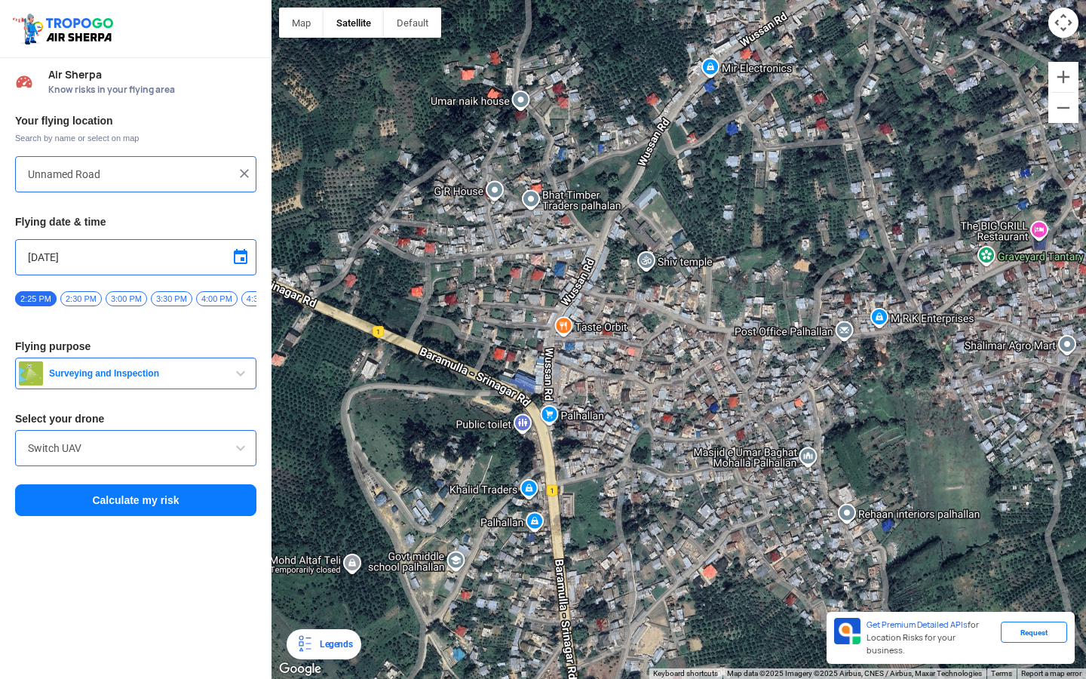
drag, startPoint x: 581, startPoint y: 452, endPoint x: 581, endPoint y: 419, distance: 33.2
click at [581, 424] on div at bounding box center [678, 339] width 814 height 679
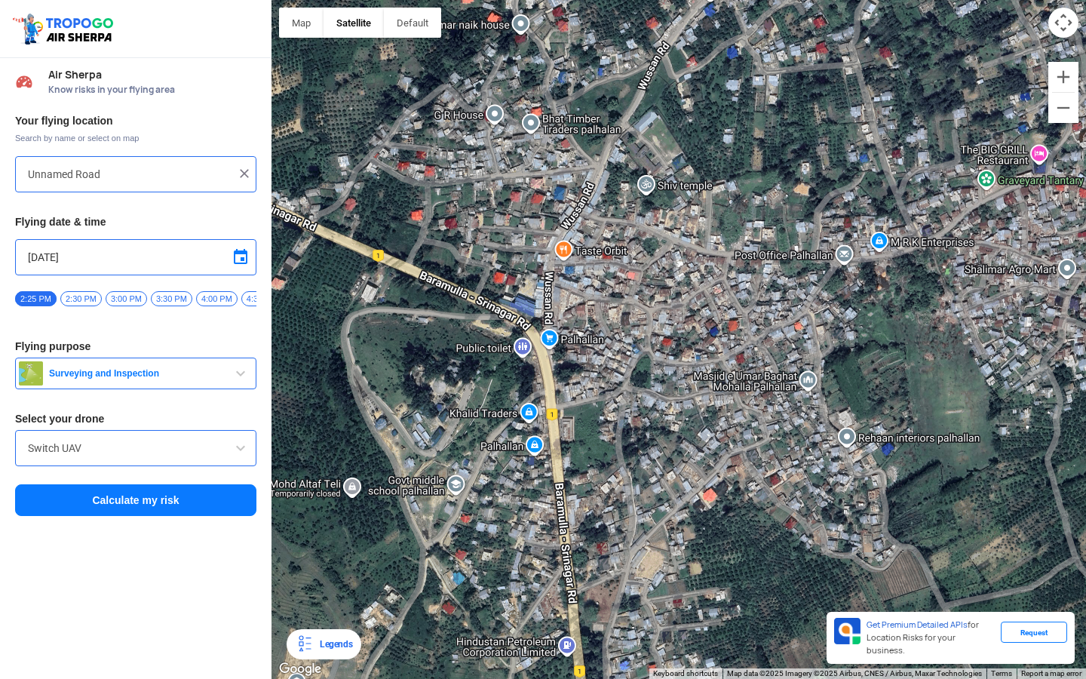
drag, startPoint x: 574, startPoint y: 395, endPoint x: 574, endPoint y: 289, distance: 106.3
click at [574, 289] on div at bounding box center [678, 339] width 814 height 679
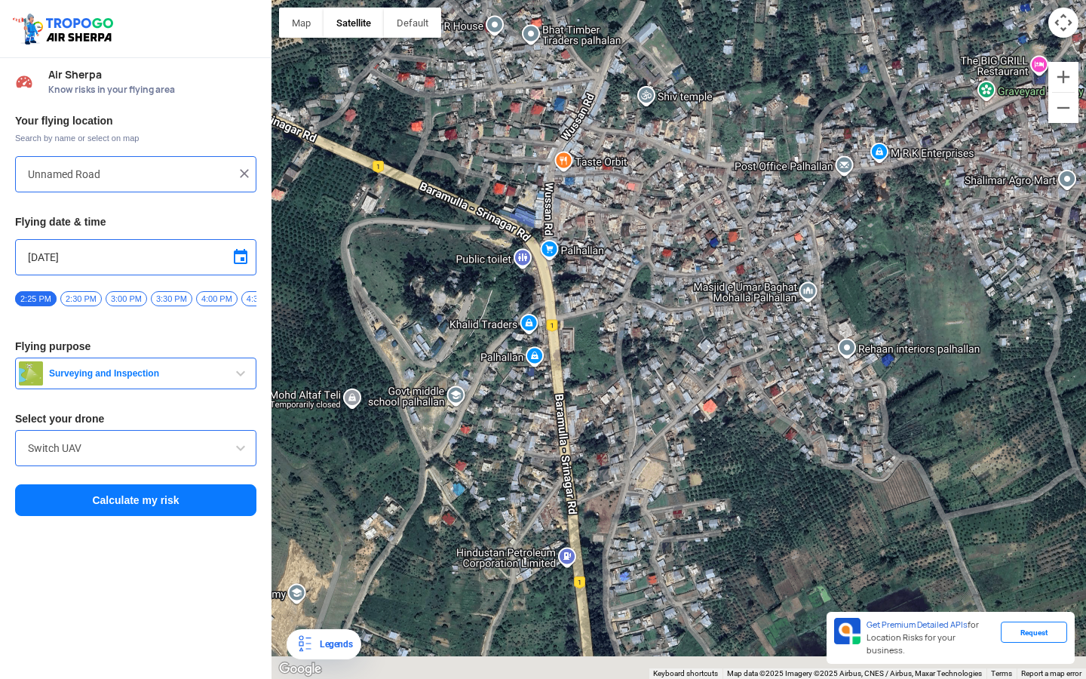
drag, startPoint x: 566, startPoint y: 259, endPoint x: 566, endPoint y: 211, distance: 48.3
click at [566, 211] on div at bounding box center [678, 339] width 814 height 679
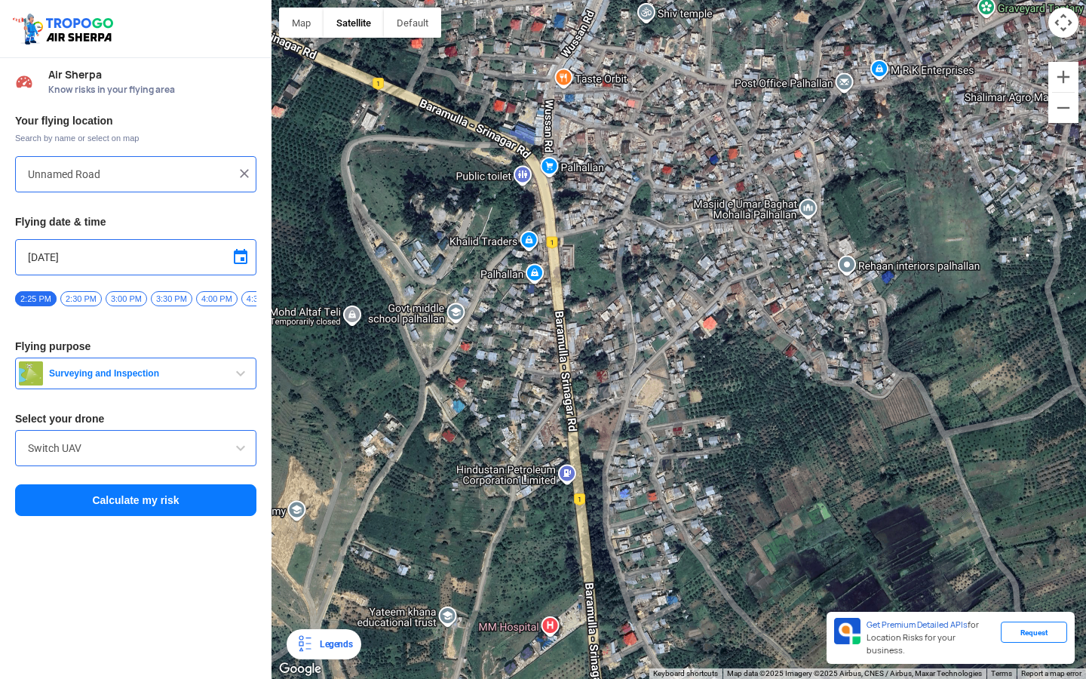
drag, startPoint x: 624, startPoint y: 439, endPoint x: 624, endPoint y: 376, distance: 63.3
click at [624, 376] on div at bounding box center [678, 339] width 814 height 679
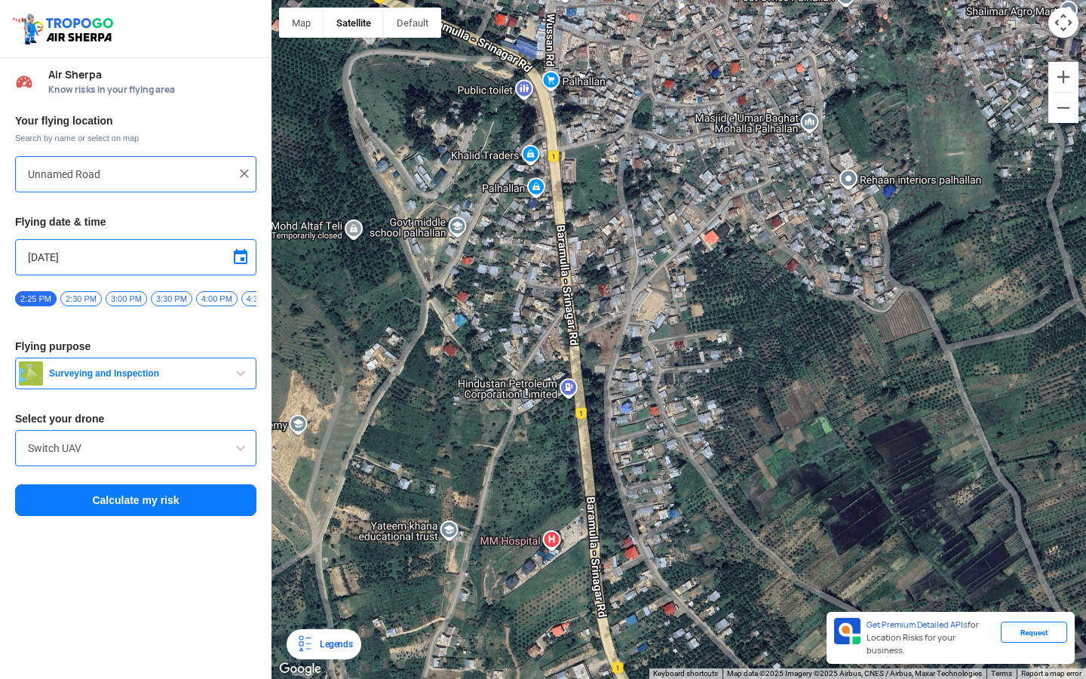
drag, startPoint x: 691, startPoint y: 379, endPoint x: 693, endPoint y: 296, distance: 83.7
click at [693, 296] on div at bounding box center [678, 339] width 814 height 679
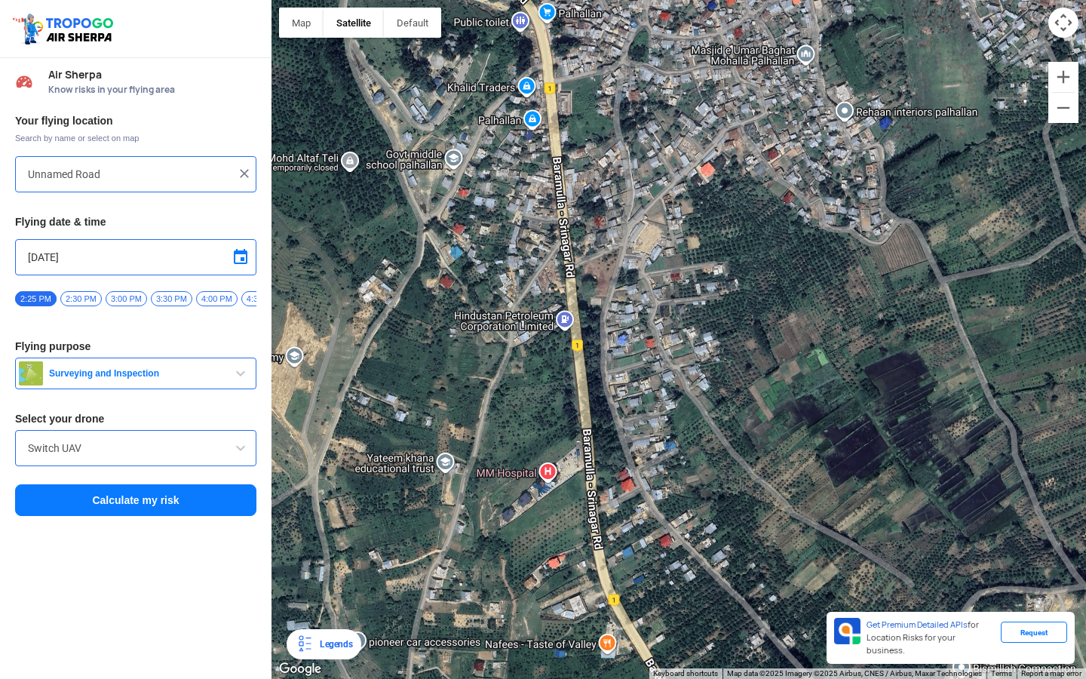
drag, startPoint x: 693, startPoint y: 296, endPoint x: 688, endPoint y: 239, distance: 56.8
click at [688, 239] on div at bounding box center [678, 339] width 814 height 679
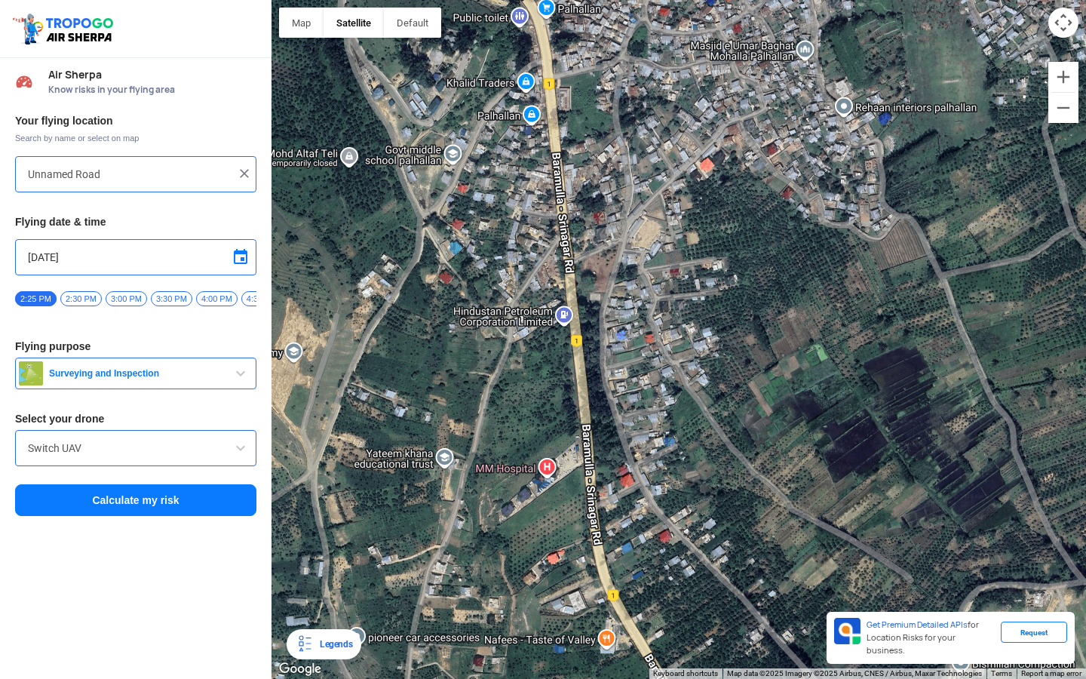
drag, startPoint x: 716, startPoint y: 243, endPoint x: 721, endPoint y: 214, distance: 29.1
click at [721, 214] on div at bounding box center [678, 339] width 814 height 679
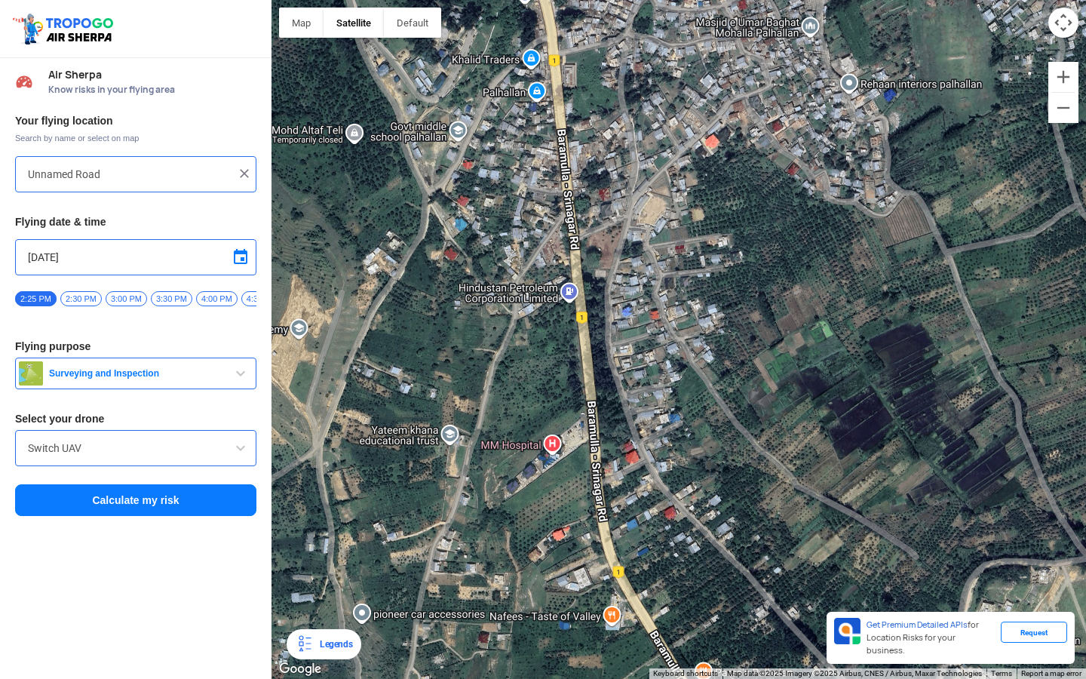
click at [679, 204] on div at bounding box center [678, 339] width 814 height 679
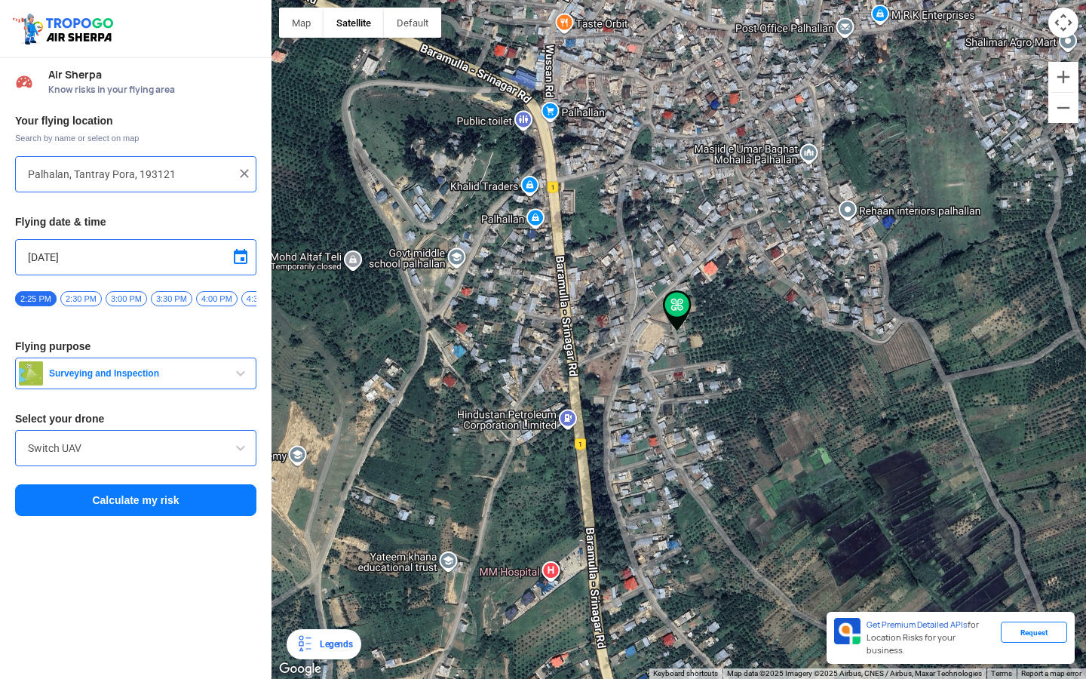
drag, startPoint x: 637, startPoint y: 327, endPoint x: 634, endPoint y: 233, distance: 94.3
click at [634, 232] on div at bounding box center [678, 339] width 814 height 679
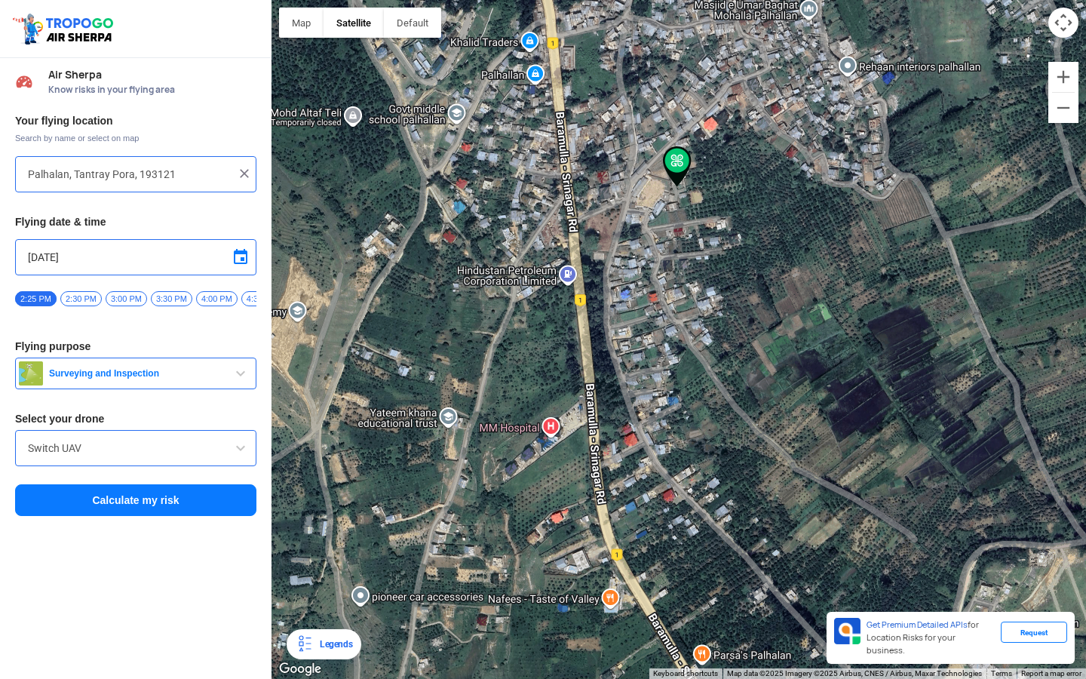
drag, startPoint x: 683, startPoint y: 308, endPoint x: 683, endPoint y: 258, distance: 49.8
click at [683, 258] on div at bounding box center [678, 339] width 814 height 679
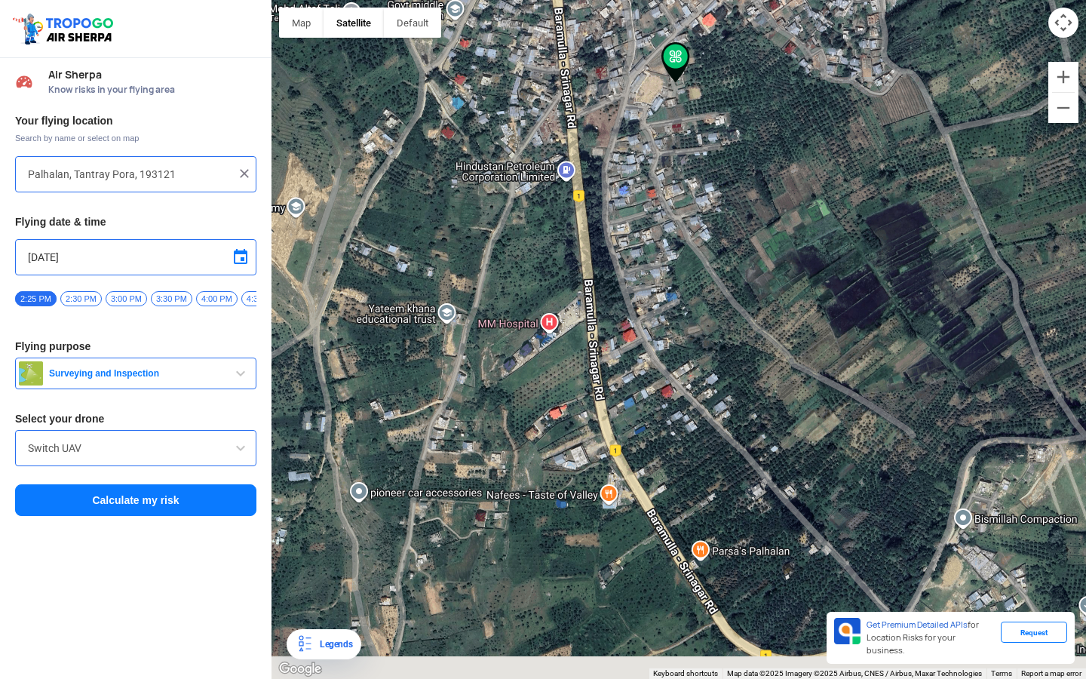
drag, startPoint x: 688, startPoint y: 434, endPoint x: 686, endPoint y: 321, distance: 113.9
click at [686, 321] on div at bounding box center [678, 339] width 814 height 679
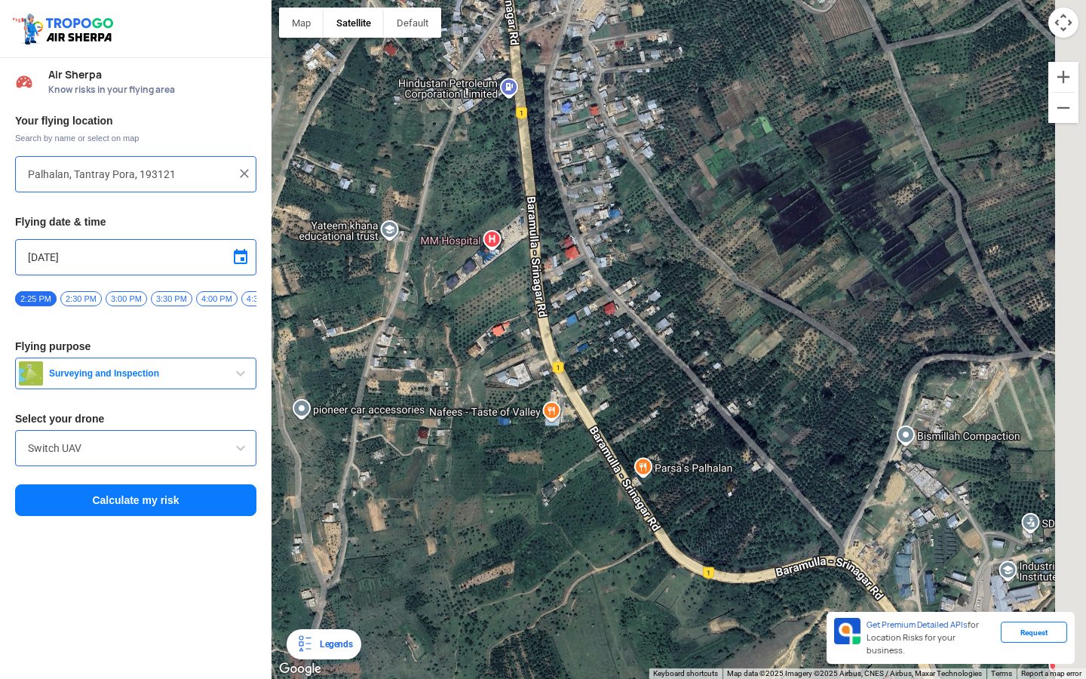
drag, startPoint x: 686, startPoint y: 321, endPoint x: 624, endPoint y: 249, distance: 94.6
click at [624, 249] on div at bounding box center [678, 339] width 814 height 679
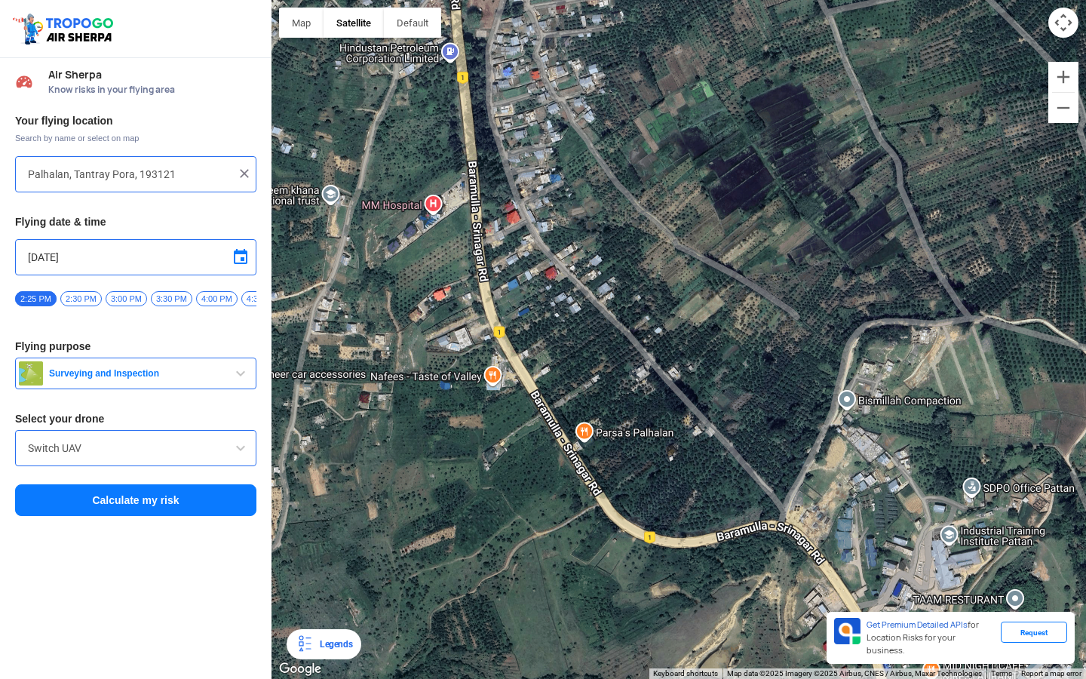
drag, startPoint x: 624, startPoint y: 249, endPoint x: 587, endPoint y: 237, distance: 38.2
click at [587, 237] on div at bounding box center [678, 339] width 814 height 679
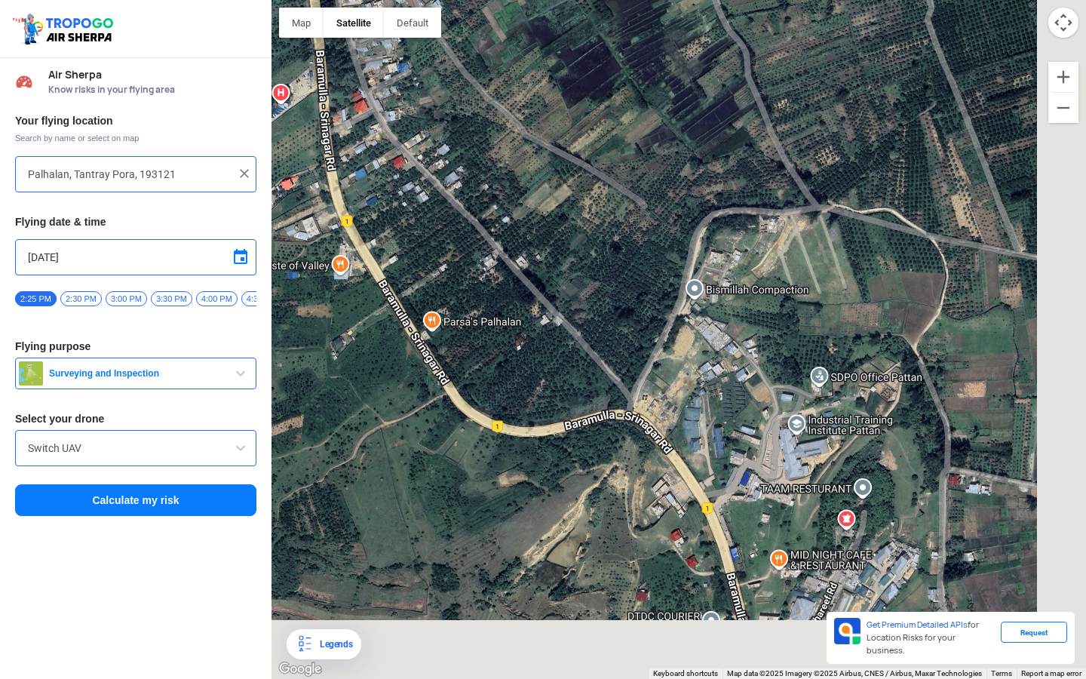
drag, startPoint x: 804, startPoint y: 468, endPoint x: 651, endPoint y: 357, distance: 188.6
click at [651, 357] on div at bounding box center [678, 339] width 814 height 679
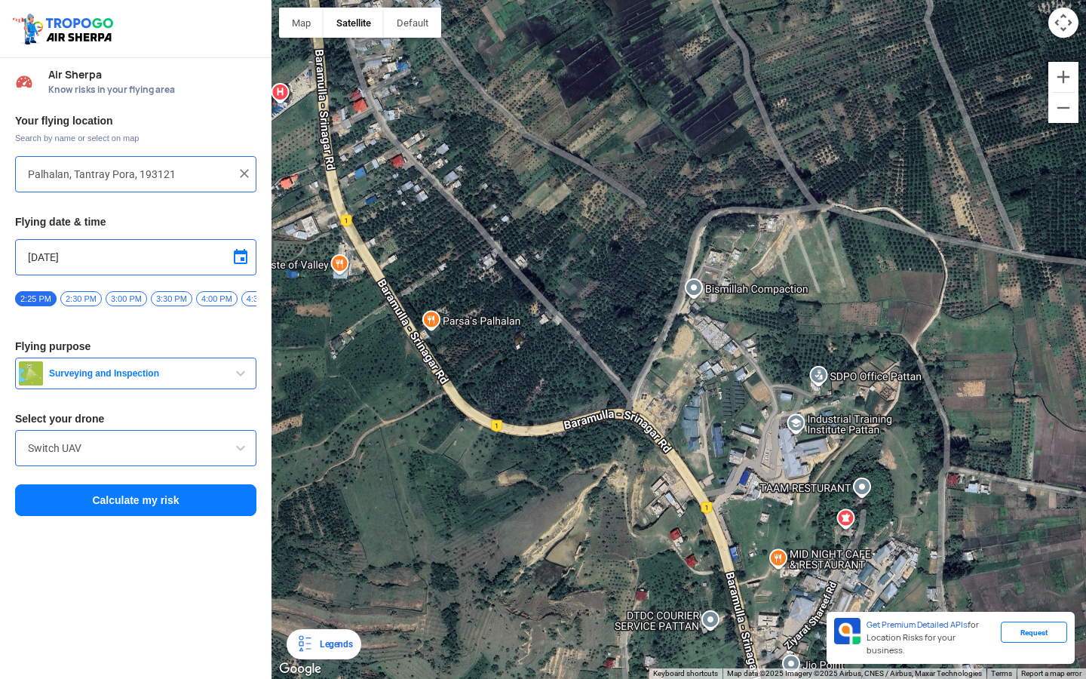
drag, startPoint x: 741, startPoint y: 439, endPoint x: 579, endPoint y: 233, distance: 262.1
click at [581, 236] on div at bounding box center [678, 339] width 814 height 679
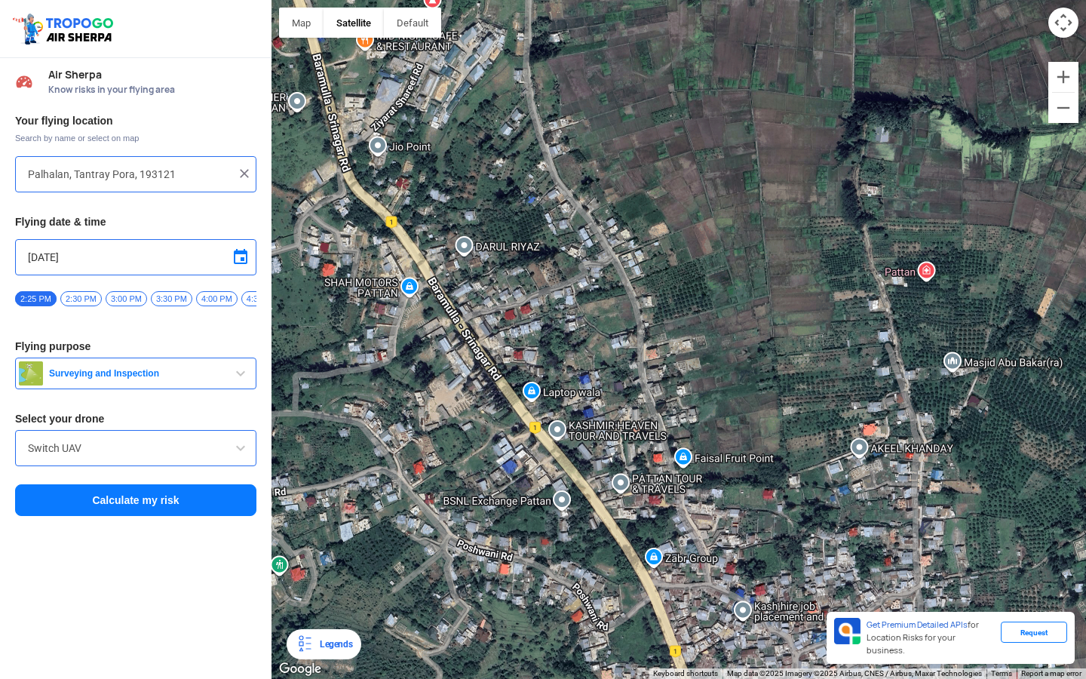
drag, startPoint x: 520, startPoint y: 188, endPoint x: 689, endPoint y: 505, distance: 359.0
click at [683, 488] on div at bounding box center [678, 339] width 814 height 679
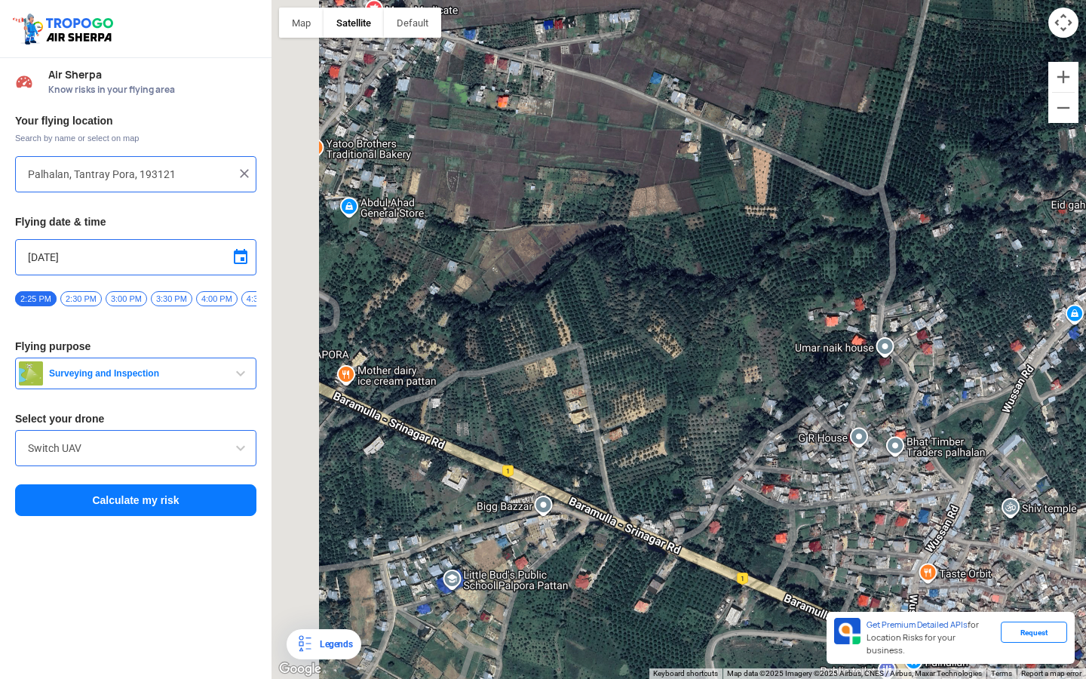
drag, startPoint x: 621, startPoint y: 390, endPoint x: 876, endPoint y: 249, distance: 291.3
click at [876, 247] on div at bounding box center [678, 339] width 814 height 679
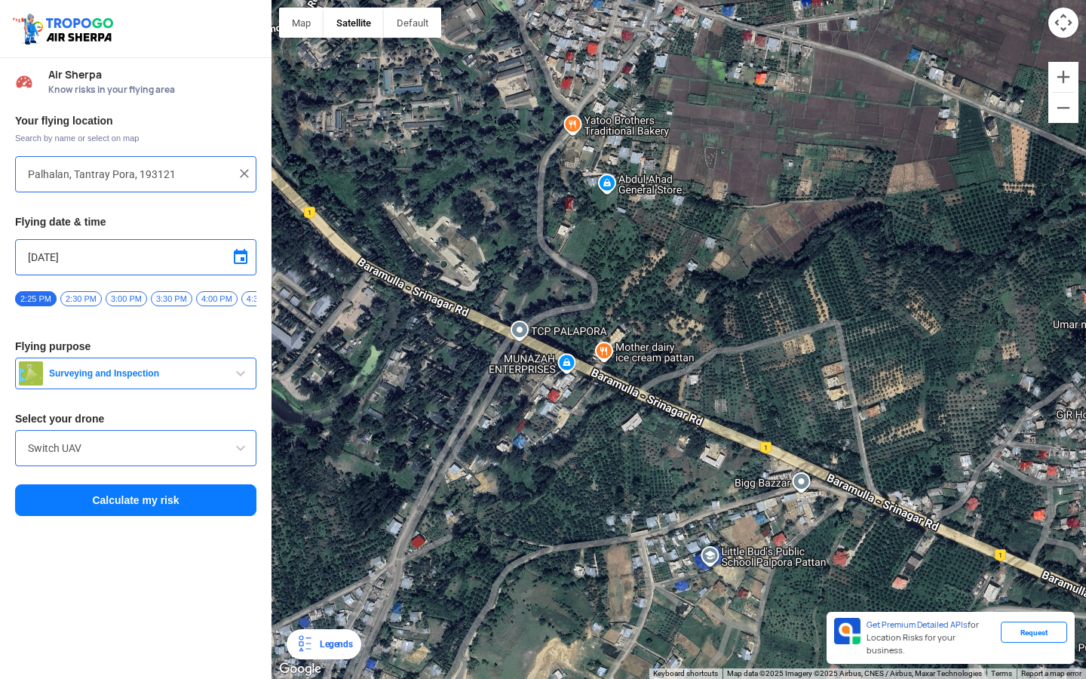
drag, startPoint x: 681, startPoint y: 257, endPoint x: 891, endPoint y: 376, distance: 241.1
click at [885, 373] on div at bounding box center [678, 339] width 814 height 679
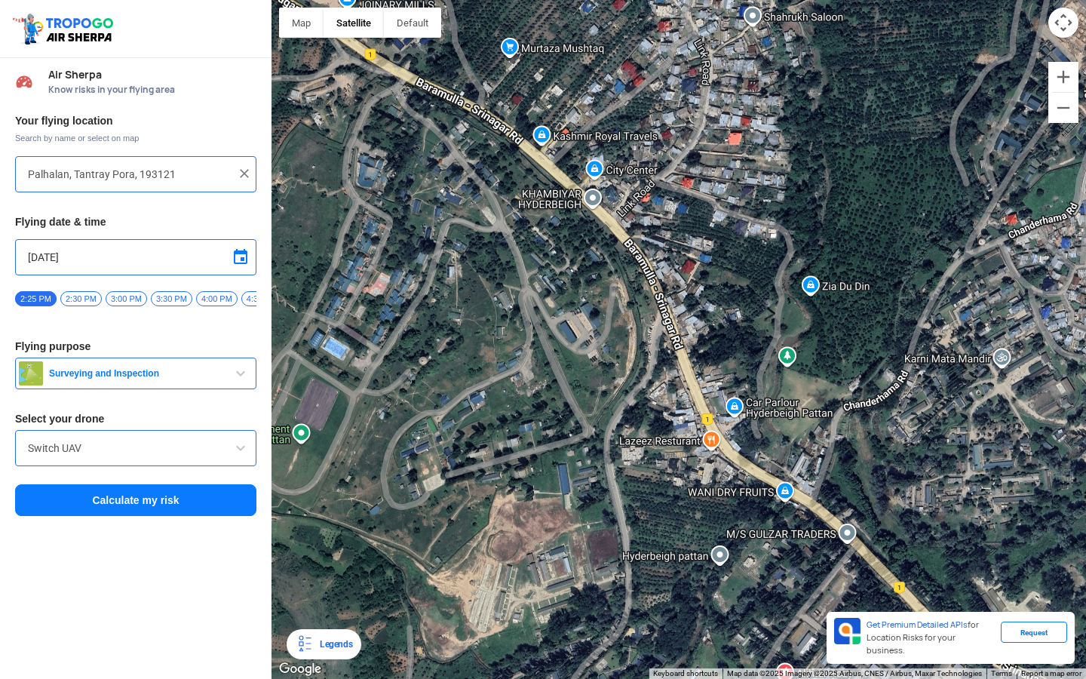
drag, startPoint x: 765, startPoint y: 349, endPoint x: 836, endPoint y: 434, distance: 110.8
click at [833, 432] on div at bounding box center [678, 339] width 814 height 679
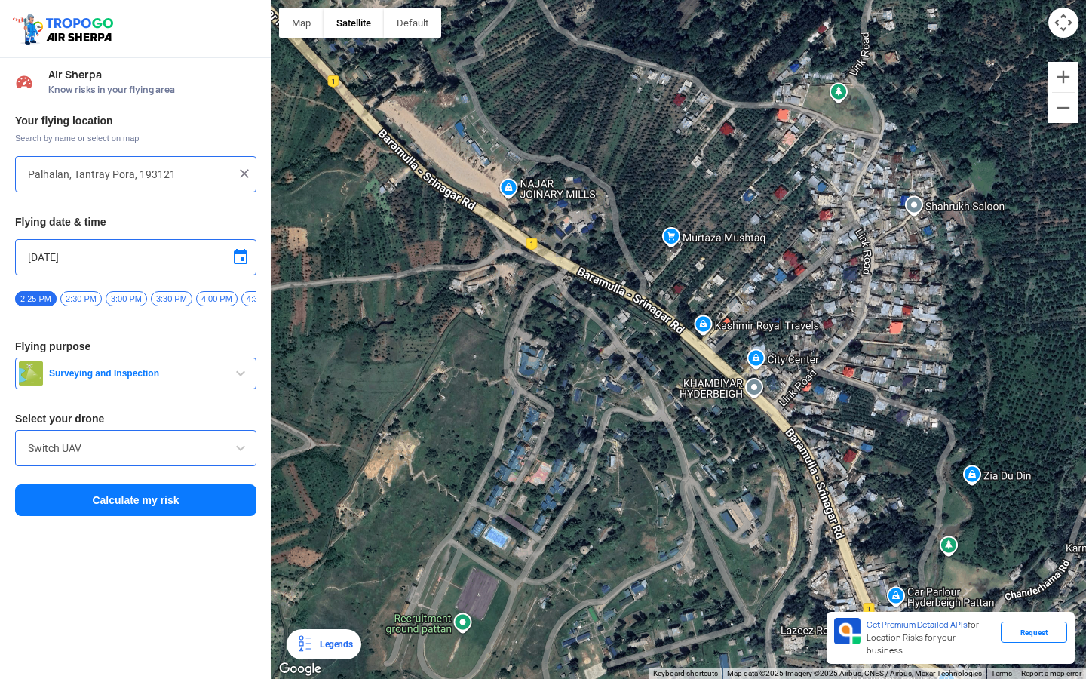
drag, startPoint x: 716, startPoint y: 335, endPoint x: 870, endPoint y: 491, distance: 218.6
click at [866, 486] on div at bounding box center [678, 339] width 814 height 679
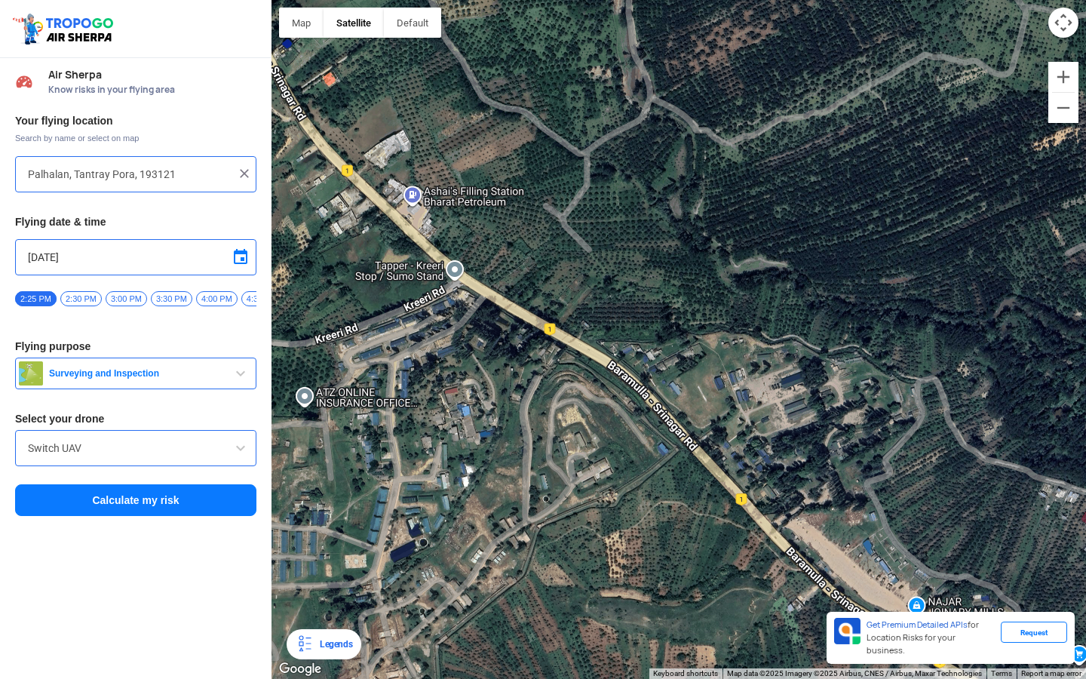
drag, startPoint x: 651, startPoint y: 384, endPoint x: 861, endPoint y: 573, distance: 283.0
click at [850, 560] on div at bounding box center [678, 339] width 814 height 679
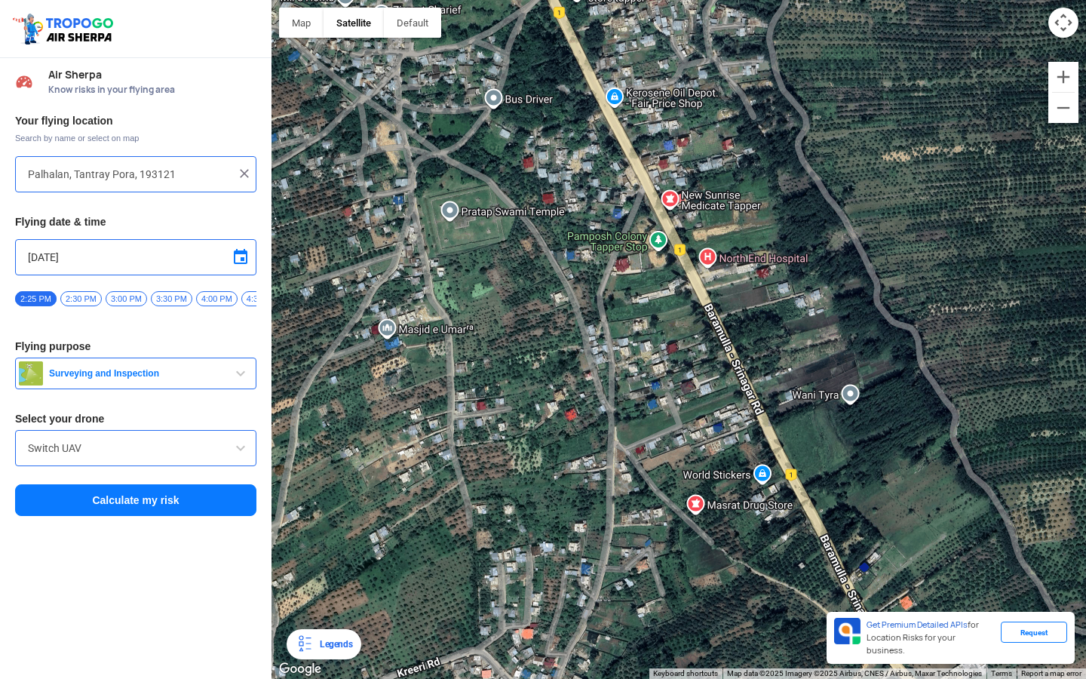
drag, startPoint x: 784, startPoint y: 438, endPoint x: 824, endPoint y: 579, distance: 146.4
click at [823, 574] on div at bounding box center [678, 339] width 814 height 679
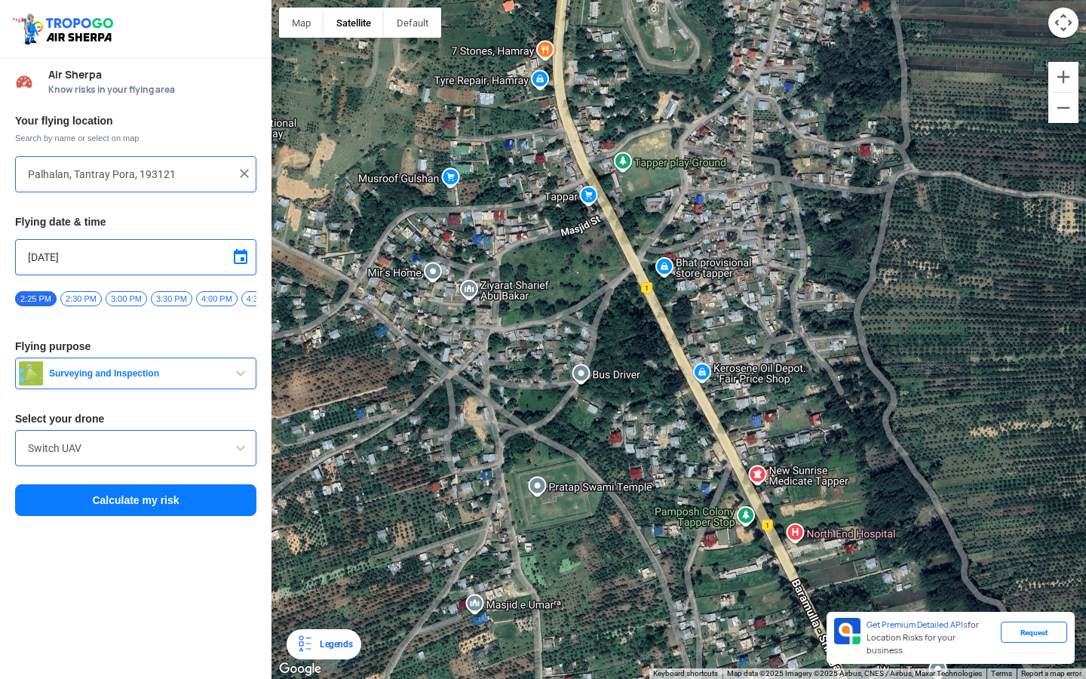
drag, startPoint x: 712, startPoint y: 379, endPoint x: 727, endPoint y: 422, distance: 46.3
click at [727, 422] on div at bounding box center [678, 339] width 814 height 679
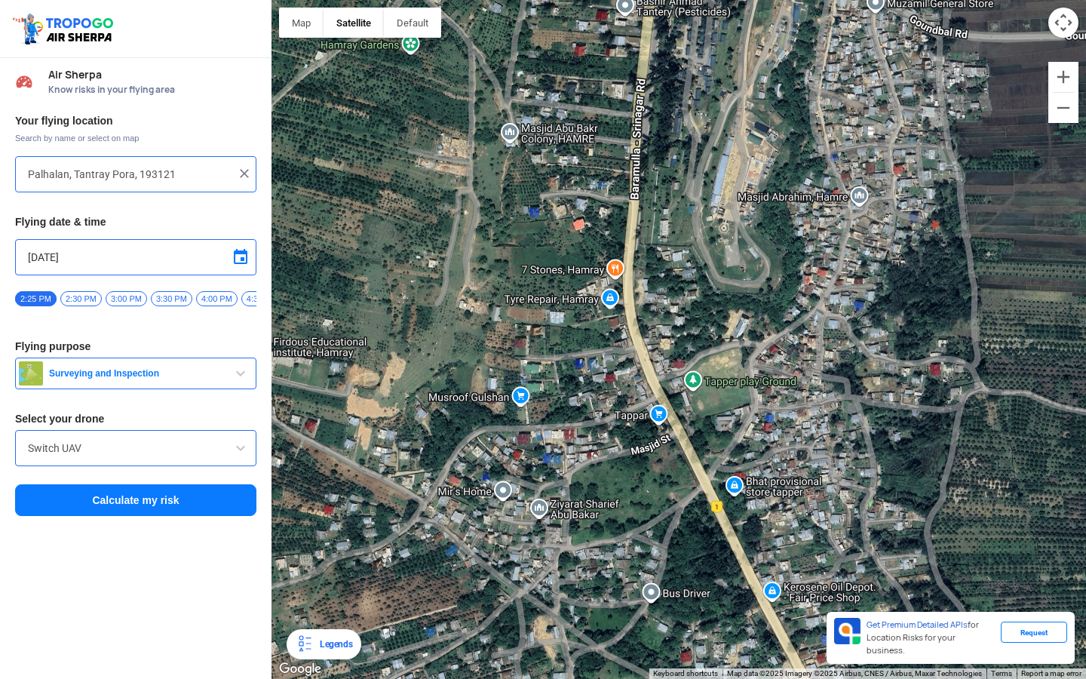
drag, startPoint x: 700, startPoint y: 204, endPoint x: 752, endPoint y: 376, distance: 179.6
click at [752, 376] on div at bounding box center [678, 339] width 814 height 679
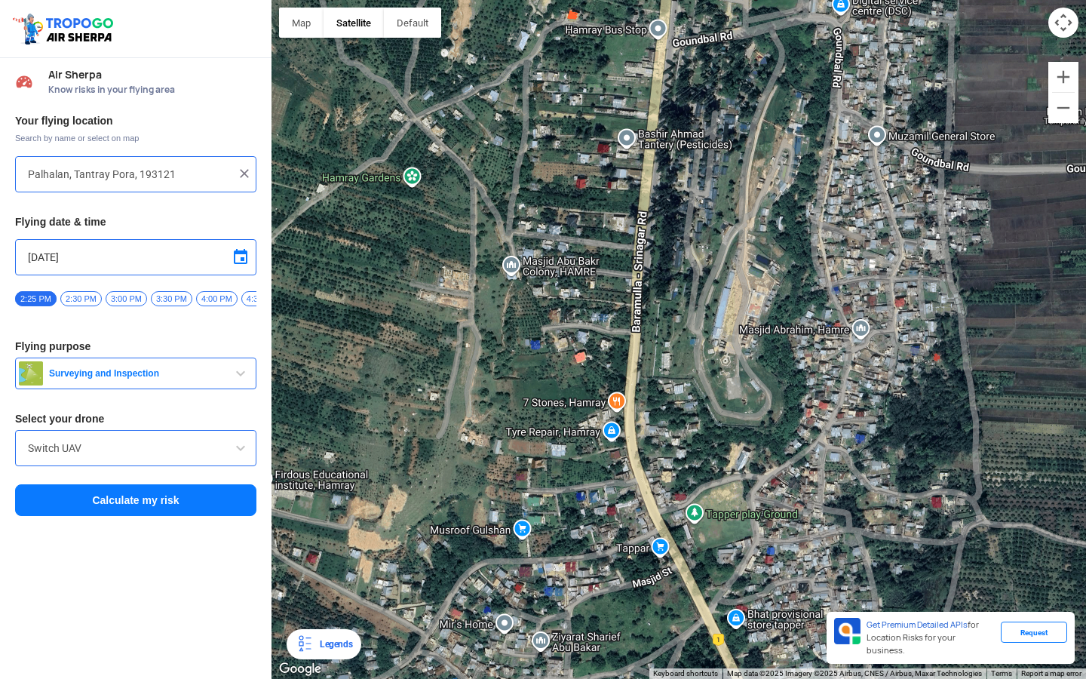
drag, startPoint x: 725, startPoint y: 179, endPoint x: 727, endPoint y: 310, distance: 131.2
click at [727, 310] on div at bounding box center [678, 339] width 814 height 679
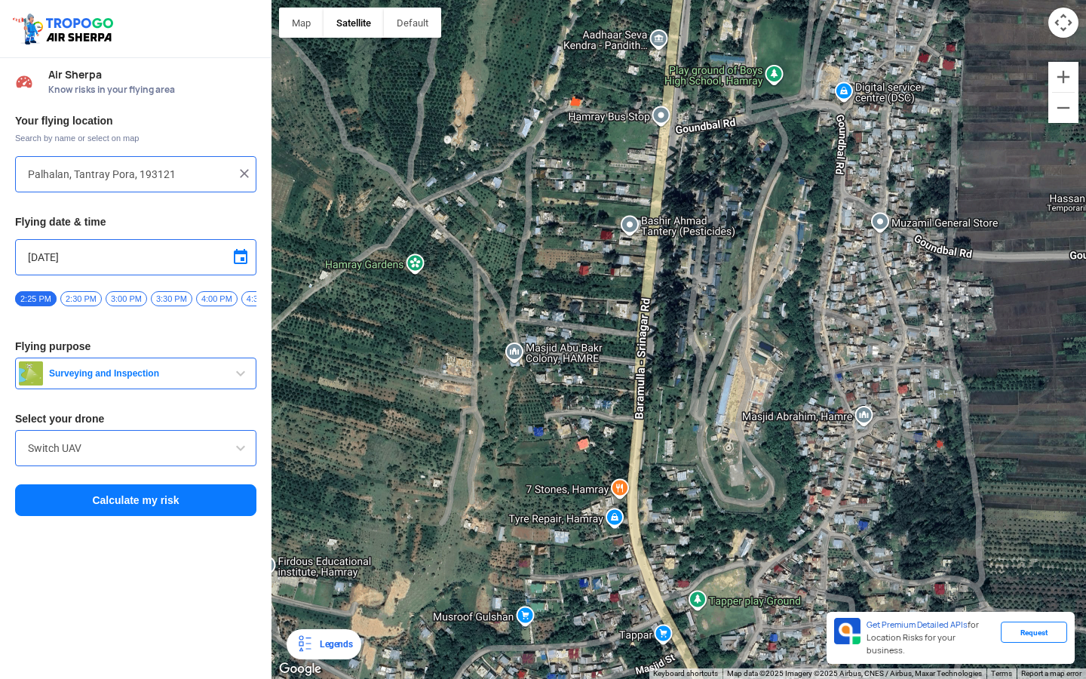
drag, startPoint x: 760, startPoint y: 219, endPoint x: 763, endPoint y: 308, distance: 89.0
click at [763, 308] on div at bounding box center [678, 339] width 814 height 679
drag, startPoint x: 792, startPoint y: 217, endPoint x: 792, endPoint y: 277, distance: 59.6
click at [792, 277] on div at bounding box center [678, 339] width 814 height 679
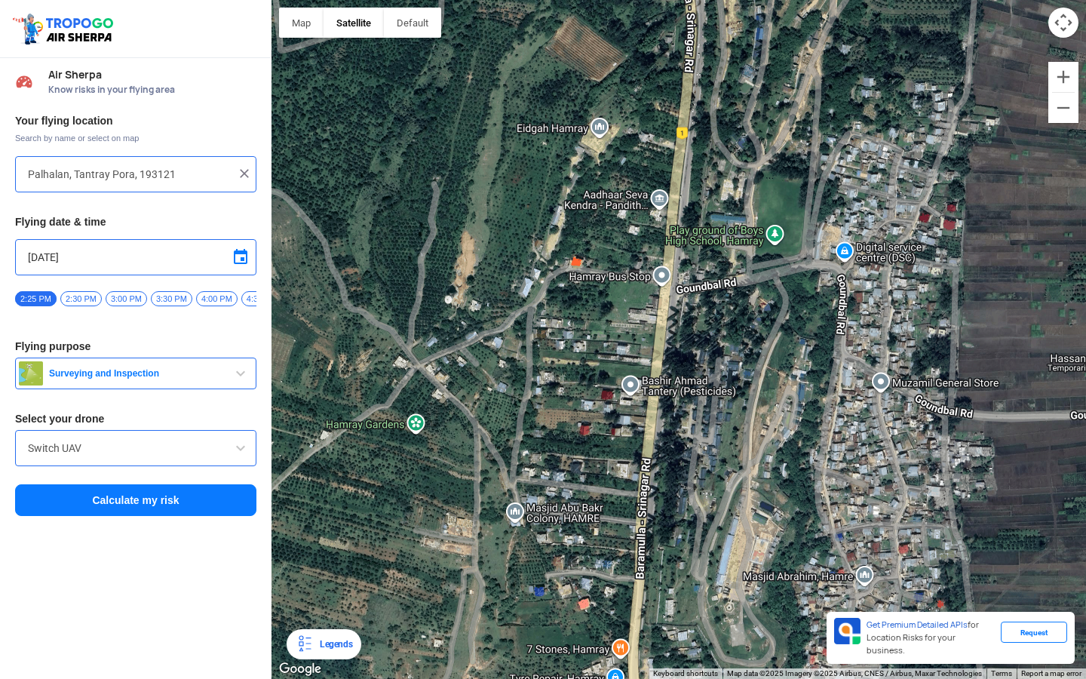
drag, startPoint x: 791, startPoint y: 272, endPoint x: 791, endPoint y: 319, distance: 46.8
click at [791, 319] on div at bounding box center [678, 339] width 814 height 679
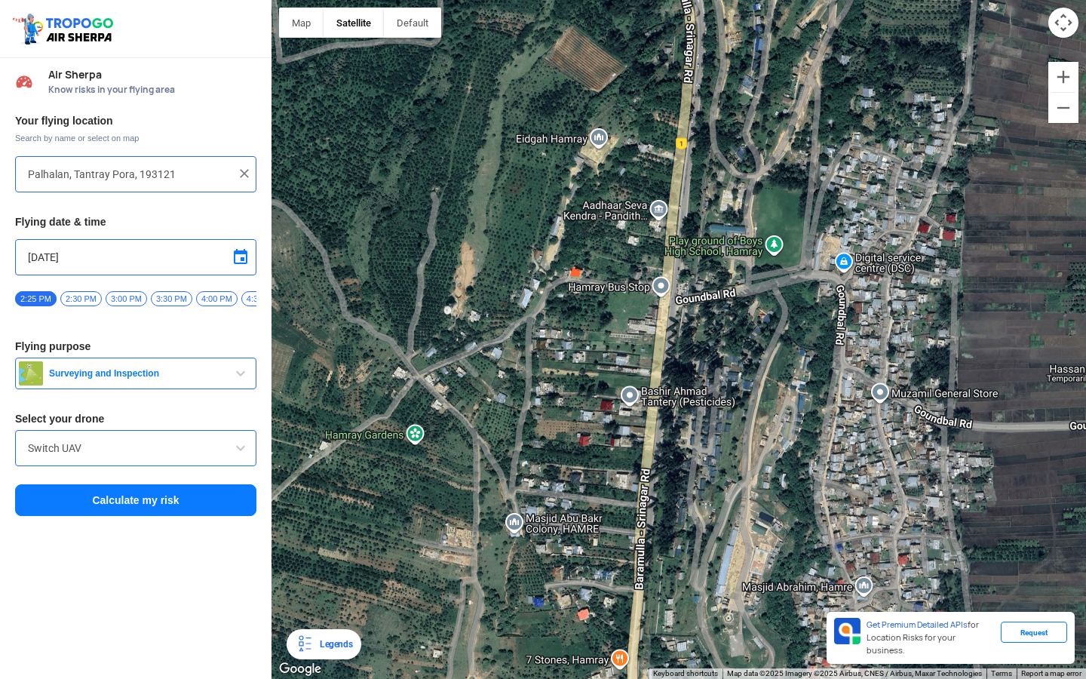
drag, startPoint x: 791, startPoint y: 319, endPoint x: 780, endPoint y: 400, distance: 81.5
click at [780, 400] on div at bounding box center [678, 339] width 814 height 679
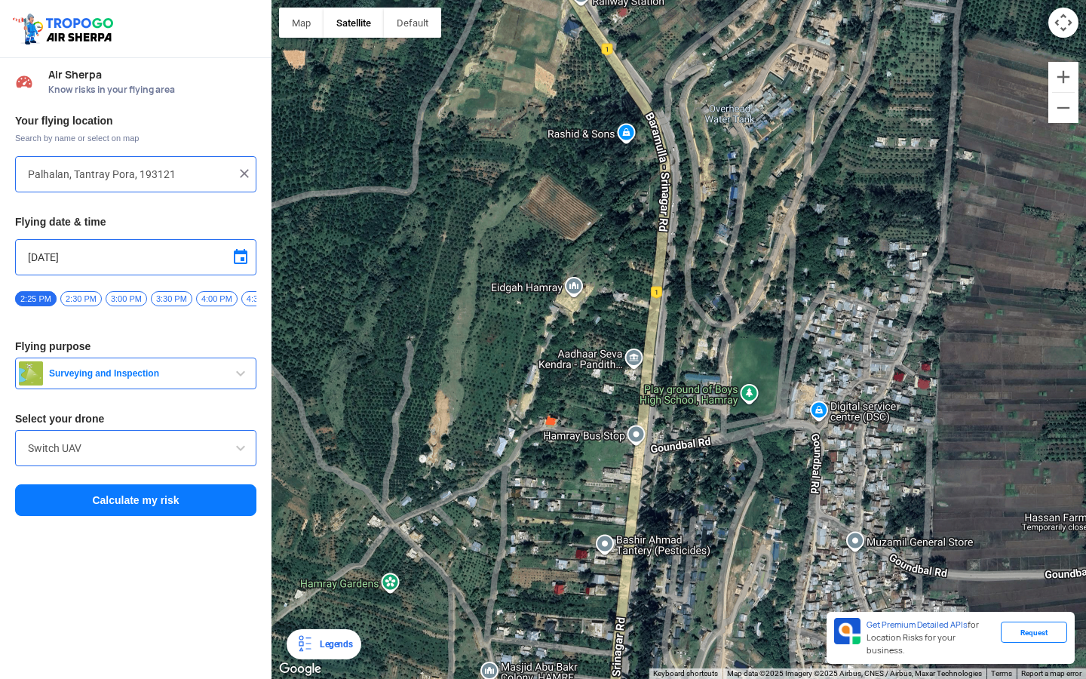
drag, startPoint x: 779, startPoint y: 253, endPoint x: 770, endPoint y: 449, distance: 196.3
click at [778, 452] on div at bounding box center [678, 339] width 814 height 679
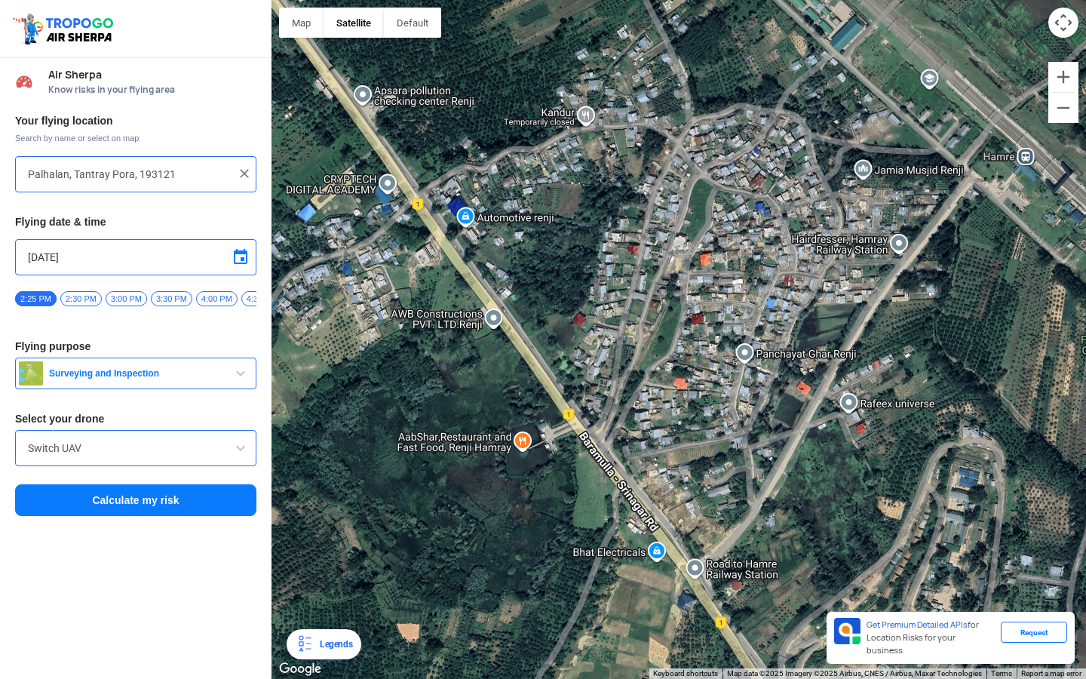
drag, startPoint x: 670, startPoint y: 425, endPoint x: 806, endPoint y: 523, distance: 168.1
click at [801, 521] on div at bounding box center [678, 339] width 814 height 679
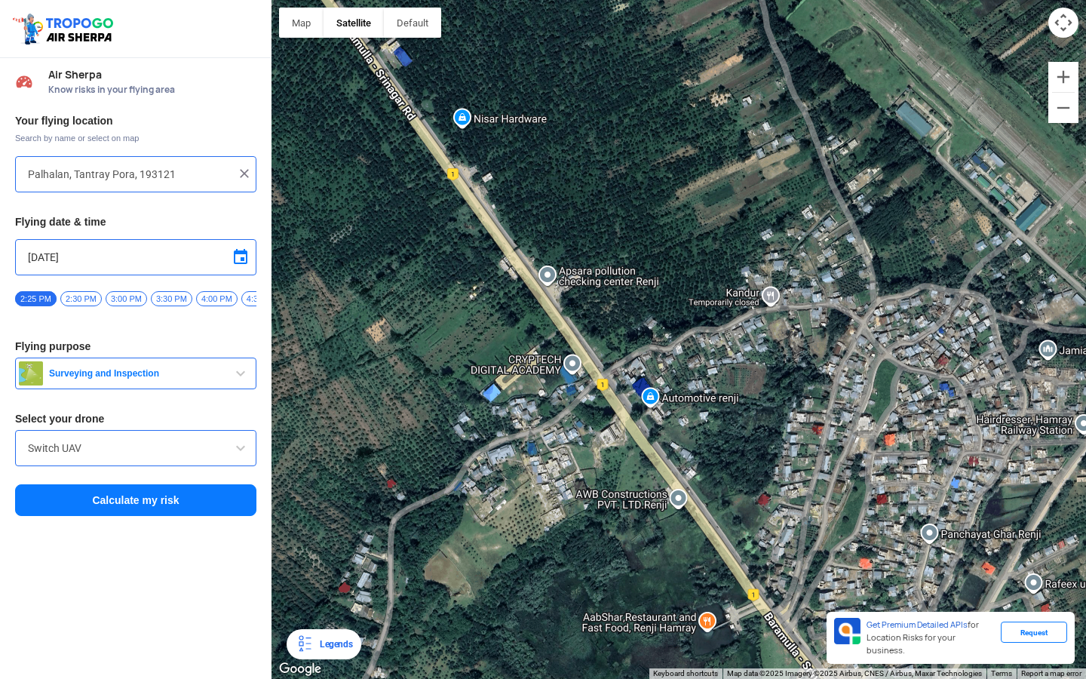
drag, startPoint x: 687, startPoint y: 336, endPoint x: 724, endPoint y: 367, distance: 48.7
click at [724, 367] on div at bounding box center [678, 339] width 814 height 679
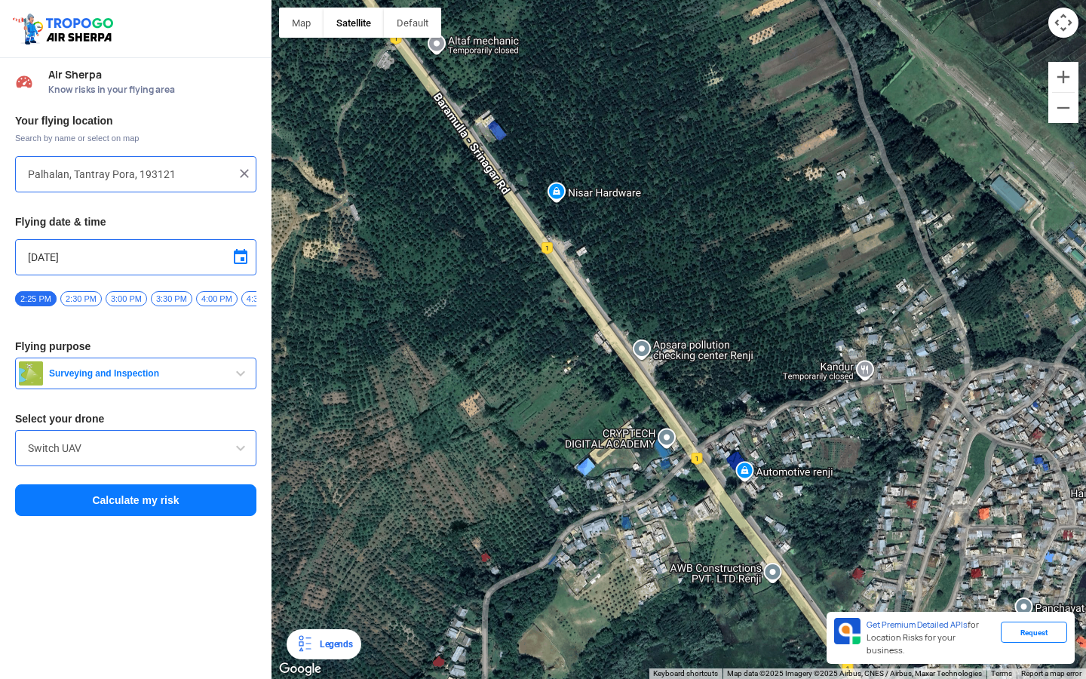
drag, startPoint x: 633, startPoint y: 238, endPoint x: 726, endPoint y: 429, distance: 212.5
click at [726, 429] on div at bounding box center [678, 339] width 814 height 679
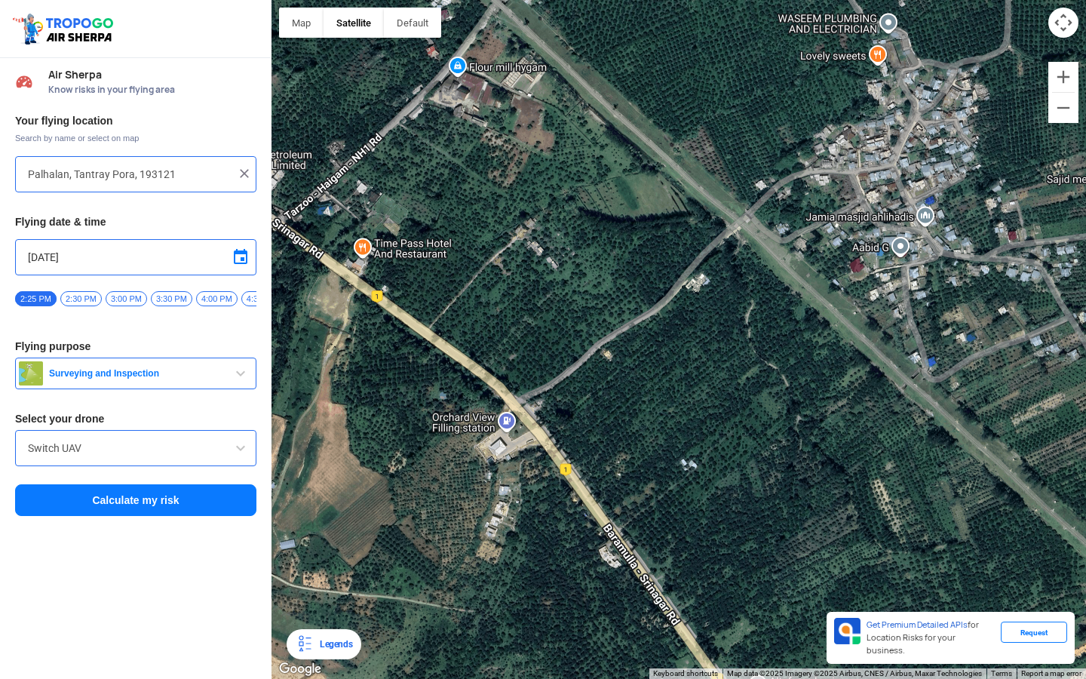
click at [725, 436] on div at bounding box center [678, 339] width 814 height 679
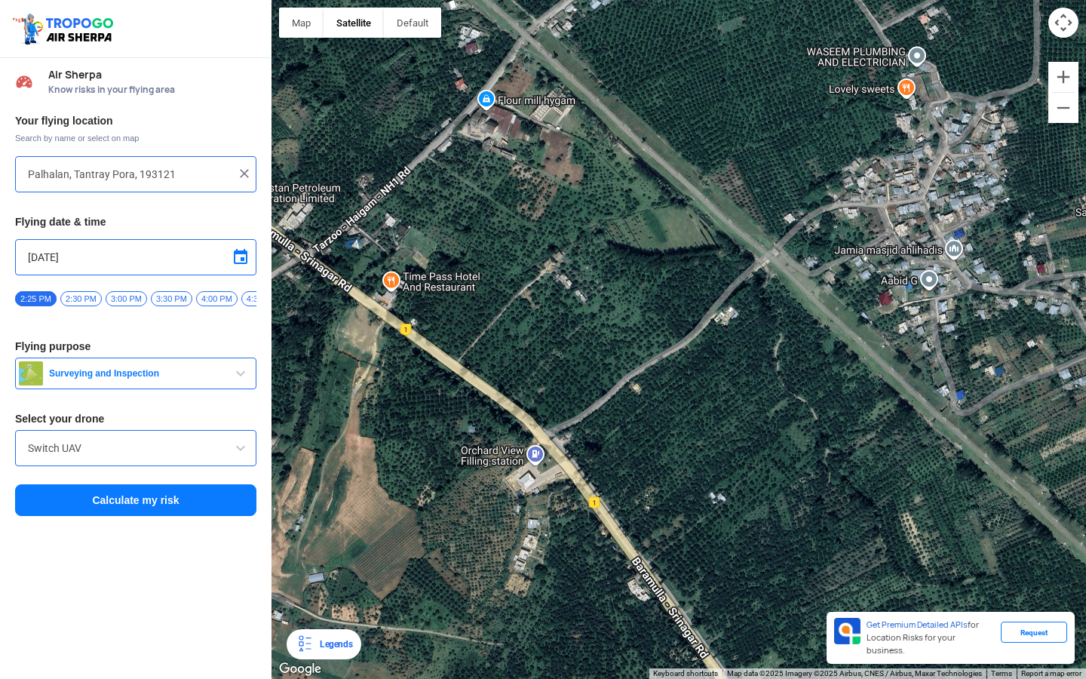
drag, startPoint x: 725, startPoint y: 436, endPoint x: 825, endPoint y: 479, distance: 109.1
click at [824, 477] on div at bounding box center [678, 339] width 814 height 679
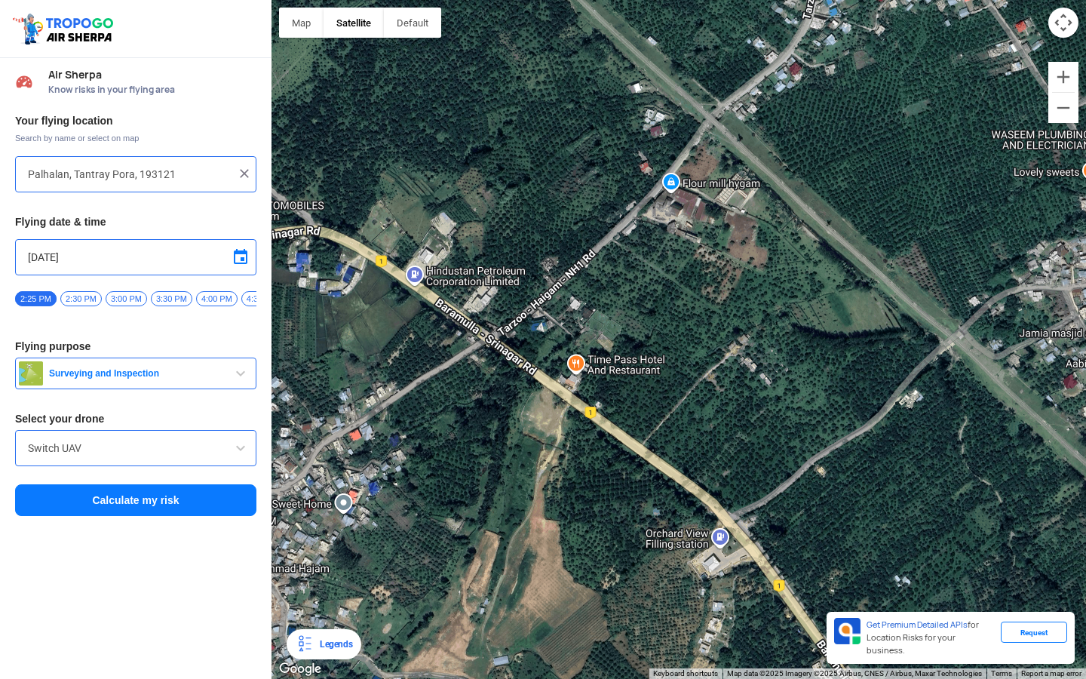
drag, startPoint x: 753, startPoint y: 423, endPoint x: 853, endPoint y: 495, distance: 123.7
click at [849, 492] on div at bounding box center [678, 339] width 814 height 679
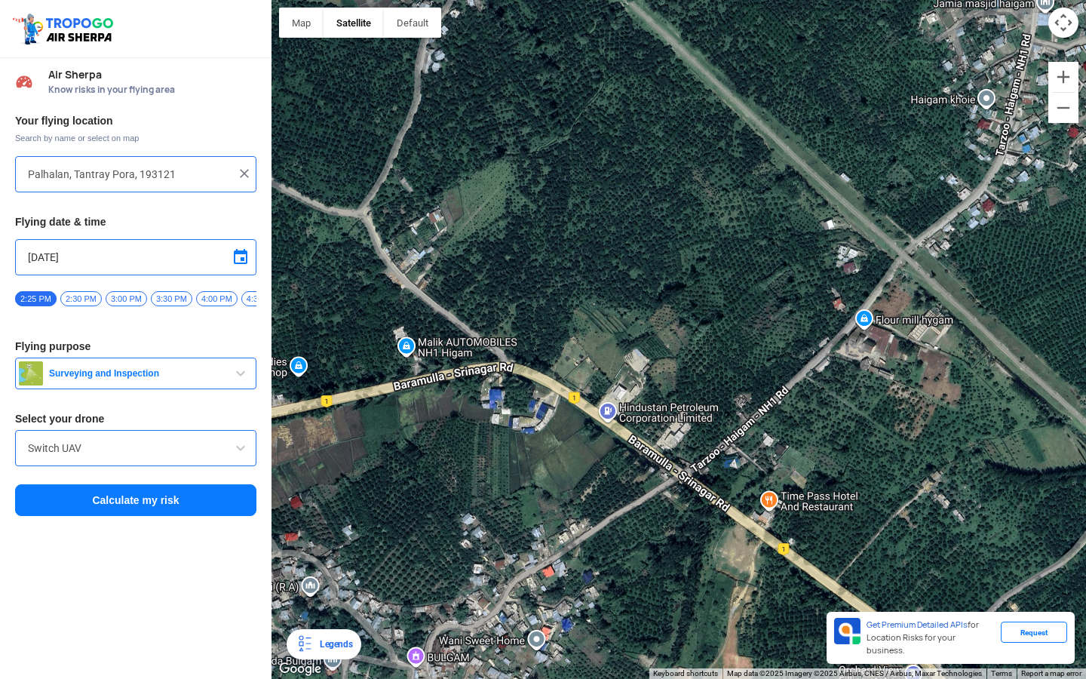
drag, startPoint x: 813, startPoint y: 479, endPoint x: 781, endPoint y: 453, distance: 40.8
click at [781, 453] on div at bounding box center [678, 339] width 814 height 679
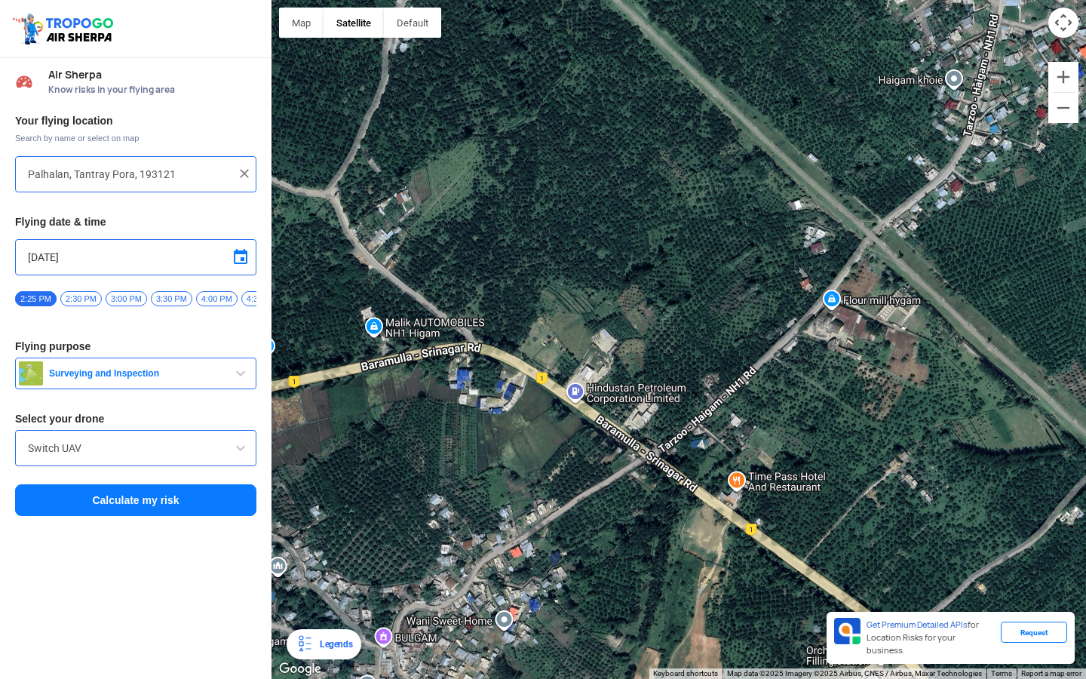
drag, startPoint x: 771, startPoint y: 448, endPoint x: 737, endPoint y: 427, distance: 40.0
click at [737, 427] on div at bounding box center [678, 339] width 814 height 679
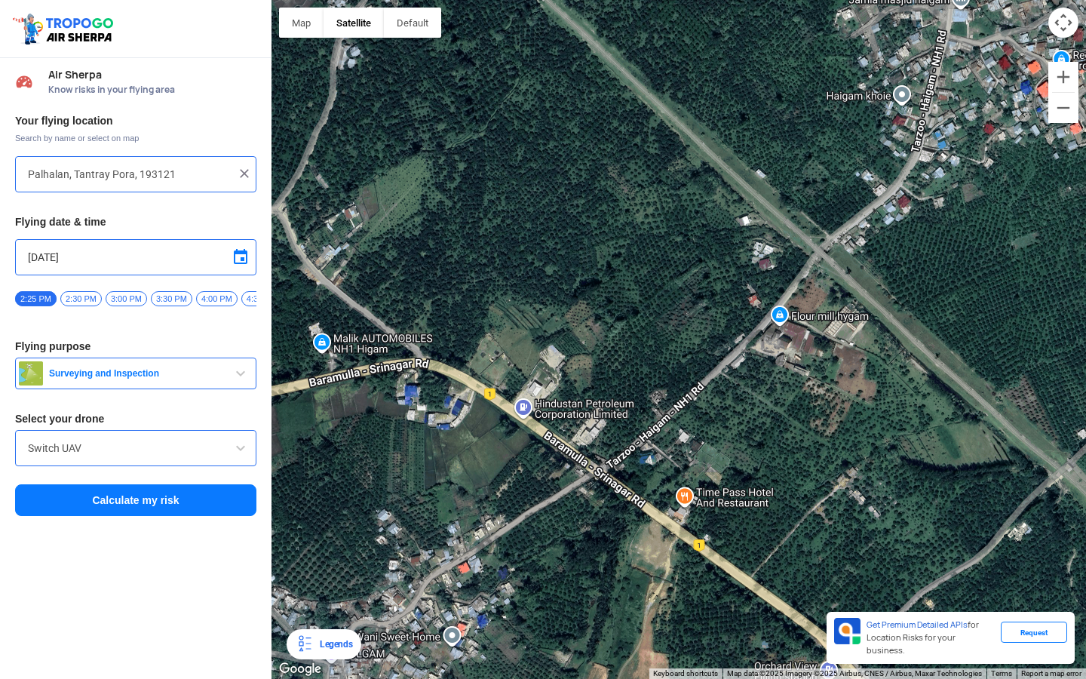
drag, startPoint x: 797, startPoint y: 401, endPoint x: 744, endPoint y: 419, distance: 56.3
click at [744, 419] on div at bounding box center [678, 339] width 814 height 679
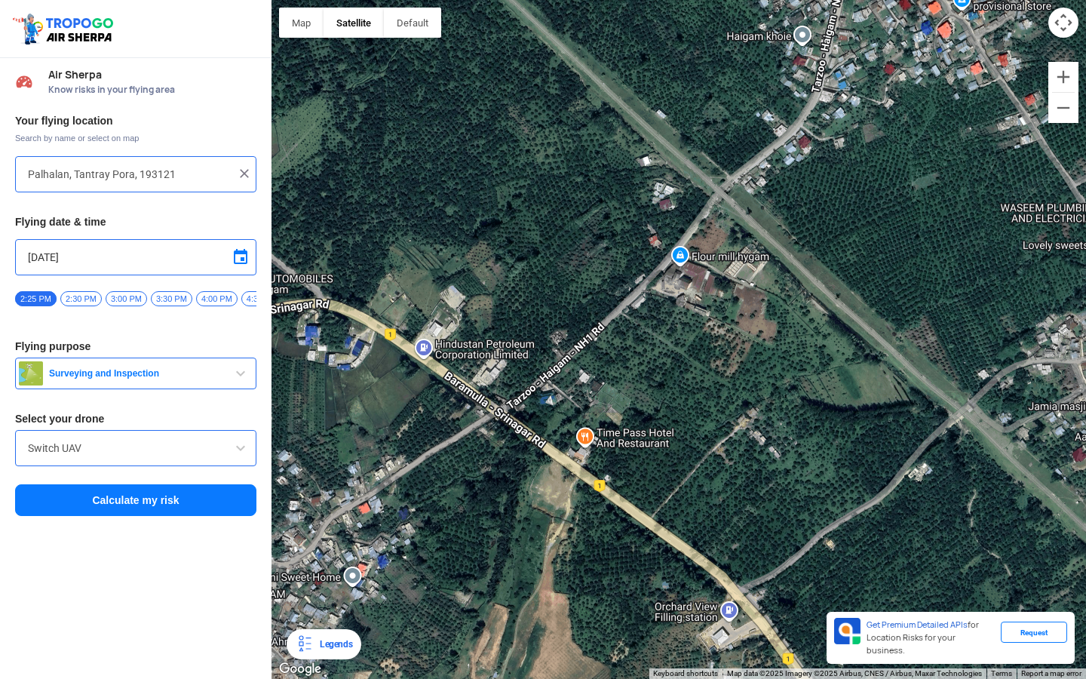
drag, startPoint x: 824, startPoint y: 340, endPoint x: 706, endPoint y: 275, distance: 134.7
click at [706, 275] on div at bounding box center [678, 339] width 814 height 679
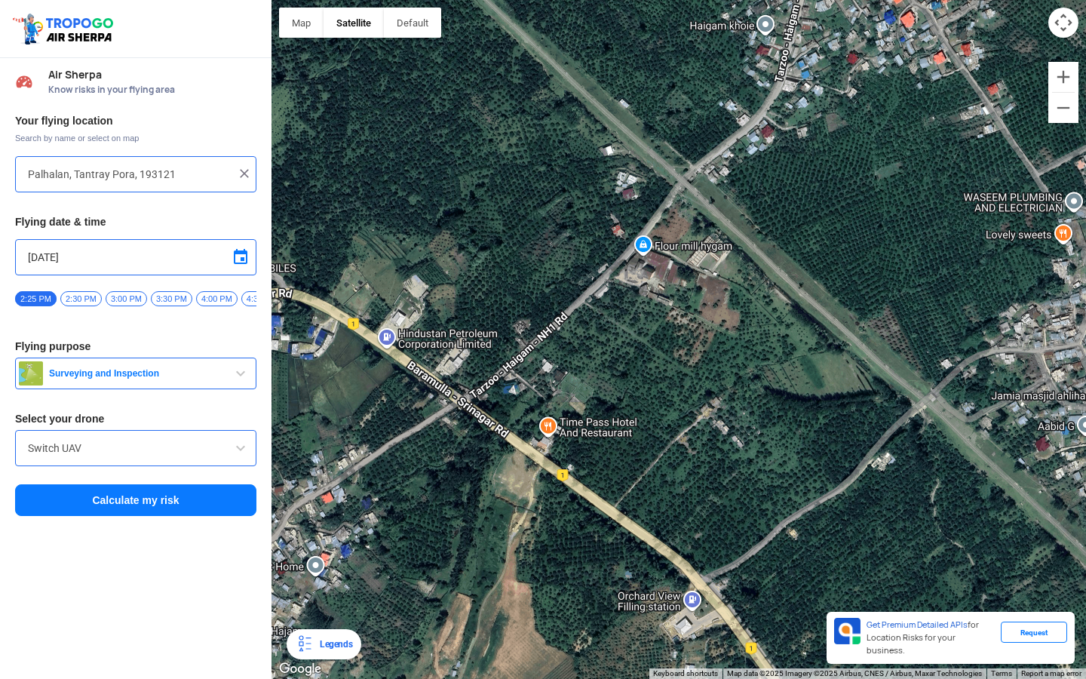
drag, startPoint x: 755, startPoint y: 252, endPoint x: 722, endPoint y: 284, distance: 45.9
click at [722, 284] on div at bounding box center [678, 339] width 814 height 679
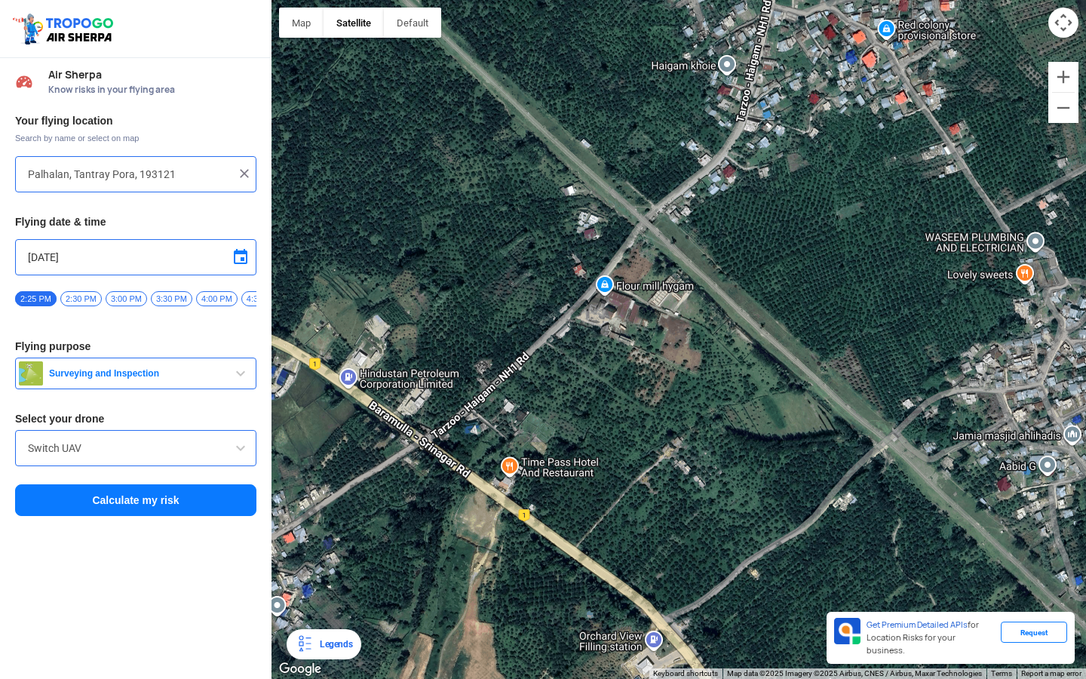
drag, startPoint x: 437, startPoint y: 352, endPoint x: 576, endPoint y: 408, distance: 149.6
click at [575, 407] on div at bounding box center [678, 339] width 814 height 679
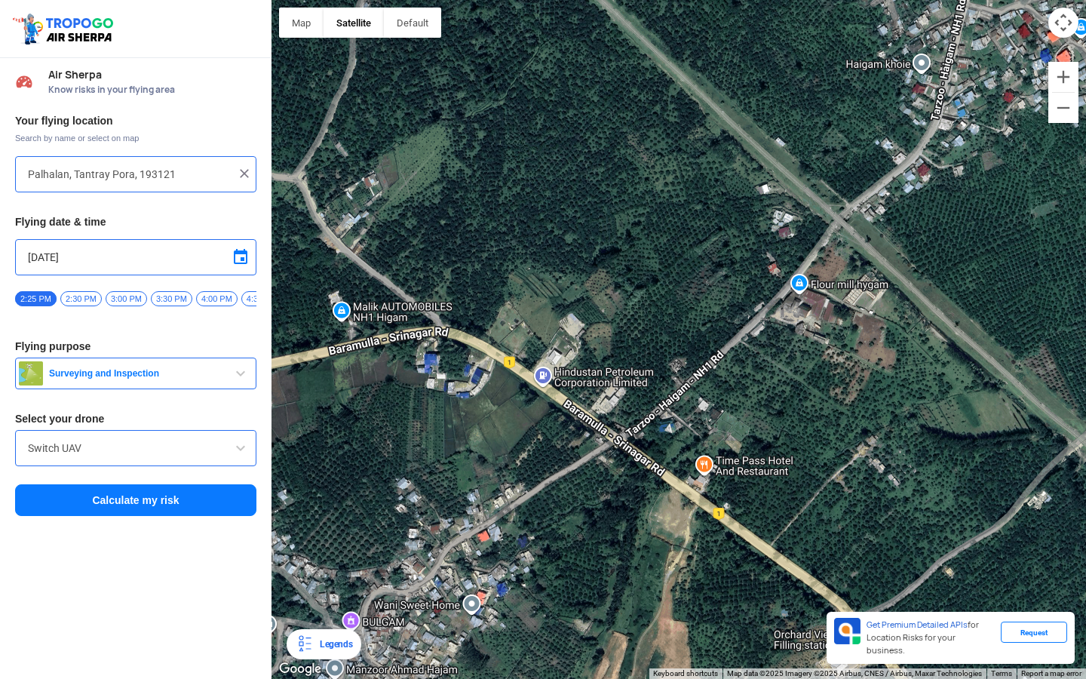
drag, startPoint x: 626, startPoint y: 482, endPoint x: 468, endPoint y: 339, distance: 213.6
click at [468, 339] on div at bounding box center [678, 339] width 814 height 679
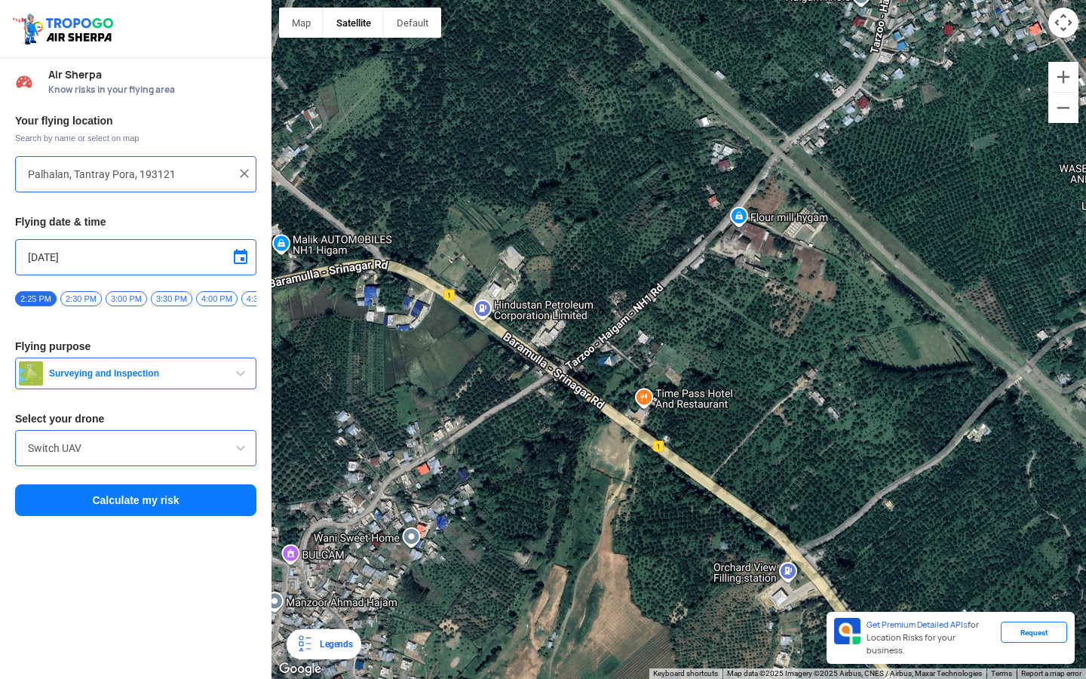
drag, startPoint x: 750, startPoint y: 561, endPoint x: 649, endPoint y: 463, distance: 140.8
click at [649, 463] on div at bounding box center [678, 339] width 814 height 679
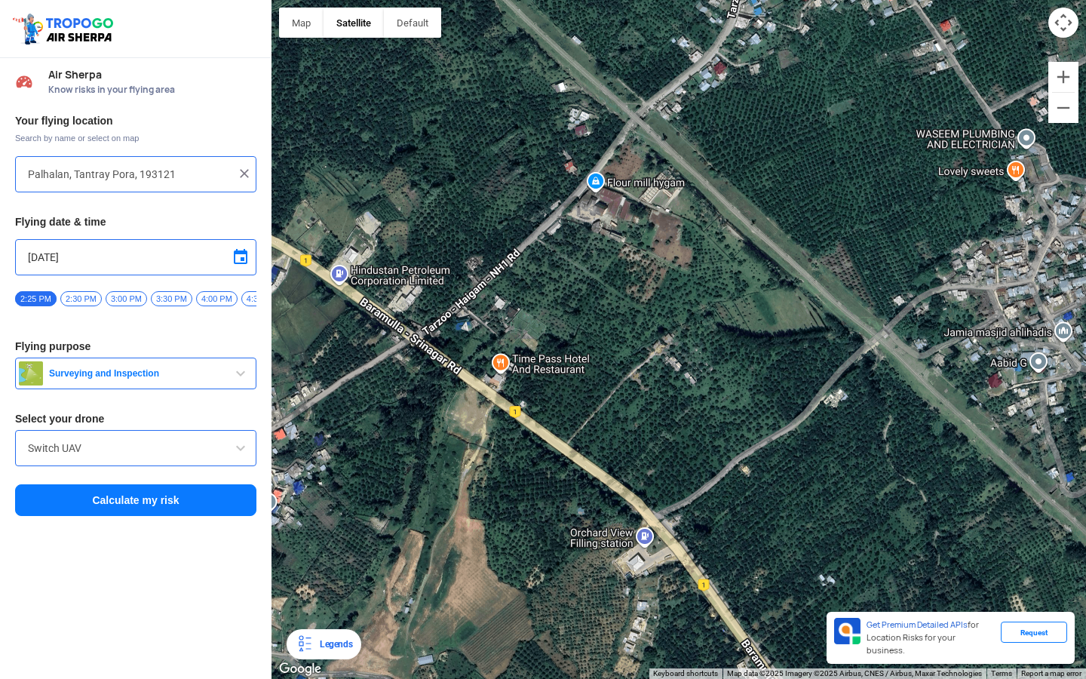
drag, startPoint x: 891, startPoint y: 475, endPoint x: 786, endPoint y: 470, distance: 105.7
click at [787, 470] on div at bounding box center [678, 339] width 814 height 679
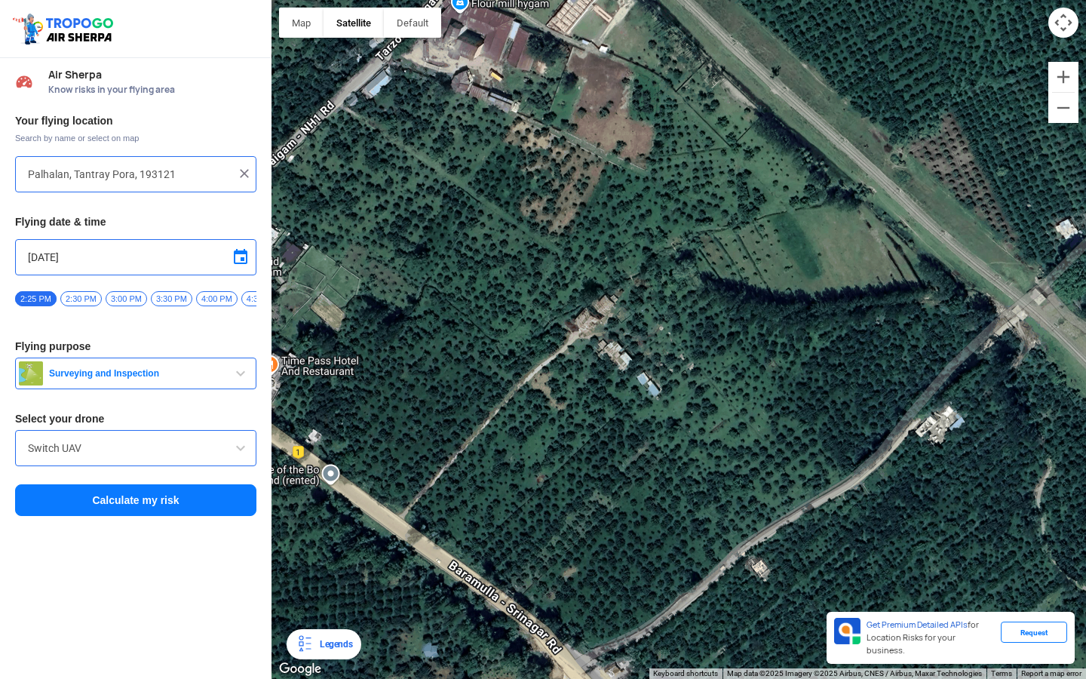
drag, startPoint x: 551, startPoint y: 332, endPoint x: 639, endPoint y: 439, distance: 138.8
click at [635, 438] on div at bounding box center [678, 339] width 814 height 679
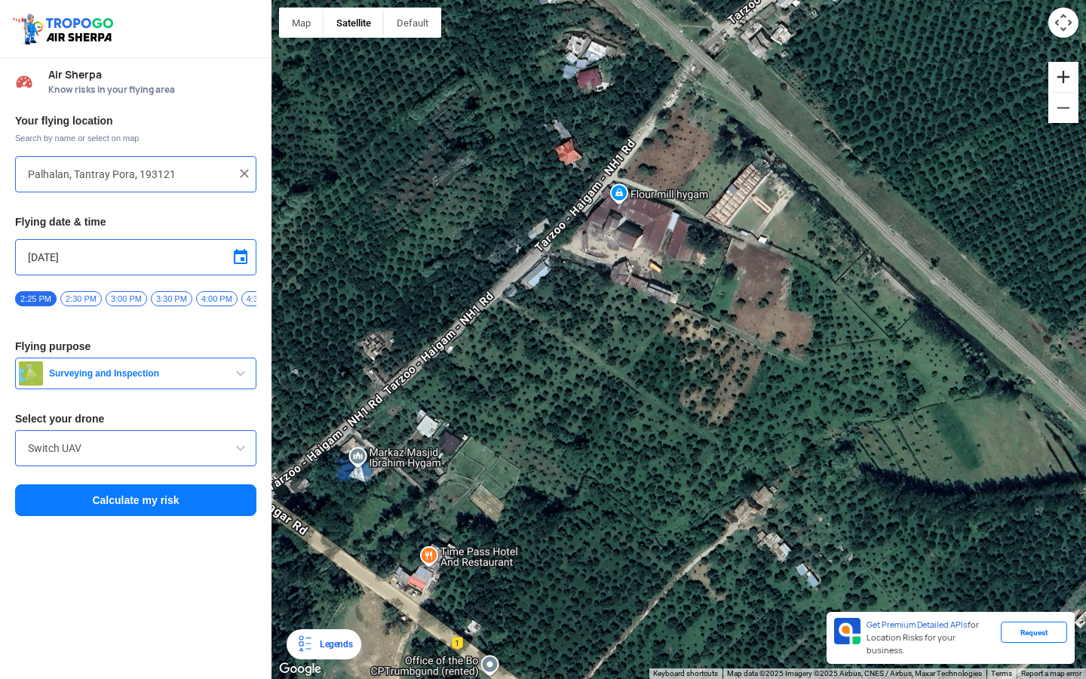
click at [1070, 81] on button "Zoom in" at bounding box center [1063, 77] width 30 height 30
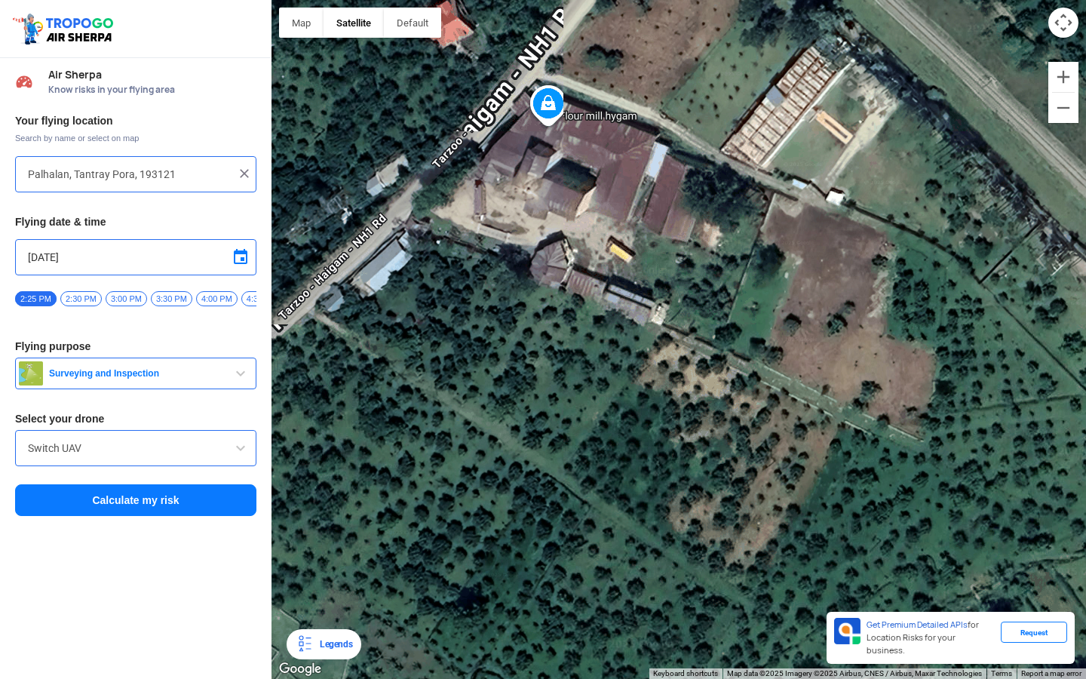
drag, startPoint x: 912, startPoint y: 91, endPoint x: 891, endPoint y: 186, distance: 96.4
click at [891, 183] on div at bounding box center [678, 339] width 814 height 679
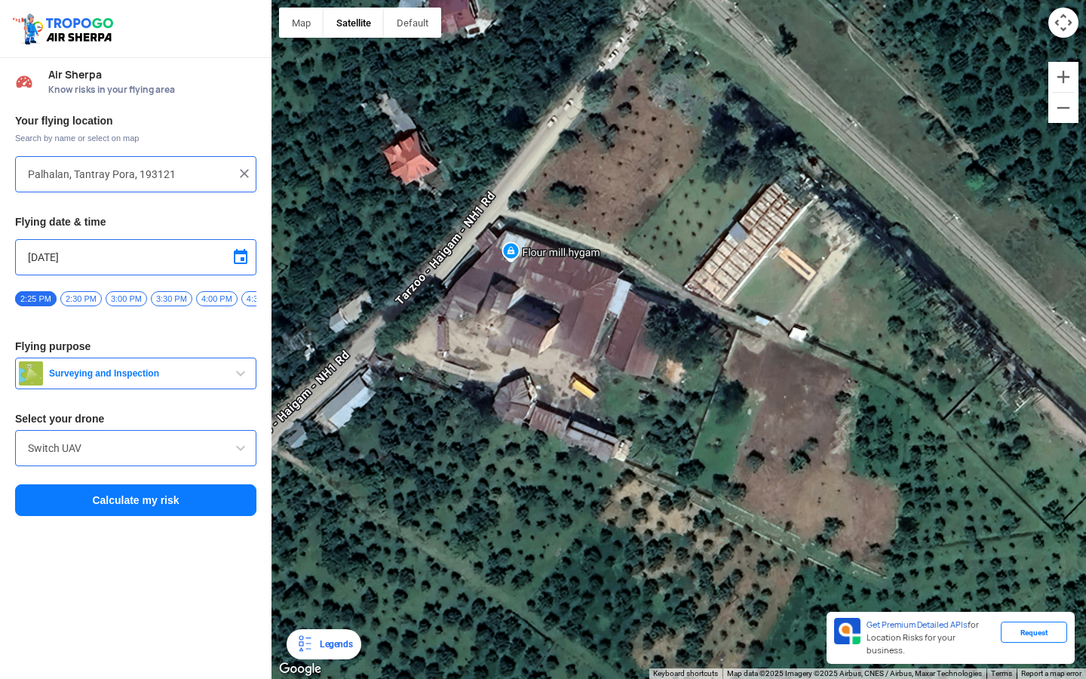
click at [804, 267] on div at bounding box center [678, 339] width 814 height 679
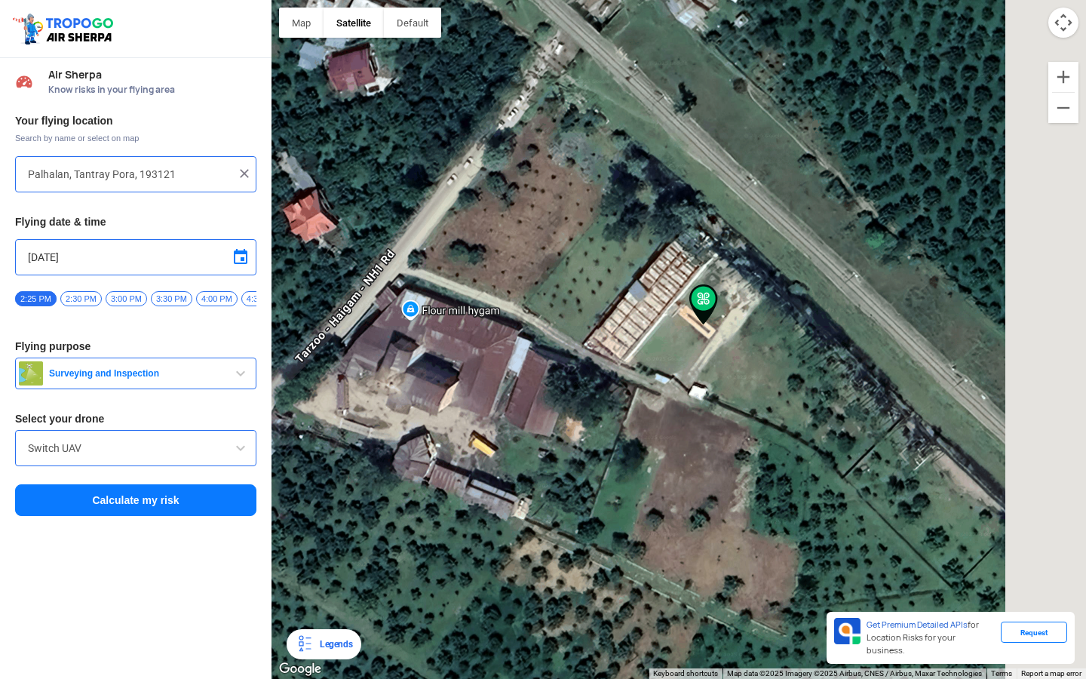
type input "[GEOGRAPHIC_DATA], [GEOGRAPHIC_DATA] 193201"
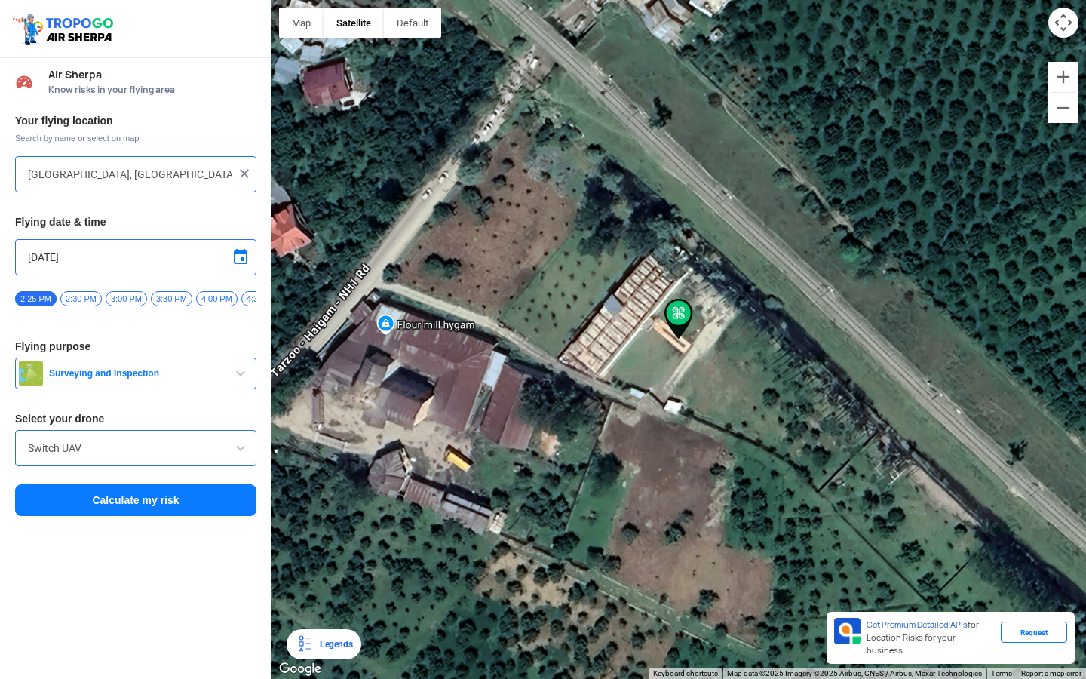
click at [129, 376] on span "Surveying and Inspection" at bounding box center [137, 373] width 189 height 12
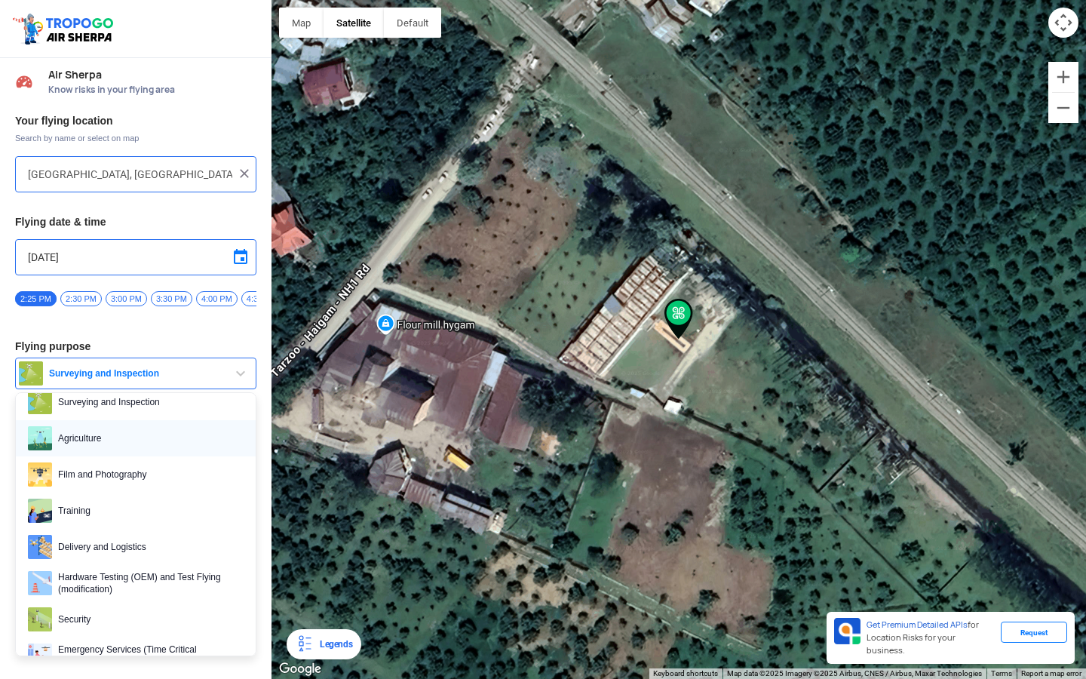
scroll to position [26, 0]
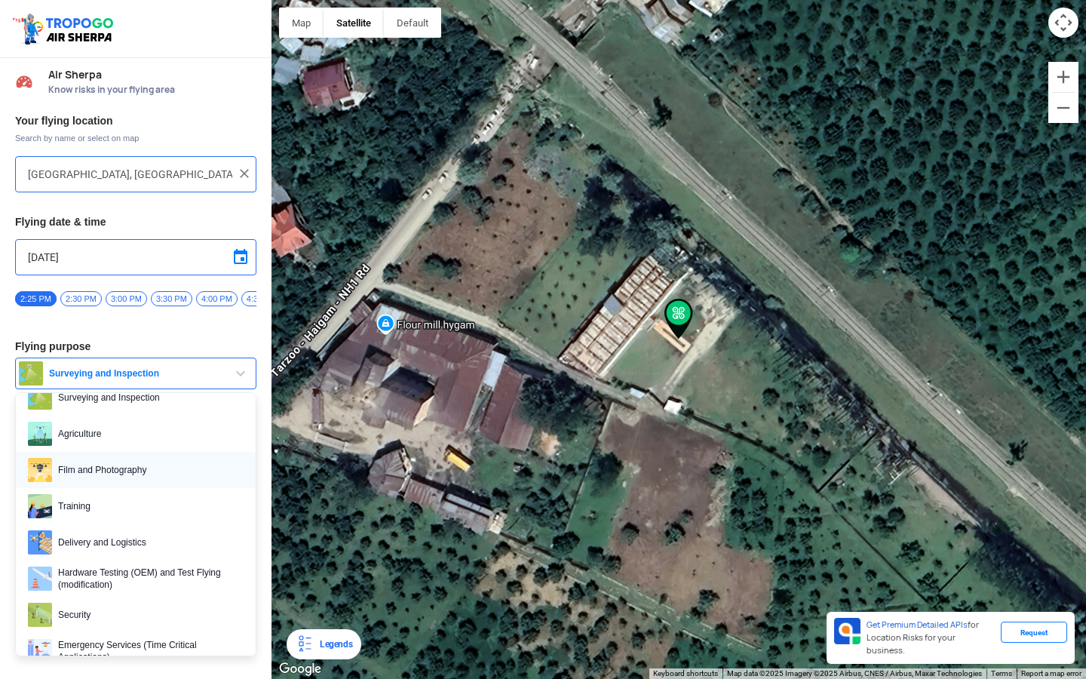
click at [108, 474] on span "Film and Photography" at bounding box center [148, 470] width 192 height 24
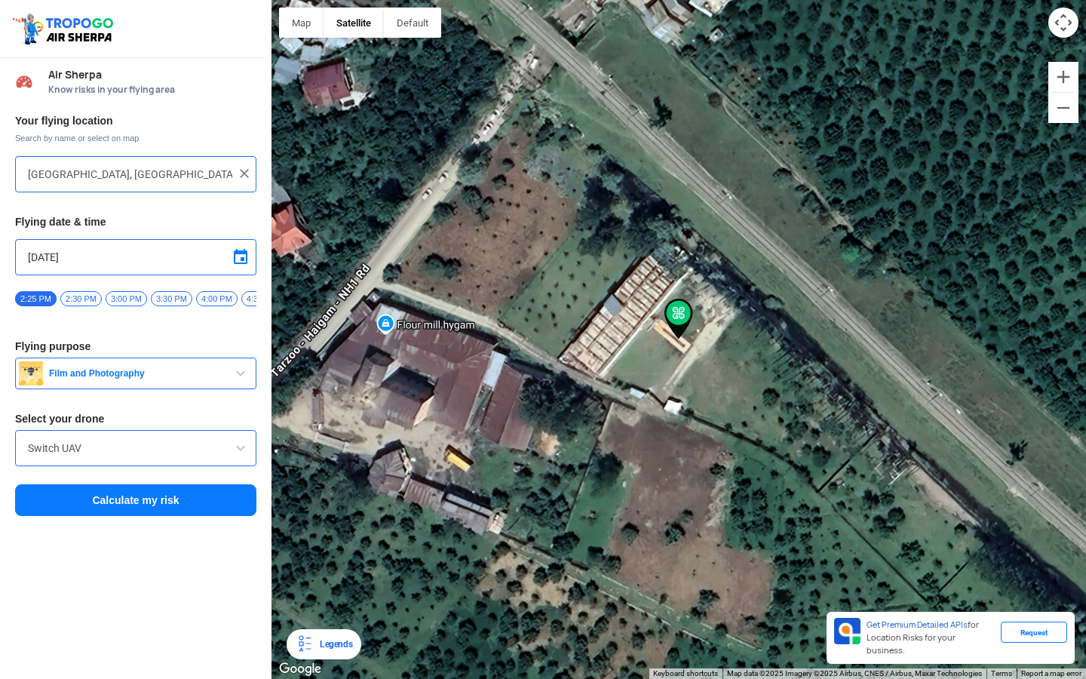
click at [106, 456] on input "Switch UAV" at bounding box center [136, 448] width 216 height 18
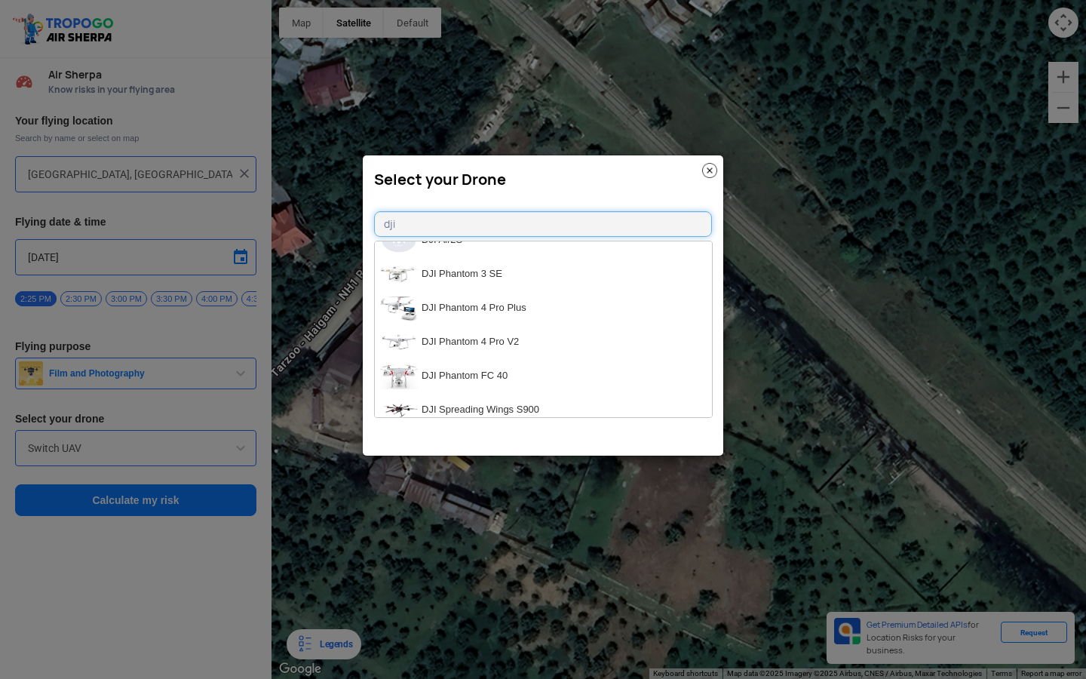
scroll to position [0, 0]
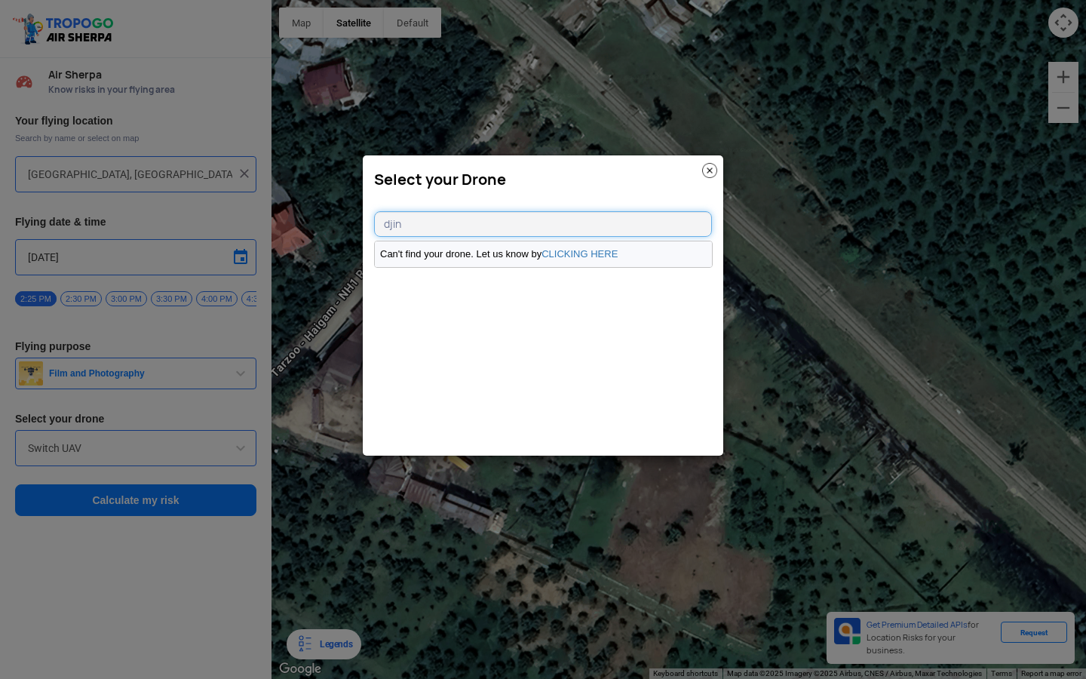
type input "djin"
click at [586, 259] on li "Can't find your drone. Let us know by CLICKING HERE" at bounding box center [543, 254] width 337 height 26
click at [584, 256] on link "CLICKING HERE" at bounding box center [579, 253] width 76 height 11
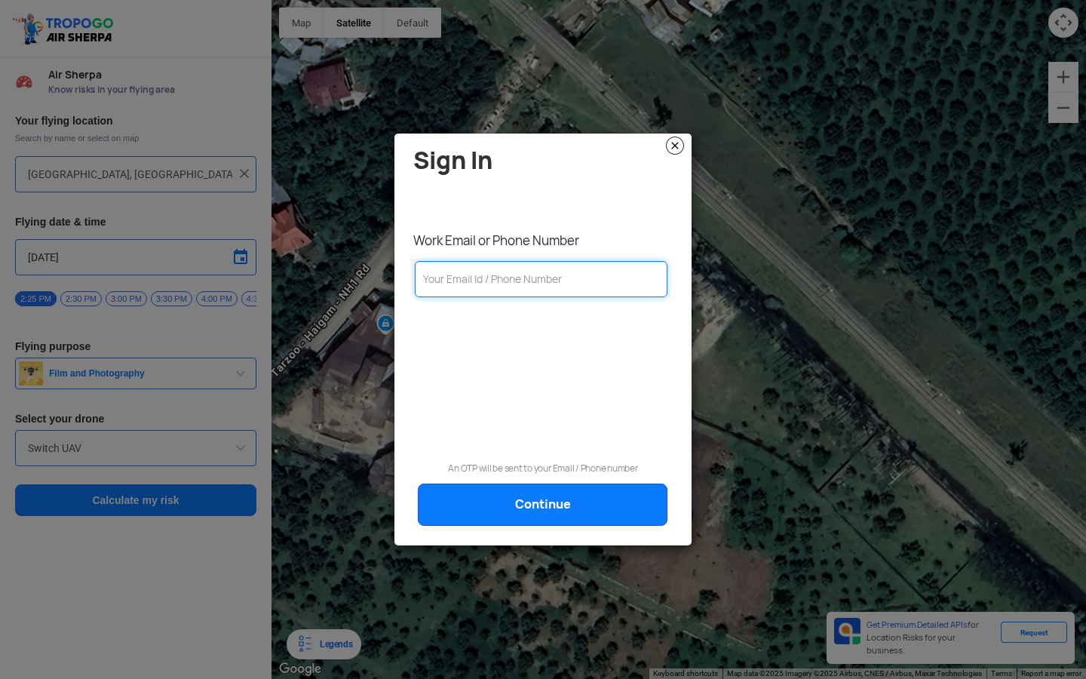
click at [523, 287] on input "text" at bounding box center [541, 279] width 253 height 36
click at [683, 140] on img at bounding box center [675, 146] width 18 height 18
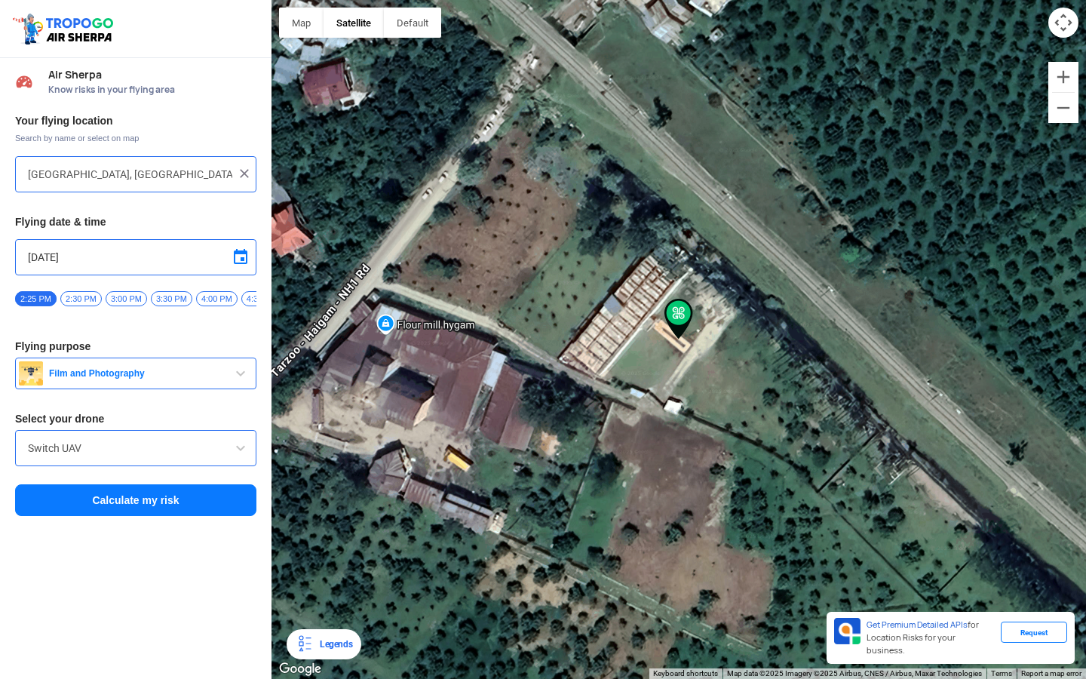
click at [128, 503] on button "Calculate my risk" at bounding box center [135, 500] width 241 height 32
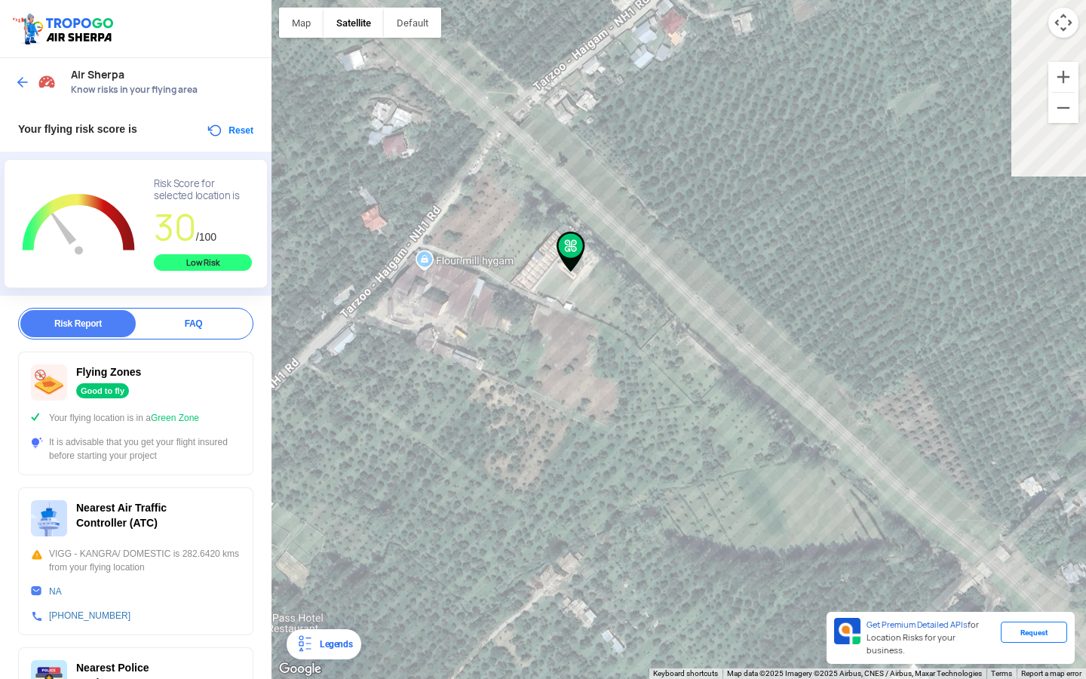
drag, startPoint x: 552, startPoint y: 349, endPoint x: 469, endPoint y: 409, distance: 102.1
click at [469, 409] on div at bounding box center [678, 339] width 814 height 679
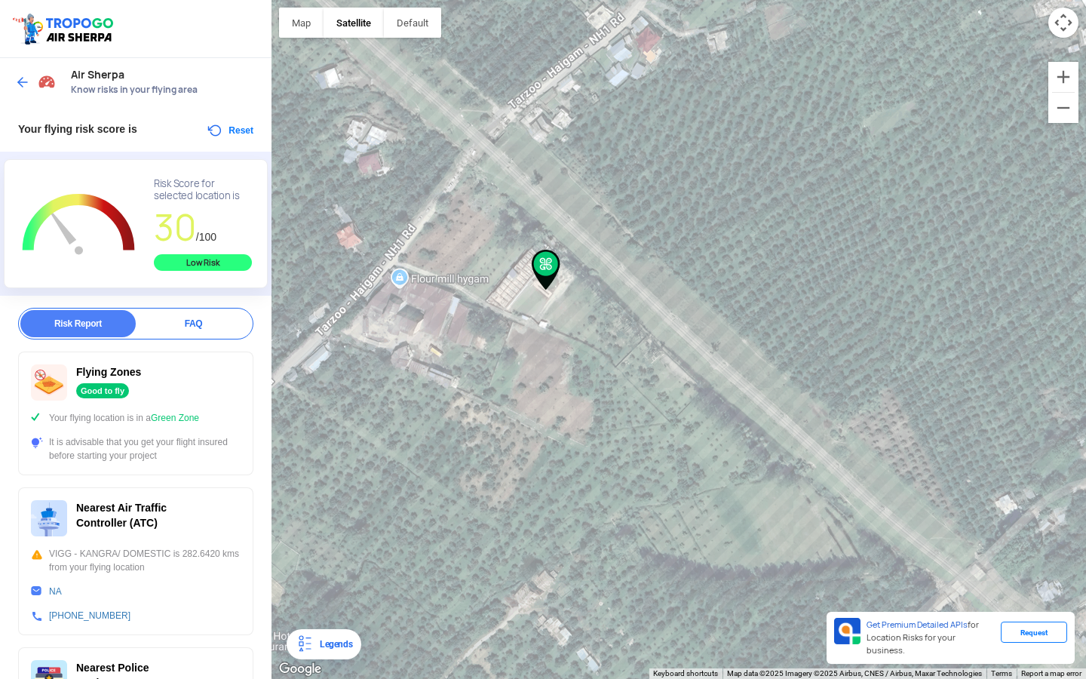
drag, startPoint x: 565, startPoint y: 361, endPoint x: 560, endPoint y: 388, distance: 26.9
click at [565, 363] on div at bounding box center [678, 339] width 814 height 679
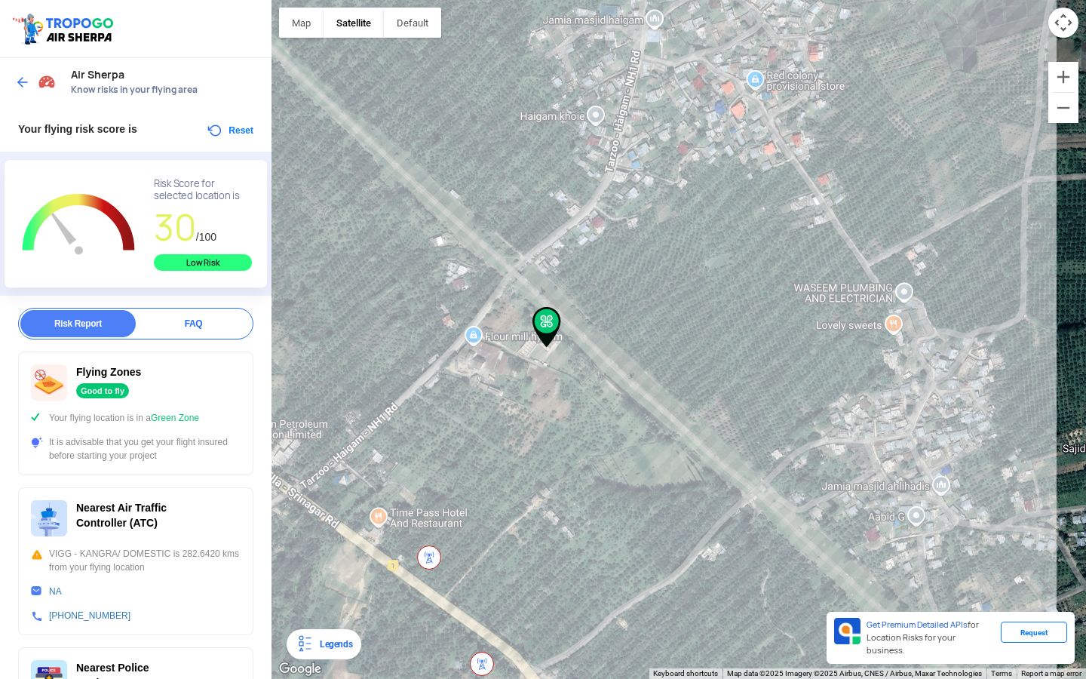
click at [1059, 123] on div at bounding box center [678, 339] width 814 height 679
click at [1062, 114] on button "Zoom out" at bounding box center [1063, 108] width 30 height 30
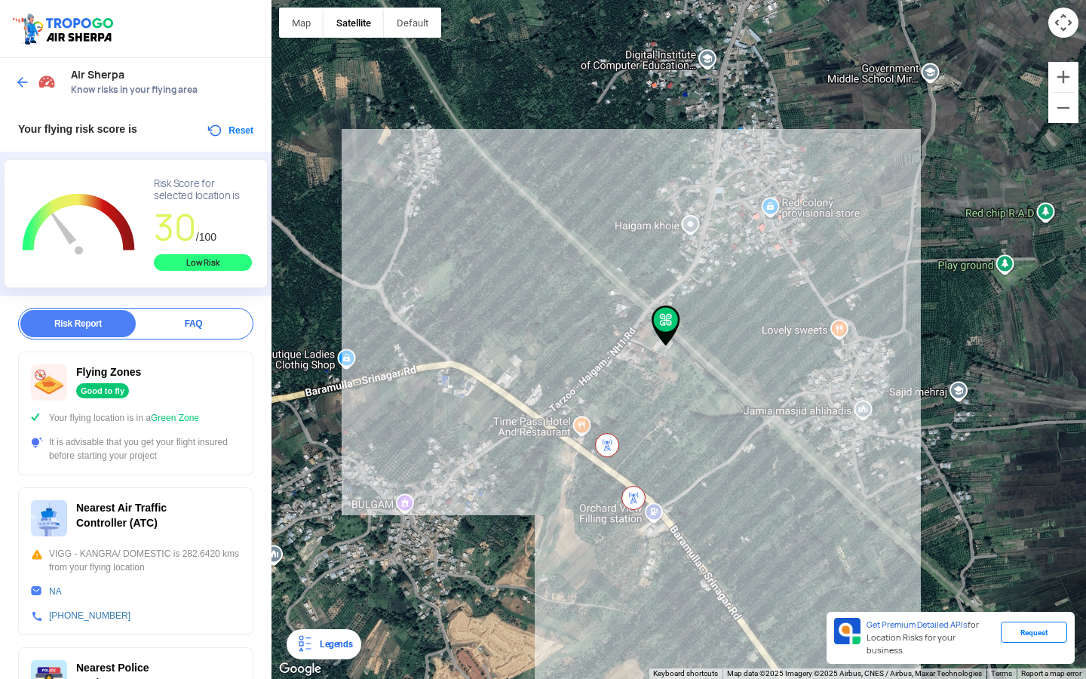
drag, startPoint x: 708, startPoint y: 306, endPoint x: 764, endPoint y: 308, distance: 55.9
click at [764, 309] on div at bounding box center [678, 339] width 814 height 679
click at [1058, 84] on button "Zoom in" at bounding box center [1063, 77] width 30 height 30
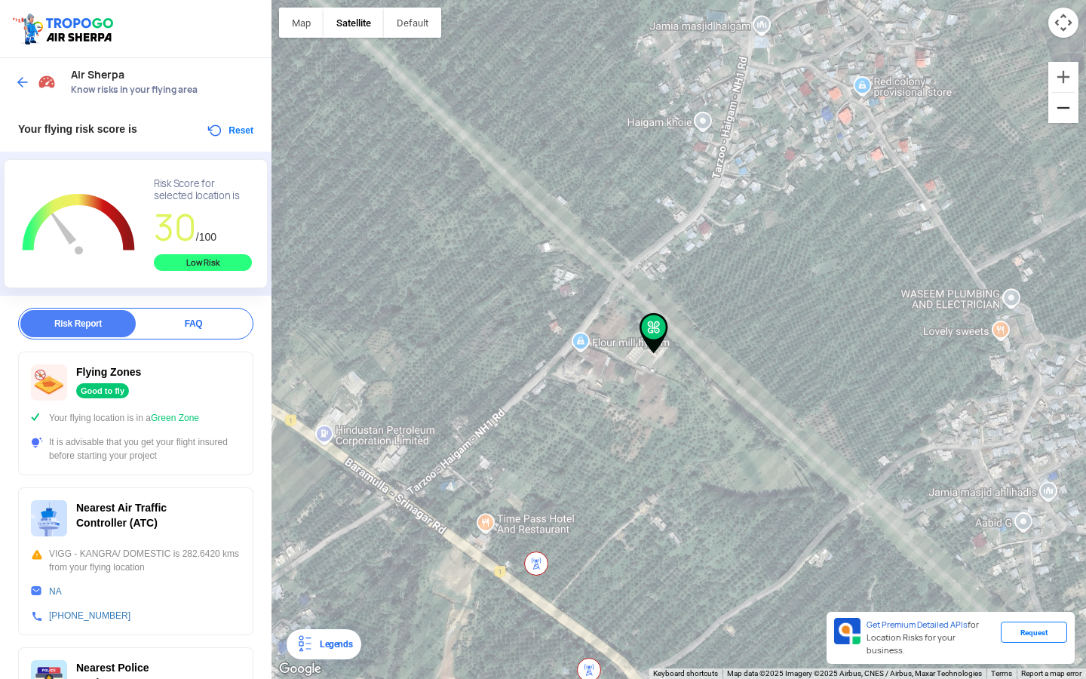
click at [1062, 100] on button "Zoom out" at bounding box center [1063, 108] width 30 height 30
